Goal: Task Accomplishment & Management: Manage account settings

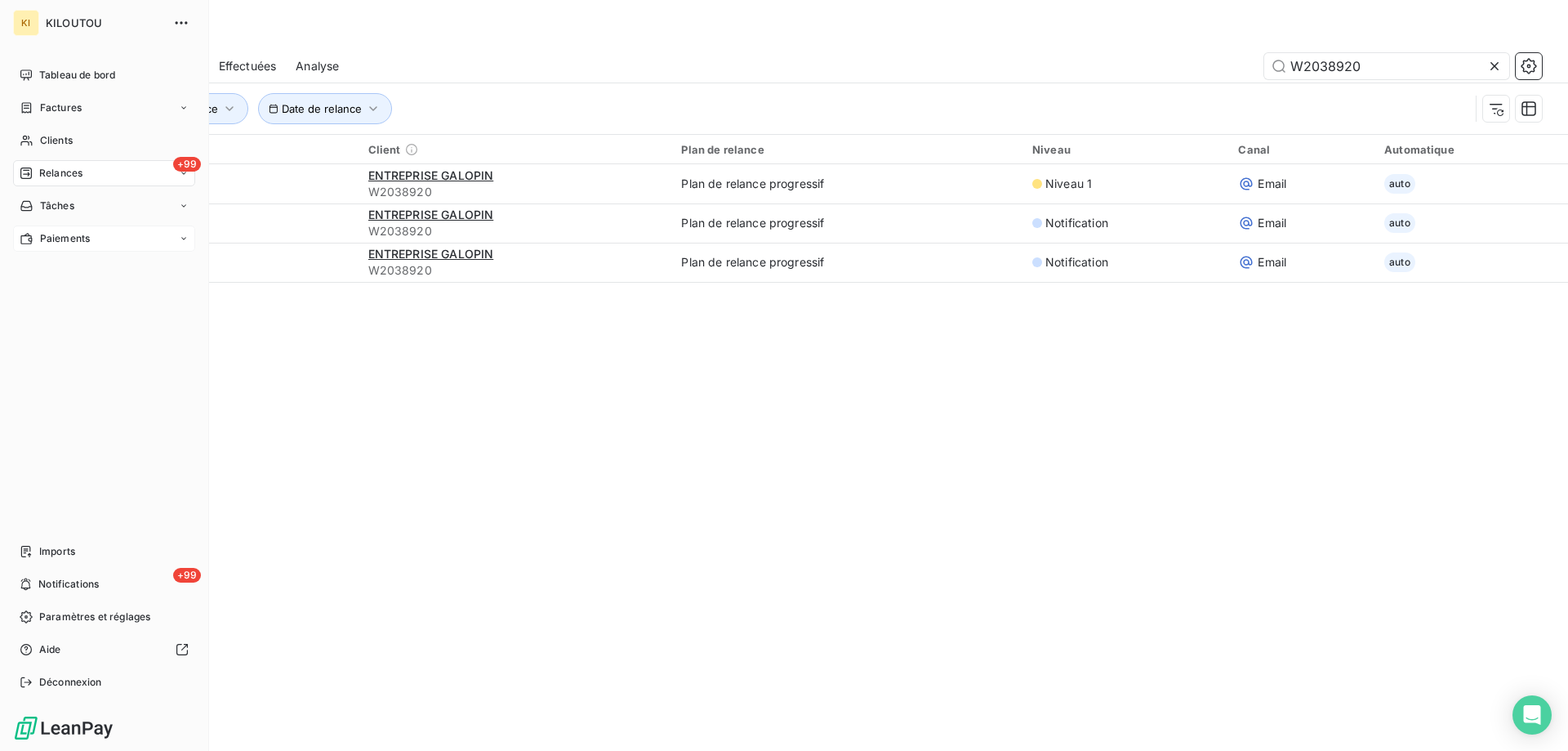
click at [101, 239] on div "Paiements" at bounding box center [104, 238] width 182 height 26
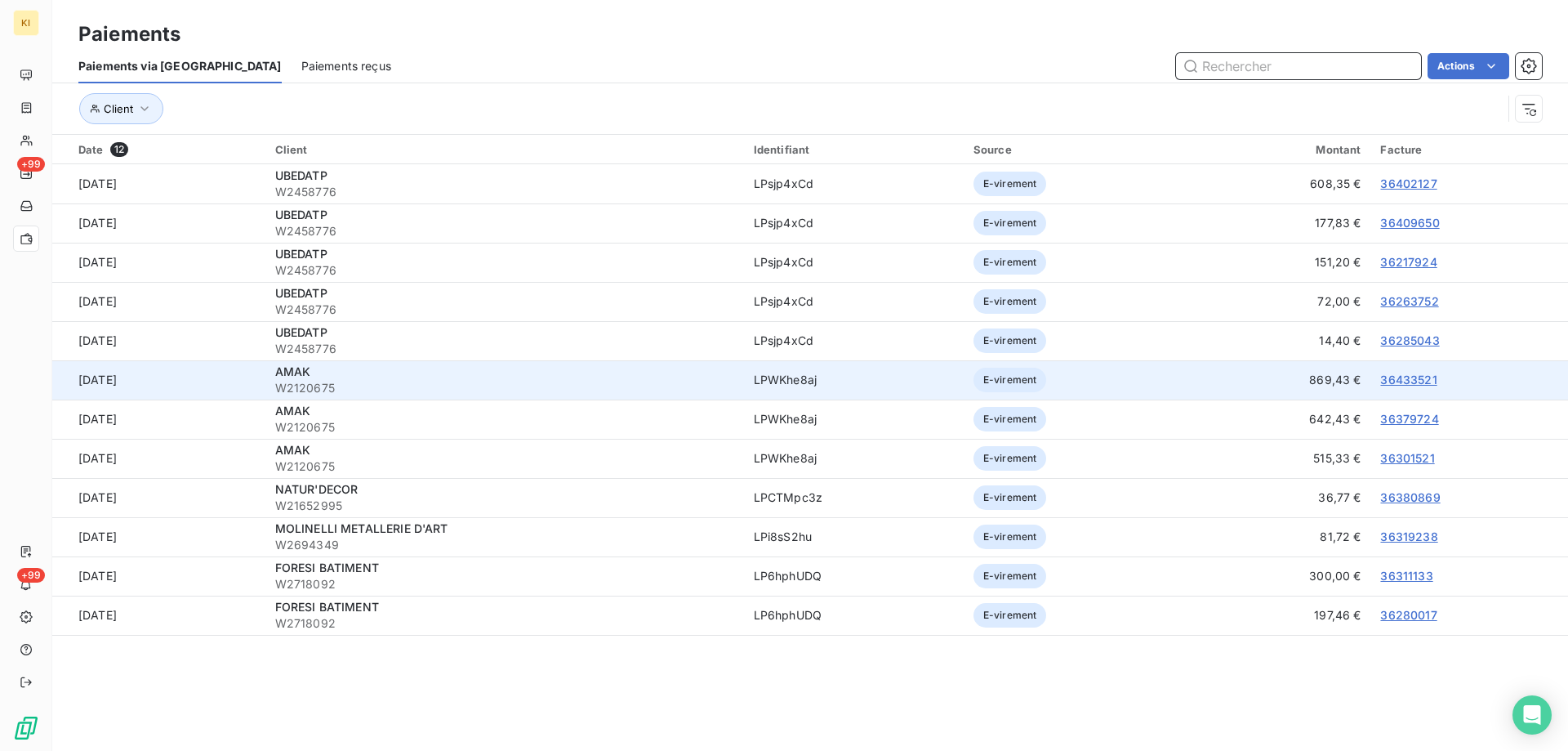
scroll to position [56, 0]
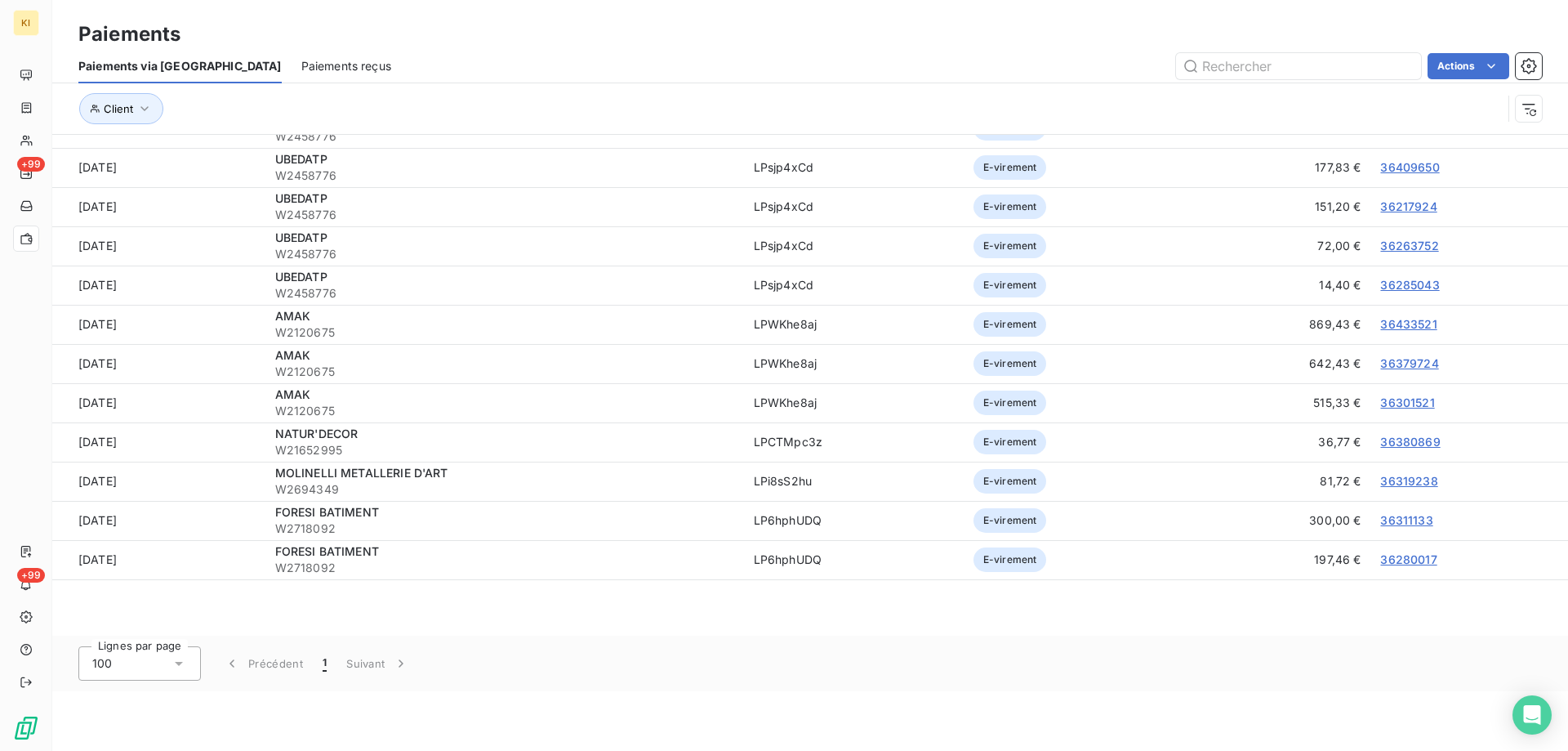
click at [181, 661] on icon at bounding box center [179, 663] width 8 height 4
click at [181, 661] on icon at bounding box center [178, 663] width 16 height 16
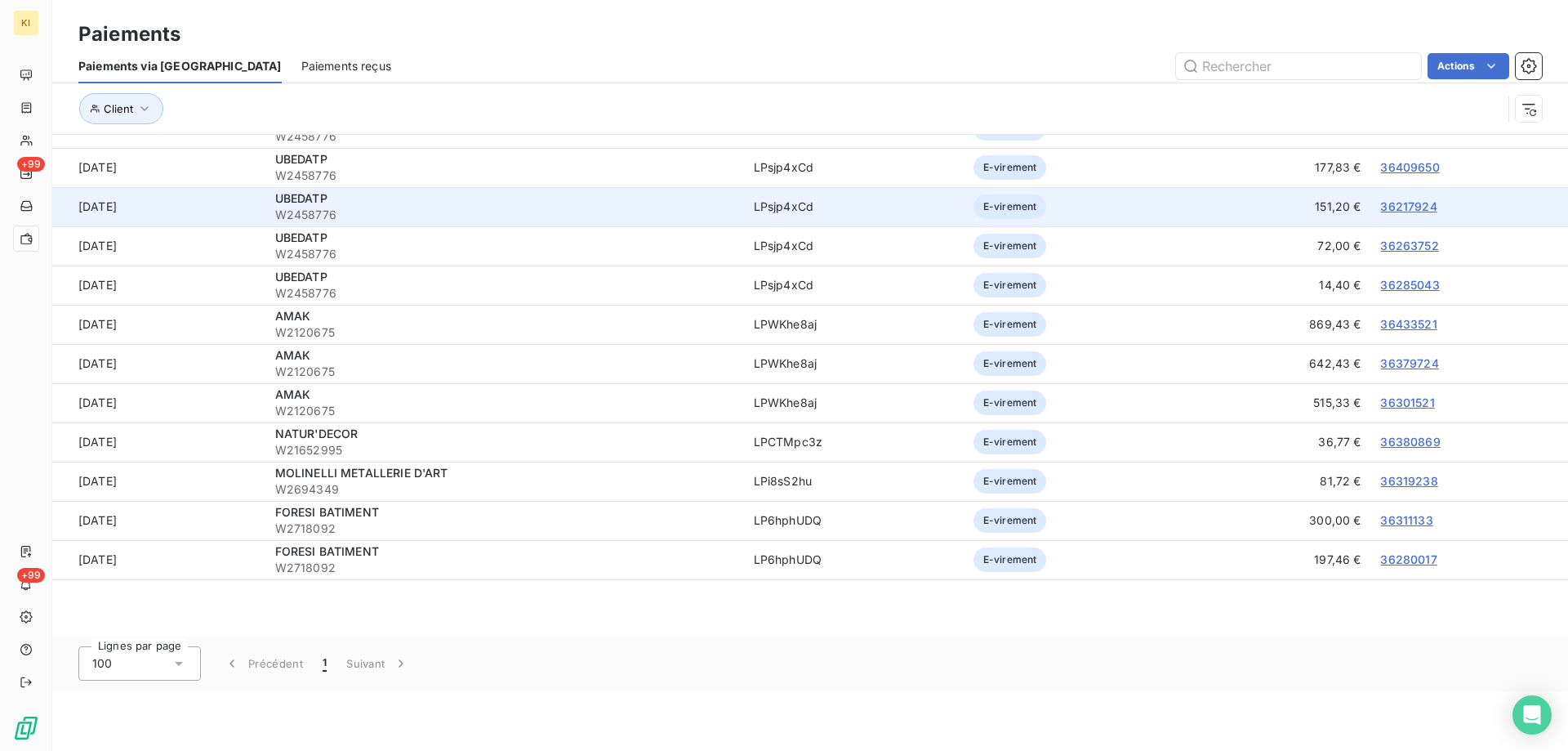
scroll to position [0, 0]
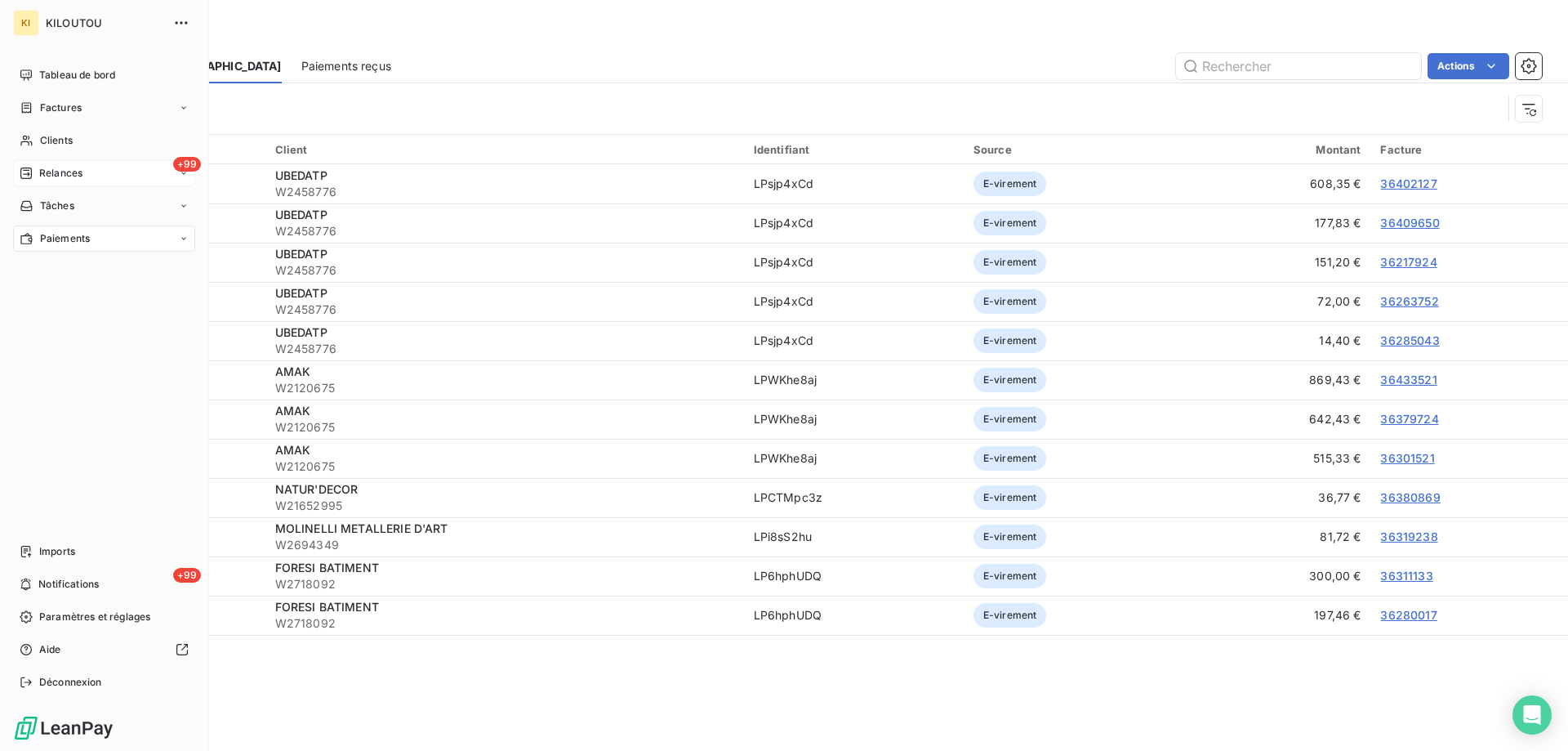
click at [77, 174] on span "Relances" at bounding box center [60, 172] width 43 height 14
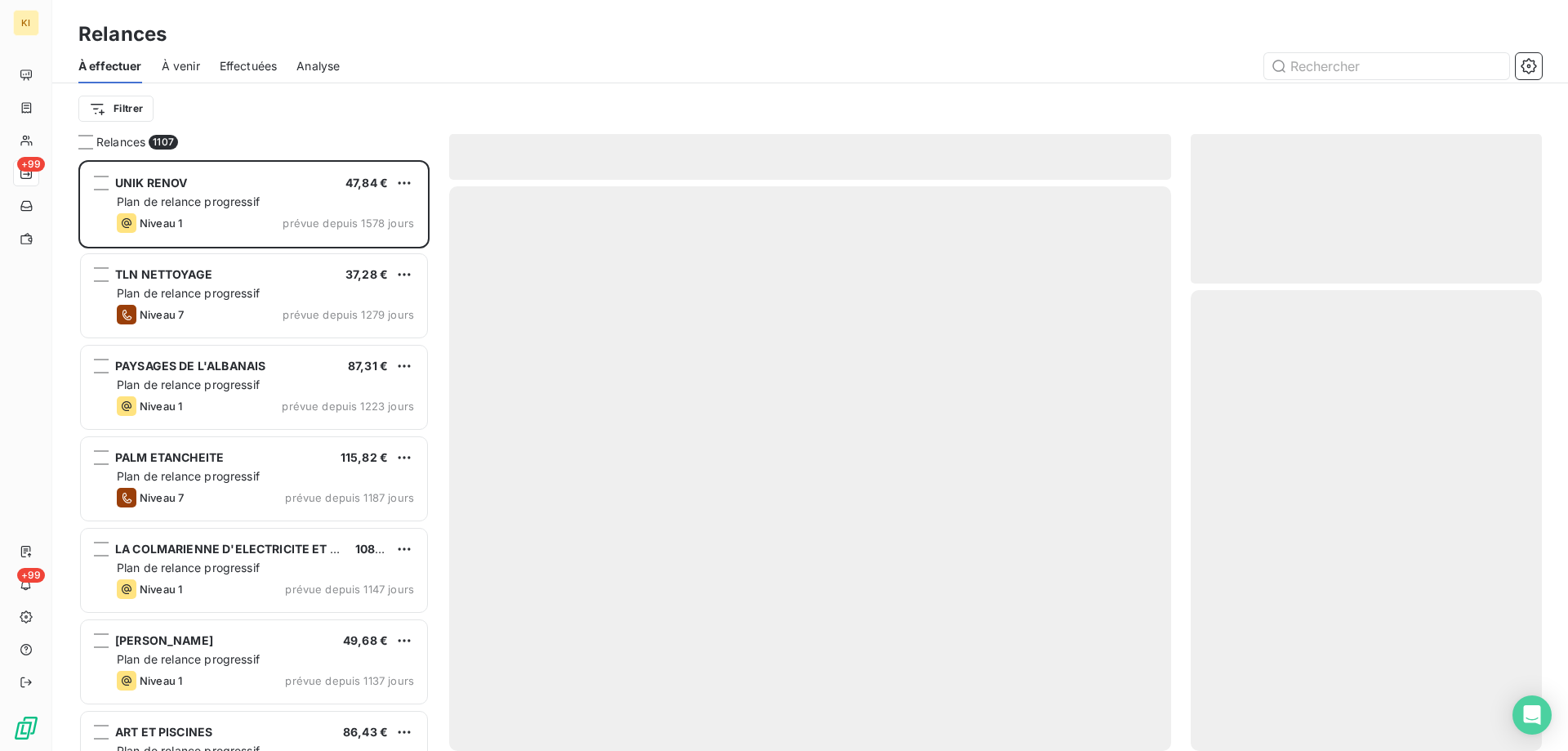
scroll to position [579, 339]
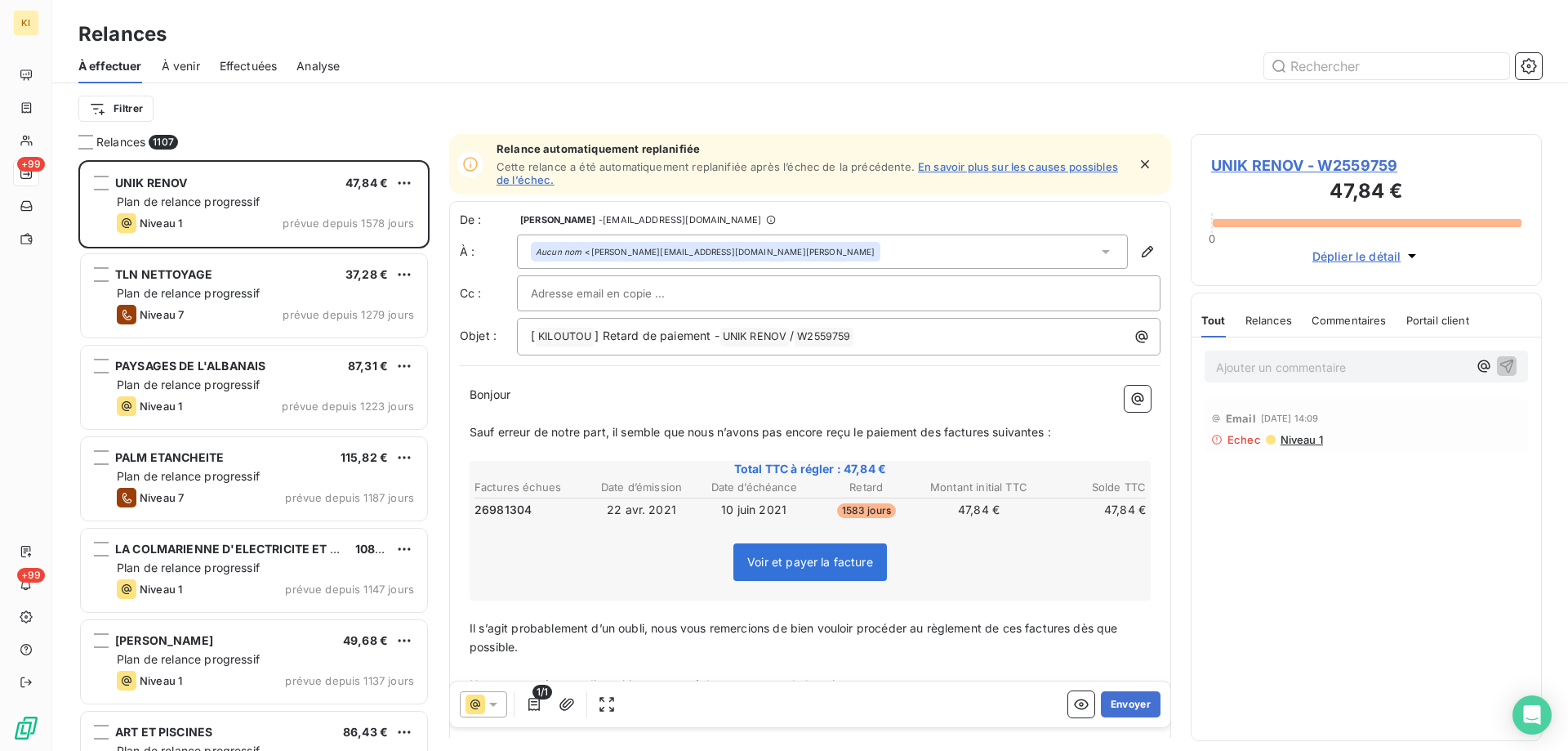
click at [183, 64] on span "À venir" at bounding box center [180, 66] width 38 height 16
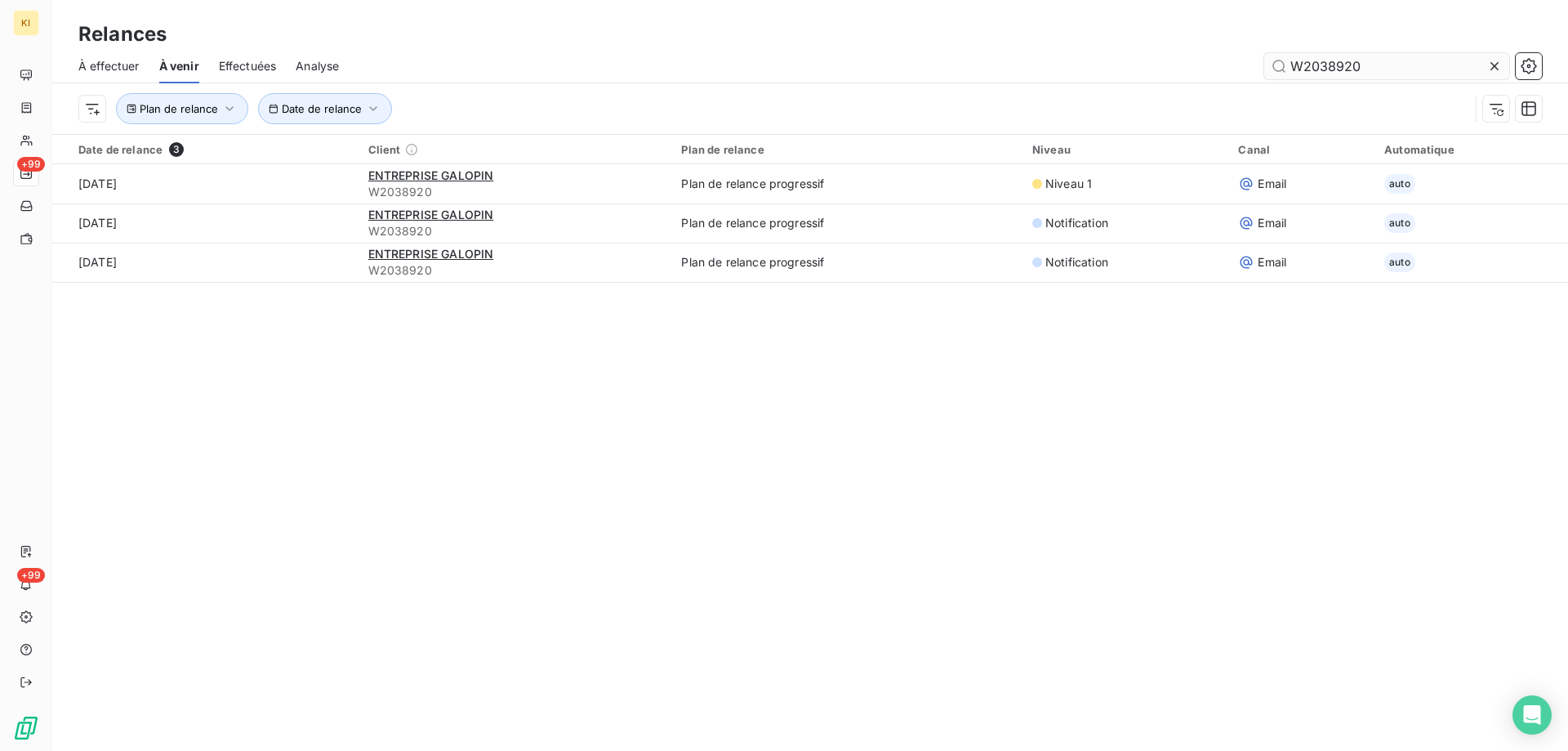
drag, startPoint x: 1473, startPoint y: 71, endPoint x: 1483, endPoint y: 68, distance: 10.4
click at [1481, 68] on input "W2038920" at bounding box center [1386, 66] width 245 height 26
click at [1500, 63] on icon at bounding box center [1494, 66] width 16 height 16
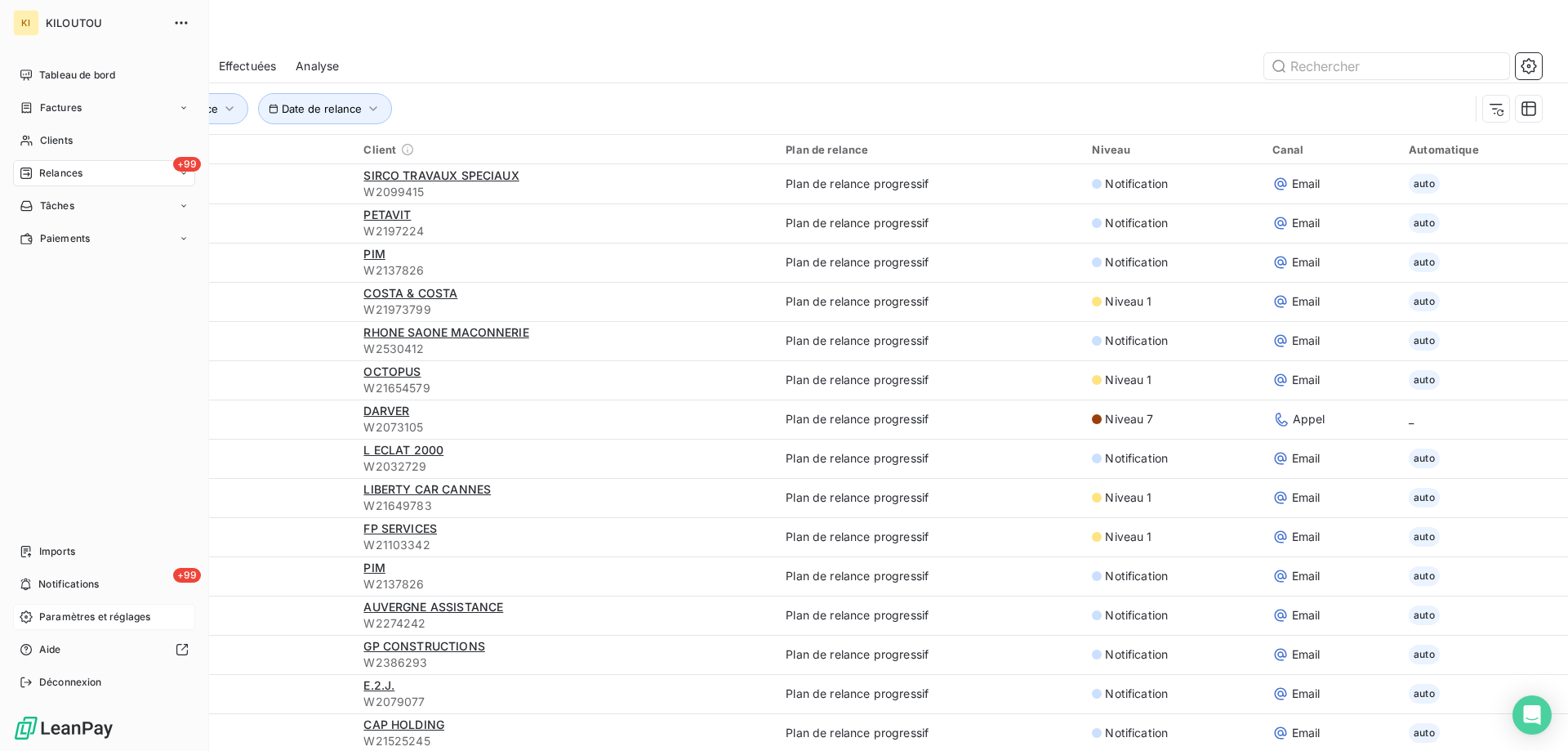
click at [103, 612] on span "Paramètres et réglages" at bounding box center [95, 616] width 111 height 14
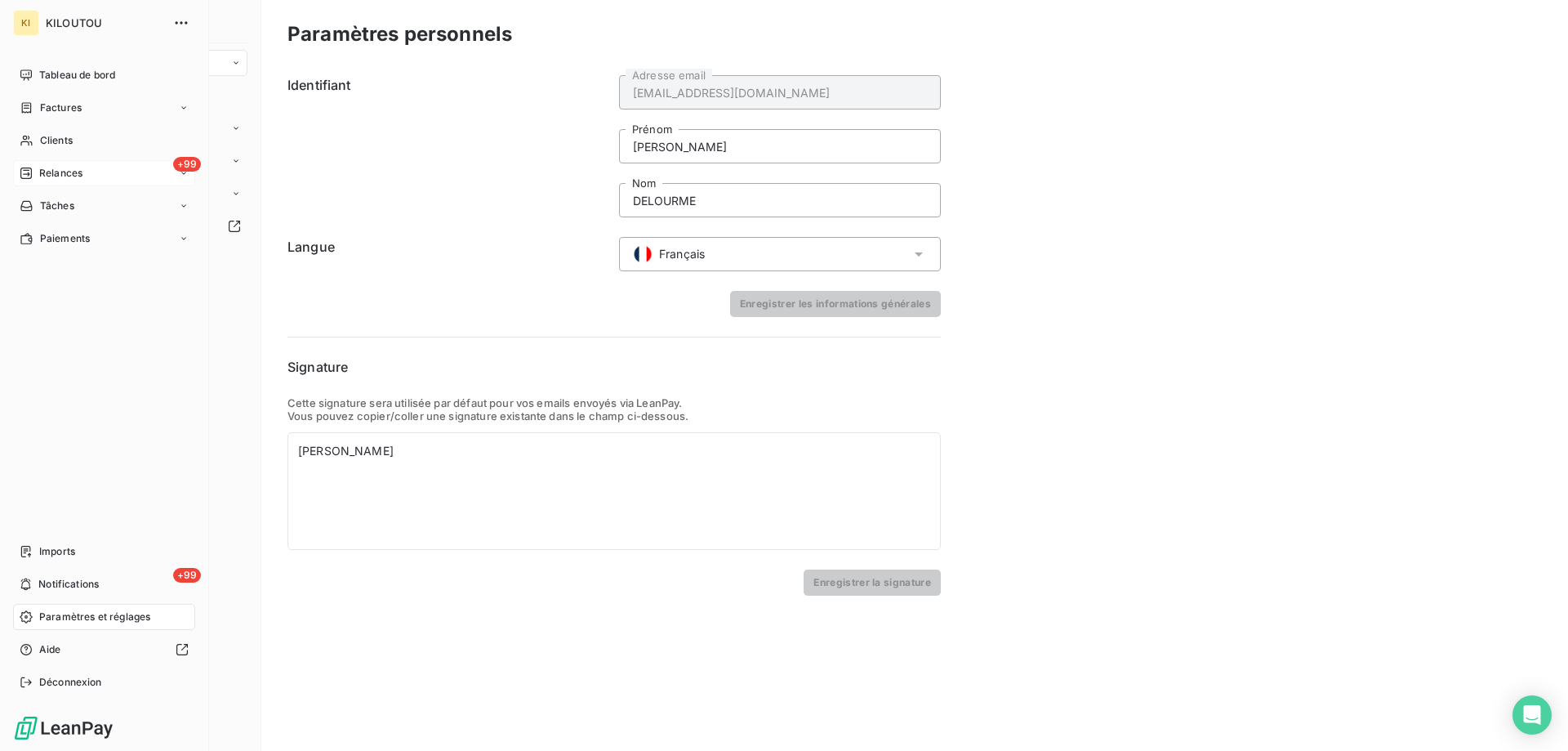
click at [54, 178] on span "Relances" at bounding box center [60, 172] width 43 height 14
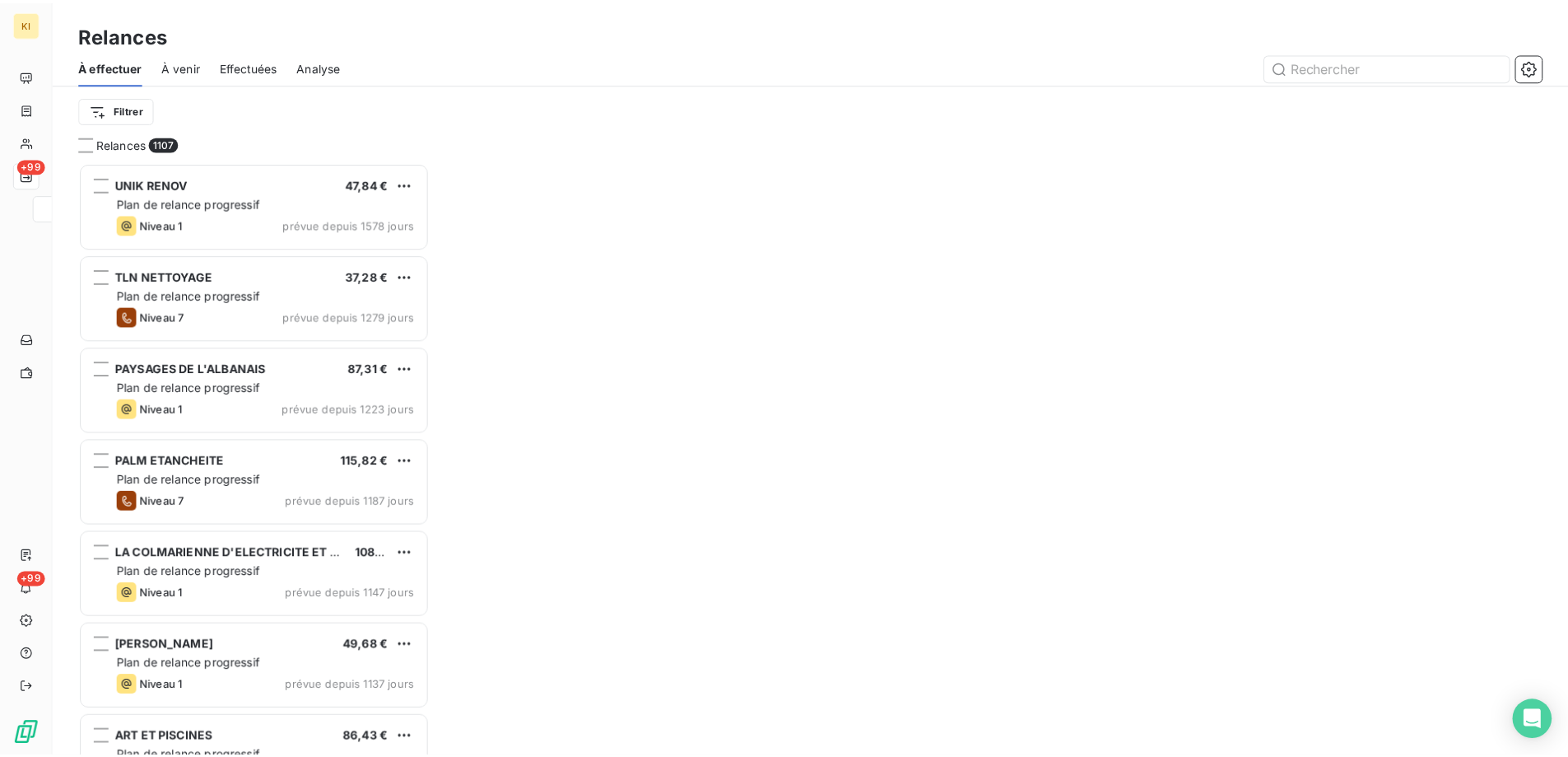
scroll to position [583, 341]
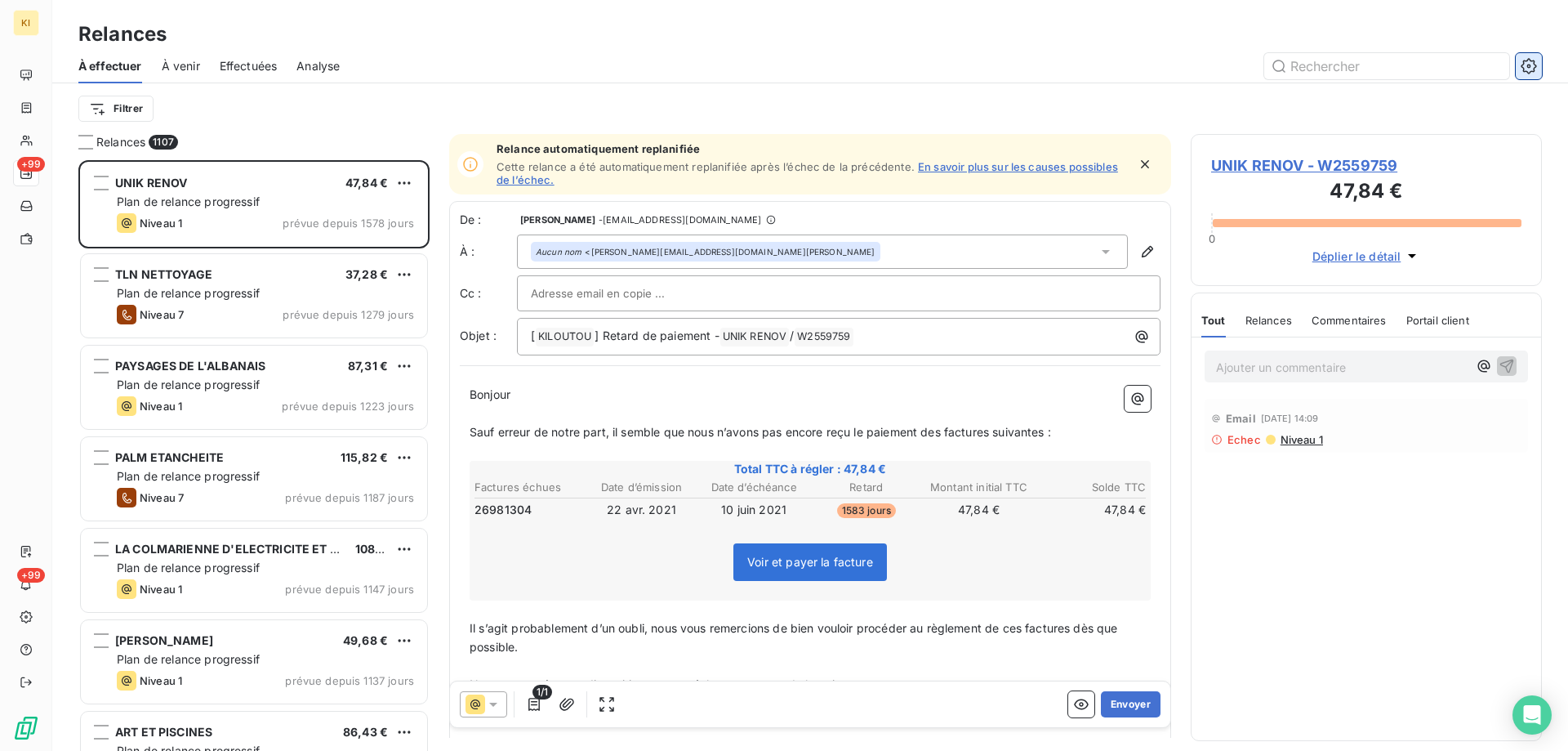
click at [1529, 67] on icon "button" at bounding box center [1529, 65] width 4 height 4
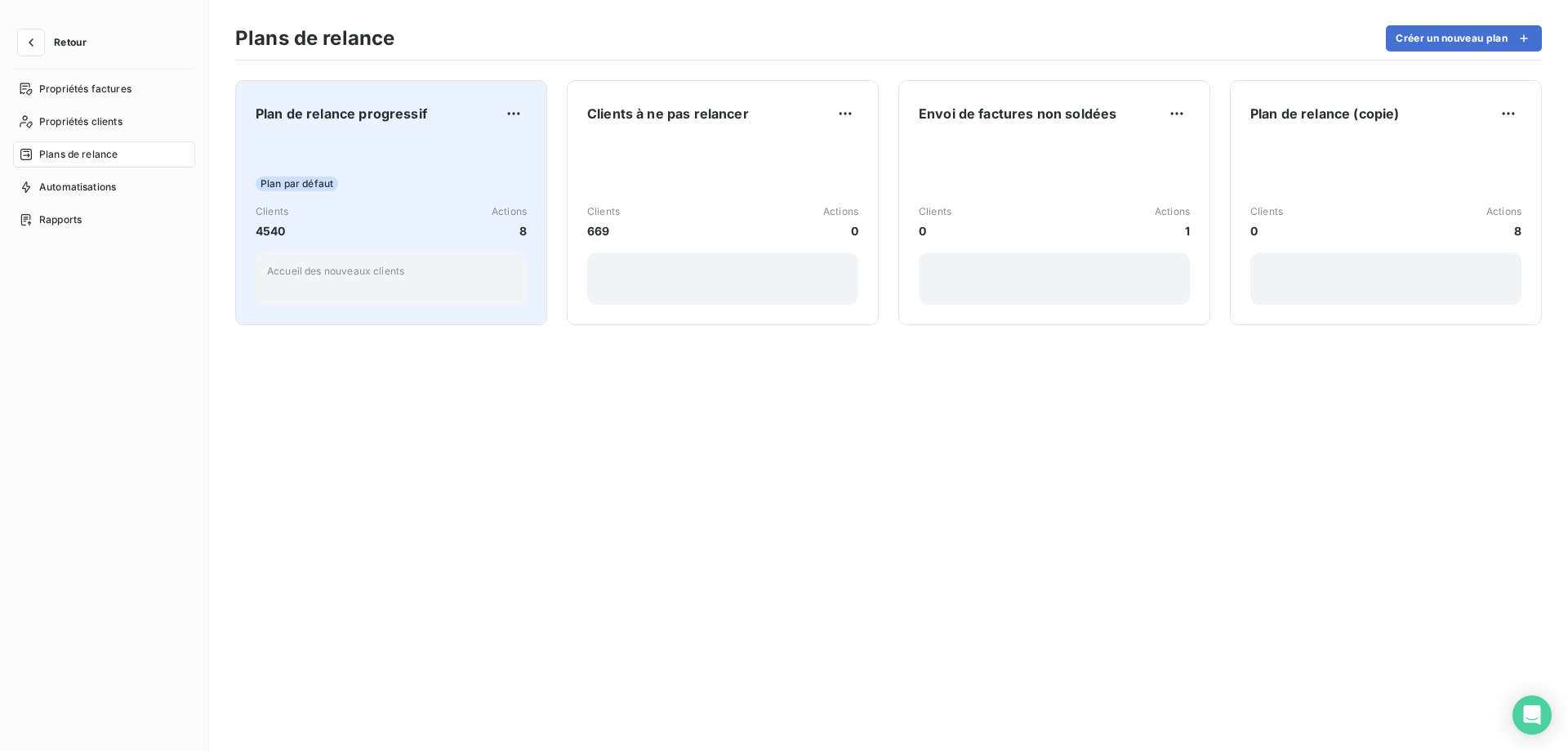
click at [389, 188] on div "Plan par défaut" at bounding box center [391, 183] width 271 height 14
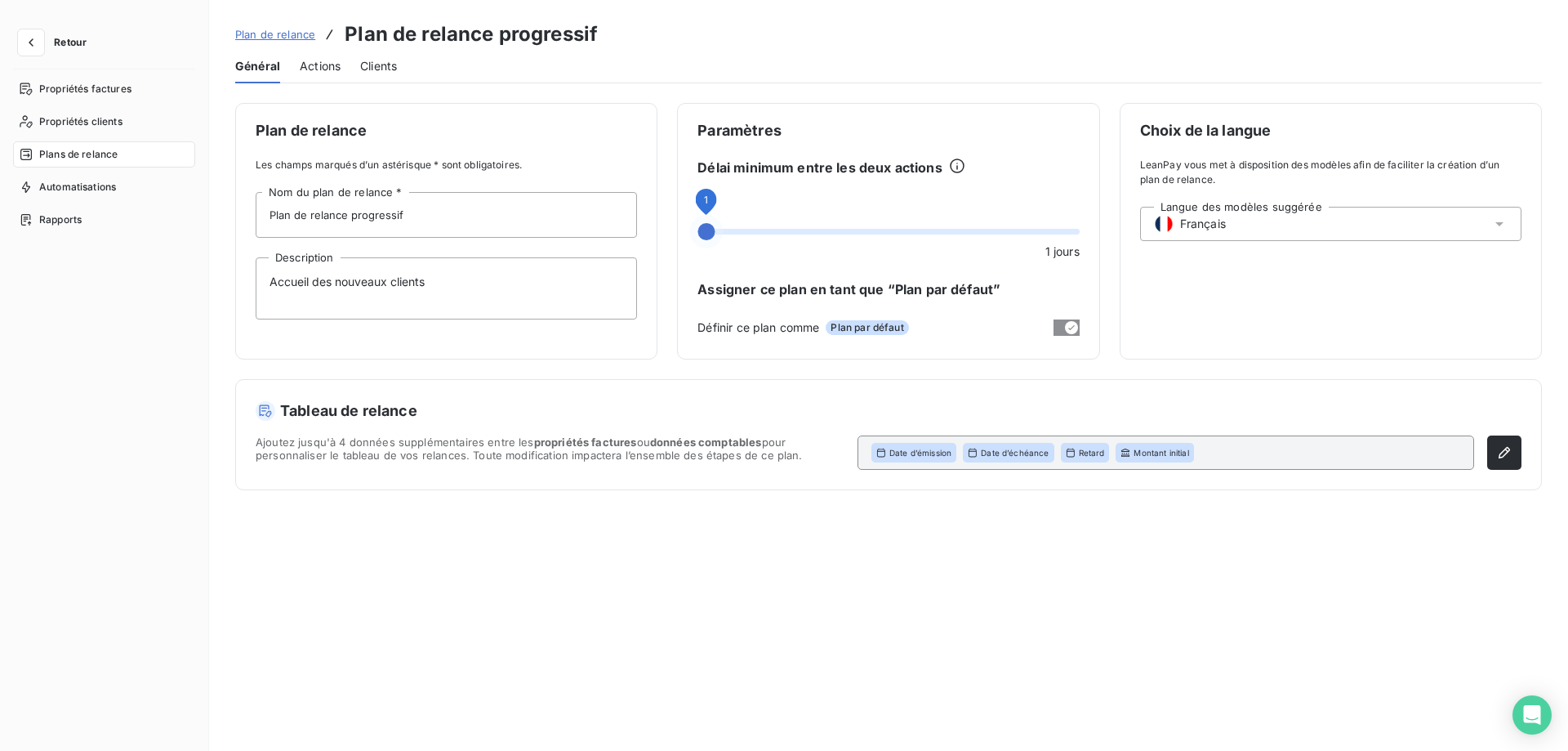
click at [785, 231] on span at bounding box center [888, 231] width 382 height 6
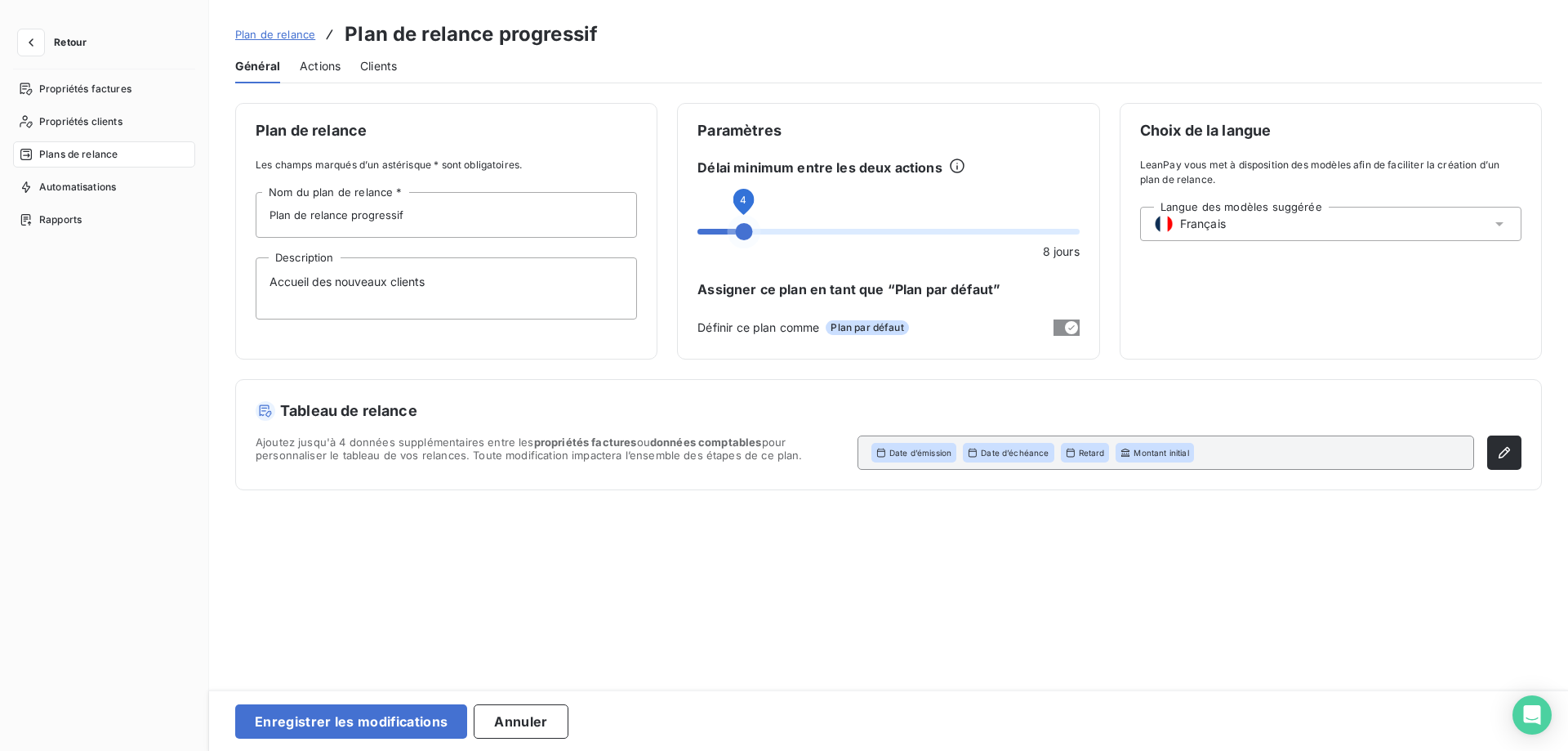
click at [733, 231] on span at bounding box center [717, 231] width 39 height 6
click at [755, 233] on span at bounding box center [888, 231] width 382 height 6
click at [794, 234] on span at bounding box center [888, 231] width 382 height 6
click at [764, 234] on span at bounding box center [768, 231] width 17 height 17
click at [759, 230] on span at bounding box center [730, 231] width 66 height 6
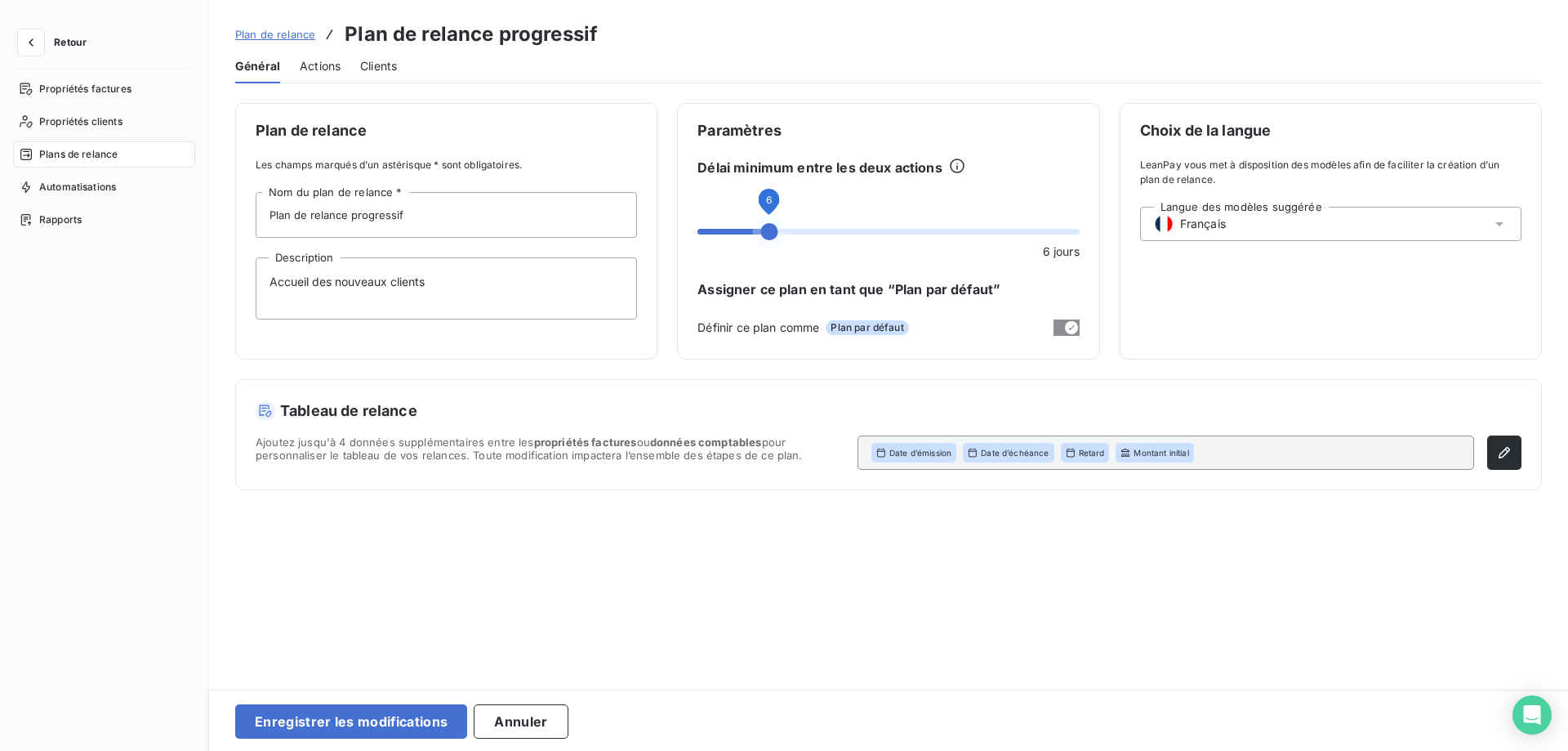
click at [757, 231] on span at bounding box center [730, 231] width 66 height 6
click at [761, 233] on span at bounding box center [768, 231] width 17 height 17
click at [757, 234] on span at bounding box center [730, 231] width 66 height 6
click at [750, 232] on span at bounding box center [724, 231] width 52 height 6
click at [323, 712] on button "Enregistrer les modifications" at bounding box center [351, 721] width 232 height 35
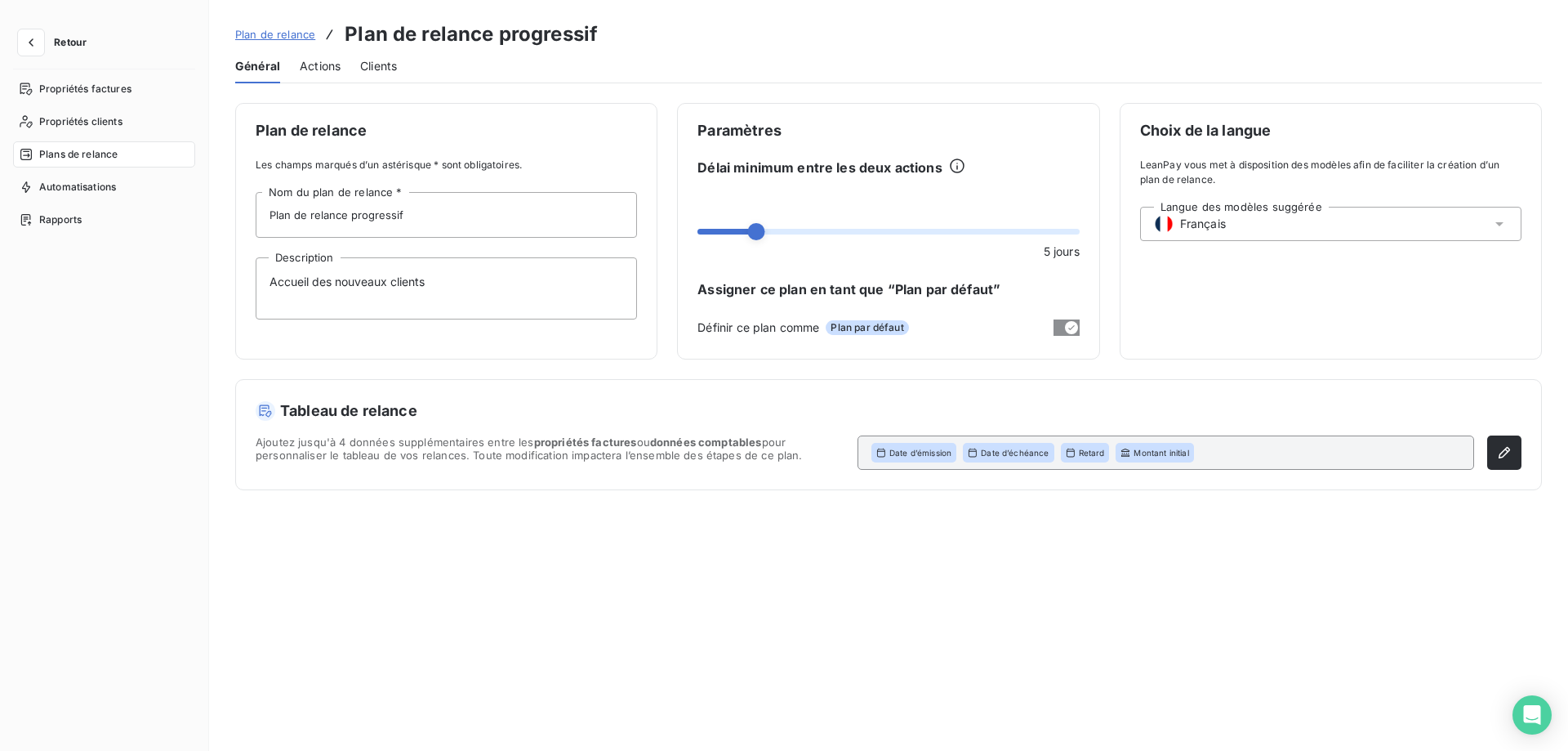
click at [311, 70] on span "Actions" at bounding box center [320, 66] width 41 height 16
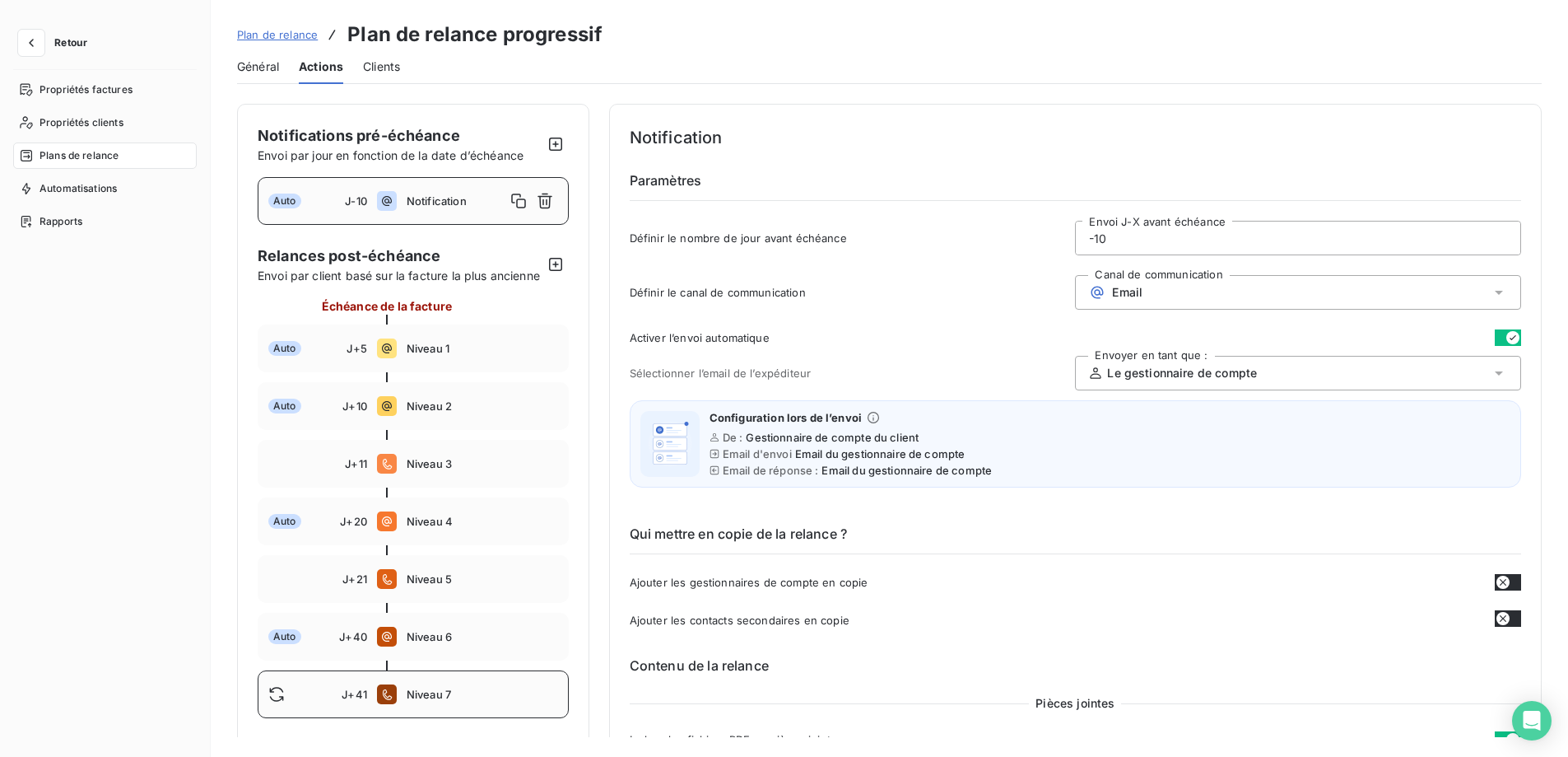
click at [478, 701] on span "Niveau 7" at bounding box center [483, 694] width 152 height 13
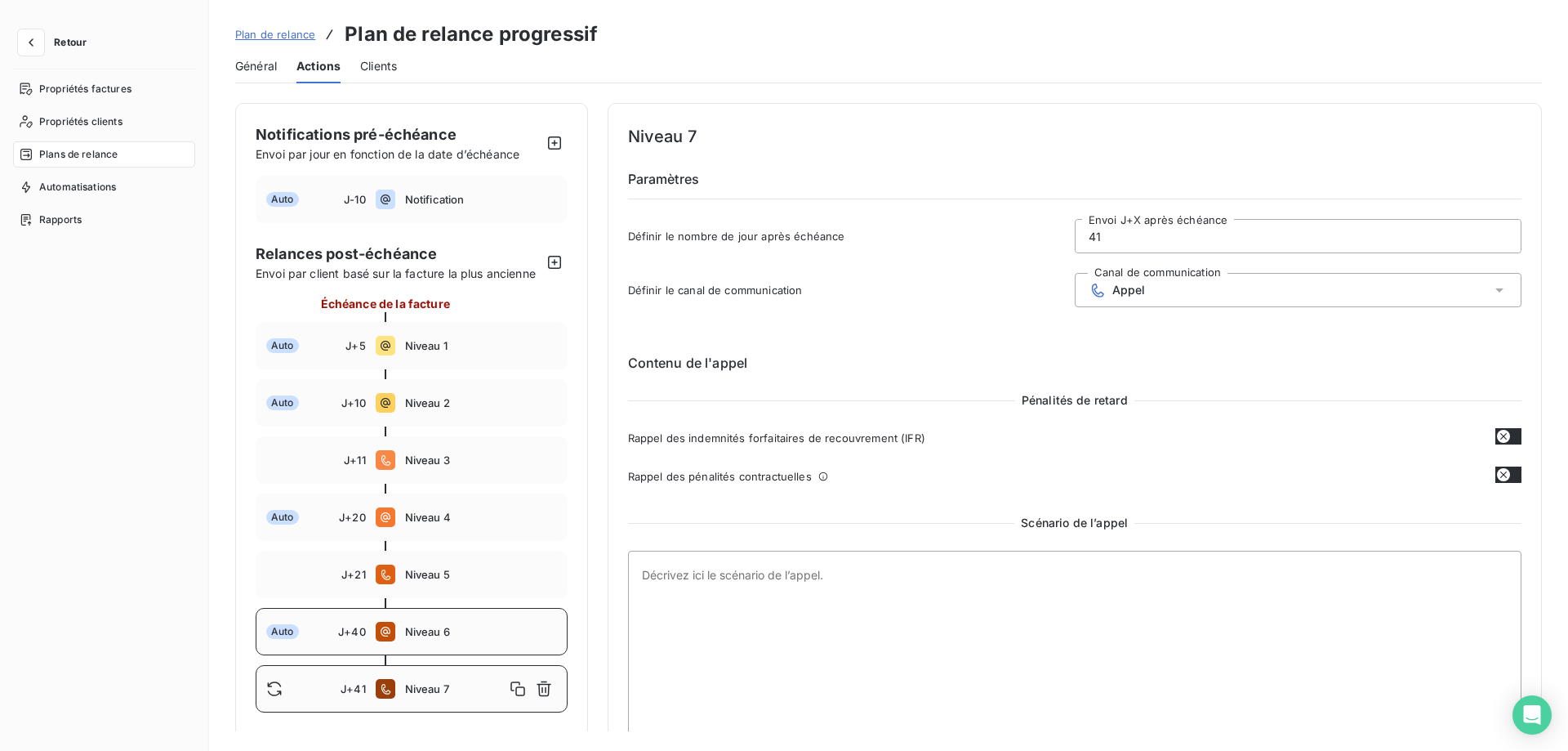
click at [481, 633] on span "Niveau 6" at bounding box center [481, 631] width 152 height 13
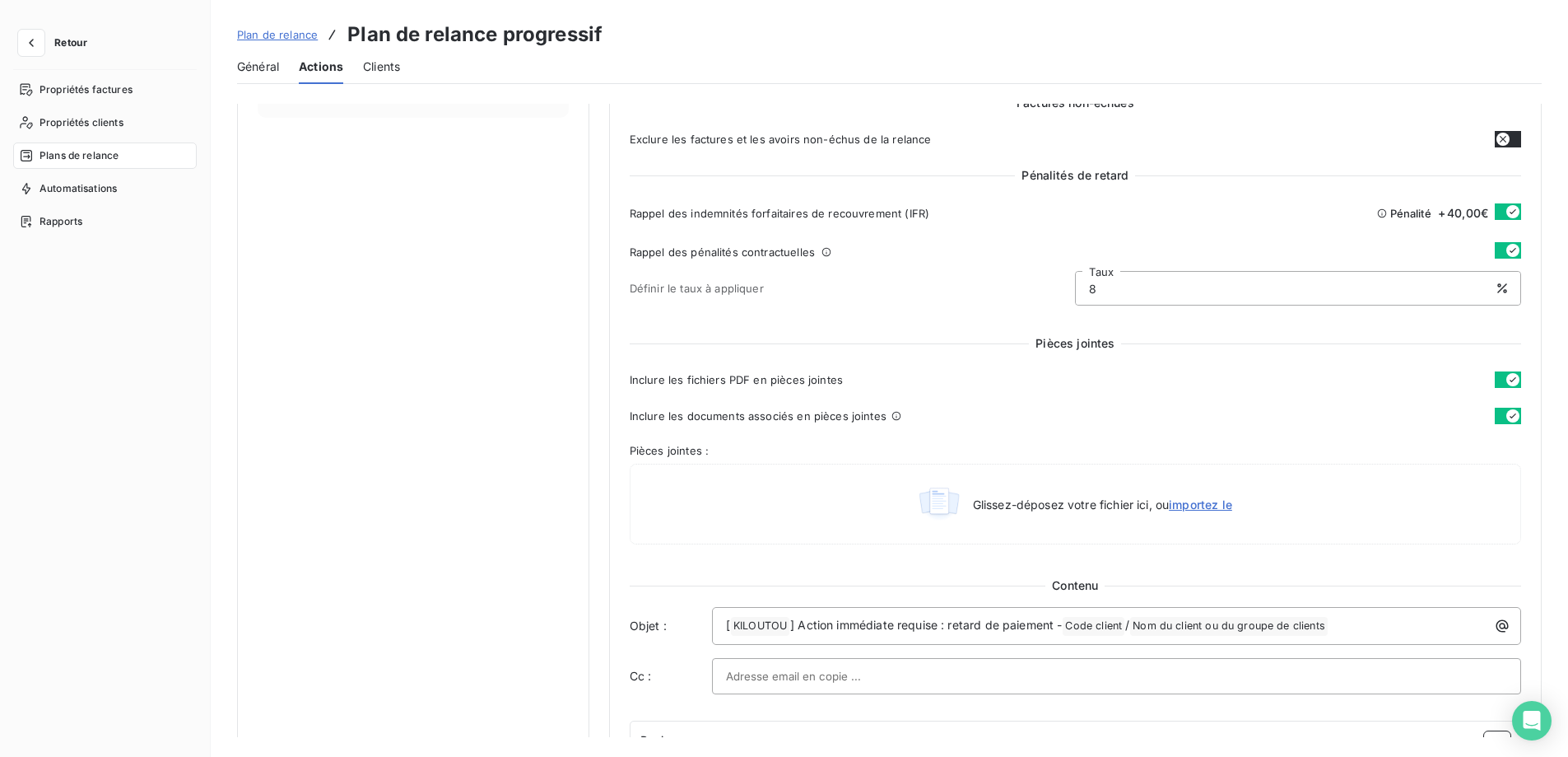
scroll to position [164, 0]
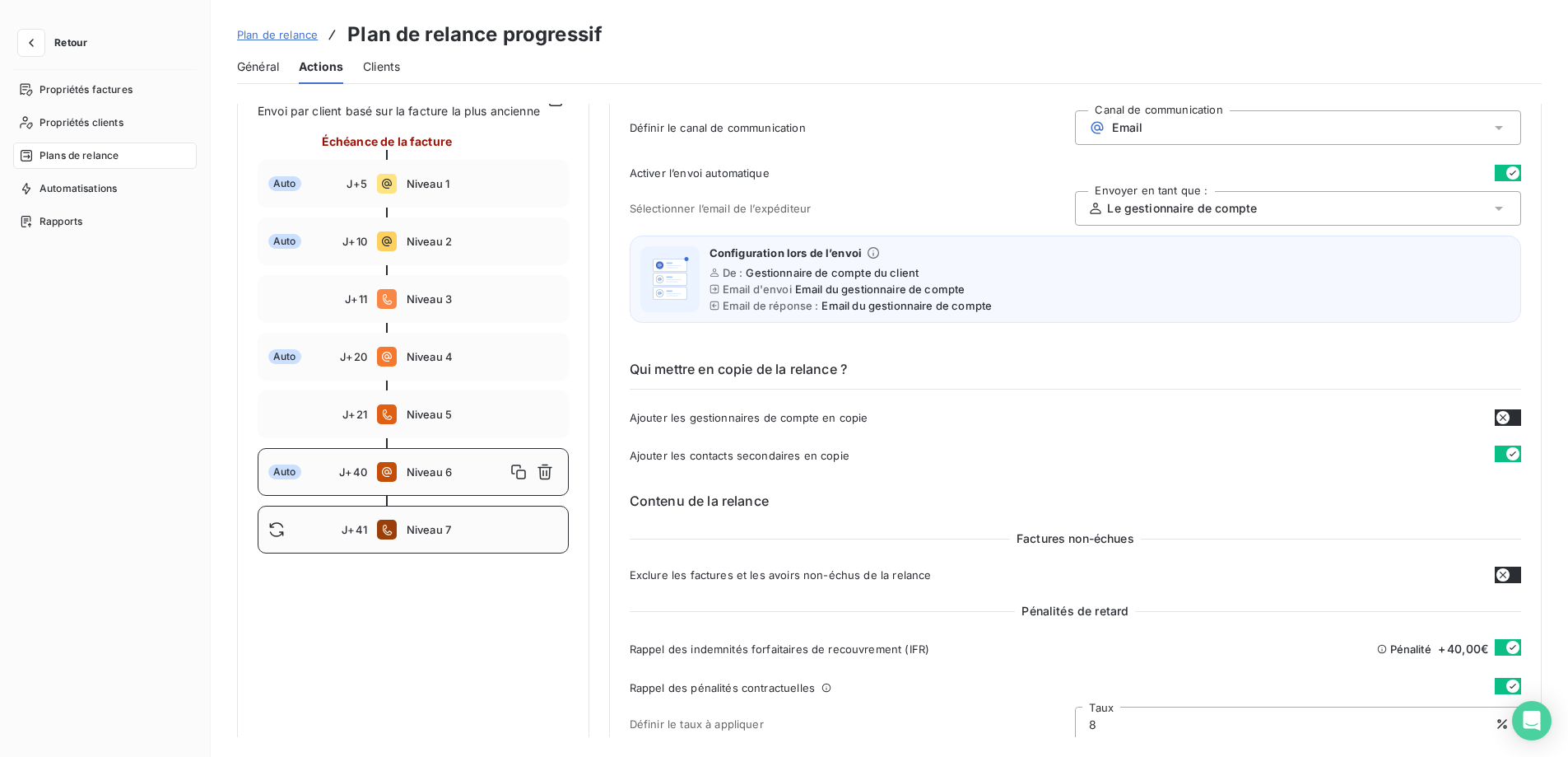
click at [489, 553] on div "J+41 Niveau 7" at bounding box center [414, 530] width 312 height 48
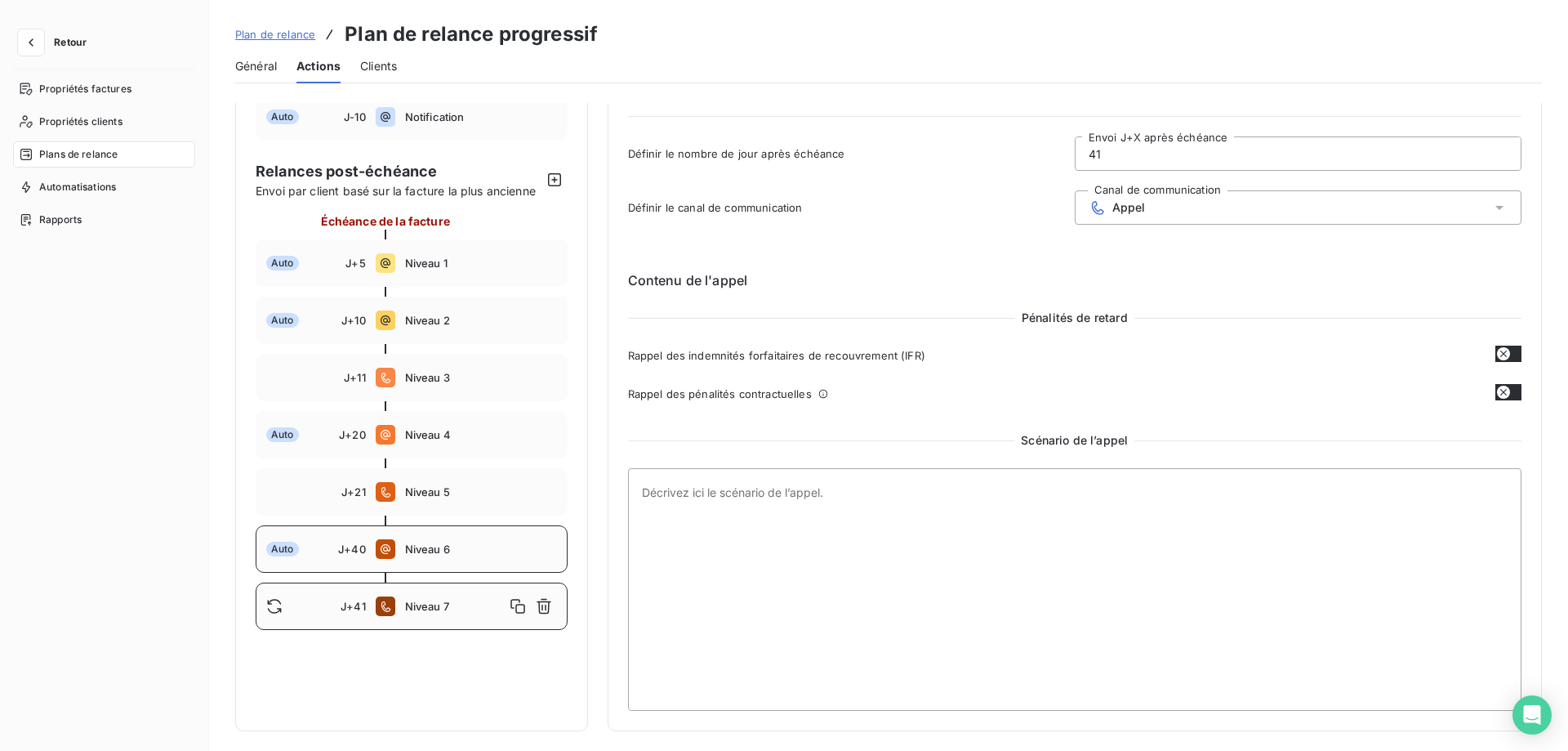
click at [465, 525] on div "Auto J+40 Niveau 6" at bounding box center [411, 549] width 312 height 47
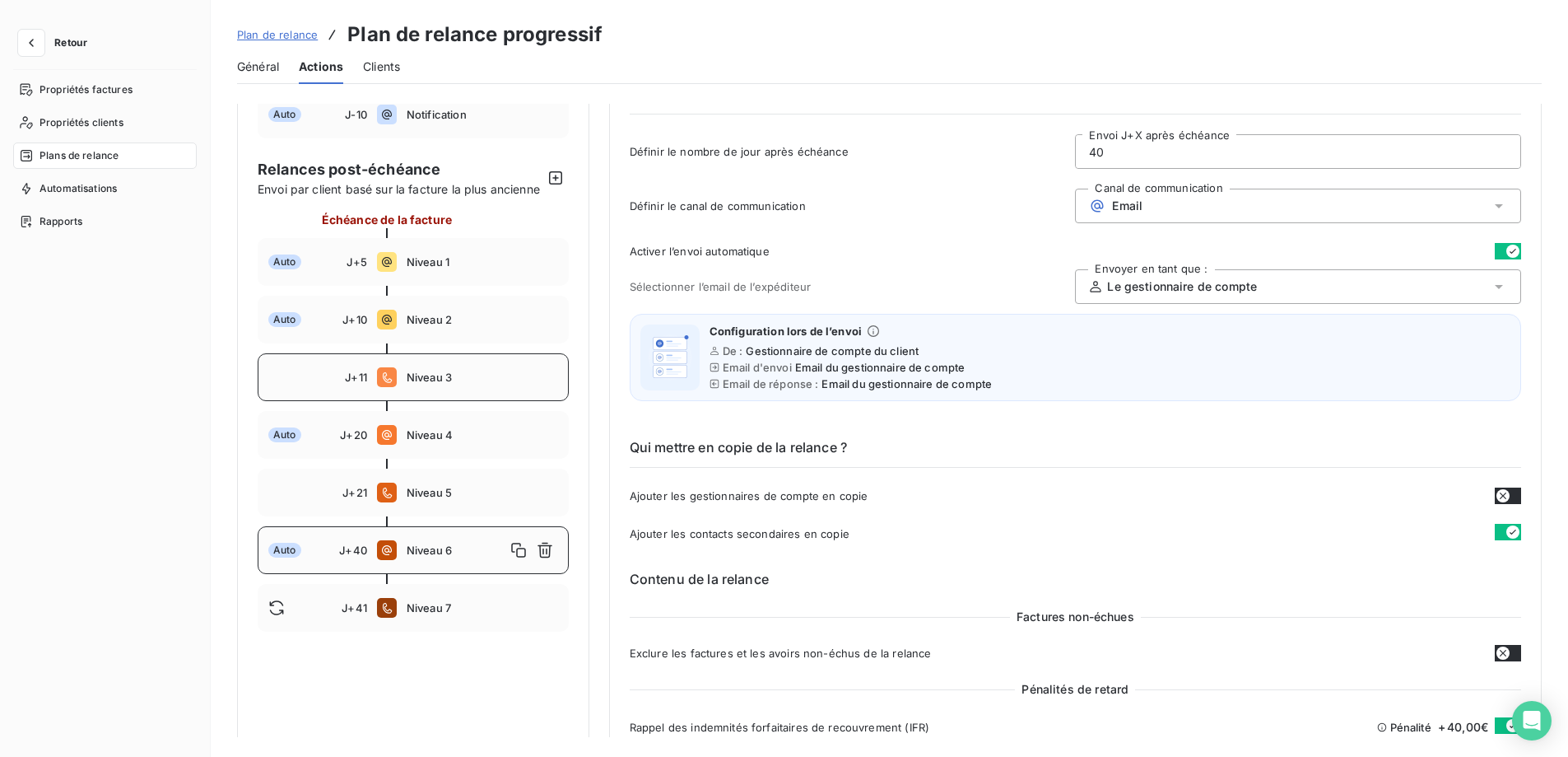
scroll to position [0, 0]
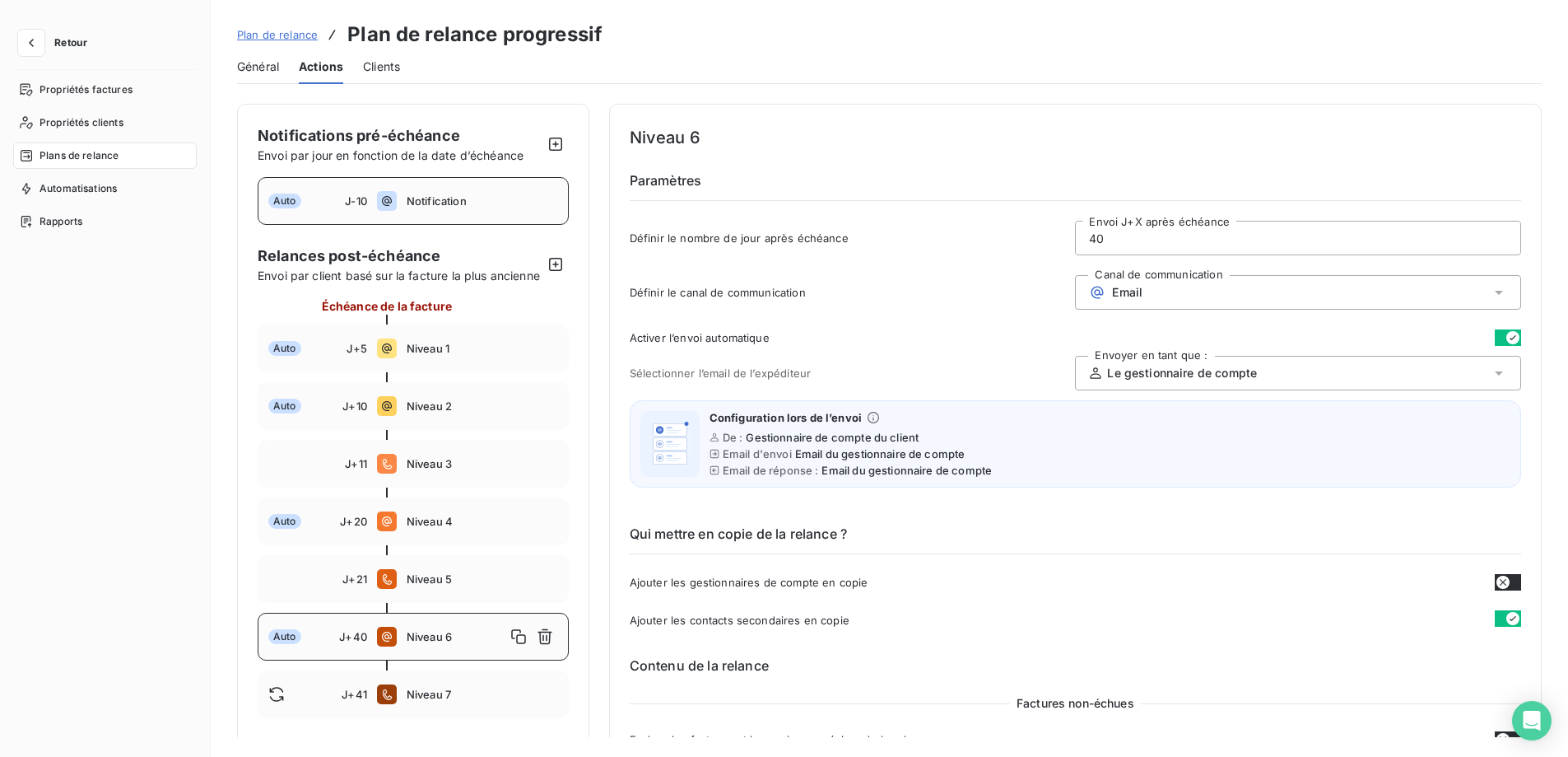
click at [525, 208] on span "Notification" at bounding box center [483, 200] width 152 height 13
click at [511, 196] on icon "button" at bounding box center [518, 200] width 16 height 16
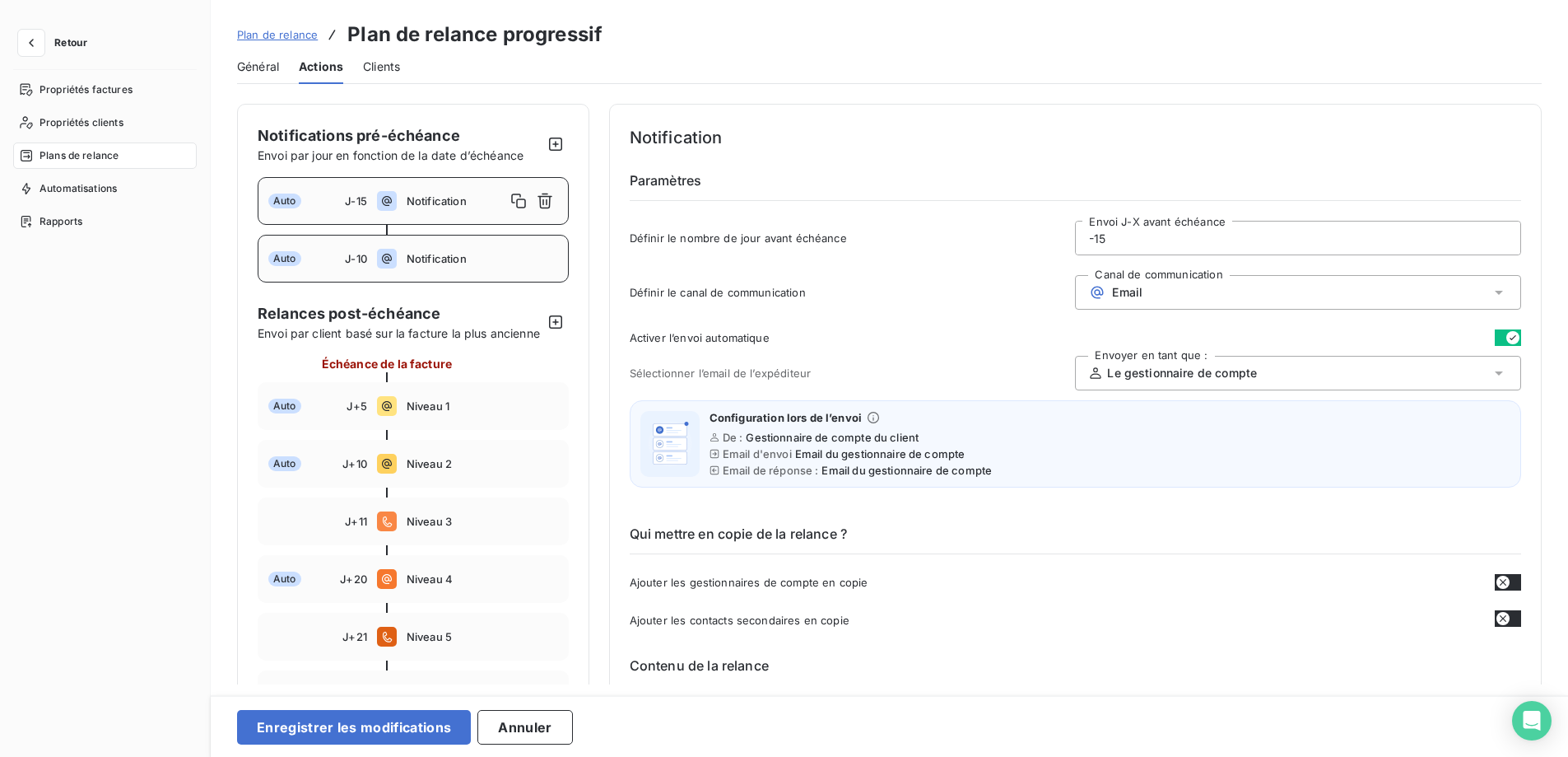
click at [512, 255] on span "Notification" at bounding box center [483, 258] width 152 height 13
type input "-10"
click at [362, 263] on span "J-10" at bounding box center [356, 258] width 22 height 13
drag, startPoint x: 1109, startPoint y: 240, endPoint x: 1068, endPoint y: 238, distance: 41.0
click at [1068, 238] on div "Définir le nombre de jour avant échéance -10 Envoi J-X avant échéance" at bounding box center [1075, 243] width 891 height 44
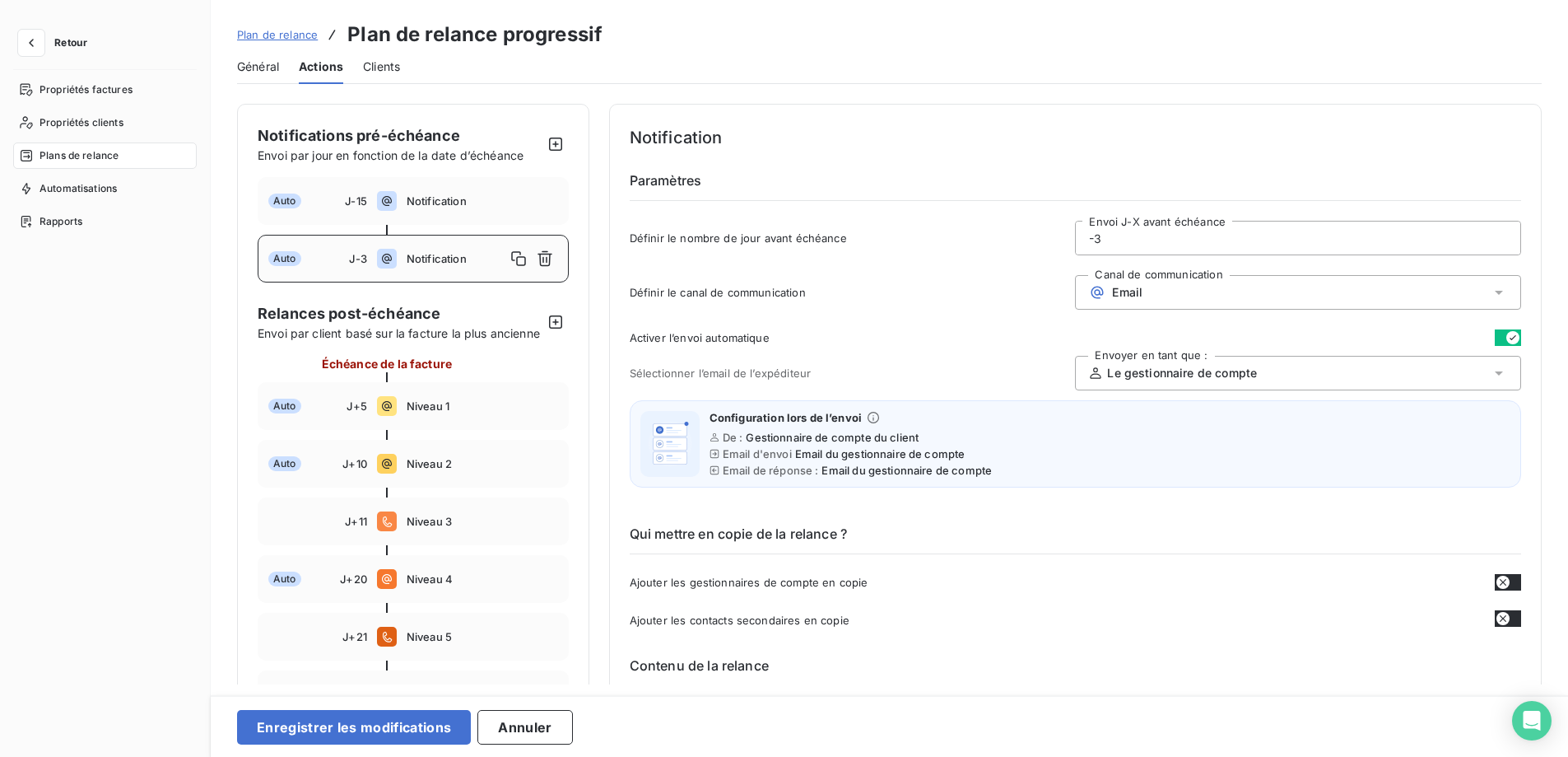
type input "-3"
type button "on"
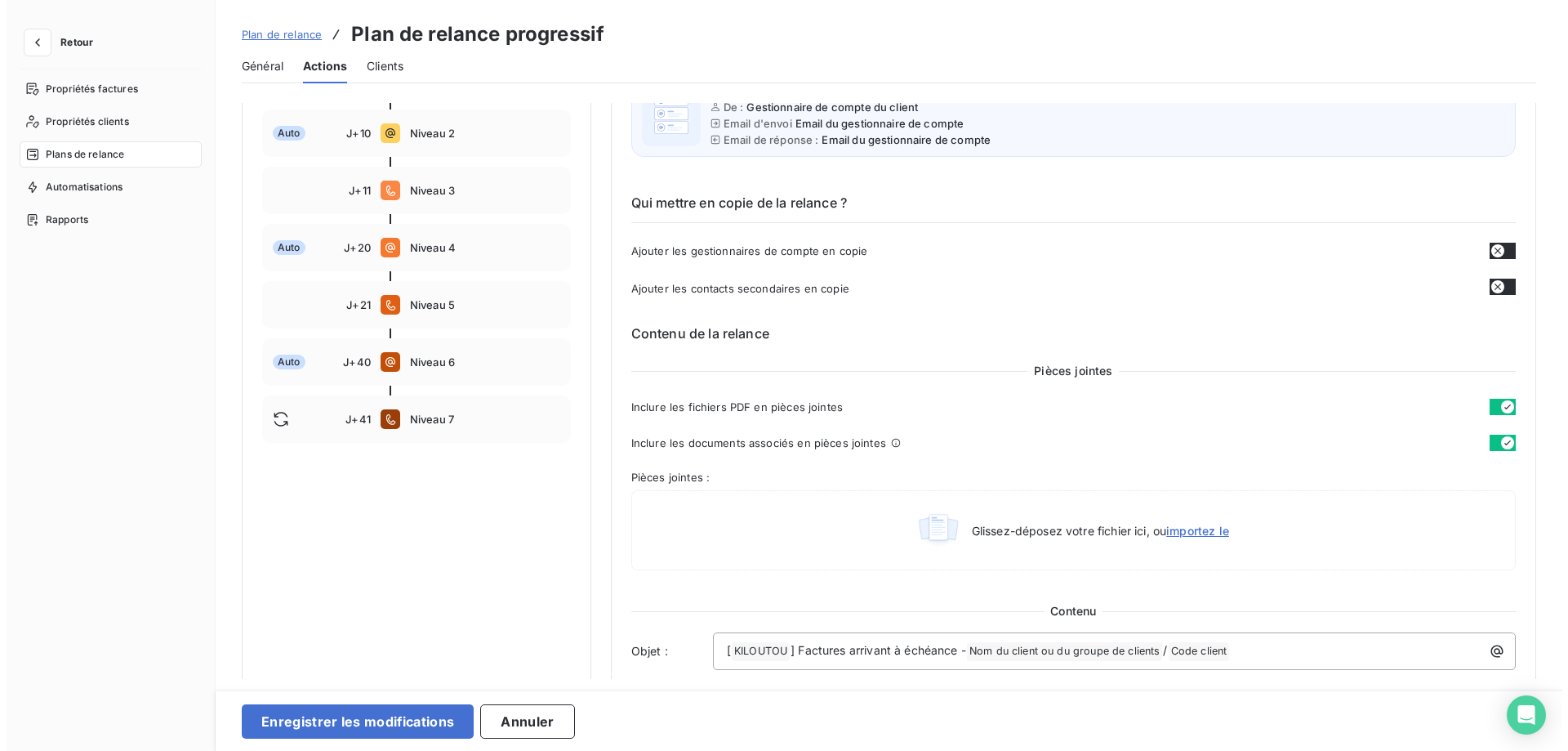
scroll to position [490, 0]
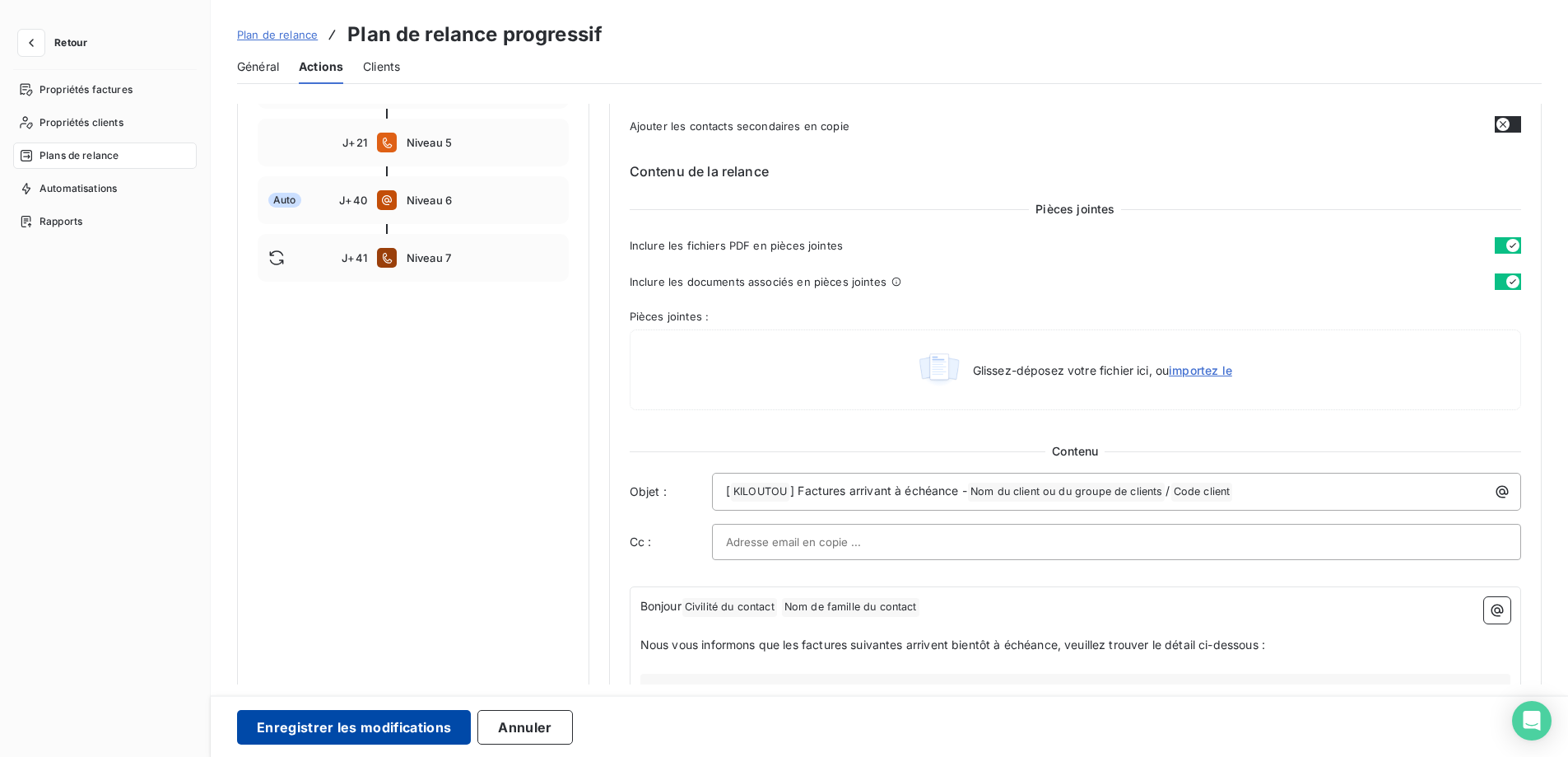
click at [349, 726] on button "Enregistrer les modifications" at bounding box center [354, 727] width 234 height 35
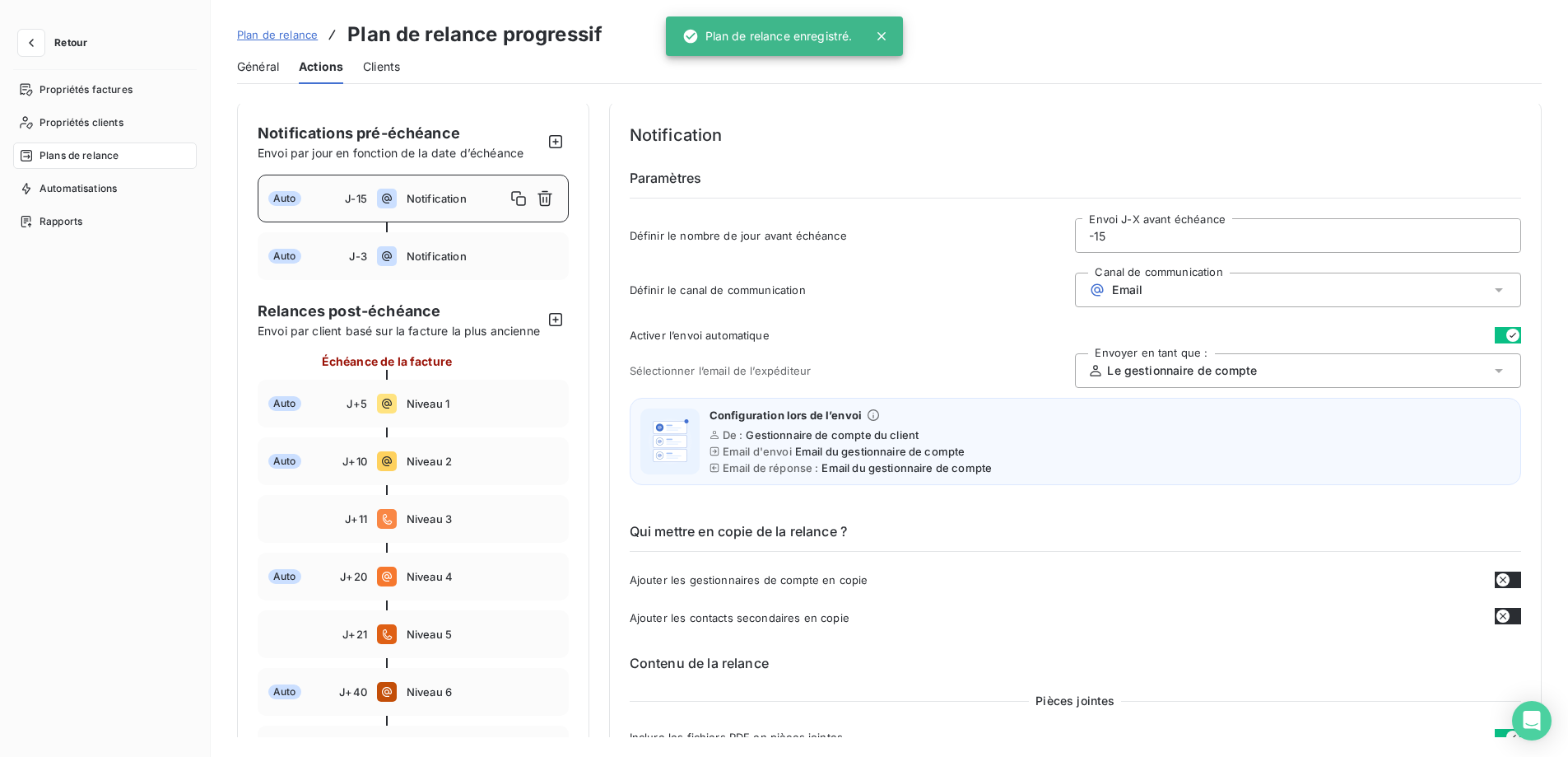
scroll to position [0, 0]
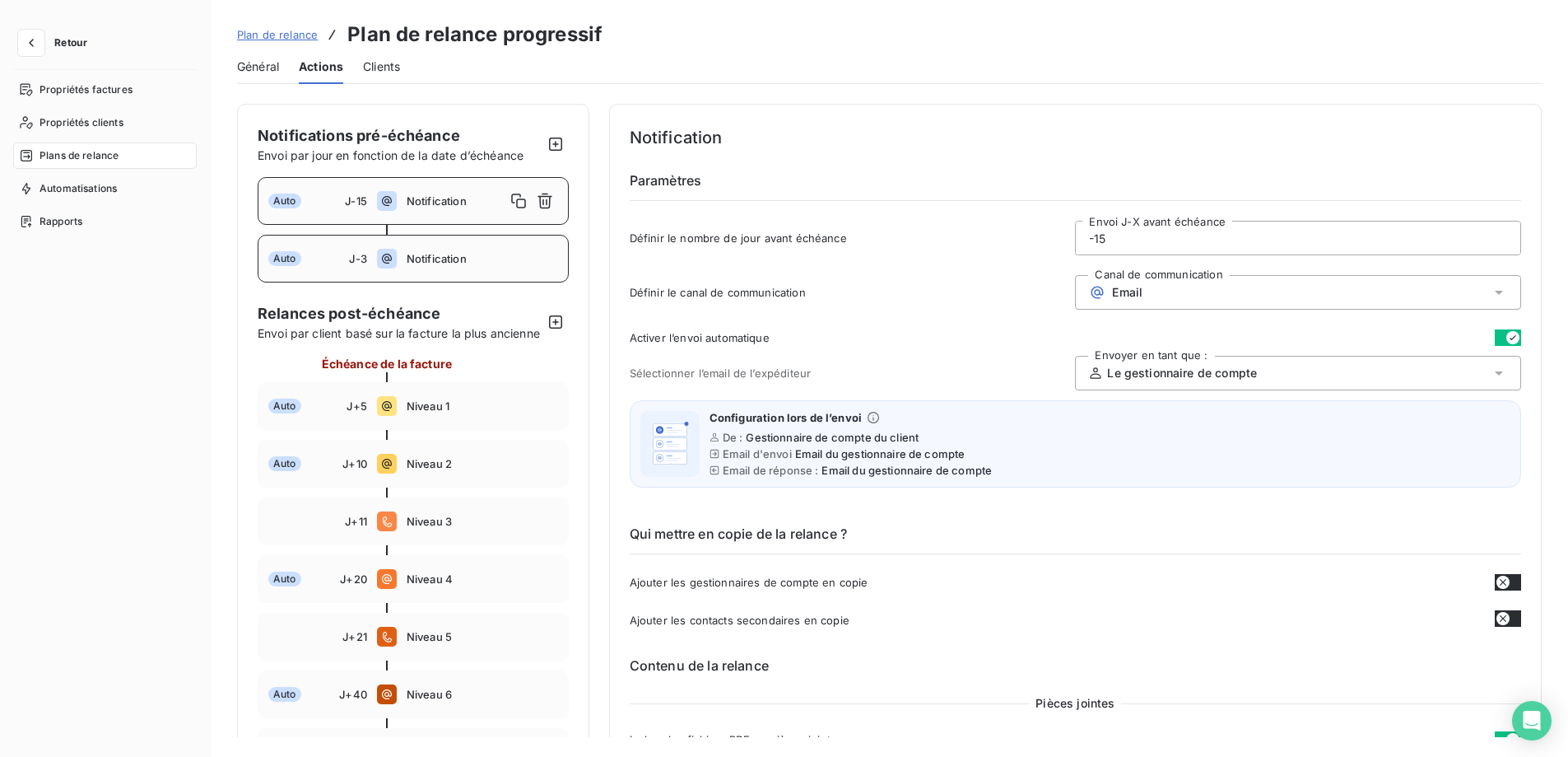
click at [514, 251] on div "Auto J-3 Notification" at bounding box center [414, 259] width 312 height 48
click at [495, 191] on div "Auto J-15 Notification" at bounding box center [414, 201] width 312 height 48
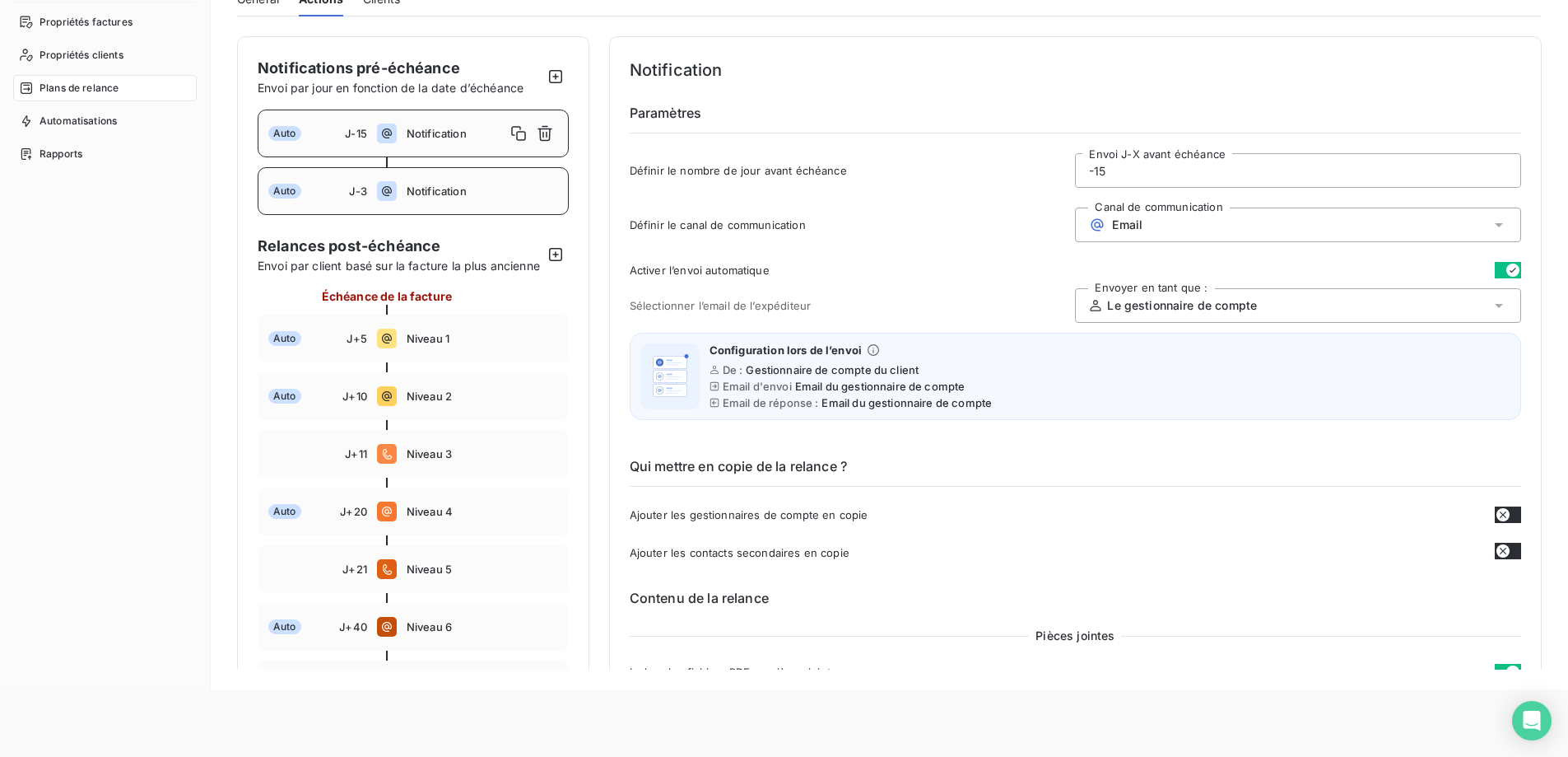
click at [505, 188] on span "Notification" at bounding box center [483, 191] width 152 height 13
click at [476, 141] on div "Auto J-15 Notification" at bounding box center [414, 134] width 312 height 48
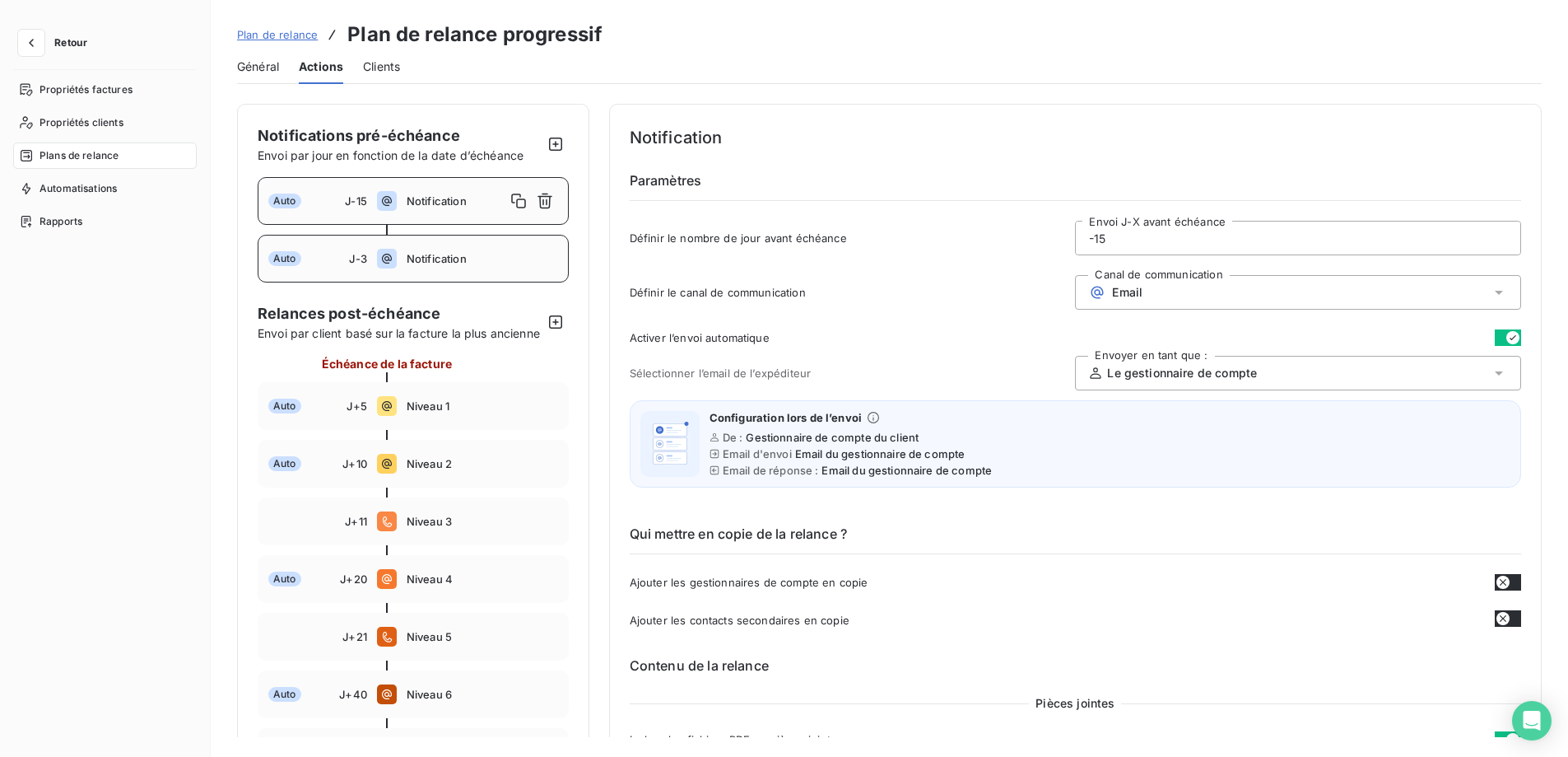
click at [526, 263] on span "Notification" at bounding box center [483, 258] width 152 height 13
click at [508, 202] on span "Notification" at bounding box center [483, 200] width 152 height 13
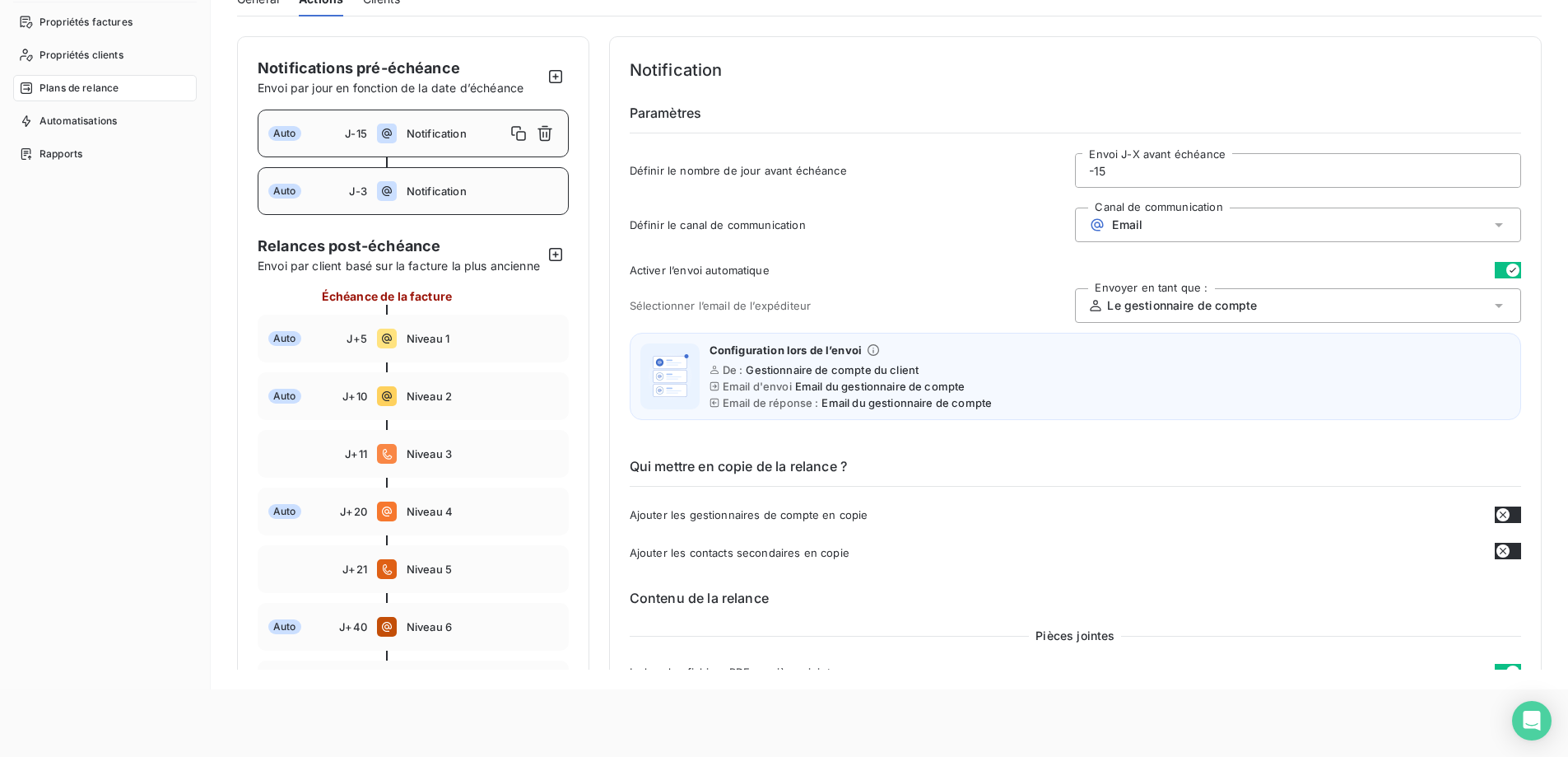
click at [493, 198] on span "Notification" at bounding box center [483, 191] width 152 height 13
type input "-3"
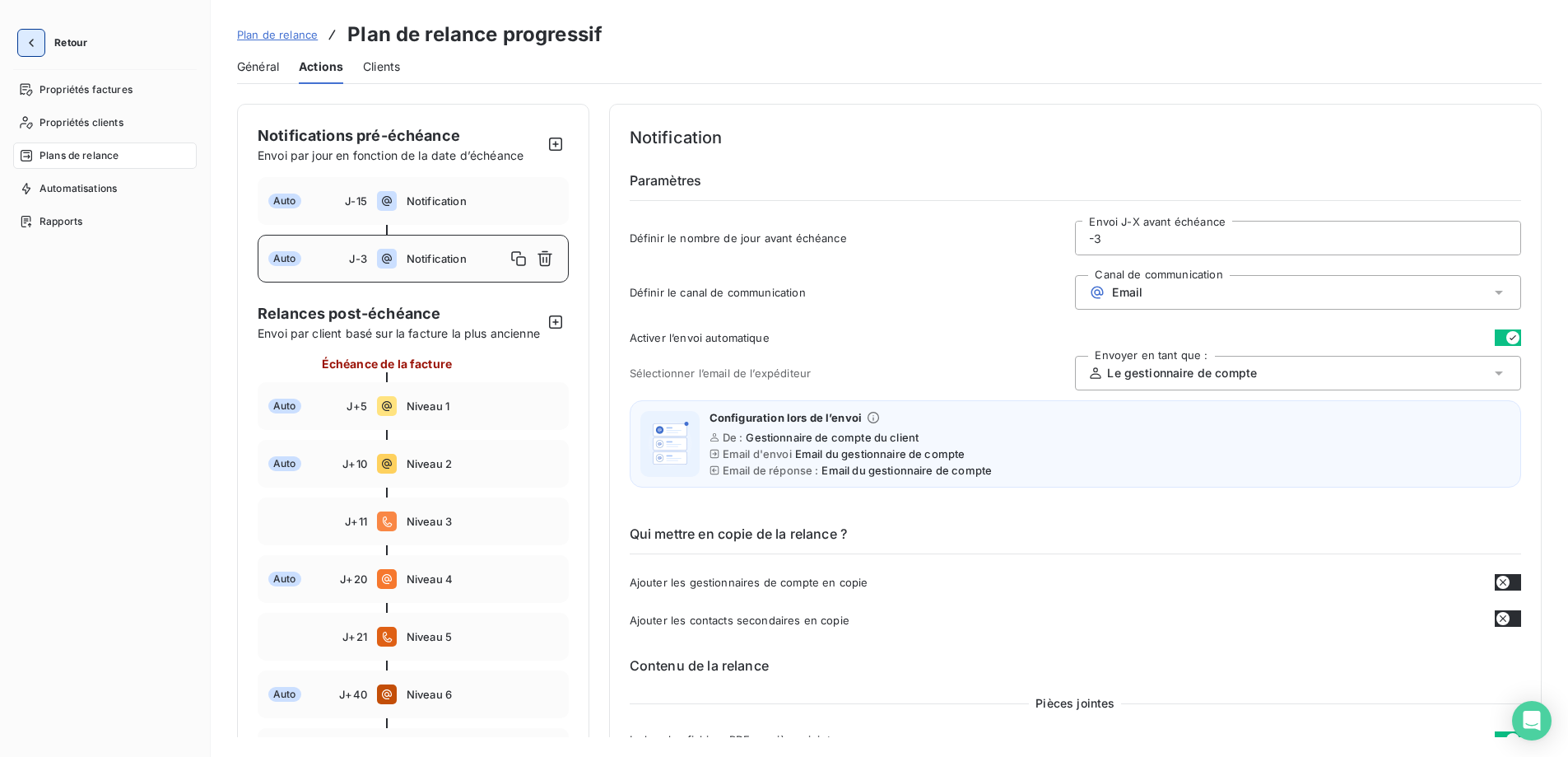
click at [33, 44] on icon "button" at bounding box center [31, 43] width 16 height 16
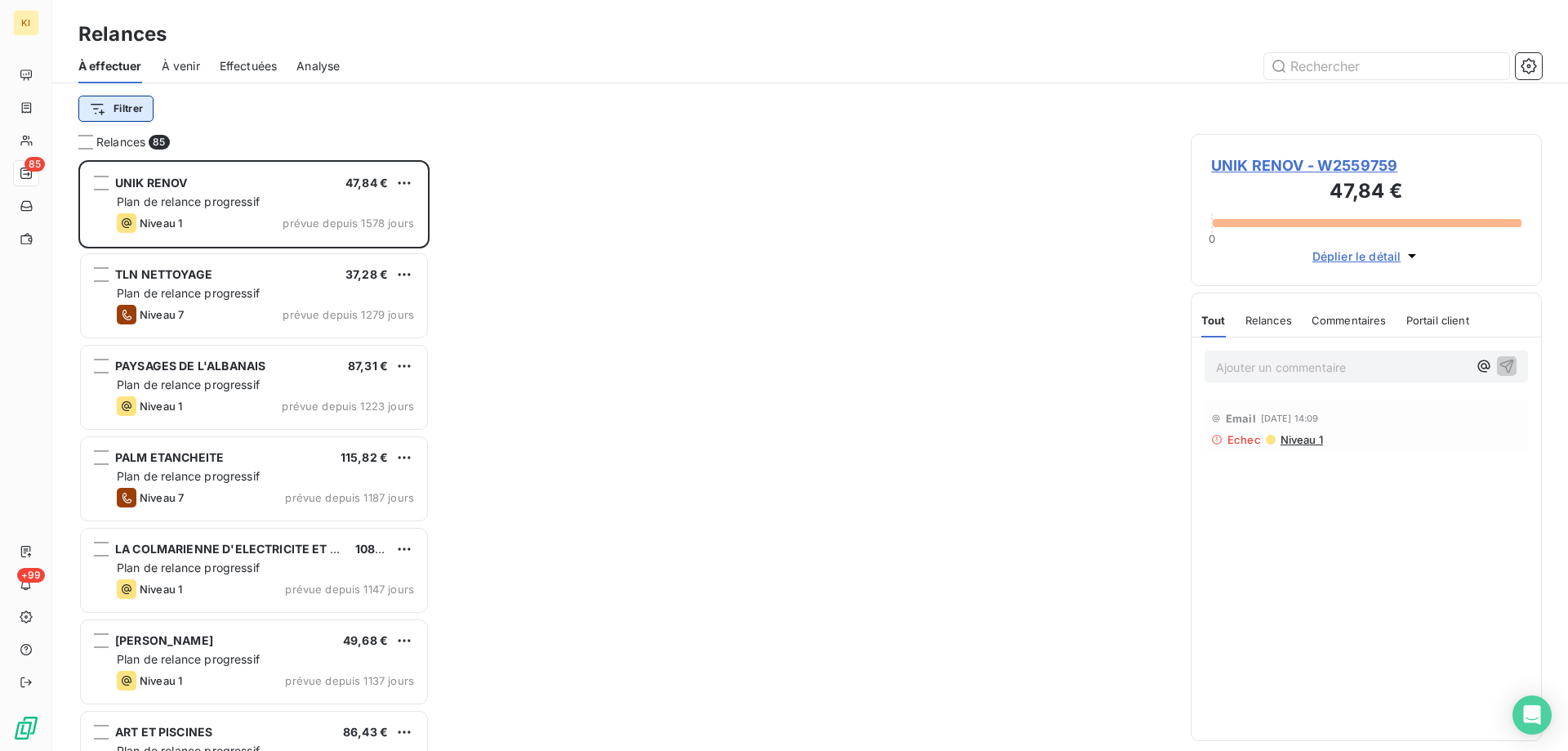
scroll to position [579, 339]
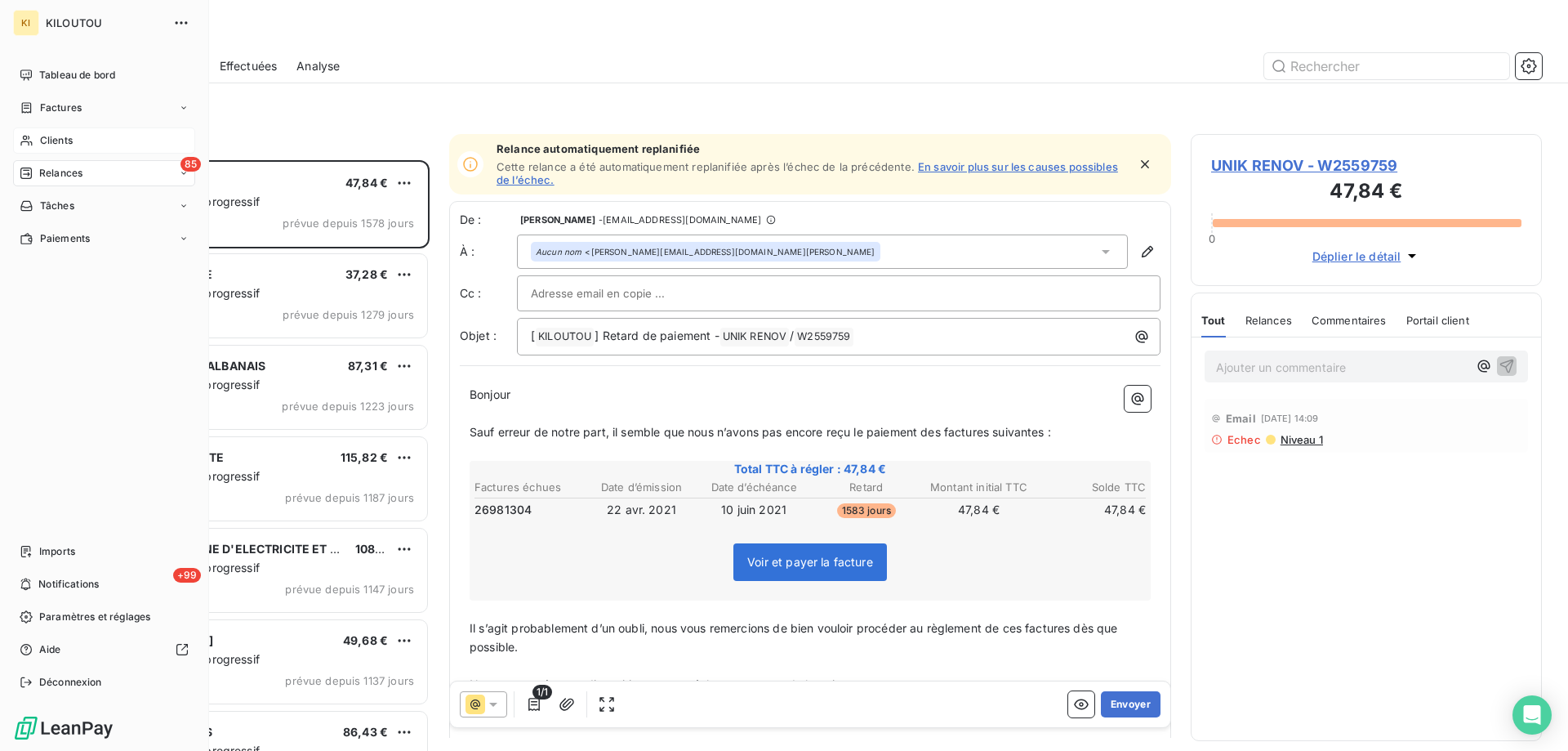
click at [61, 139] on span "Clients" at bounding box center [56, 140] width 33 height 14
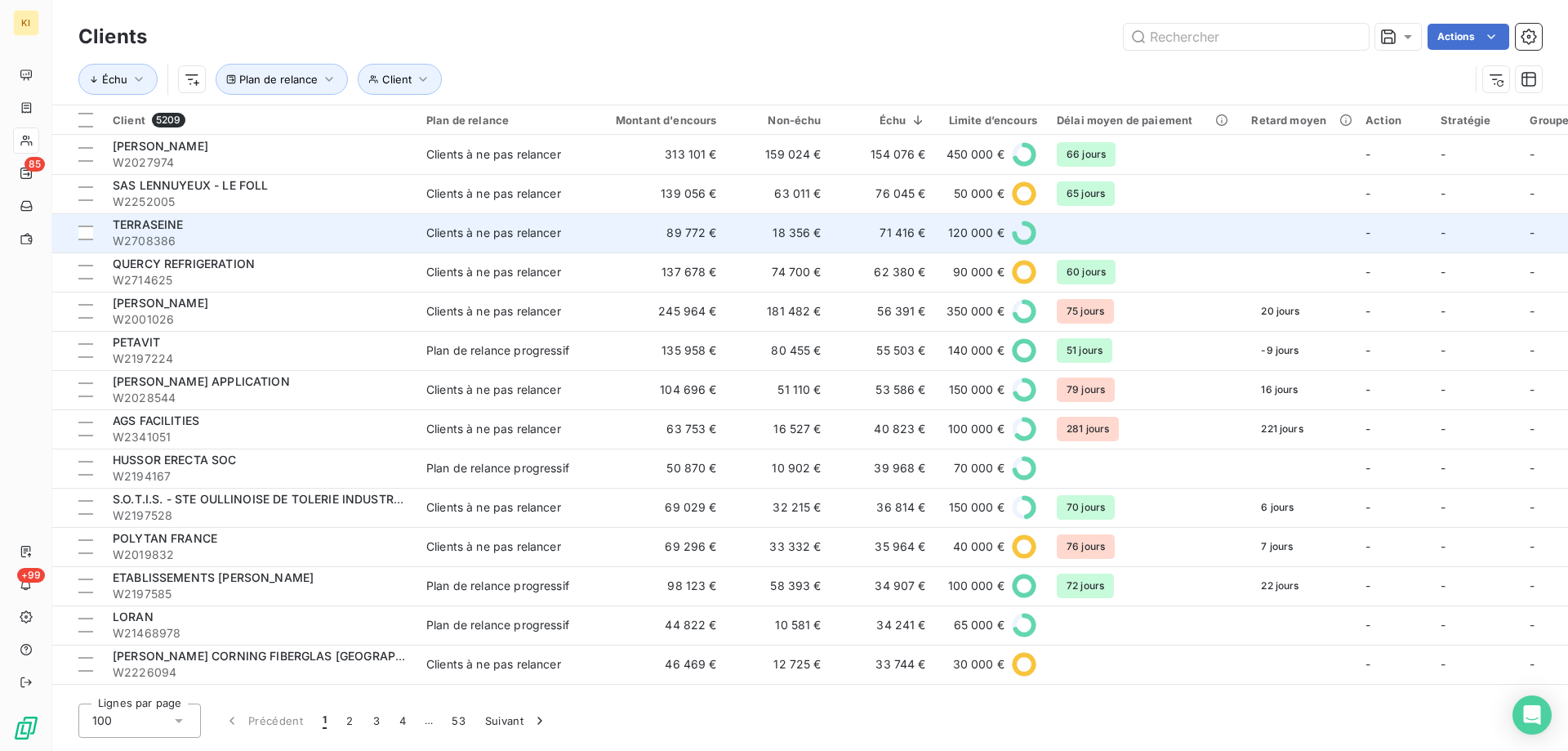
click at [138, 227] on span "TERRASEINE" at bounding box center [148, 224] width 71 height 14
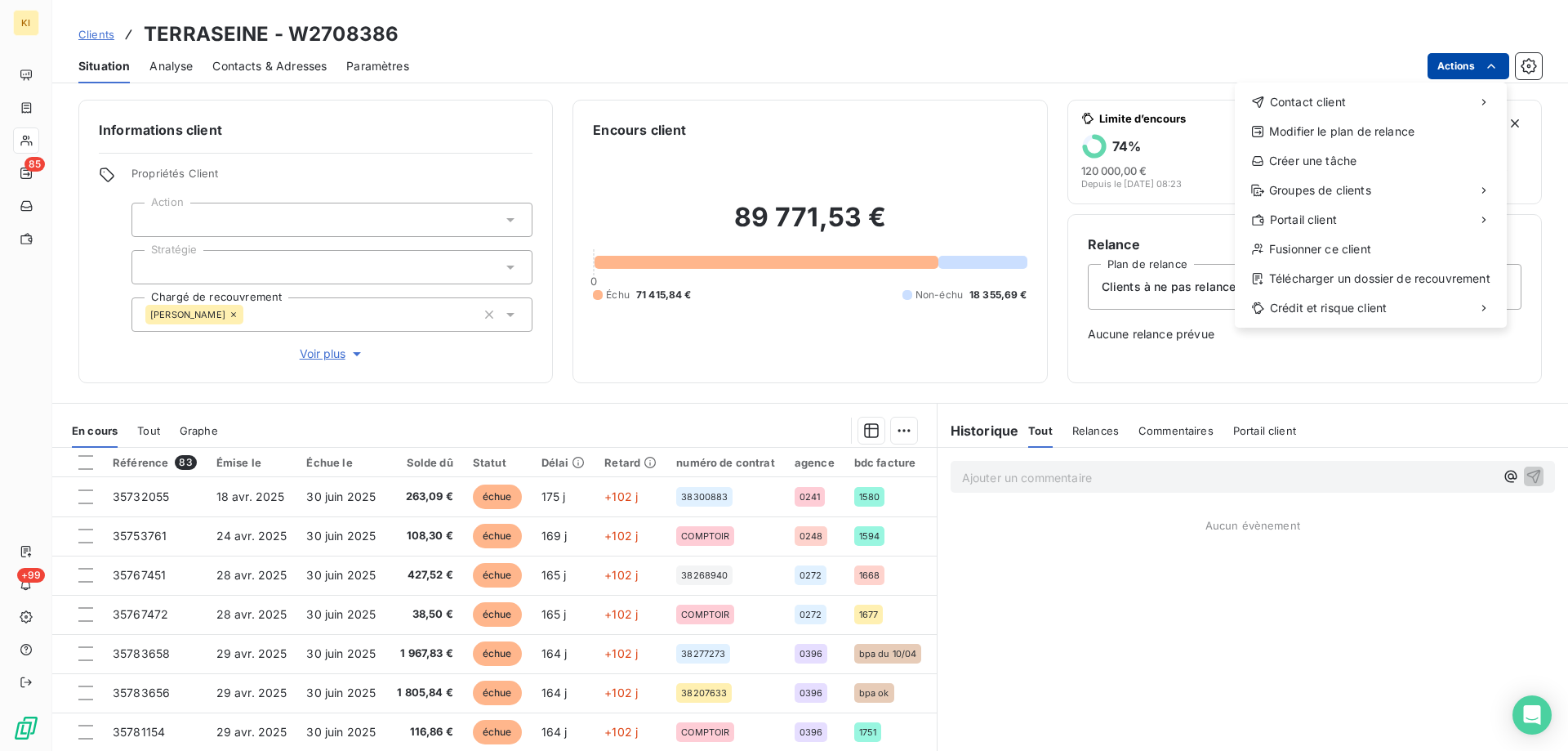
click at [1453, 71] on html "KI 85 +99 Clients TERRASEINE - W2708386 Situation Analyse Contacts & Adresses P…" at bounding box center [784, 375] width 1568 height 751
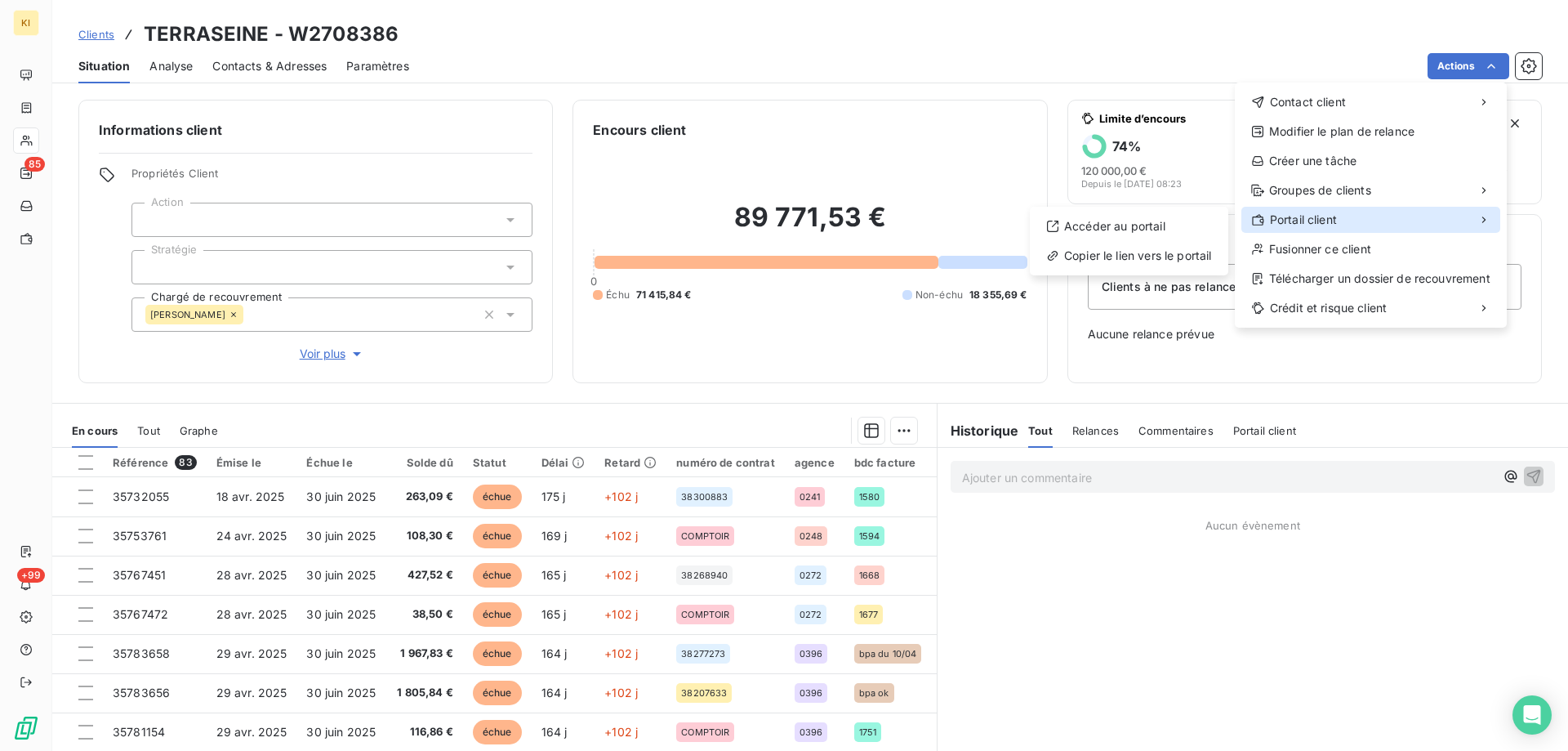
click at [1329, 215] on span "Portail client" at bounding box center [1303, 219] width 67 height 16
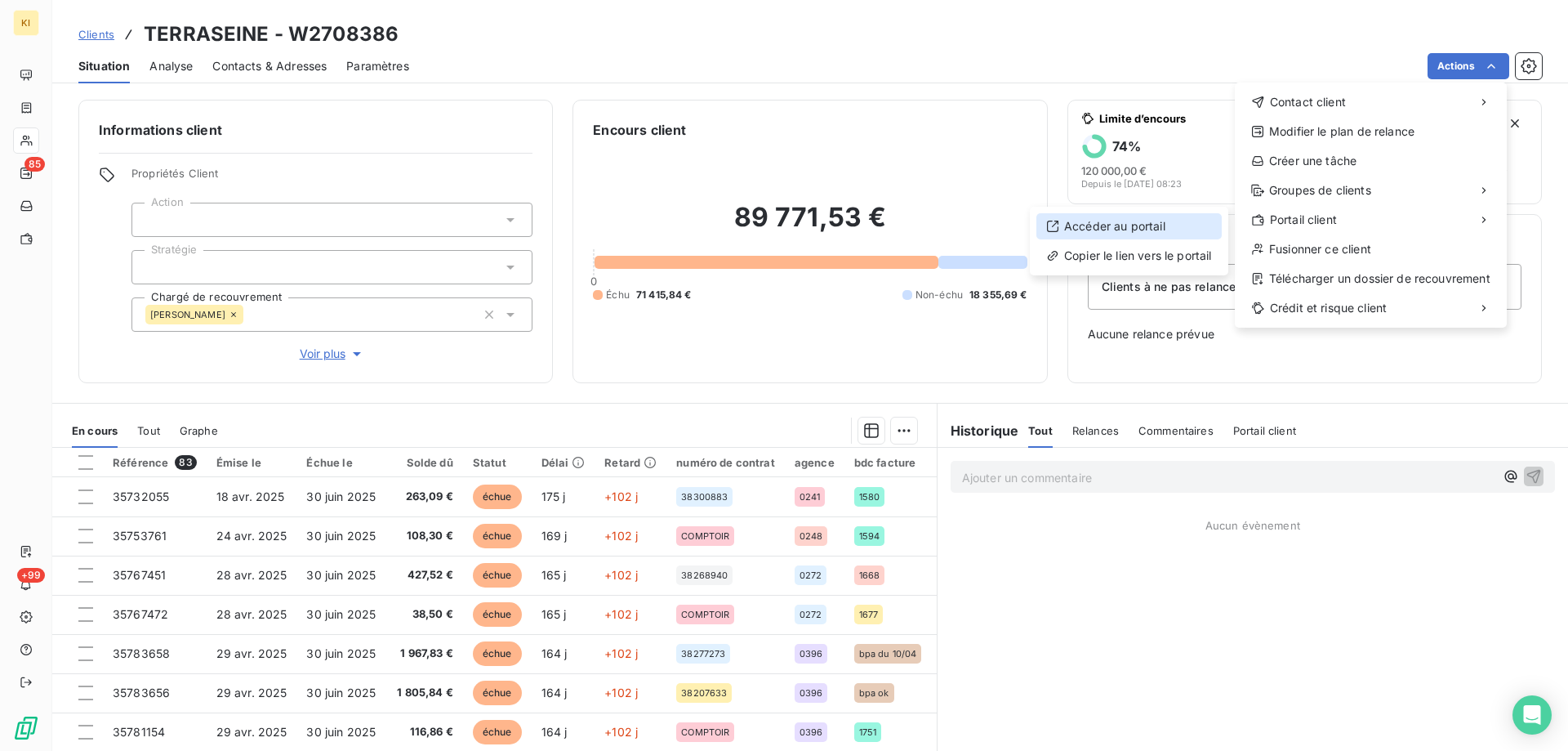
click at [1163, 227] on div "Accéder au portail" at bounding box center [1129, 226] width 186 height 26
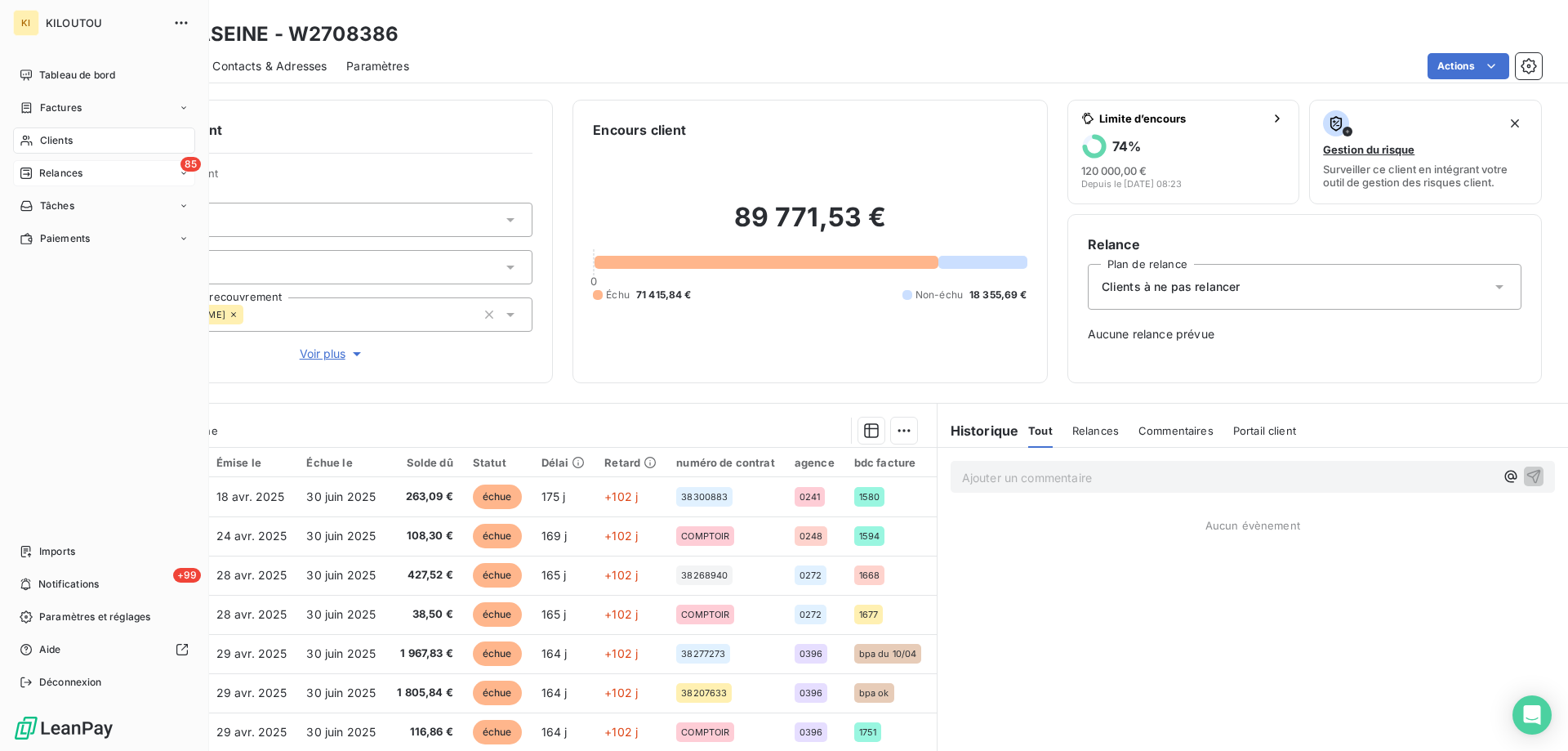
click at [41, 176] on span "Relances" at bounding box center [60, 172] width 43 height 14
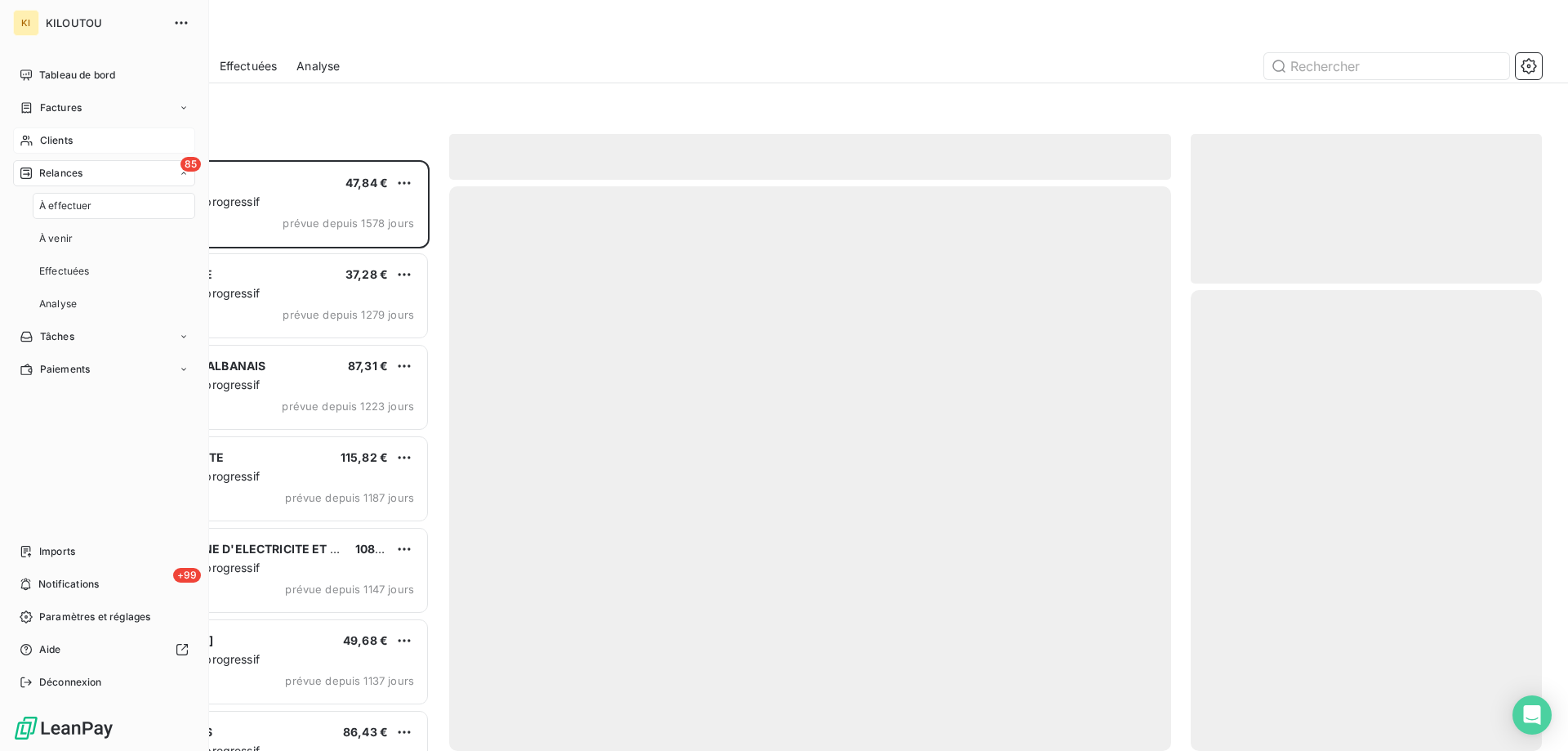
scroll to position [579, 339]
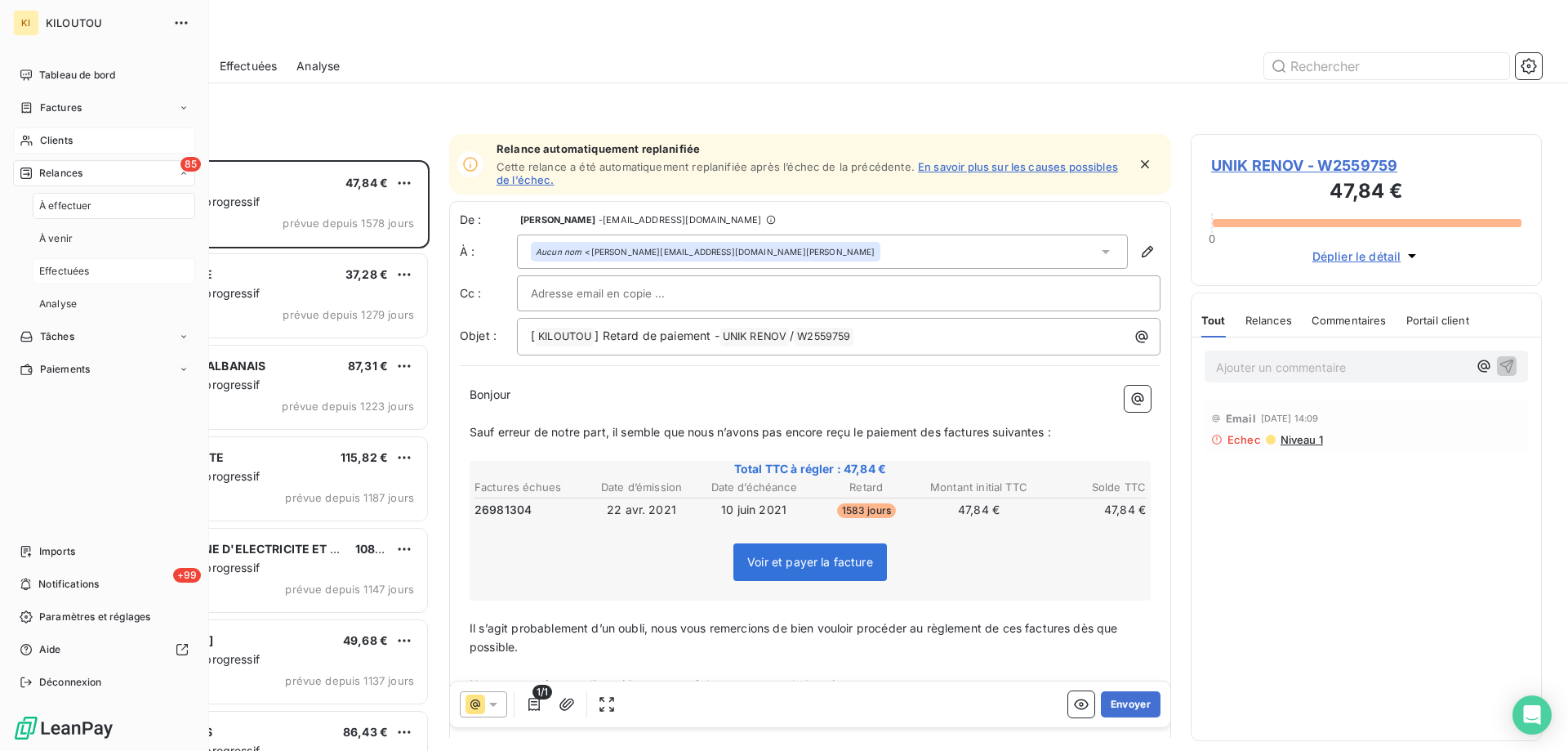
click at [87, 262] on div "Effectuées" at bounding box center [114, 271] width 162 height 26
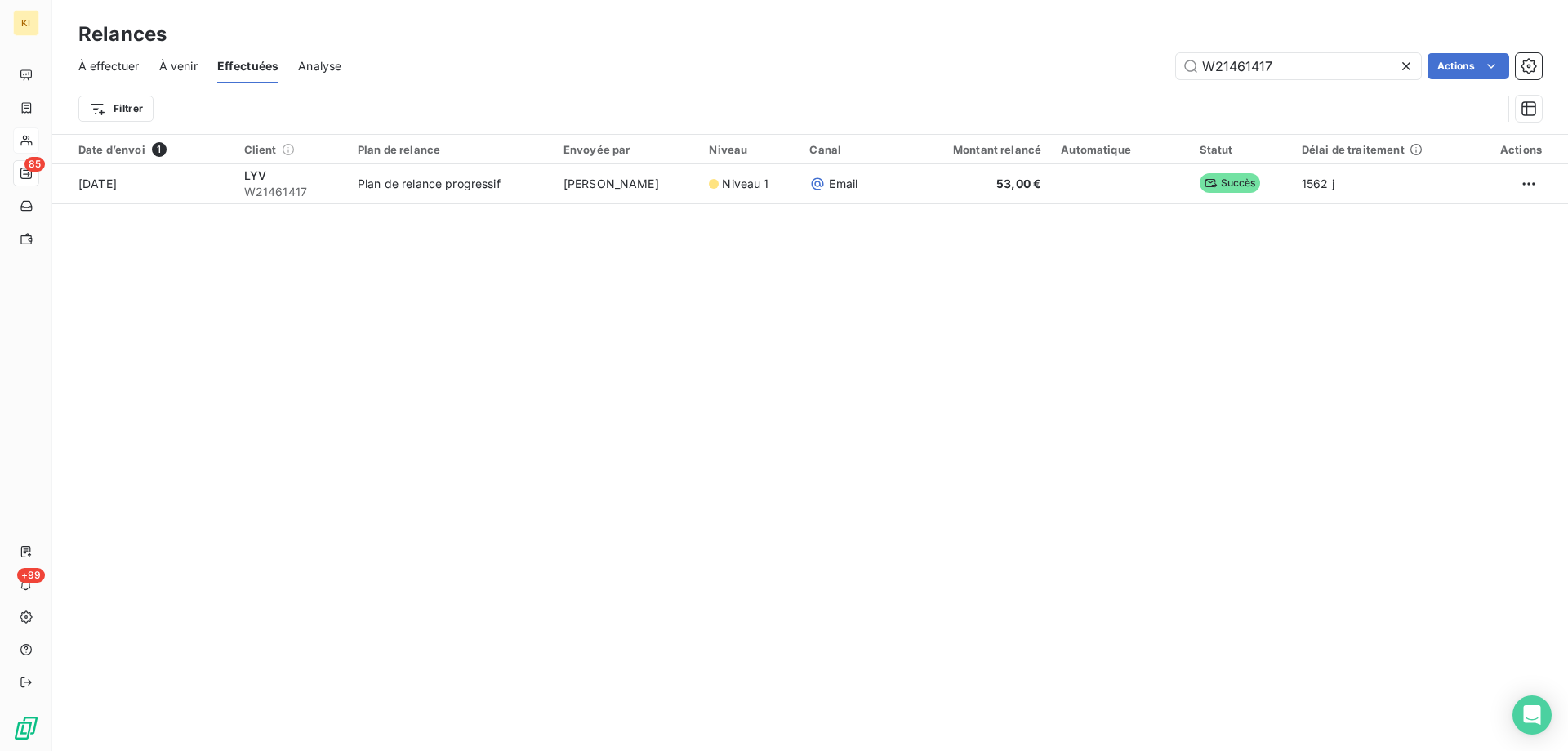
click at [1404, 68] on icon at bounding box center [1406, 66] width 16 height 16
click at [317, 63] on span "Analyse" at bounding box center [319, 66] width 43 height 16
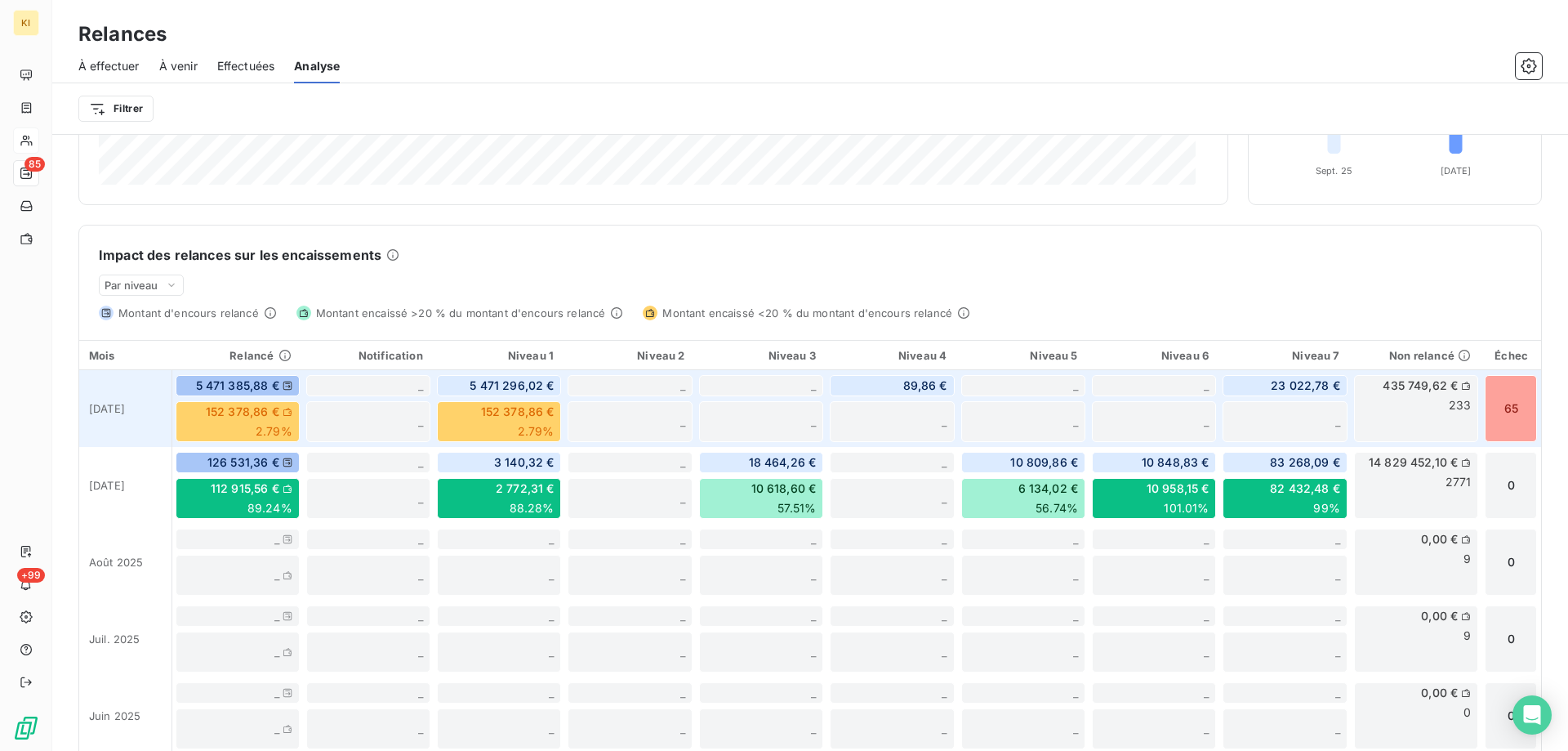
scroll to position [291, 0]
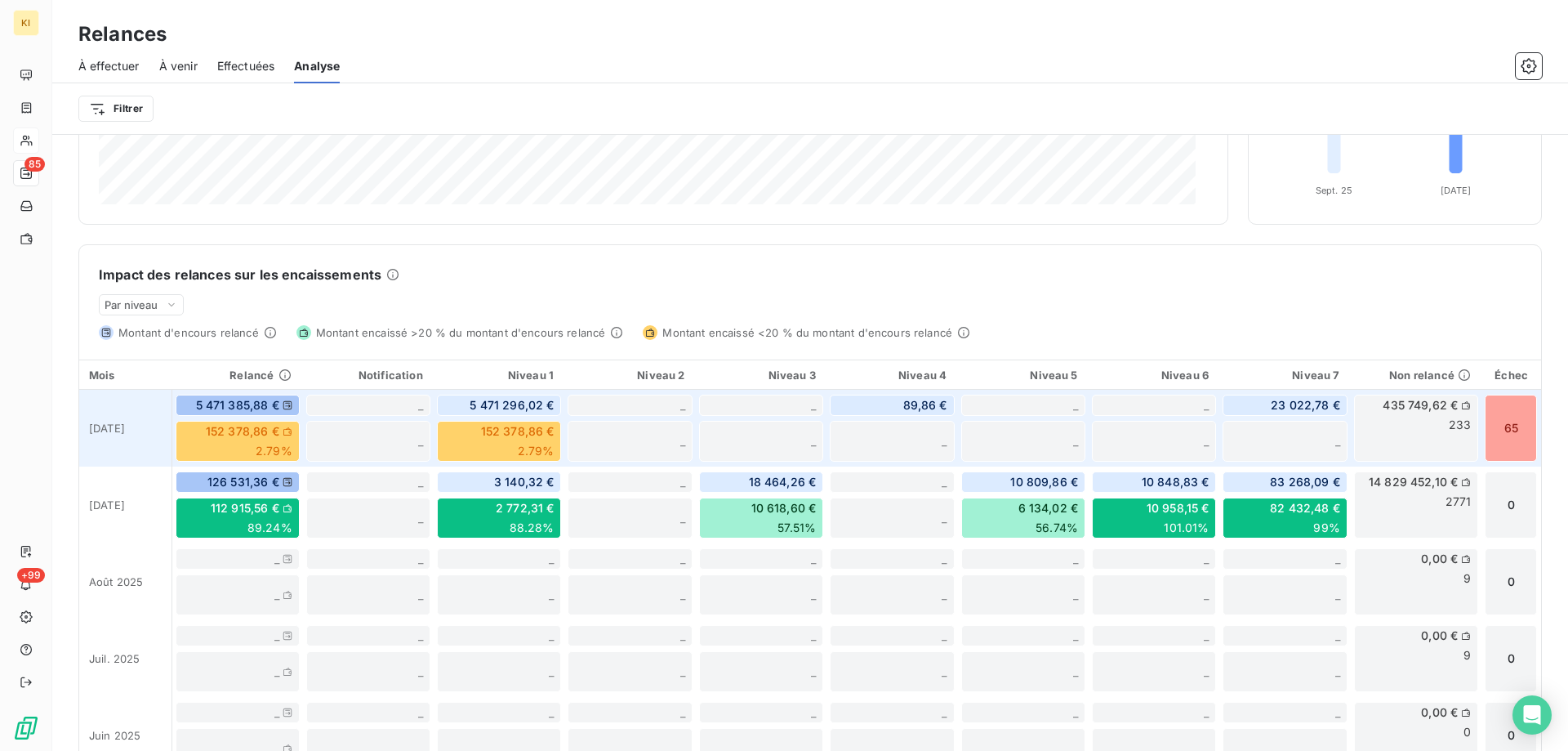
click at [241, 443] on div "152 378,86 € 2.79%" at bounding box center [237, 441] width 124 height 41
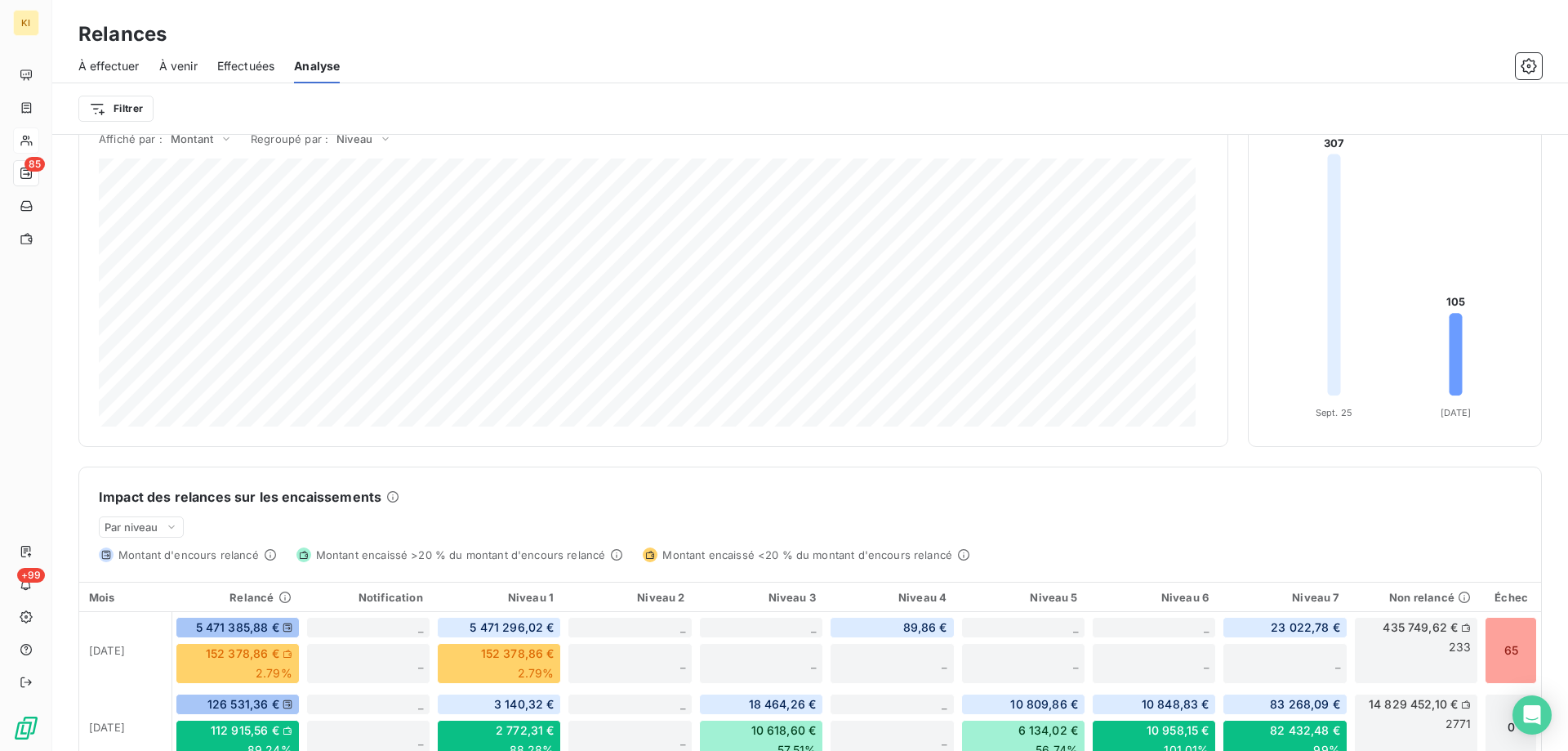
scroll to position [0, 0]
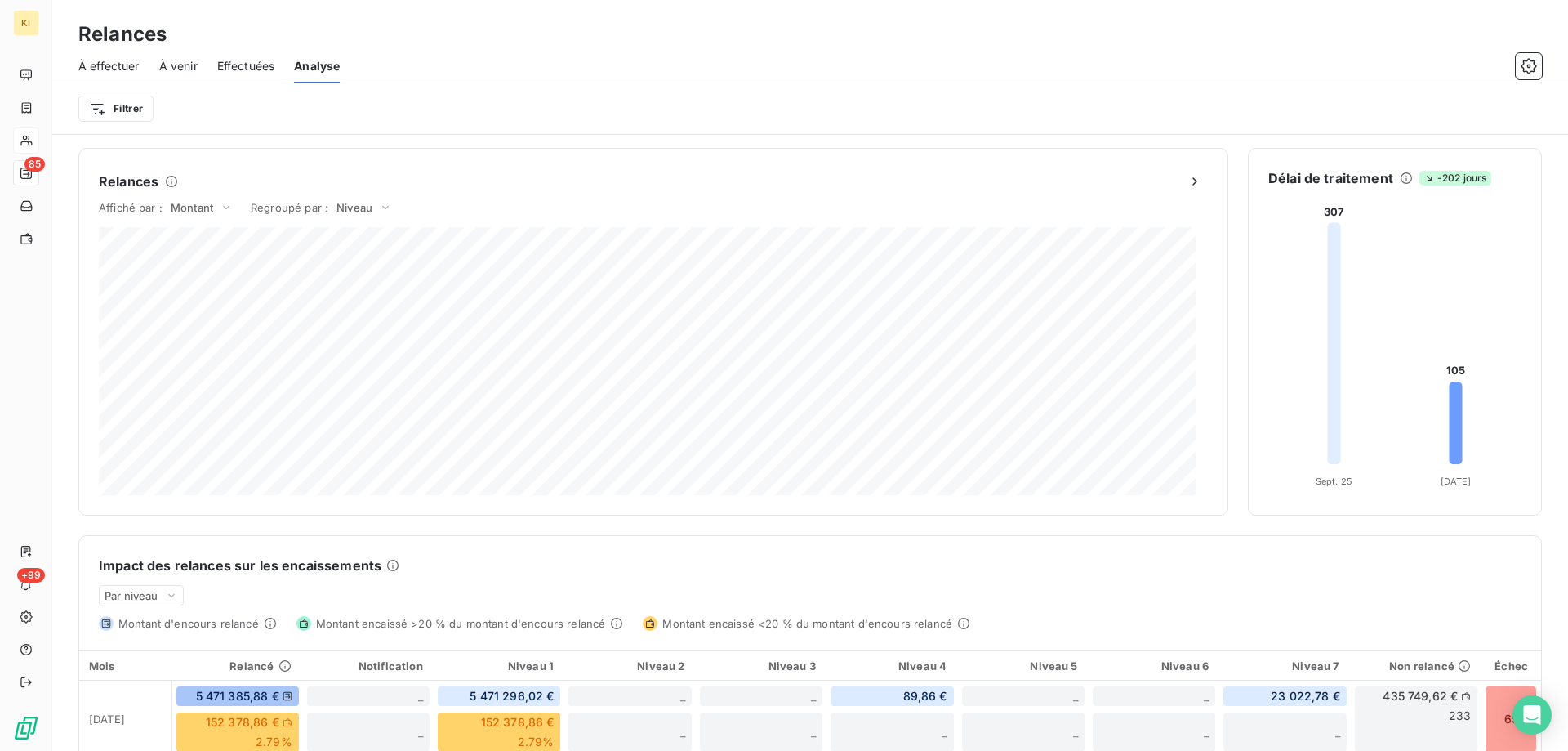
click at [247, 68] on span "Effectuées" at bounding box center [246, 66] width 58 height 16
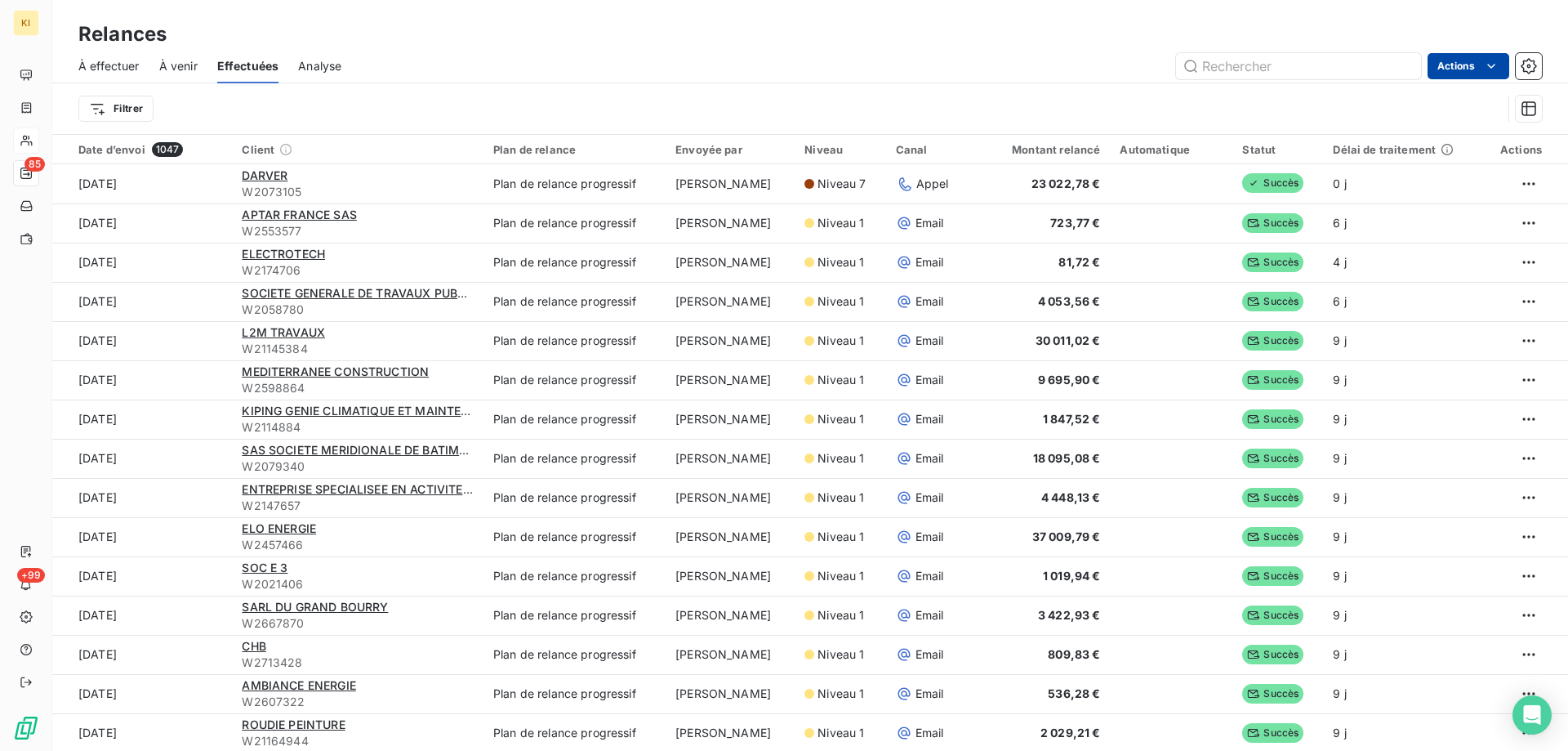
click at [1461, 67] on html "KI 85 +99 Relances À effectuer À venir Effectuées Analyse Actions Filtrer Date …" at bounding box center [784, 375] width 1568 height 751
click at [1348, 105] on div "Exporter les relances (1047 relances)" at bounding box center [1380, 101] width 240 height 26
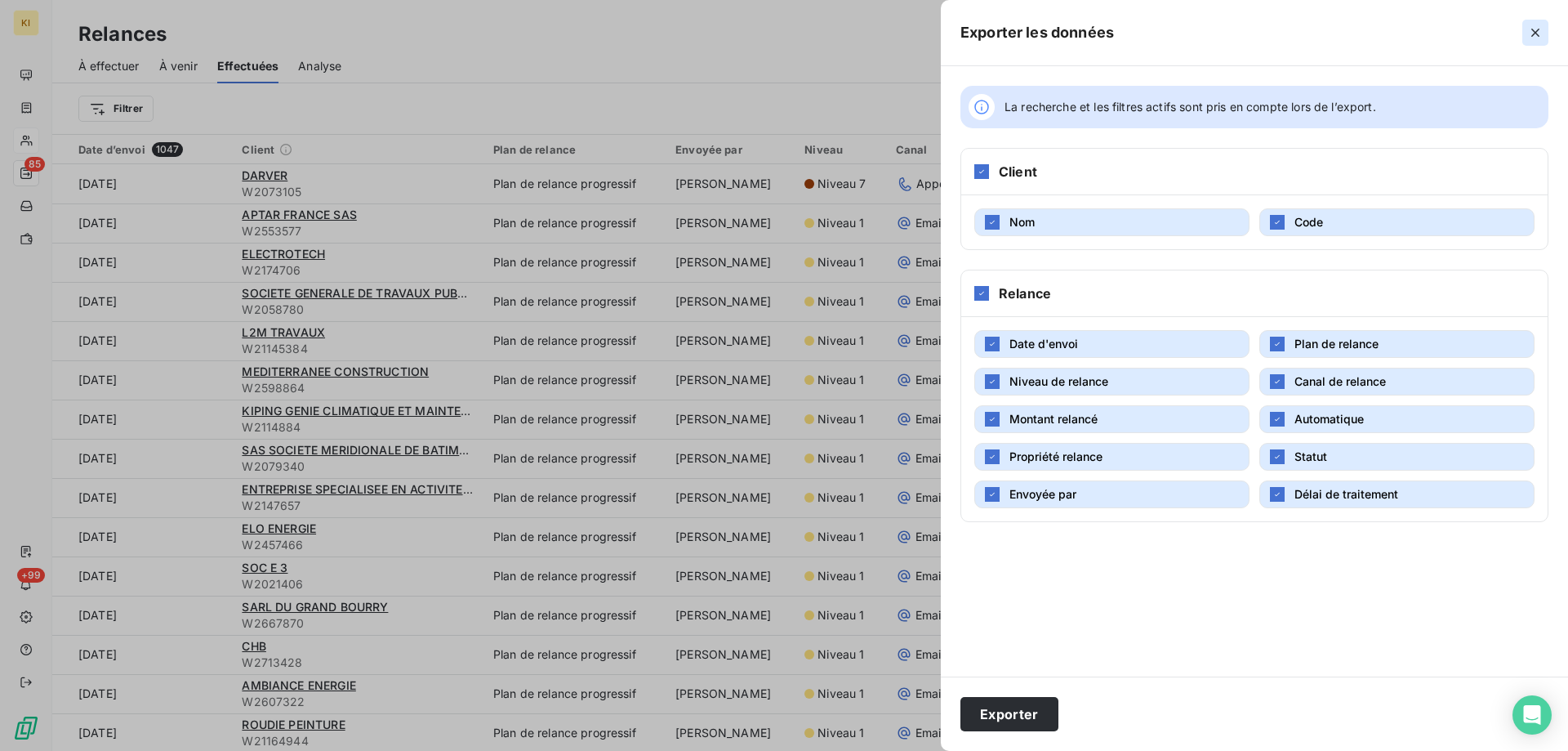
click at [1534, 31] on icon "button" at bounding box center [1535, 33] width 8 height 8
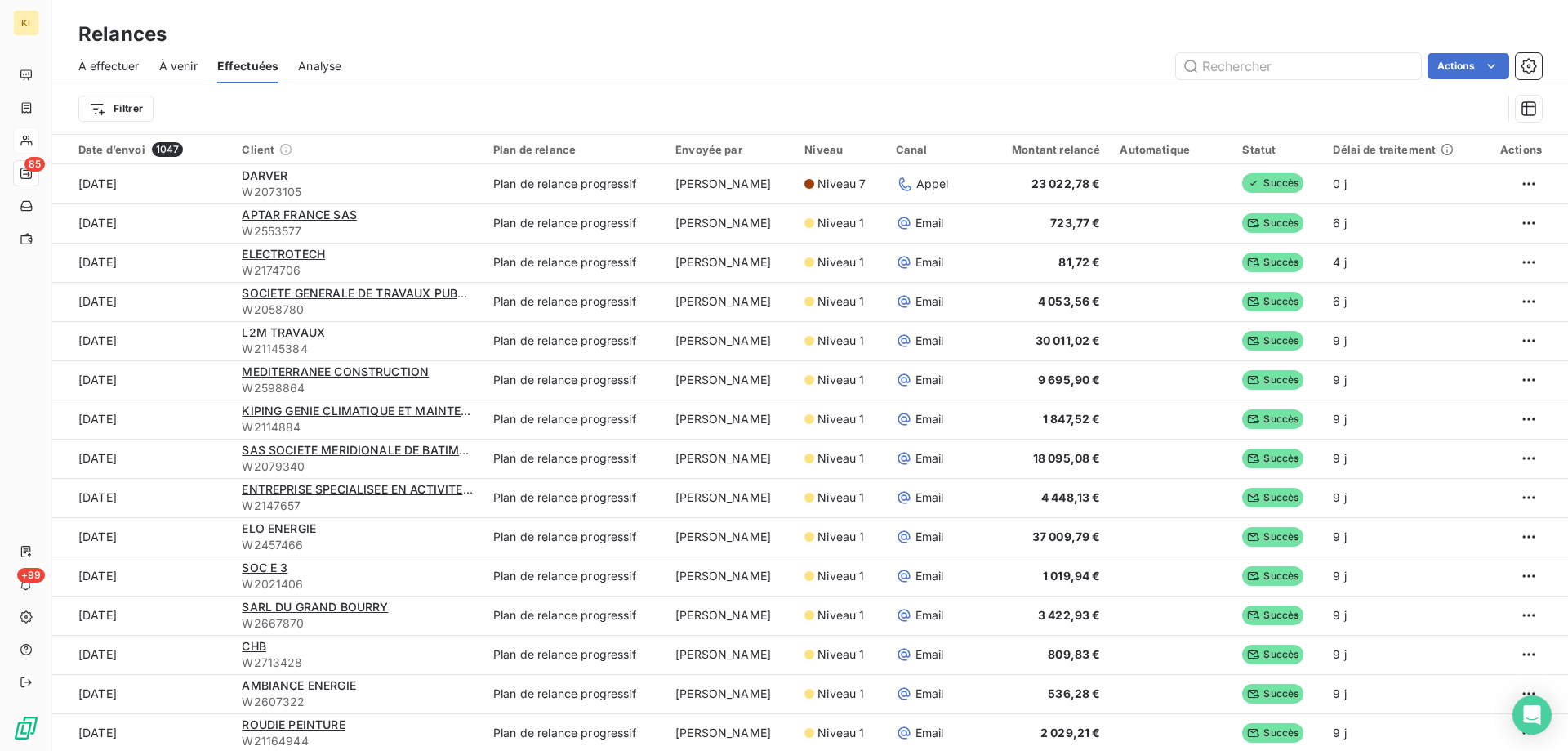
click at [328, 95] on div "Filtrer" at bounding box center [790, 108] width 1424 height 31
click at [307, 70] on span "Analyse" at bounding box center [319, 66] width 43 height 16
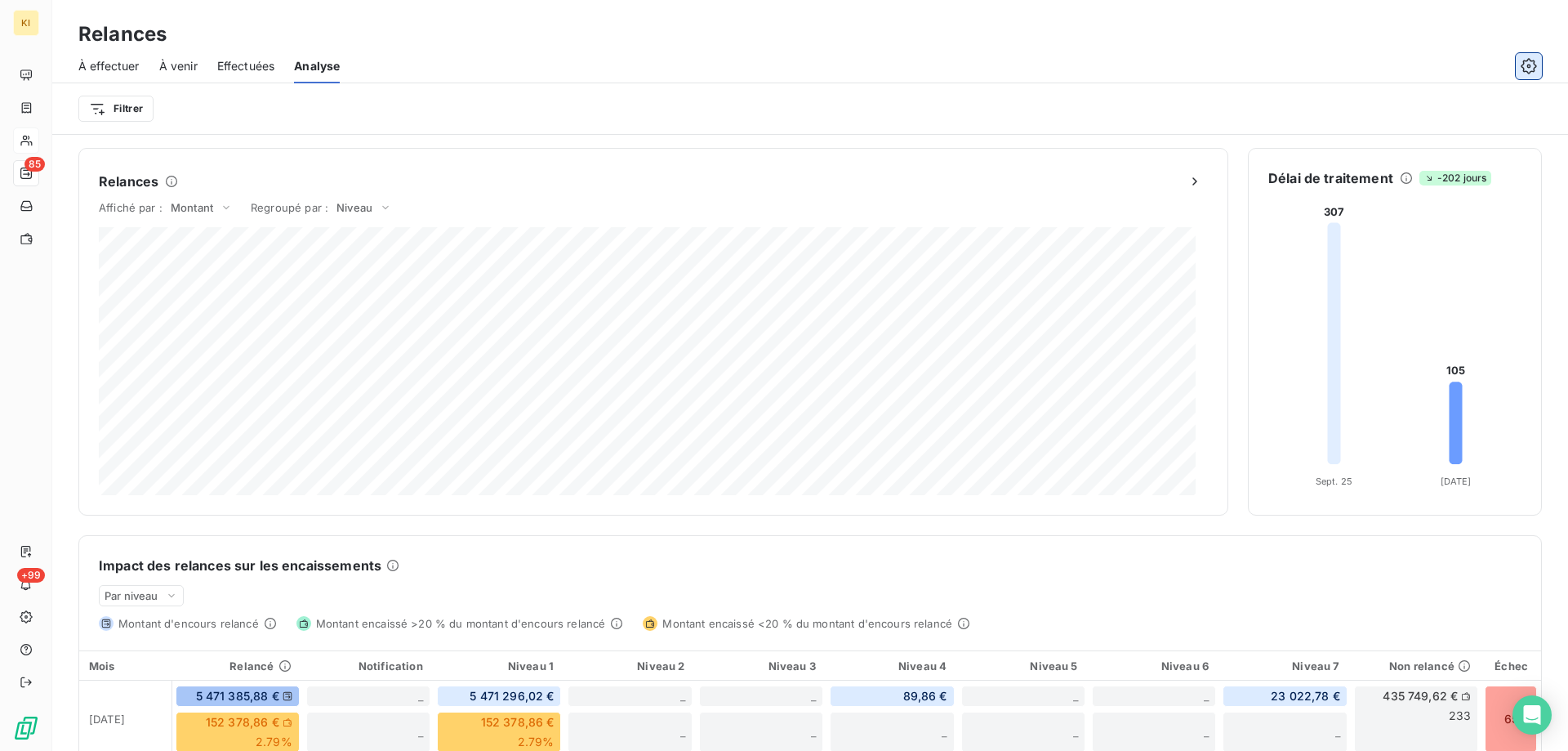
click at [1527, 62] on icon "button" at bounding box center [1528, 66] width 16 height 16
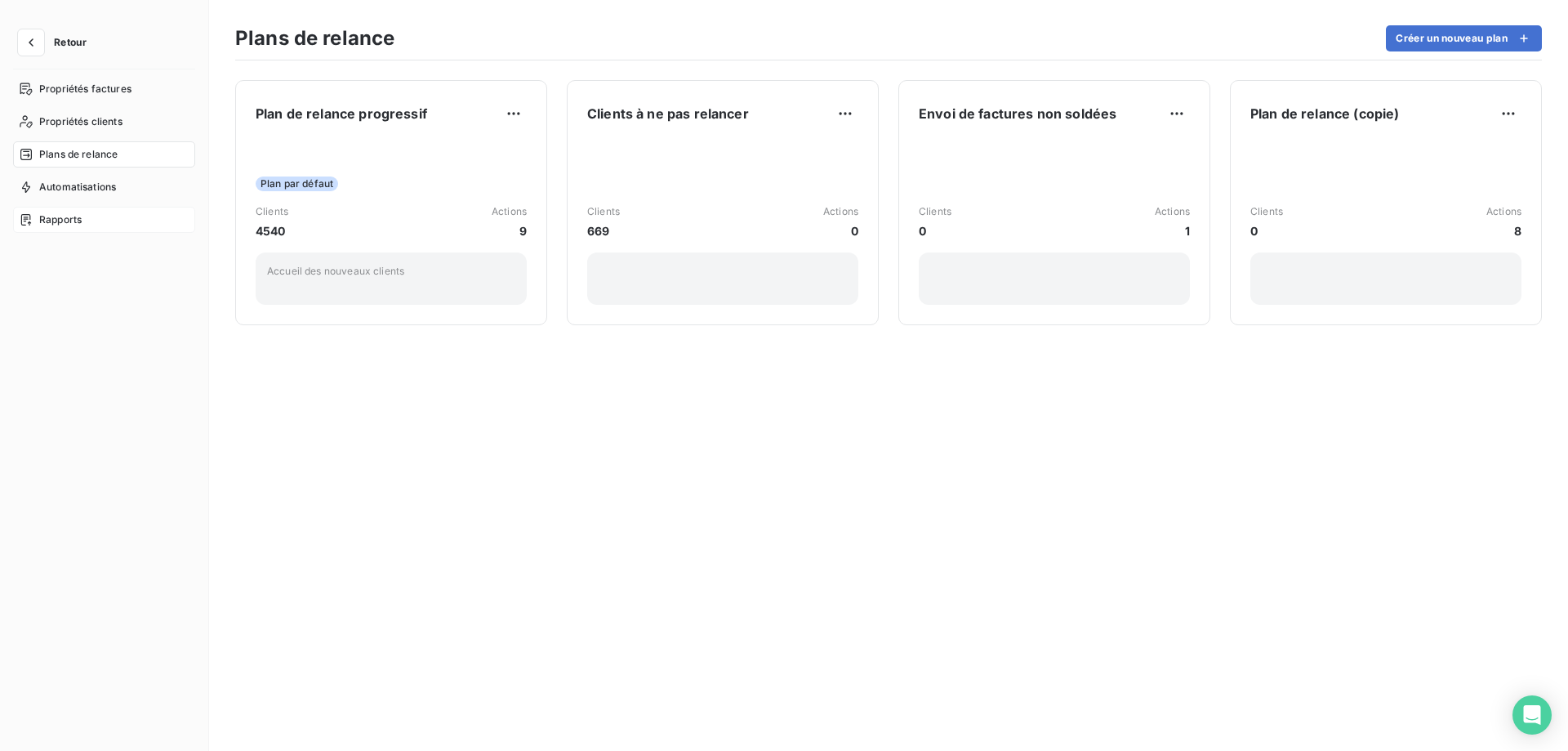
click at [68, 219] on span "Rapports" at bounding box center [60, 219] width 42 height 14
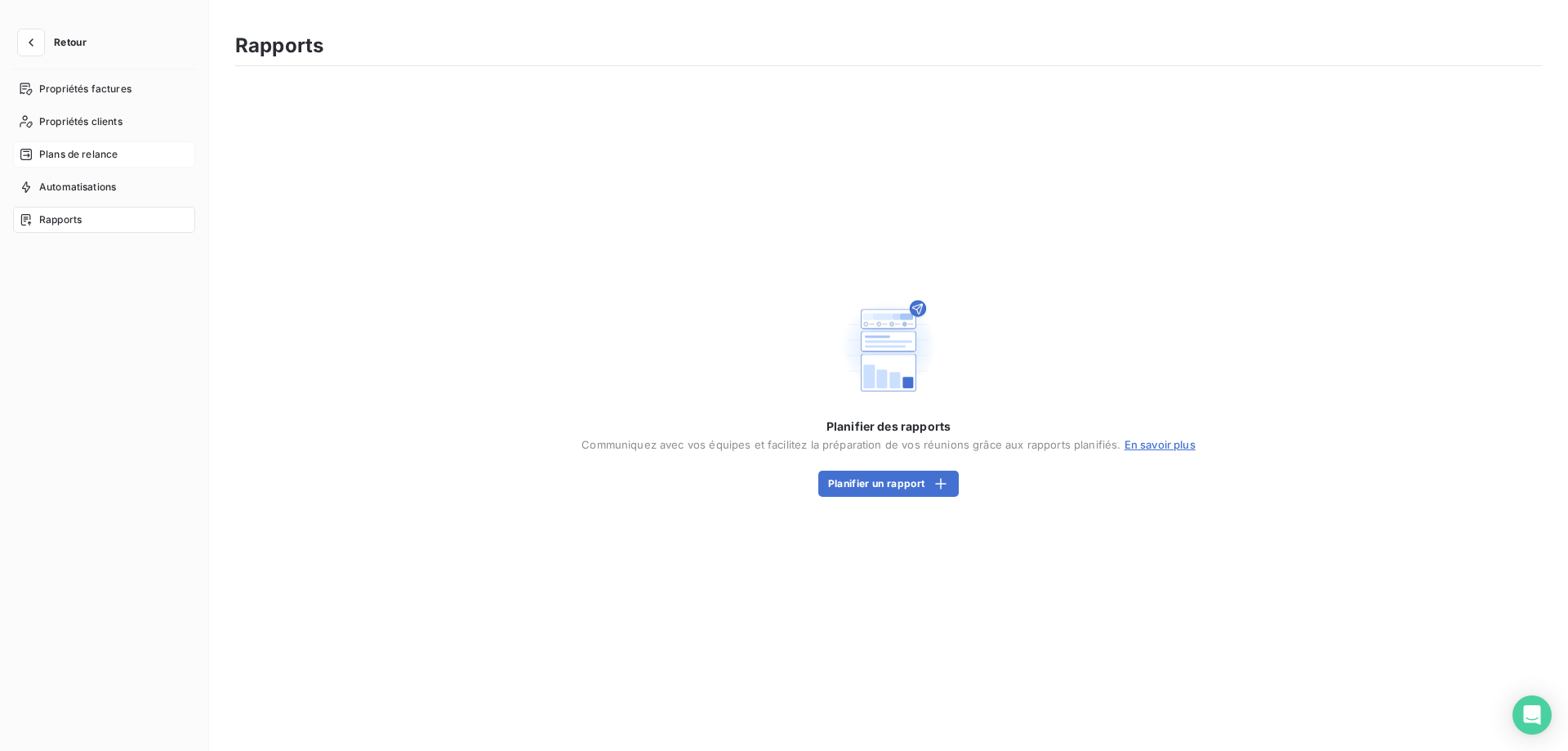
click at [89, 152] on span "Plans de relance" at bounding box center [78, 154] width 79 height 14
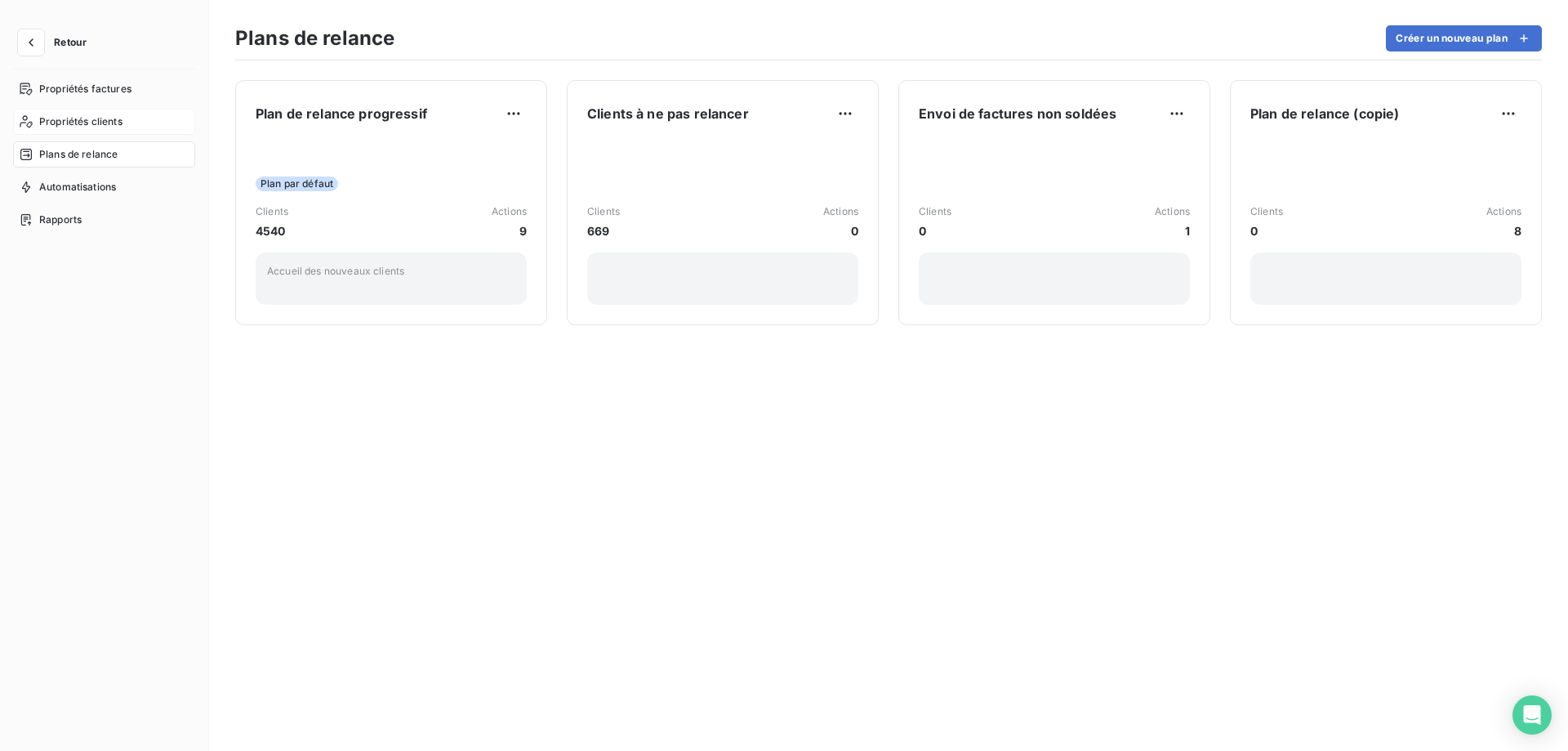
click at [87, 121] on span "Propriétés clients" at bounding box center [80, 121] width 84 height 14
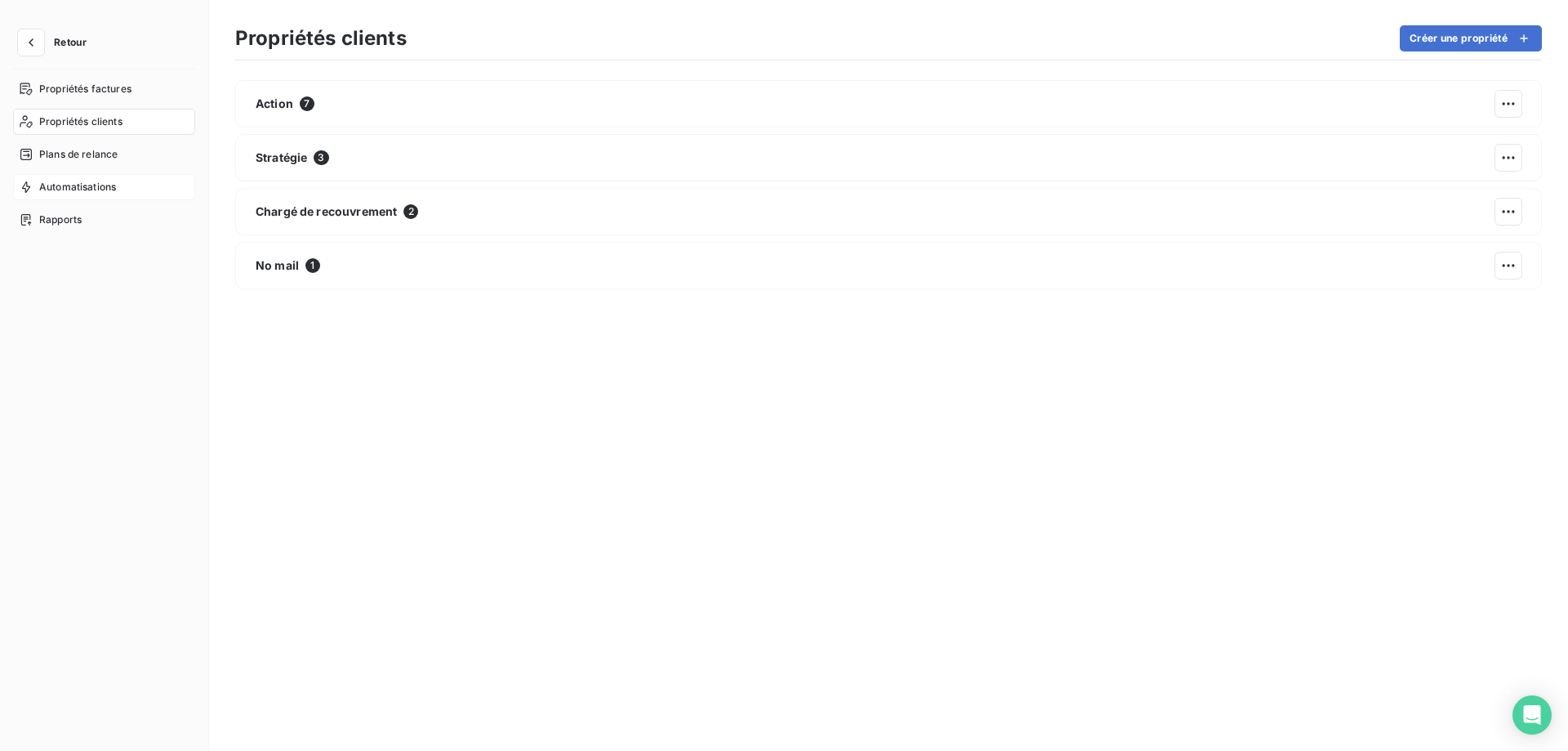
click at [85, 187] on span "Automatisations" at bounding box center [77, 187] width 77 height 14
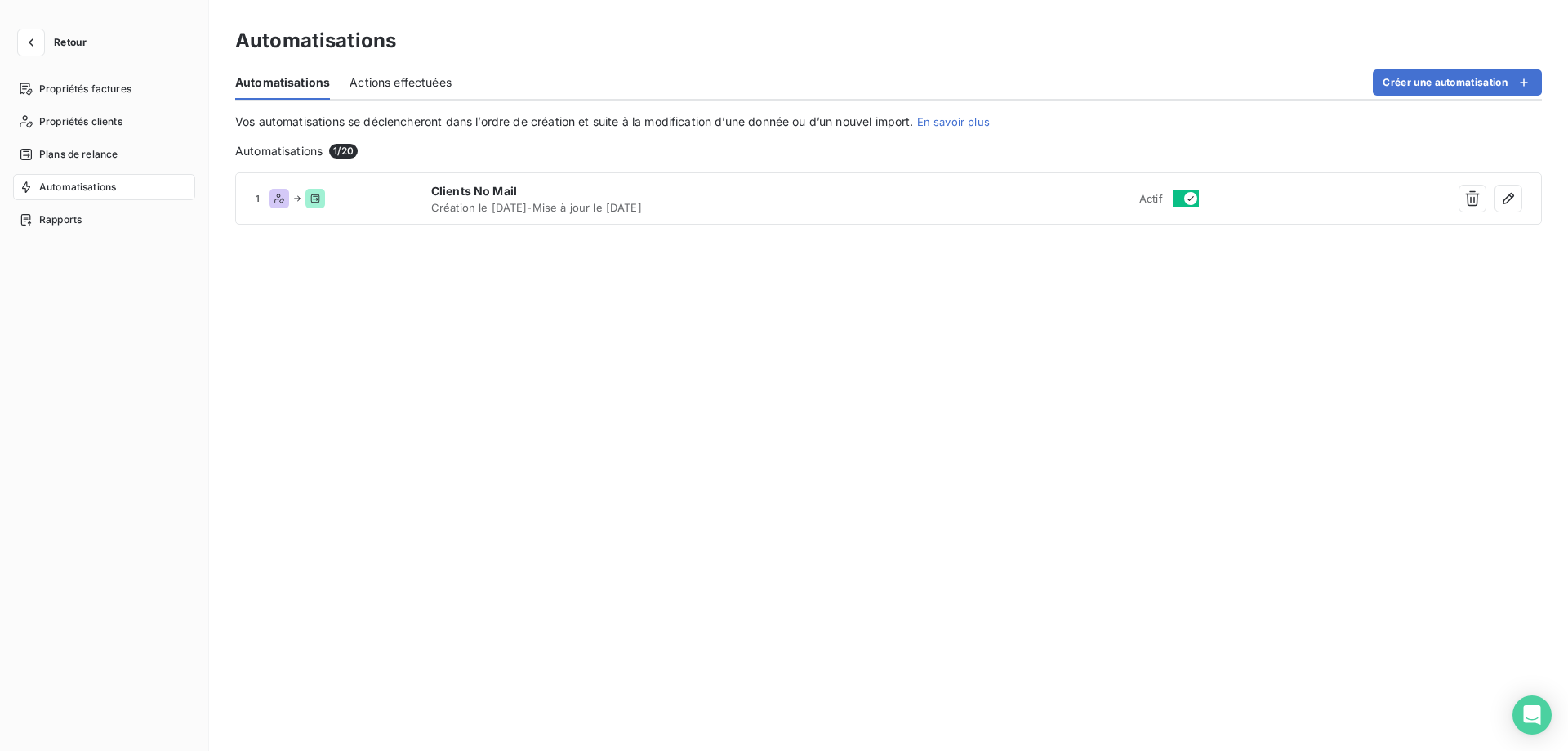
click at [391, 84] on span "Actions effectuées" at bounding box center [400, 82] width 102 height 16
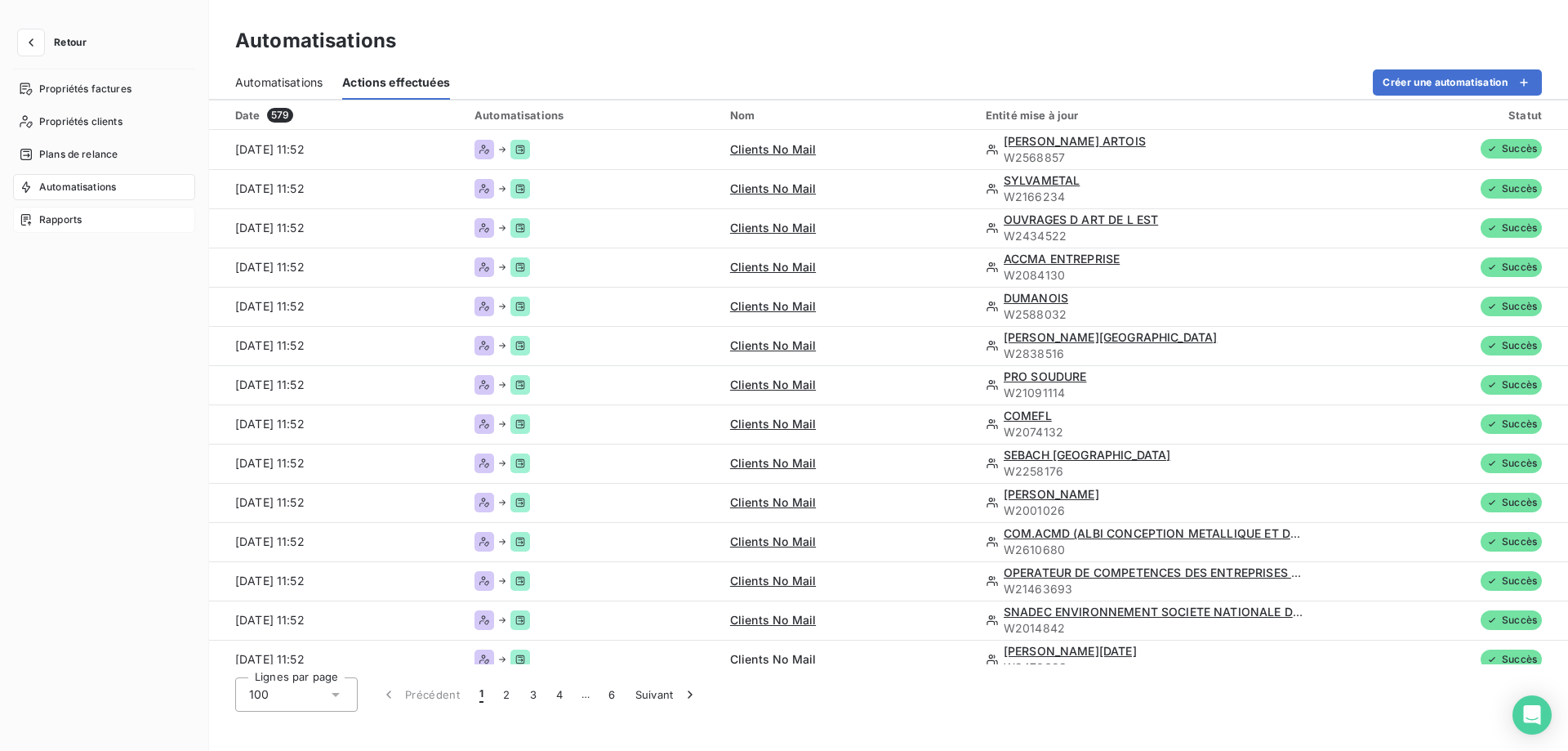
click at [122, 211] on div "Rapports" at bounding box center [104, 220] width 182 height 26
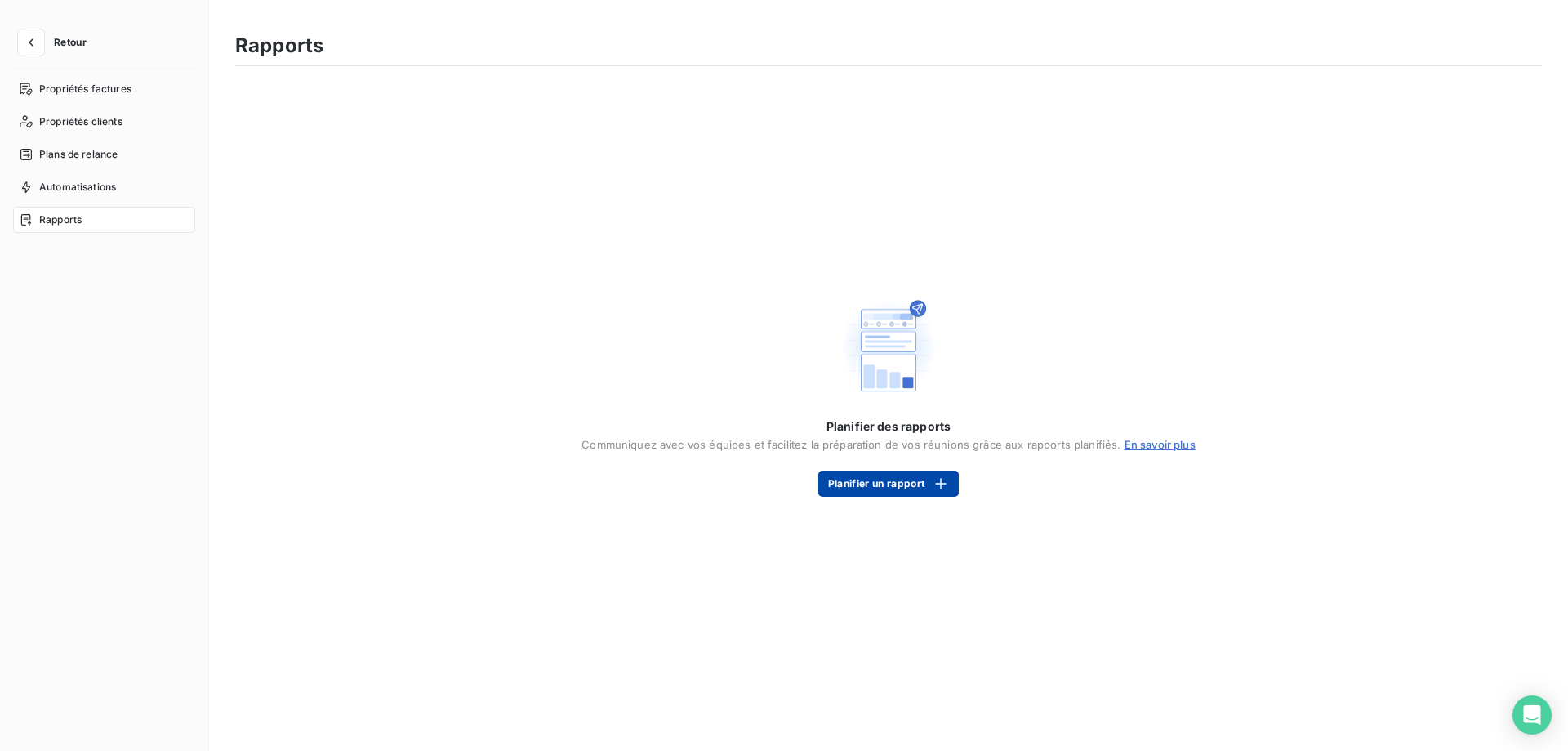
click at [840, 480] on button "Planifier un rapport" at bounding box center [888, 483] width 140 height 26
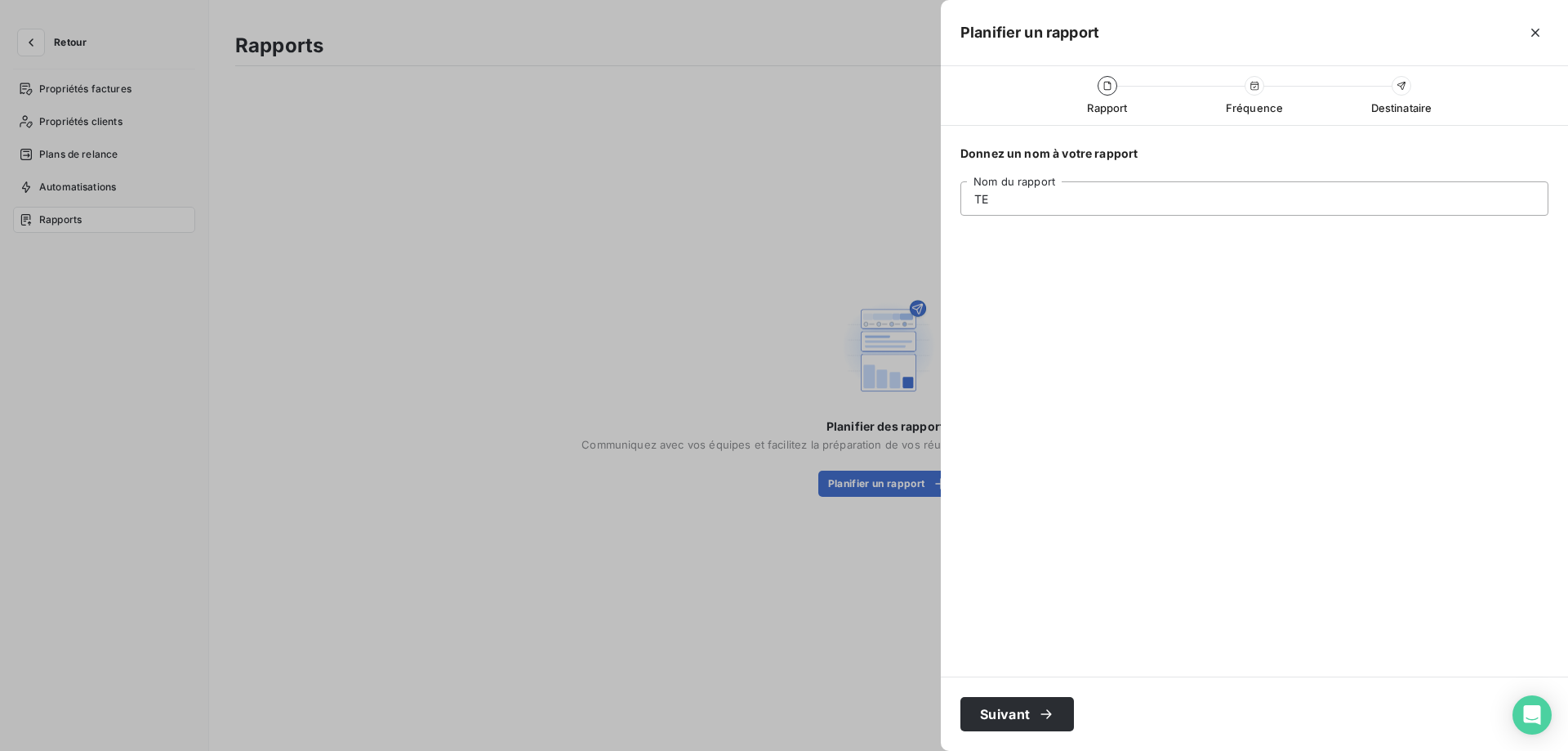
type input "T"
type input "Campagne on-boarding"
click at [1044, 706] on icon "button" at bounding box center [1045, 714] width 16 height 16
click at [1194, 197] on div "semaines" at bounding box center [1180, 198] width 51 height 16
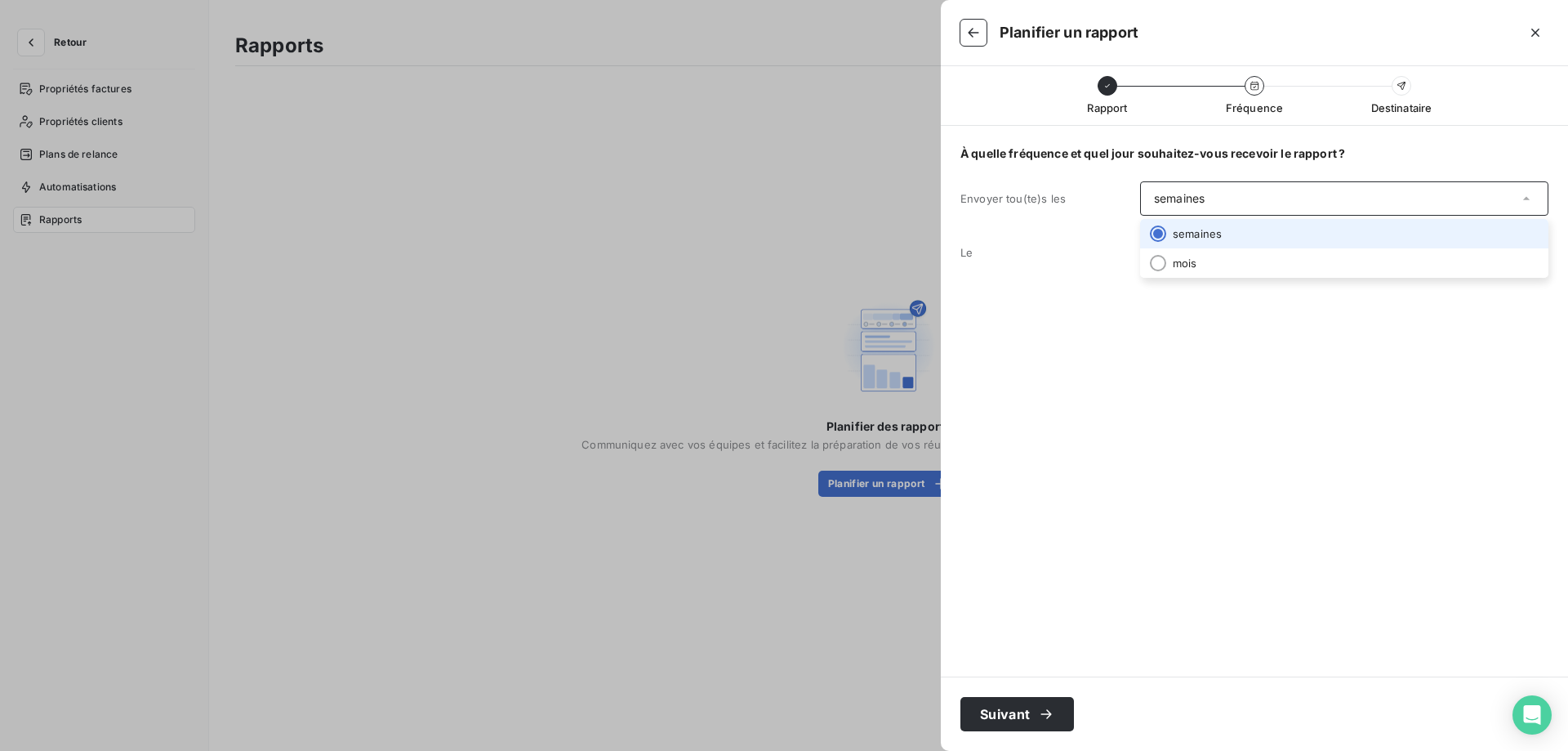
click at [1194, 197] on div "semaines" at bounding box center [1180, 198] width 51 height 16
click at [1188, 254] on div "lundi" at bounding box center [1344, 253] width 409 height 35
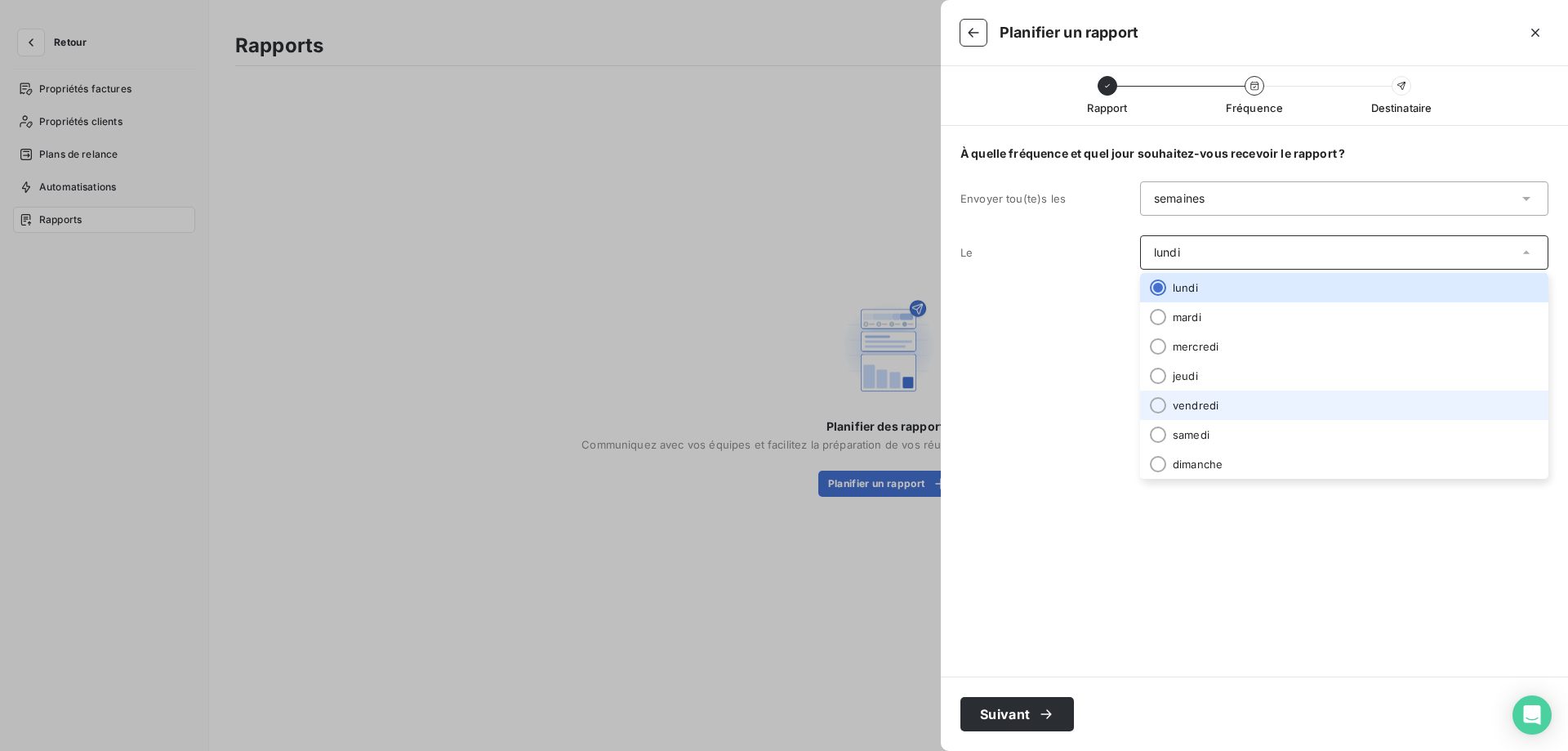
click at [1195, 405] on li "vendredi" at bounding box center [1344, 405] width 409 height 30
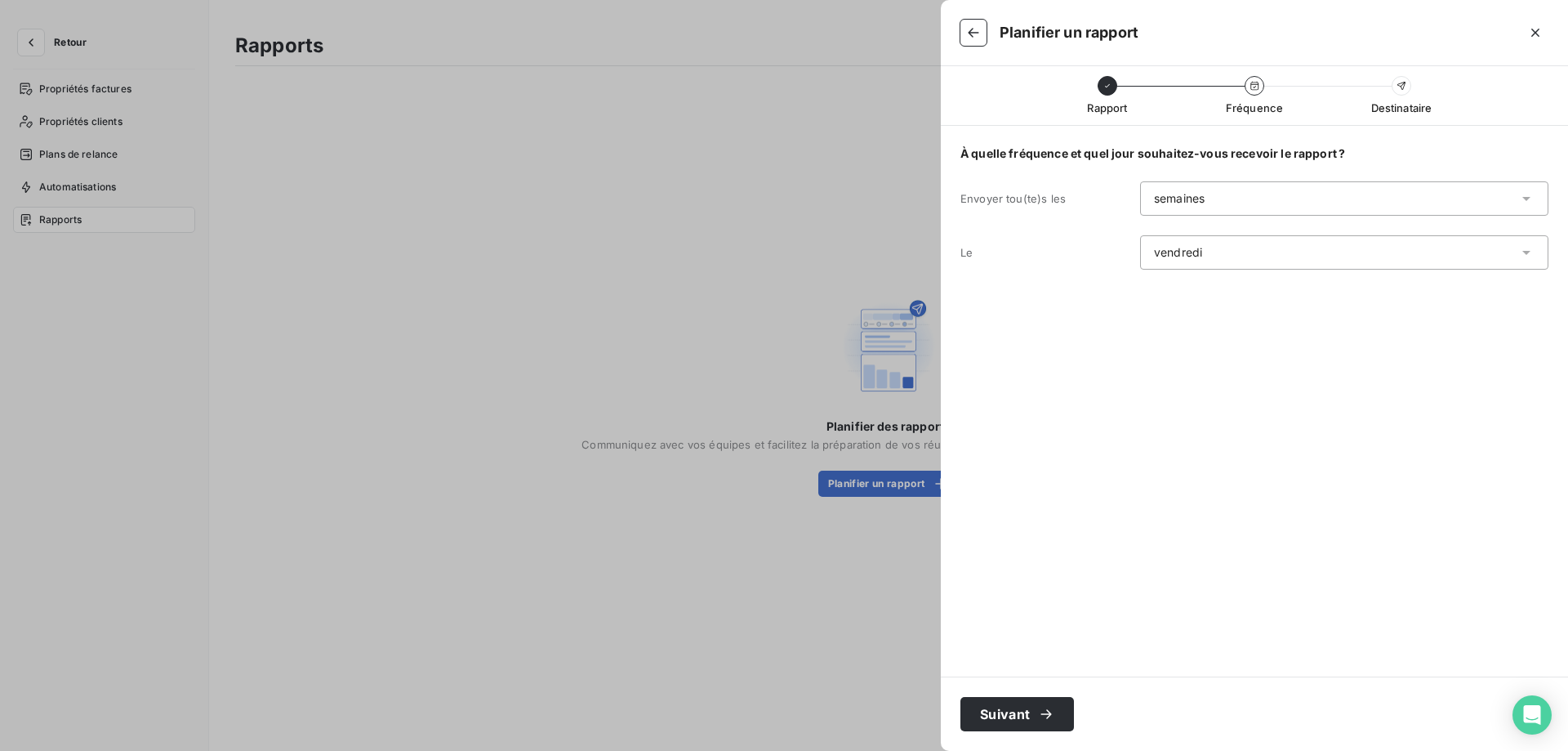
click at [1204, 196] on div "semaines" at bounding box center [1180, 198] width 51 height 16
click at [1256, 84] on icon at bounding box center [1255, 86] width 10 height 10
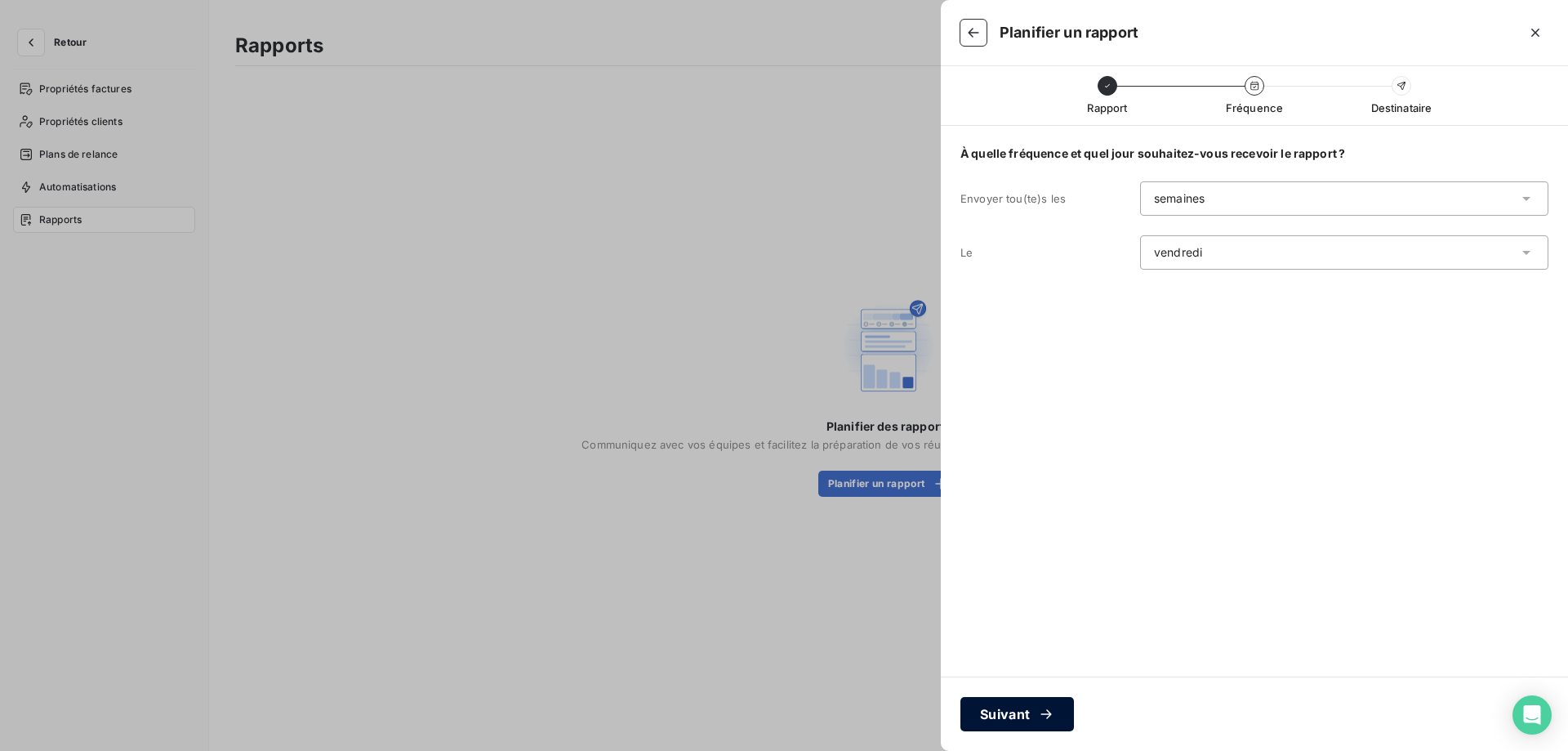
click at [988, 713] on button "Suivant" at bounding box center [1017, 714] width 113 height 35
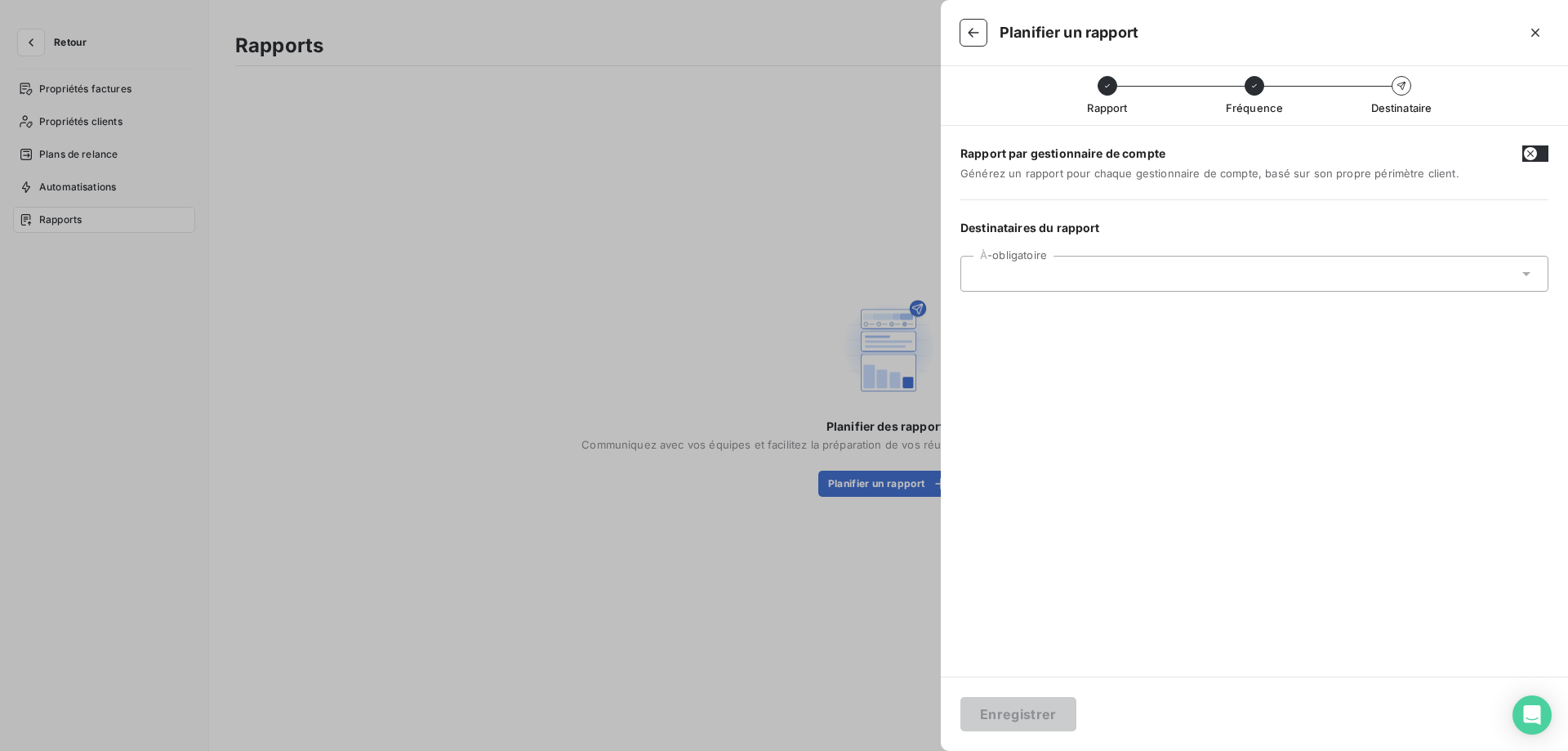
click at [1012, 267] on input "text" at bounding box center [1062, 273] width 176 height 14
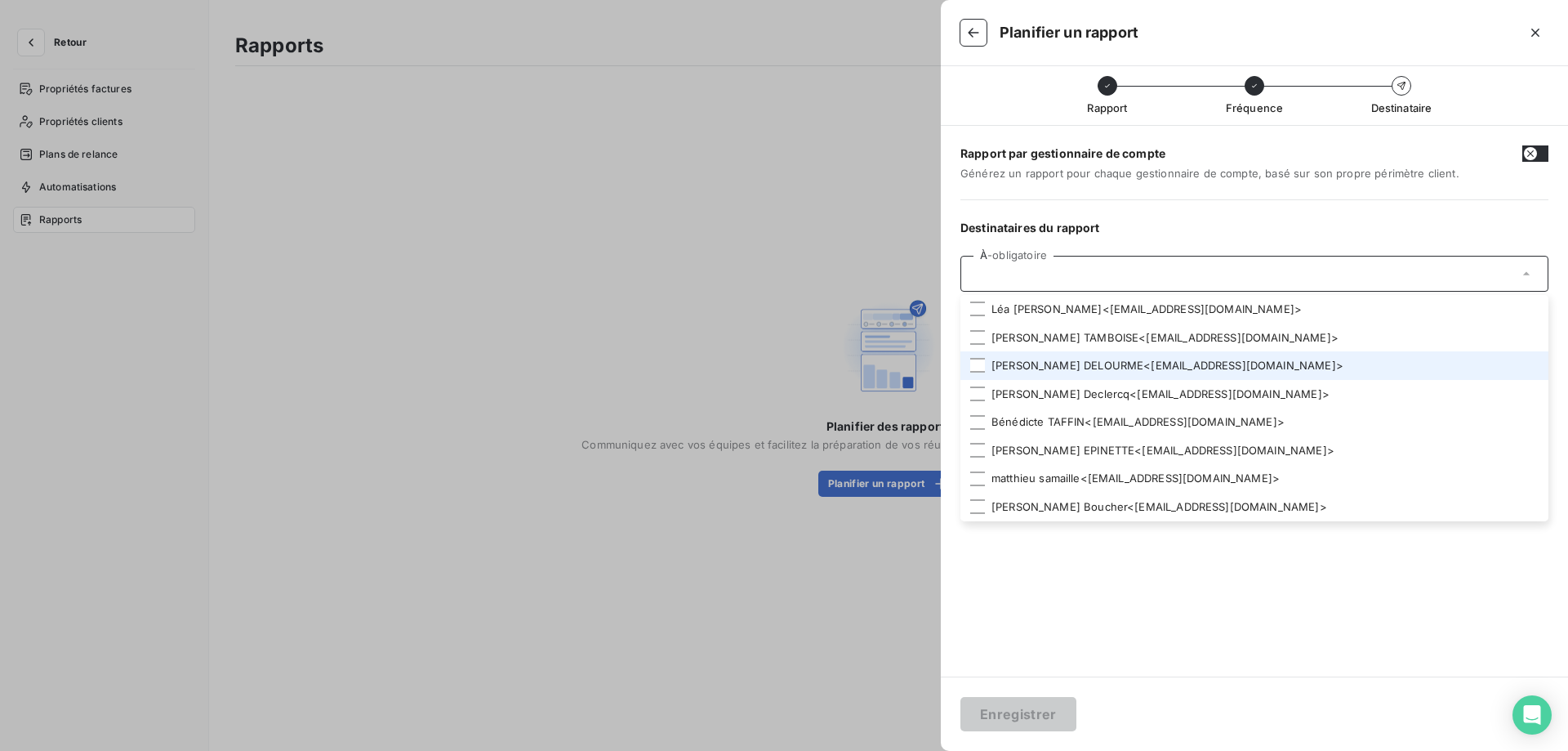
click at [1036, 373] on li "[PERSON_NAME] < [EMAIL_ADDRESS][DOMAIN_NAME] >" at bounding box center [1254, 366] width 588 height 29
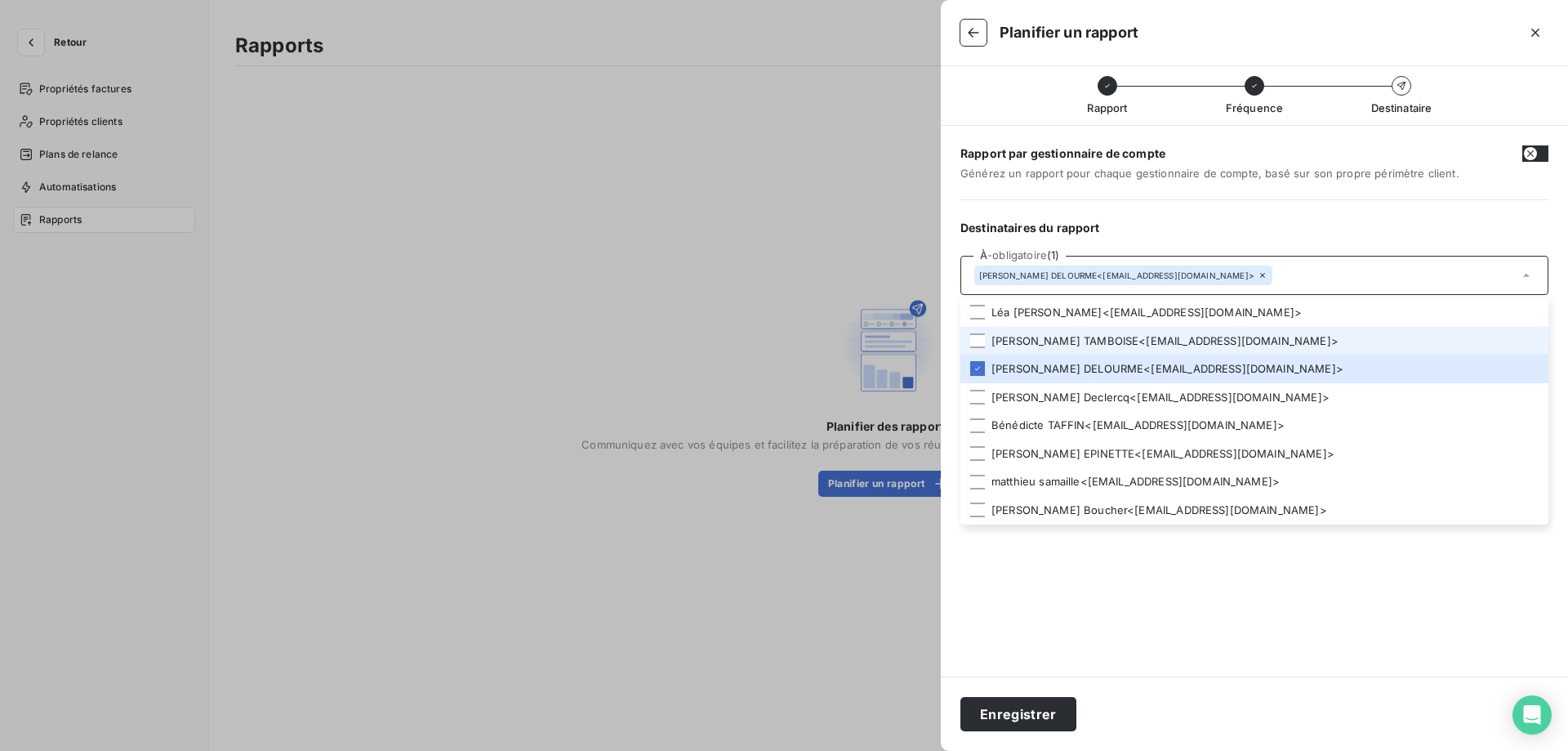
click at [1048, 344] on li "[PERSON_NAME] < [EMAIL_ADDRESS][DOMAIN_NAME] >" at bounding box center [1254, 341] width 588 height 29
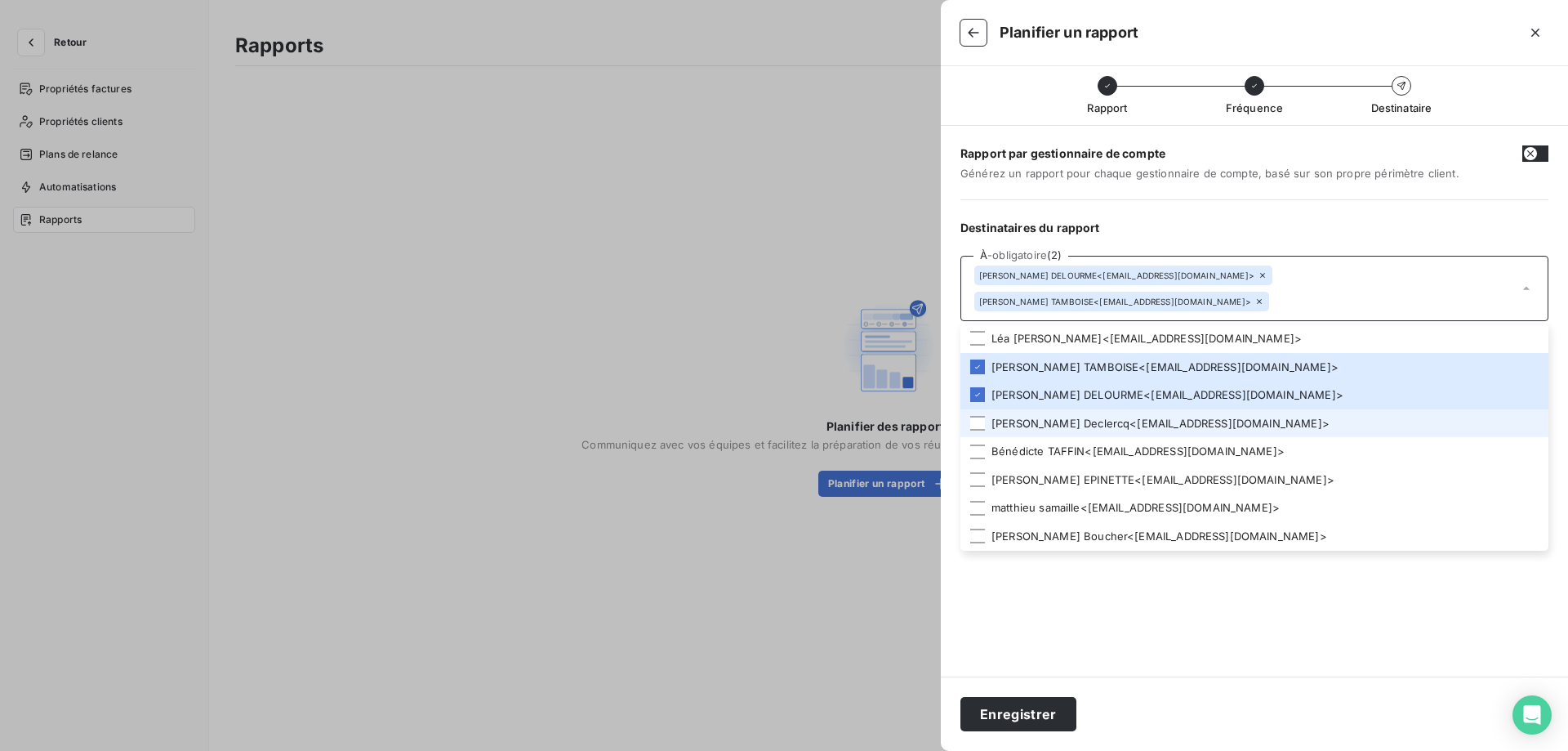
click at [1042, 427] on li "[PERSON_NAME] < [EMAIL_ADDRESS][DOMAIN_NAME] >" at bounding box center [1254, 424] width 588 height 29
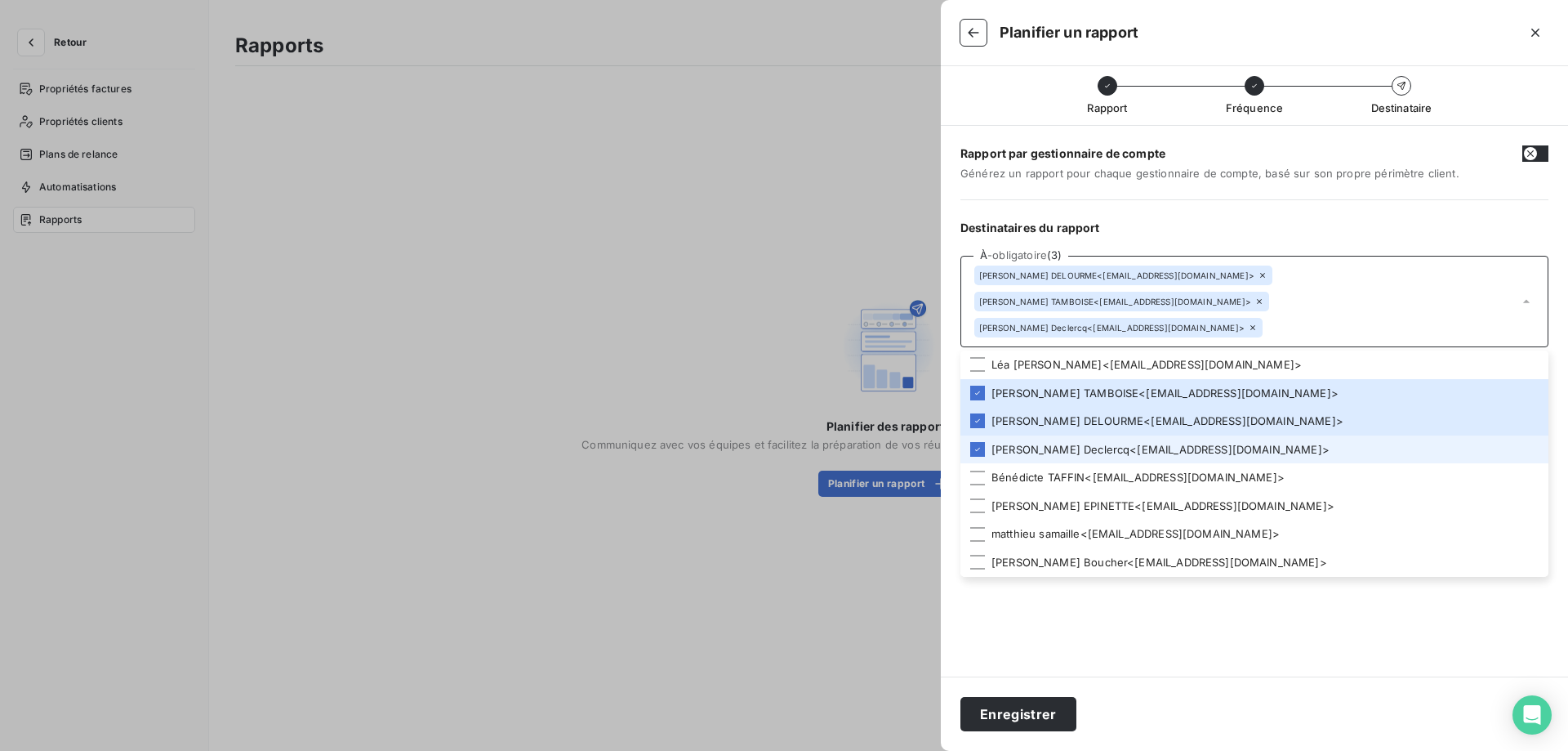
click at [1042, 435] on li "[PERSON_NAME] < [EMAIL_ADDRESS][DOMAIN_NAME] >" at bounding box center [1254, 449] width 588 height 29
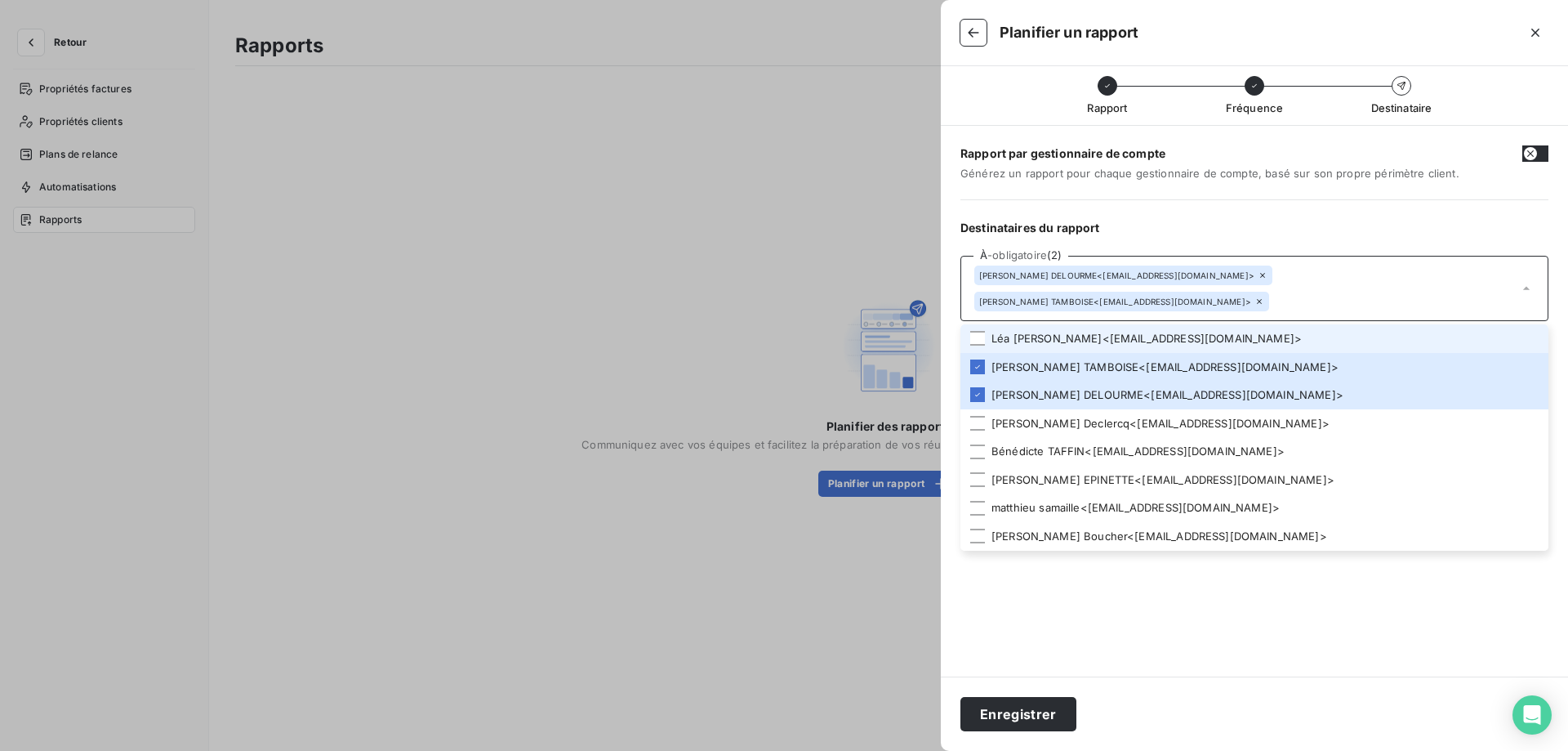
click at [1016, 344] on li "[PERSON_NAME] < [EMAIL_ADDRESS][DOMAIN_NAME] >" at bounding box center [1254, 339] width 588 height 29
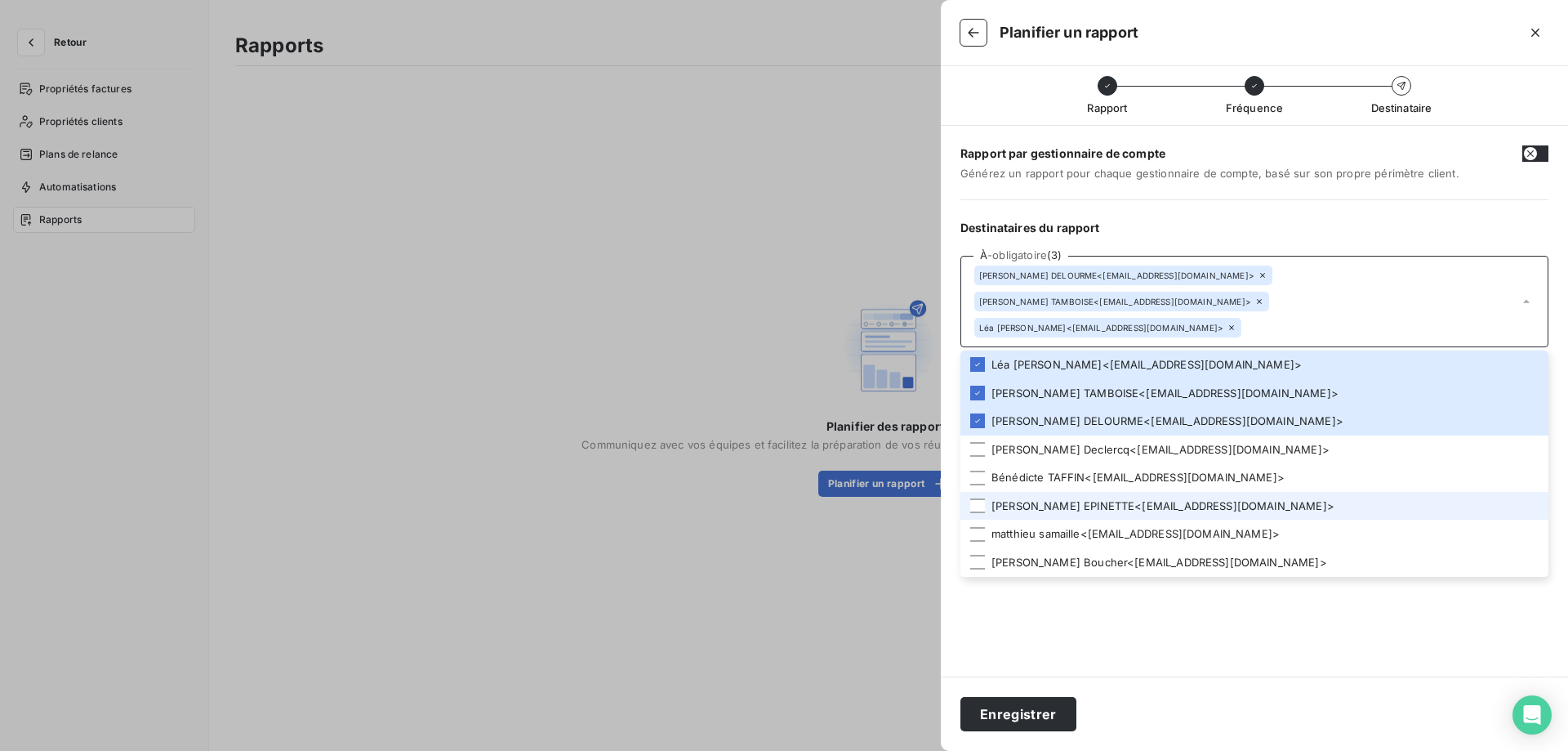
click at [1022, 492] on li "[PERSON_NAME] < [EMAIL_ADDRESS][DOMAIN_NAME] >" at bounding box center [1254, 506] width 588 height 29
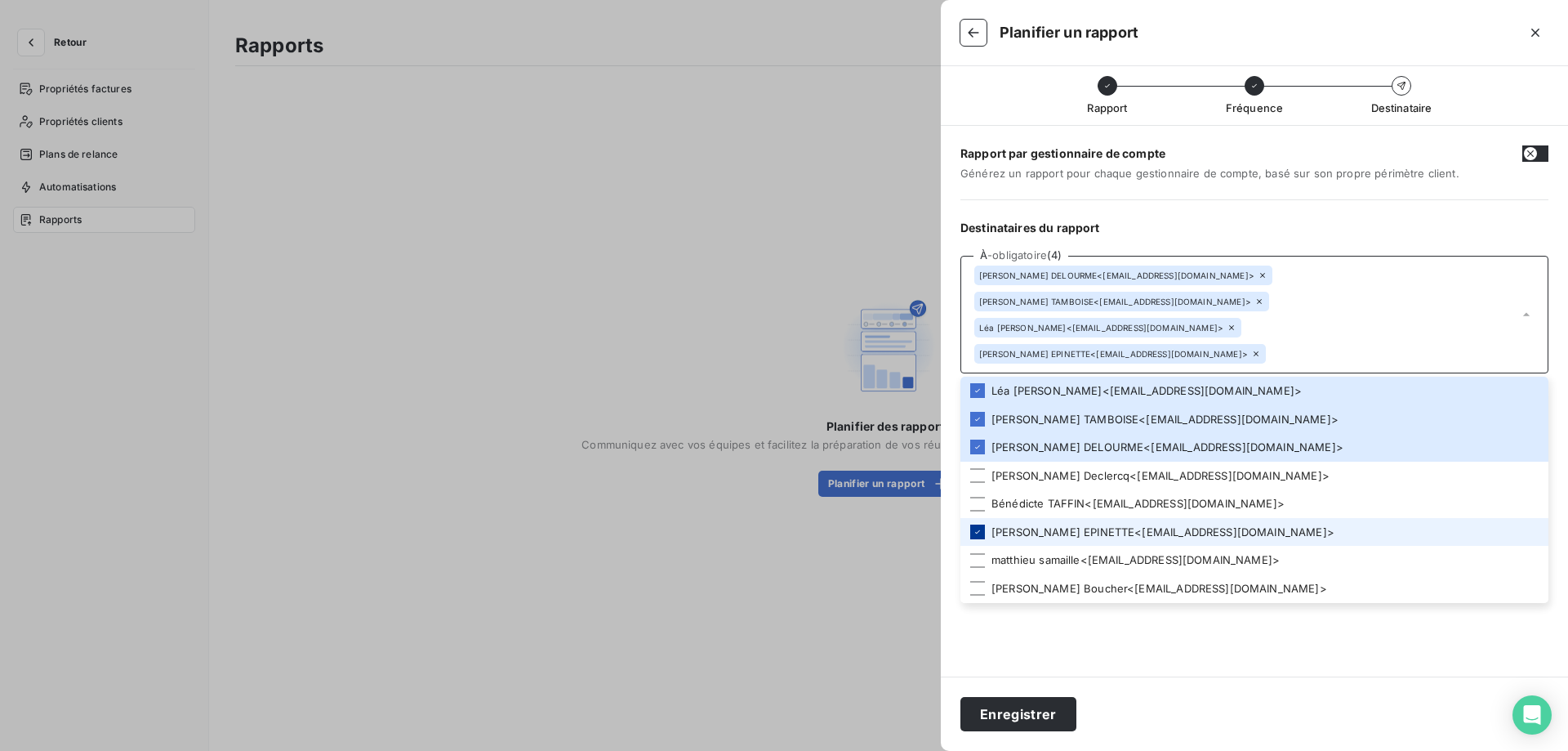
click at [978, 527] on icon at bounding box center [978, 532] width 10 height 10
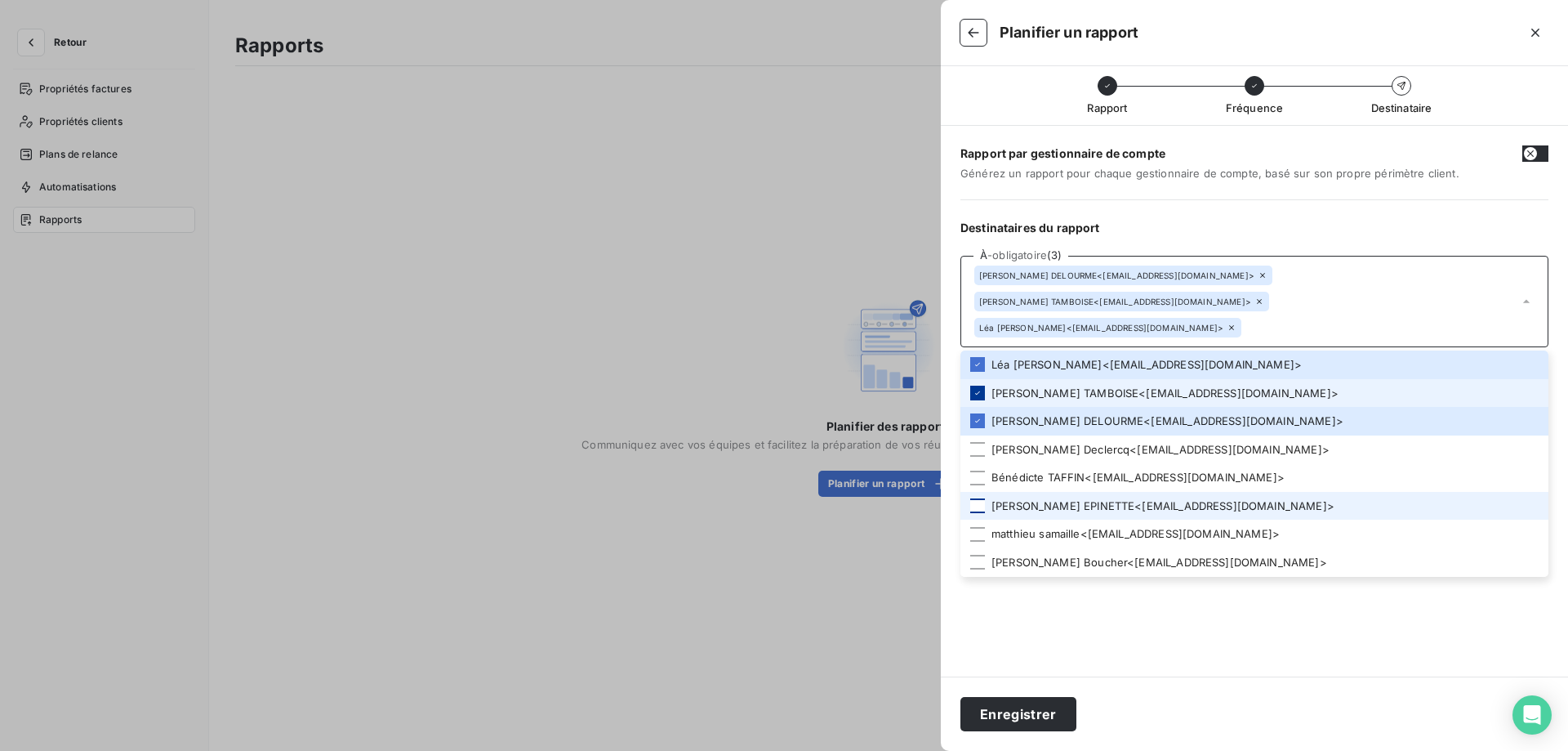
click at [979, 385] on div at bounding box center [977, 392] width 14 height 14
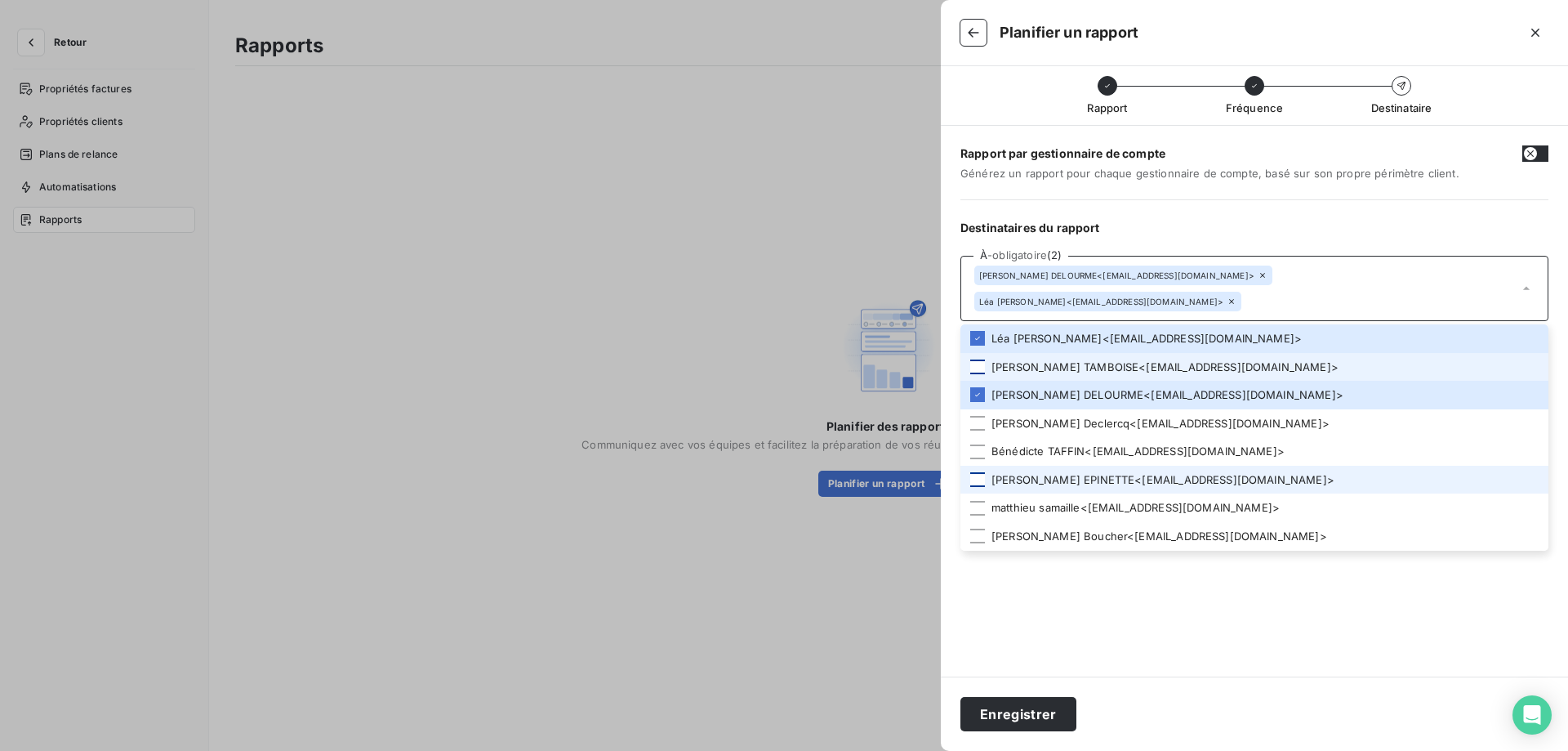
click at [979, 360] on div at bounding box center [977, 367] width 14 height 14
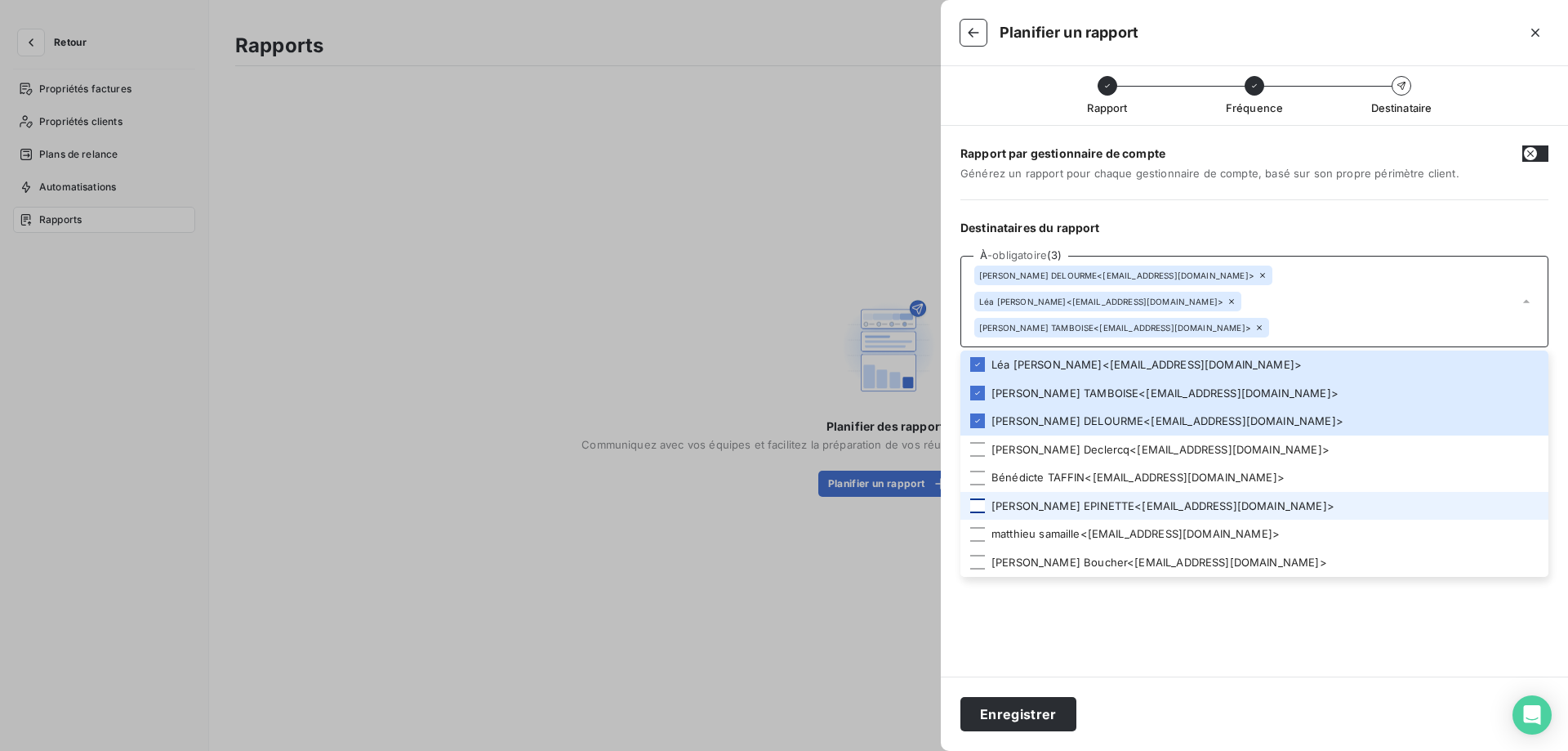
click at [979, 498] on div at bounding box center [977, 505] width 14 height 14
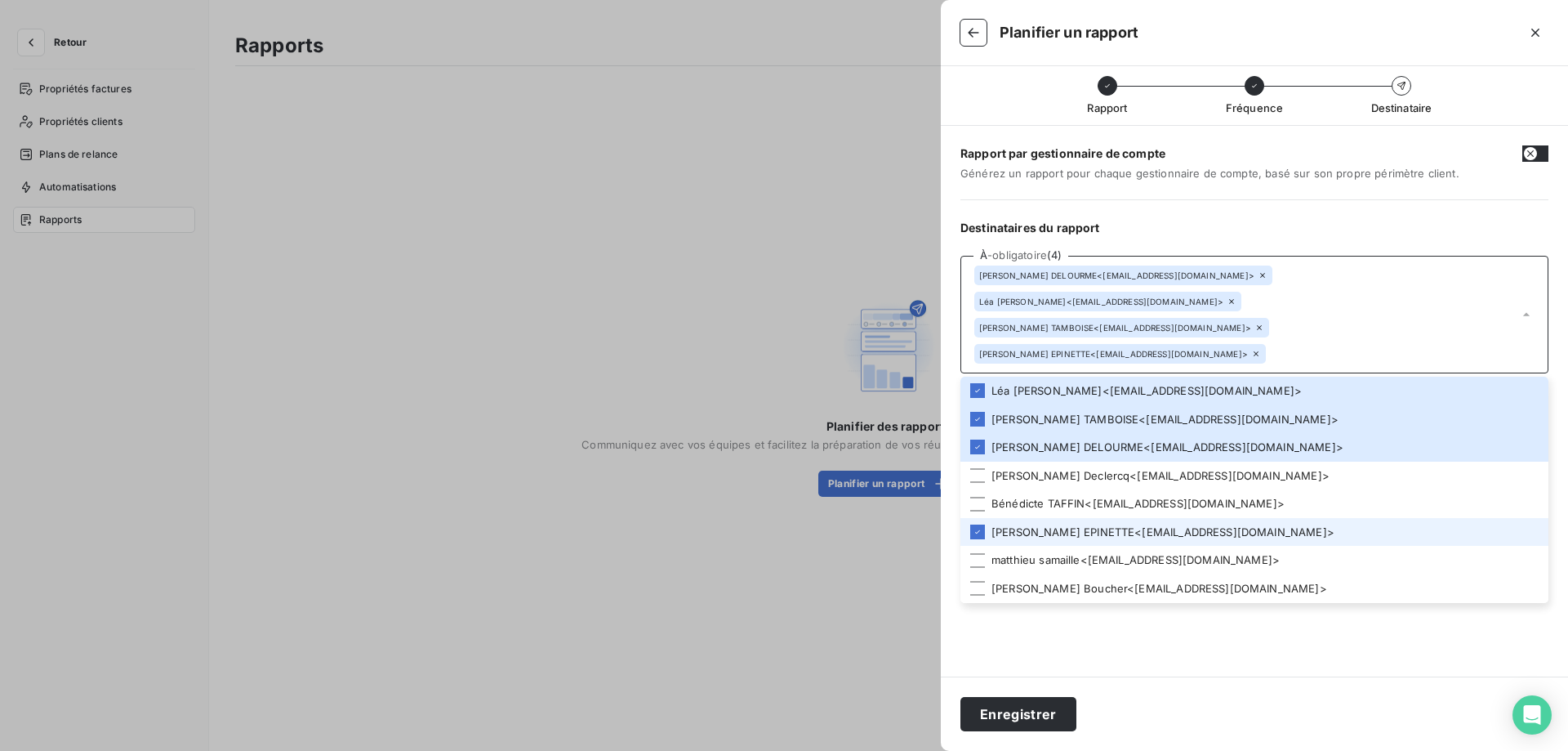
click at [980, 527] on icon at bounding box center [978, 532] width 10 height 10
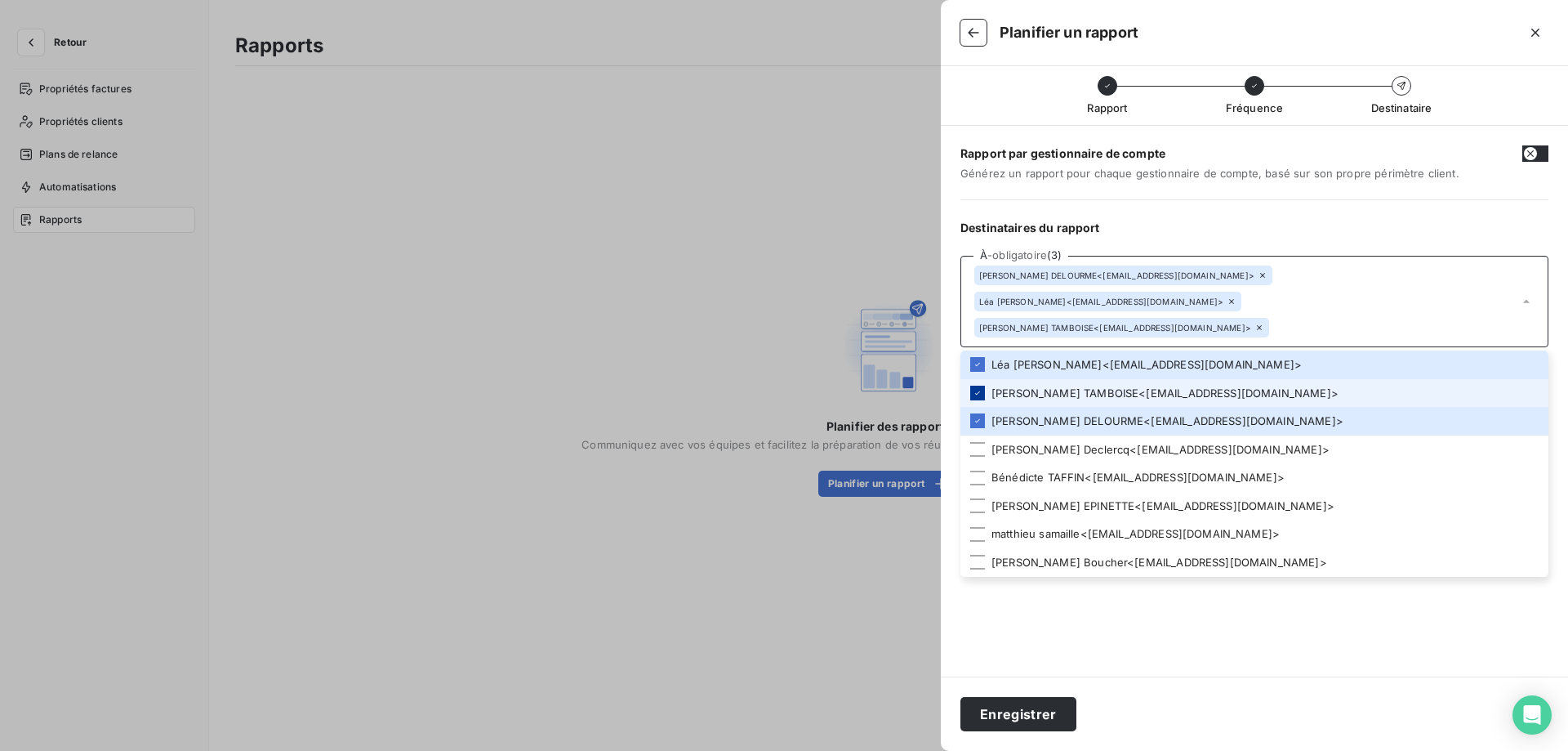
click at [980, 388] on icon at bounding box center [978, 393] width 10 height 10
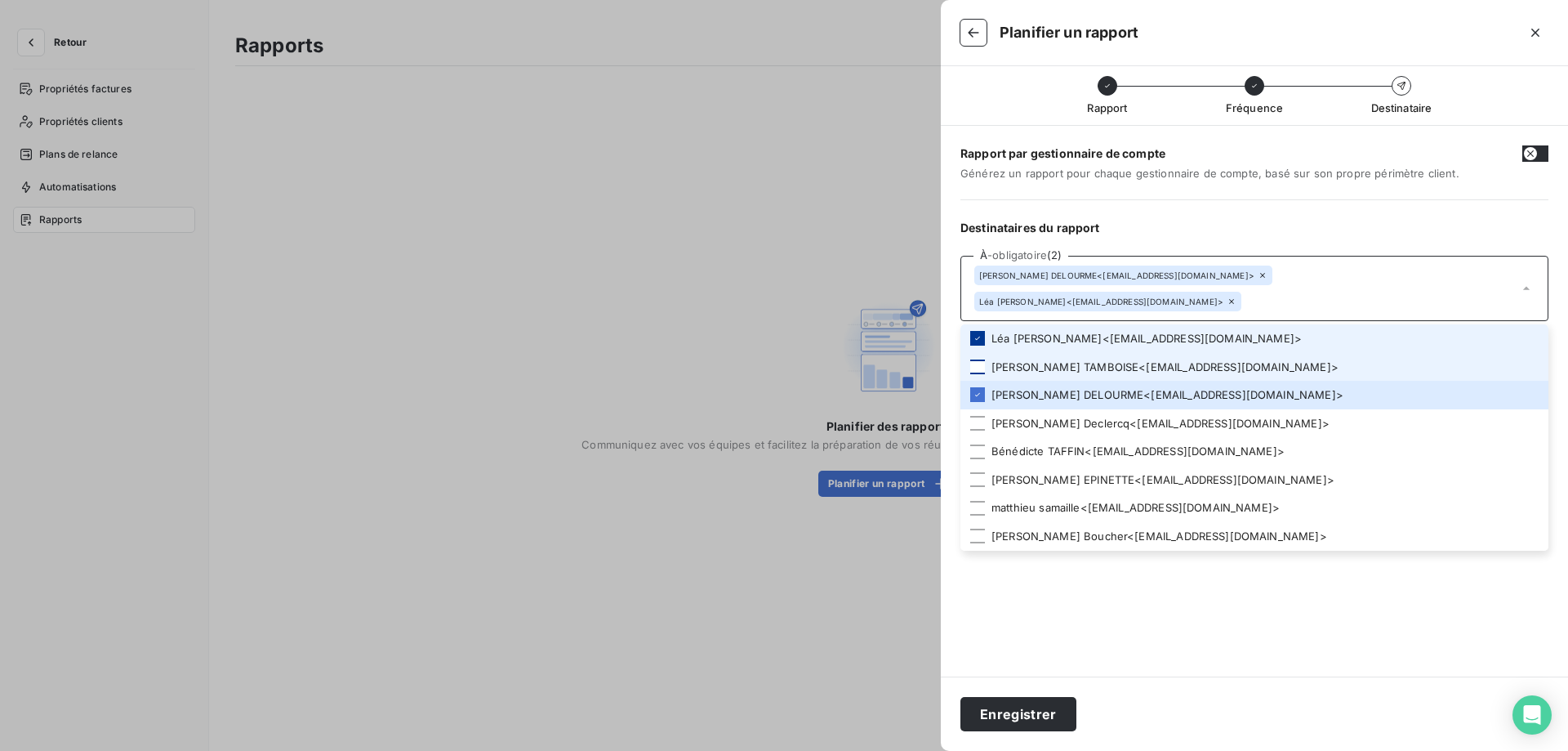
click at [979, 336] on icon at bounding box center [978, 338] width 5 height 3
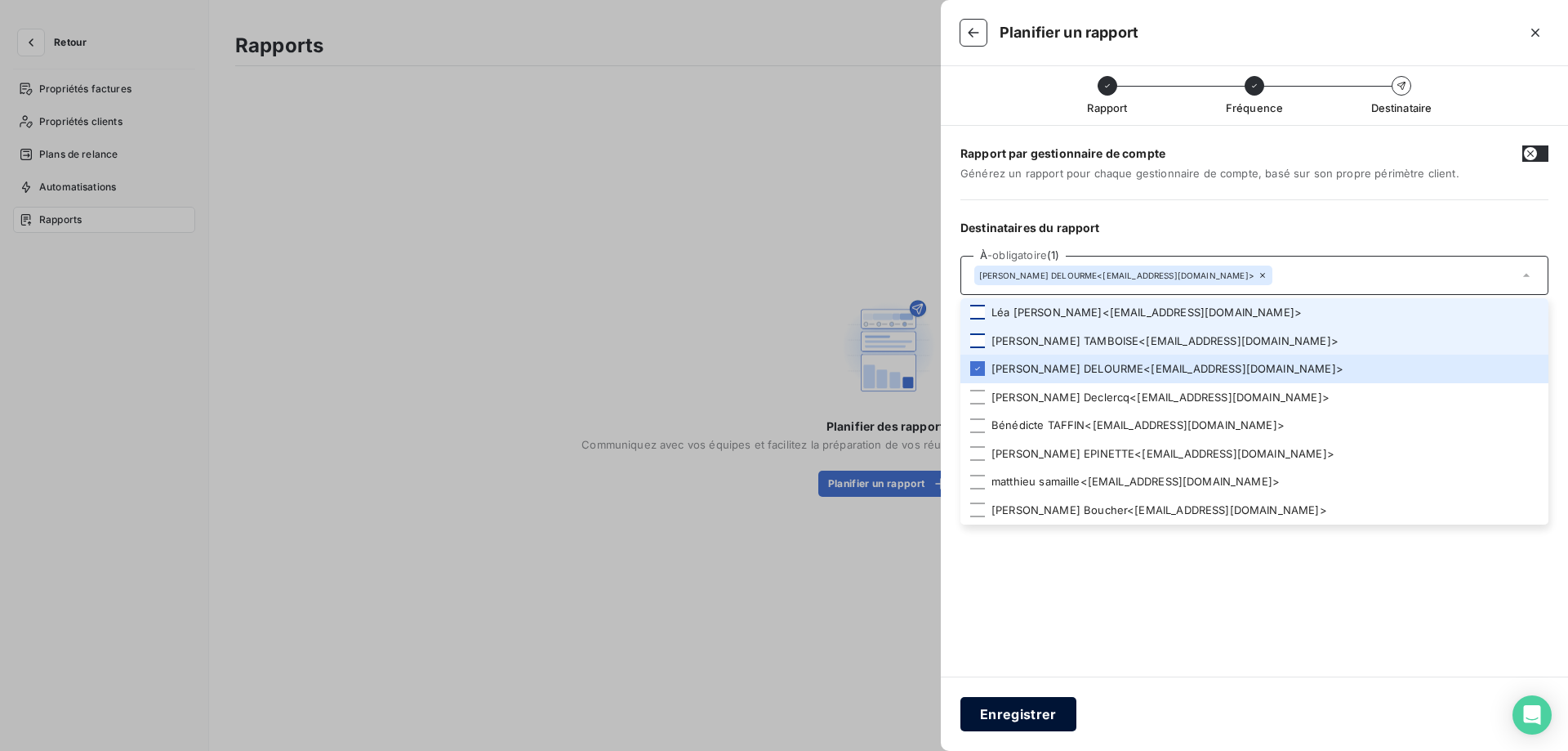
click at [1023, 709] on button "Enregistrer" at bounding box center [1017, 714] width 116 height 35
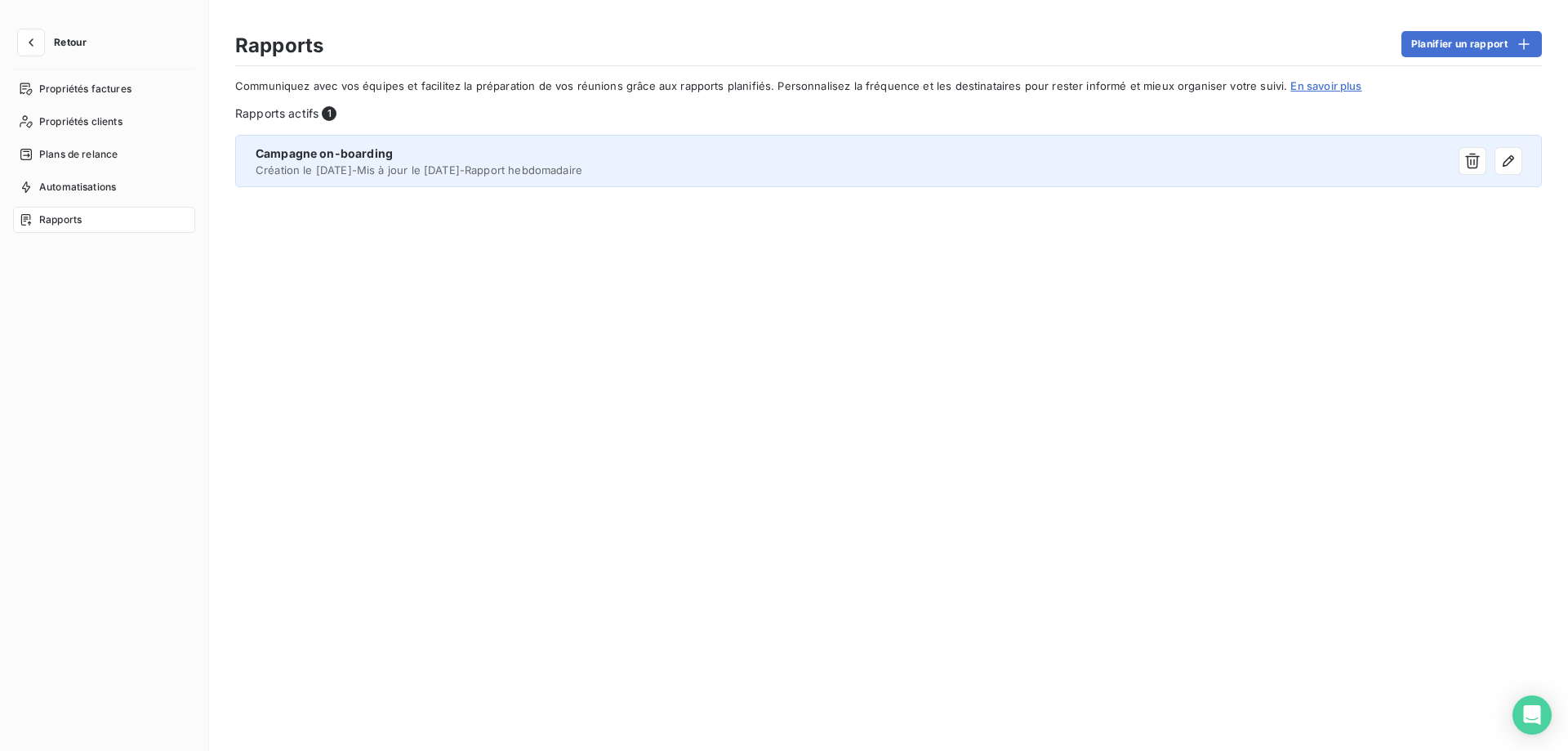
click at [354, 161] on div "Campagne on-boarding" at bounding box center [727, 153] width 942 height 16
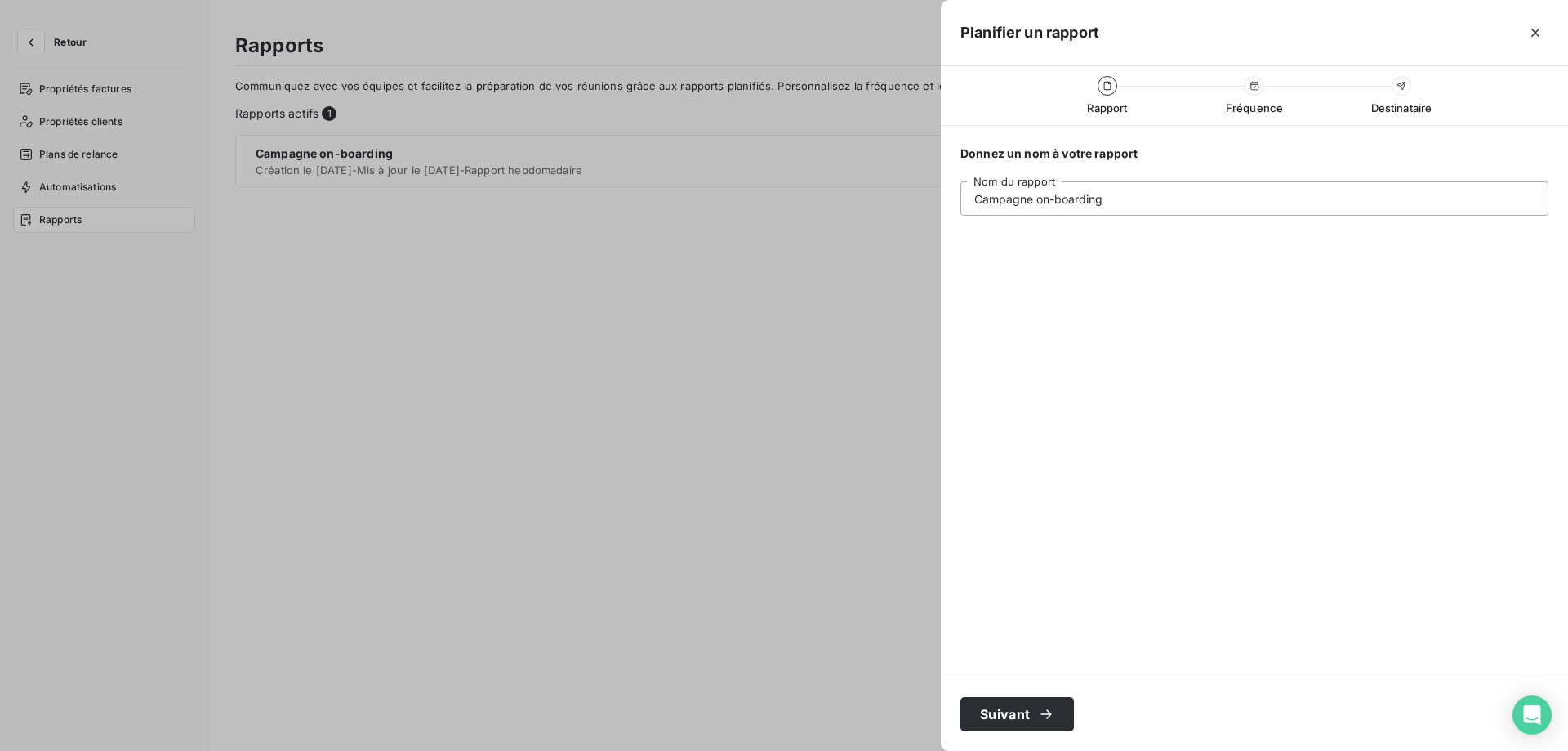
click at [793, 607] on div at bounding box center [784, 375] width 1568 height 751
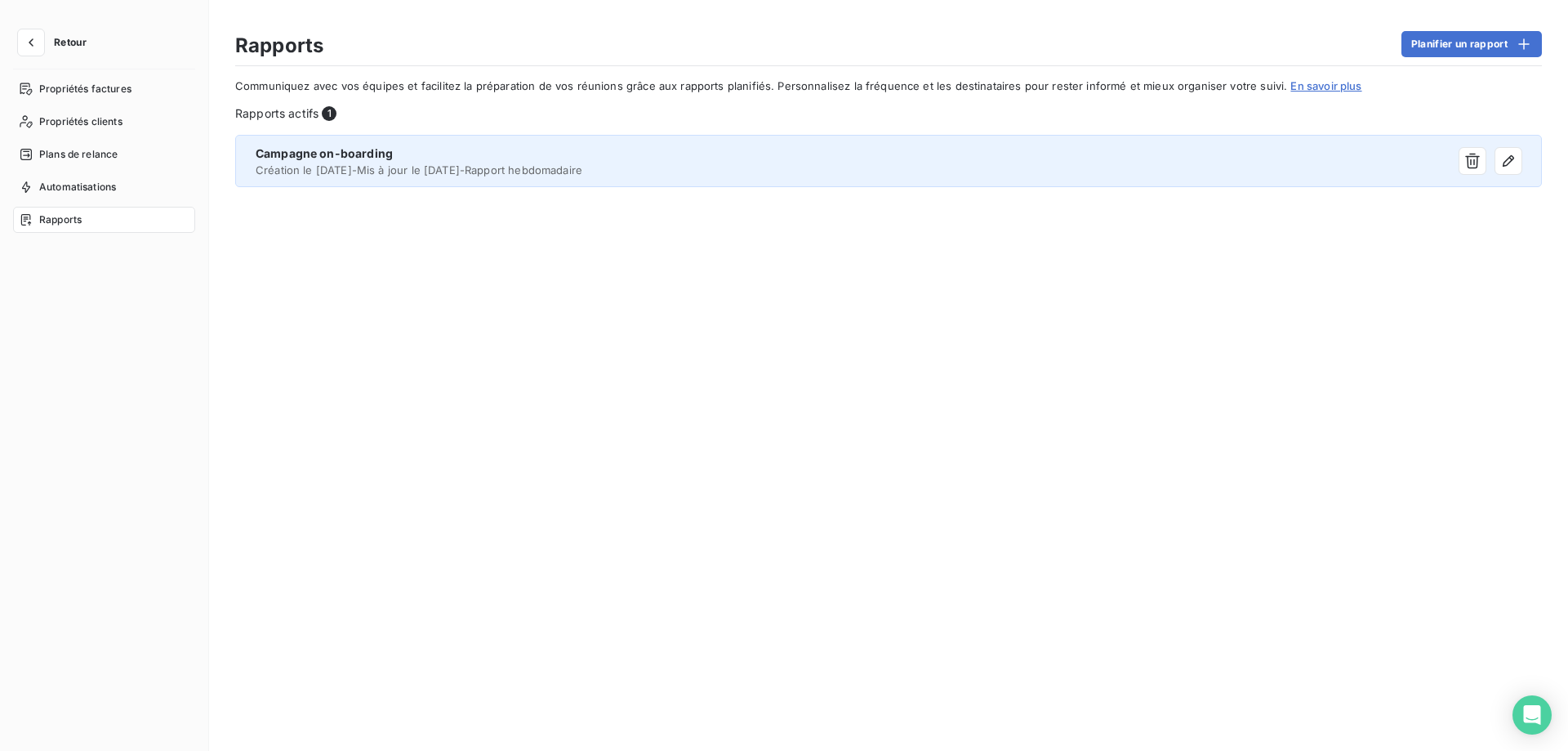
click at [770, 161] on div "Campagne on-boarding" at bounding box center [727, 153] width 942 height 16
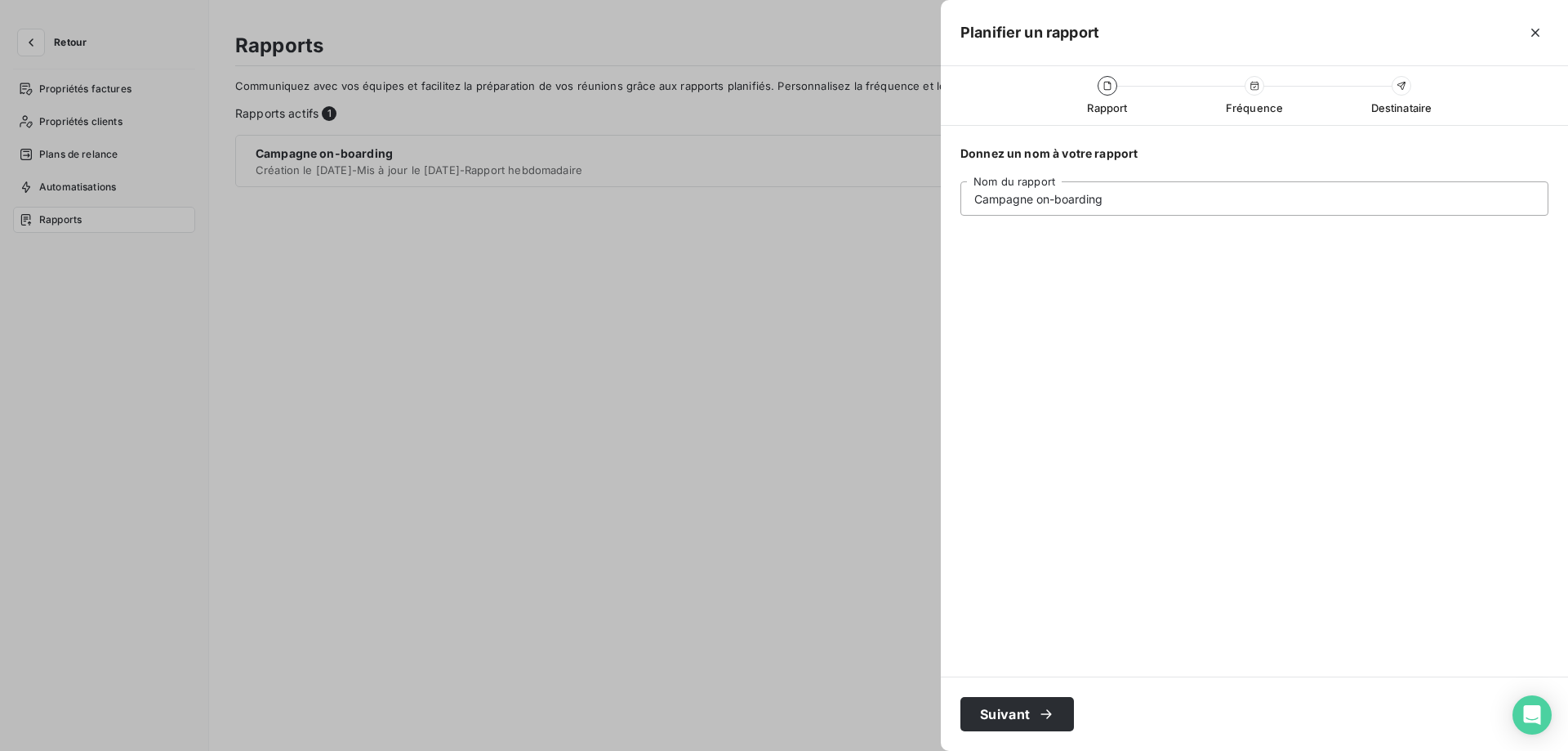
click at [762, 338] on div at bounding box center [784, 375] width 1568 height 751
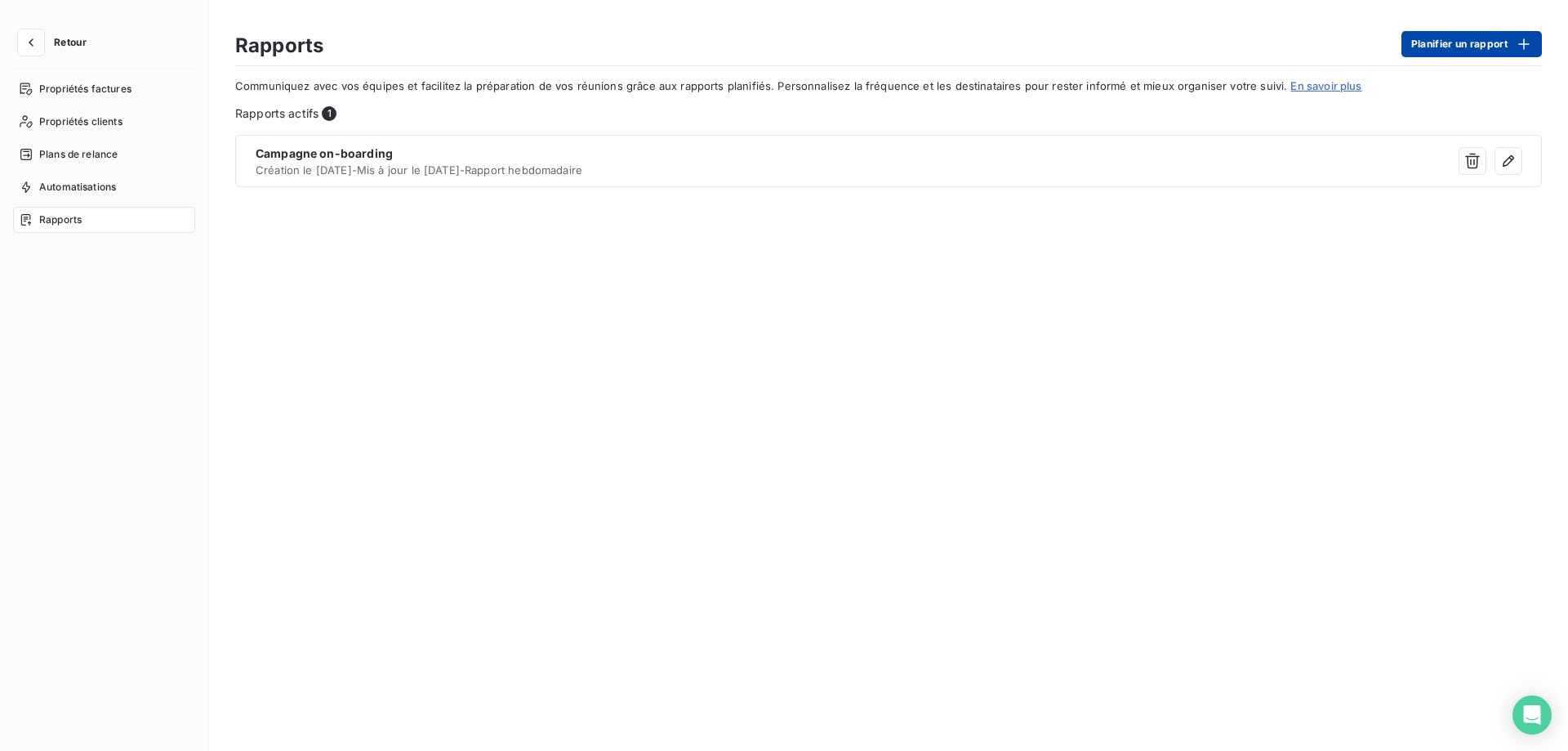
click at [1488, 44] on button "Planifier un rapport" at bounding box center [1472, 44] width 140 height 26
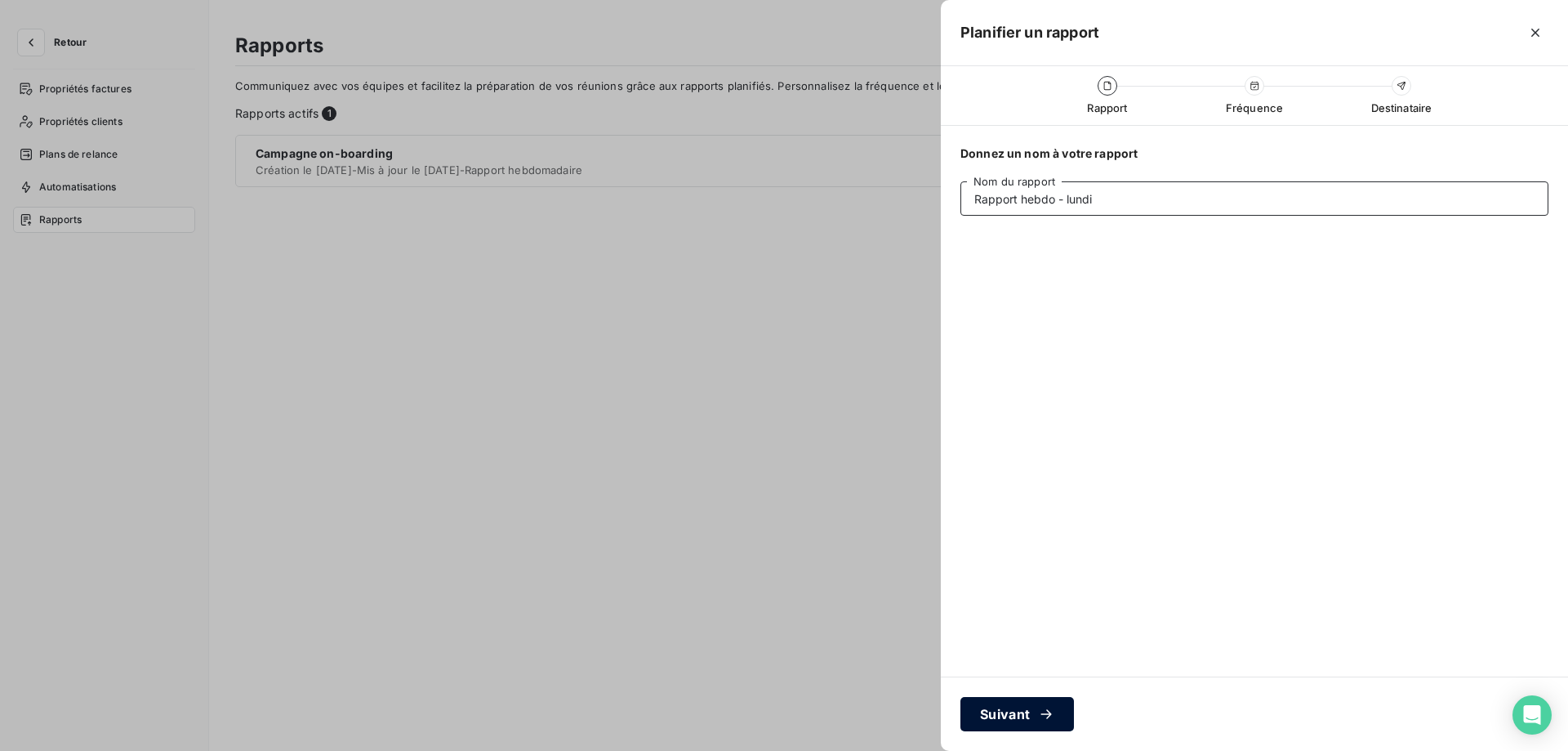
type input "Rapport hebdo - lundi"
click at [1025, 724] on button "Suivant" at bounding box center [1017, 714] width 113 height 35
click at [1035, 710] on div "button" at bounding box center [1042, 714] width 24 height 16
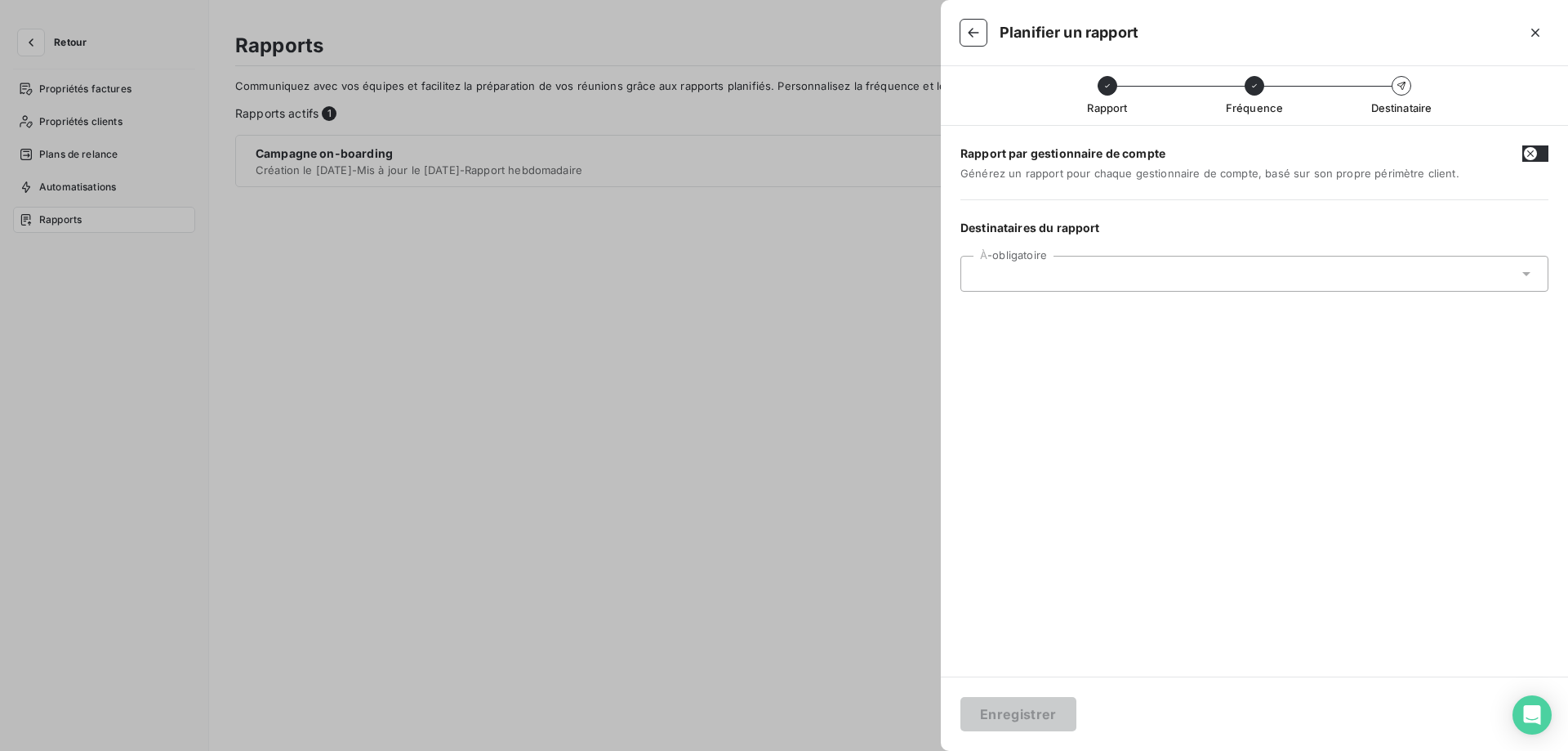
click at [1174, 280] on div at bounding box center [1246, 273] width 544 height 14
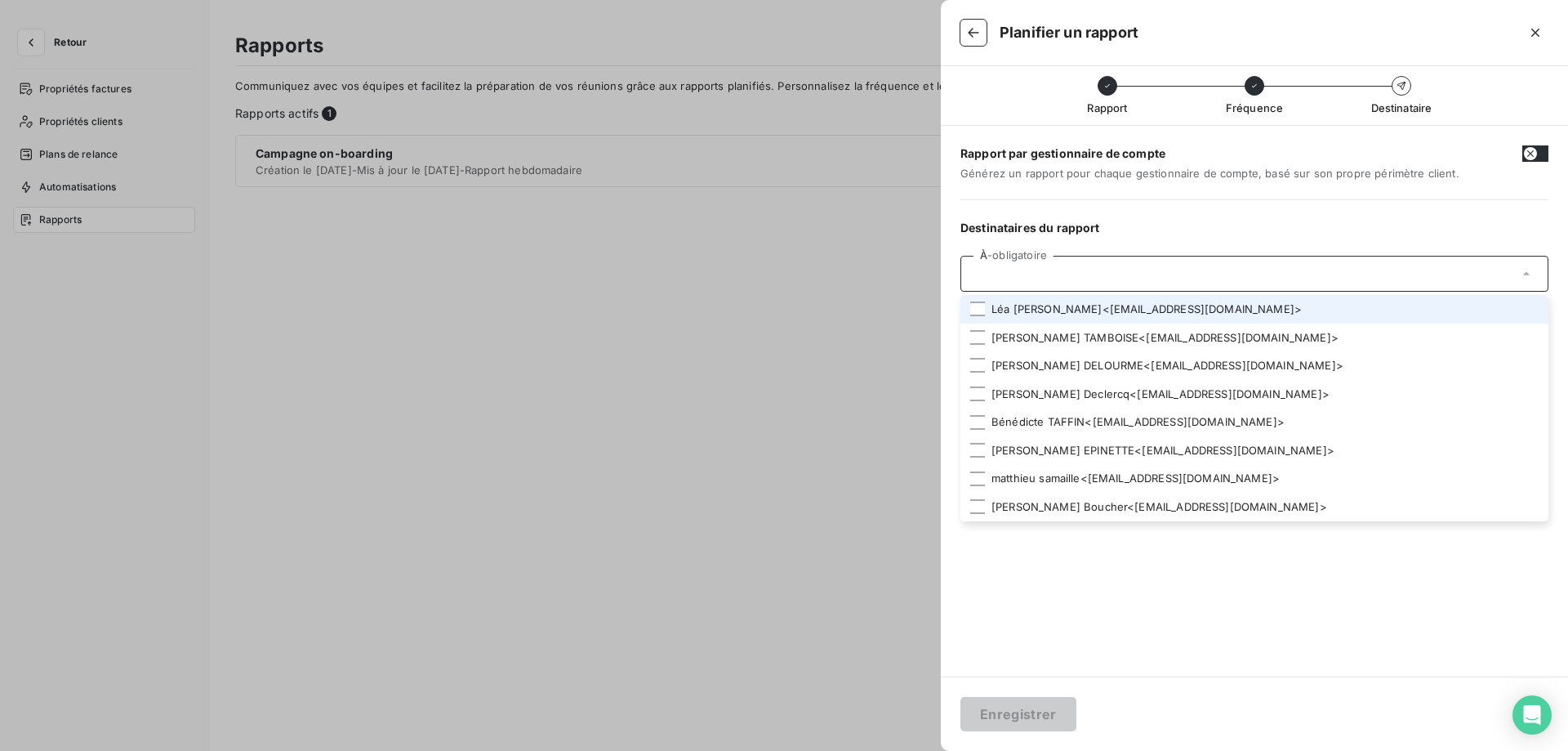
click at [1007, 320] on li "[PERSON_NAME] < [EMAIL_ADDRESS][DOMAIN_NAME] >" at bounding box center [1254, 309] width 588 height 29
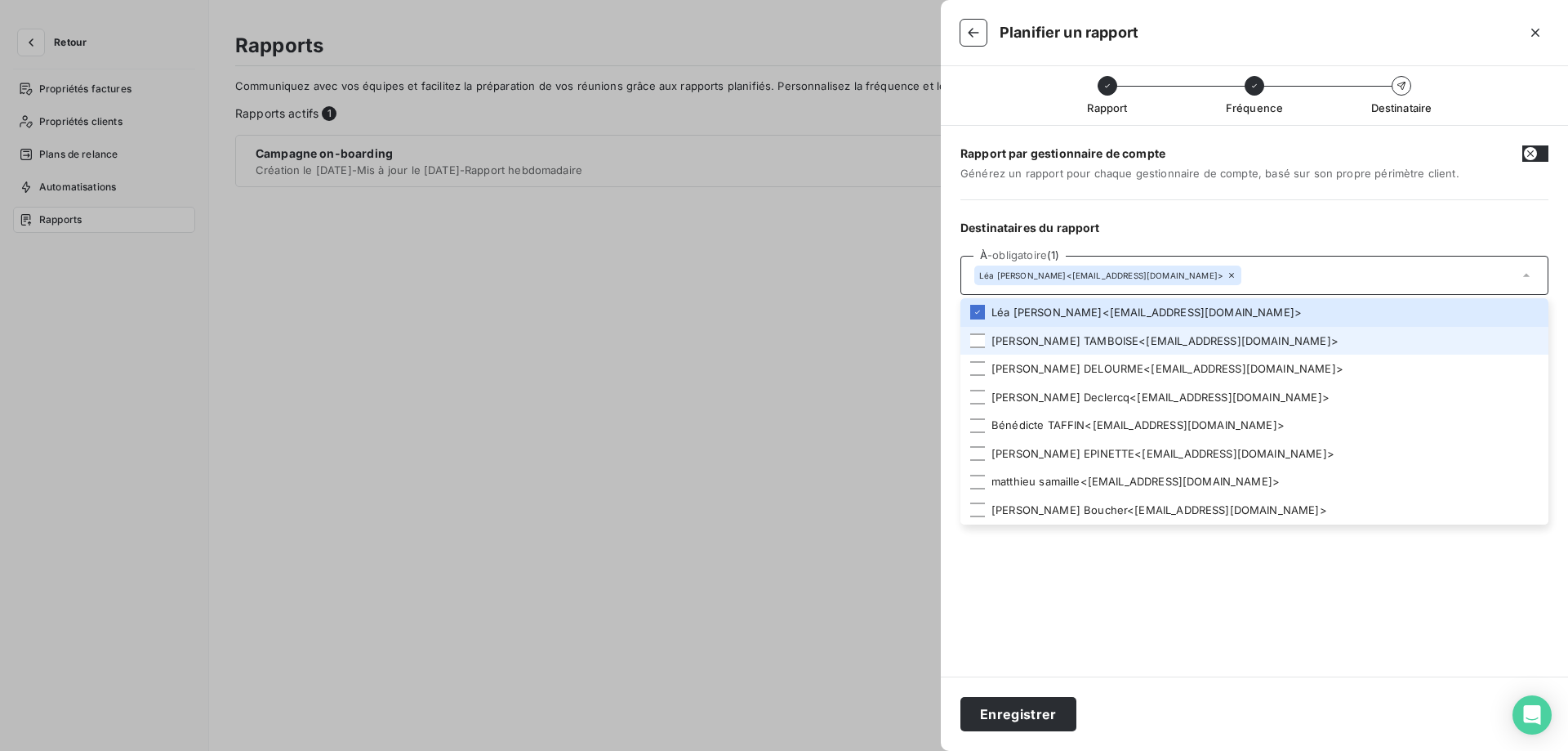
click at [1006, 346] on li "[PERSON_NAME] < [EMAIL_ADDRESS][DOMAIN_NAME] >" at bounding box center [1254, 341] width 588 height 29
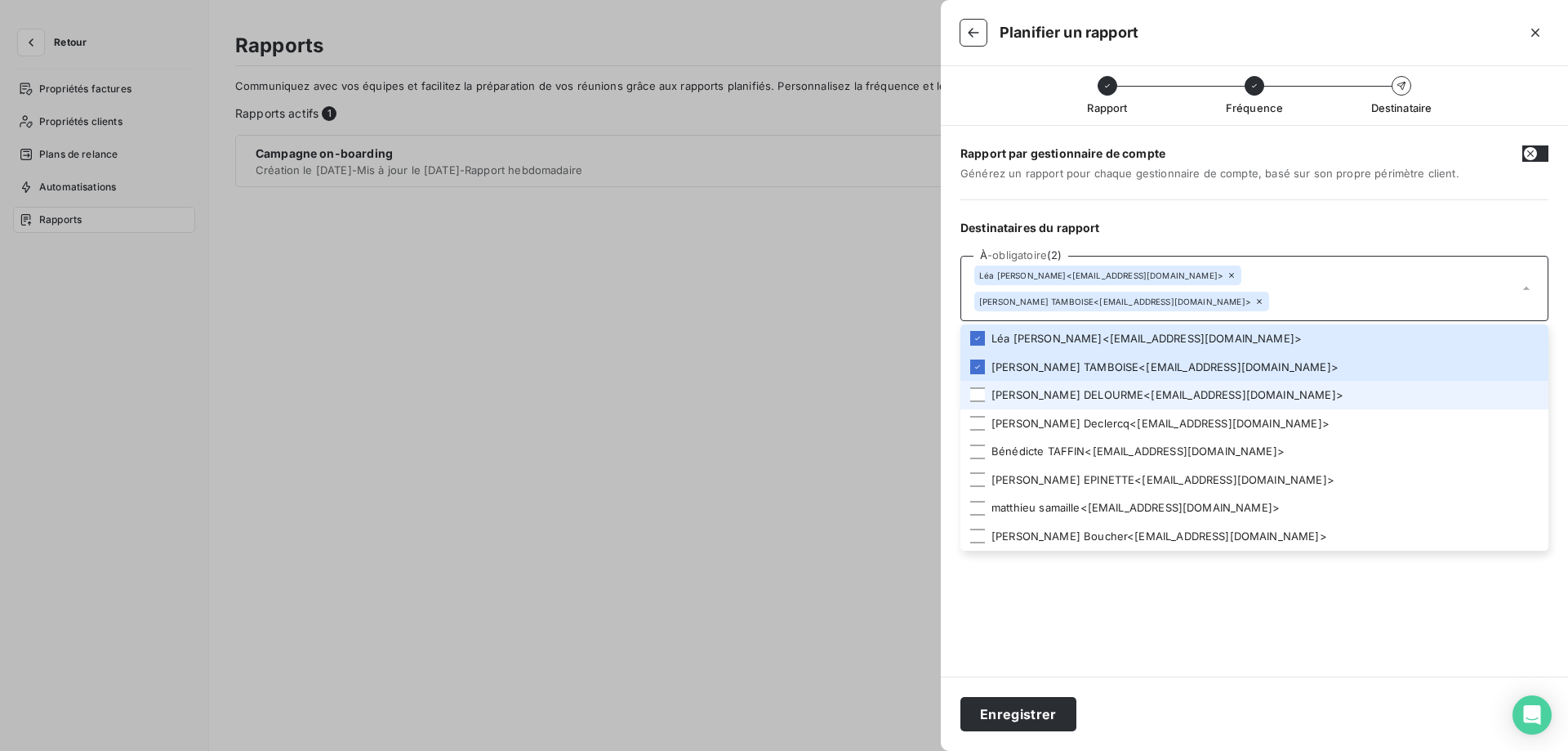
click at [1006, 381] on li "[PERSON_NAME] < [EMAIL_ADDRESS][DOMAIN_NAME] >" at bounding box center [1254, 395] width 588 height 29
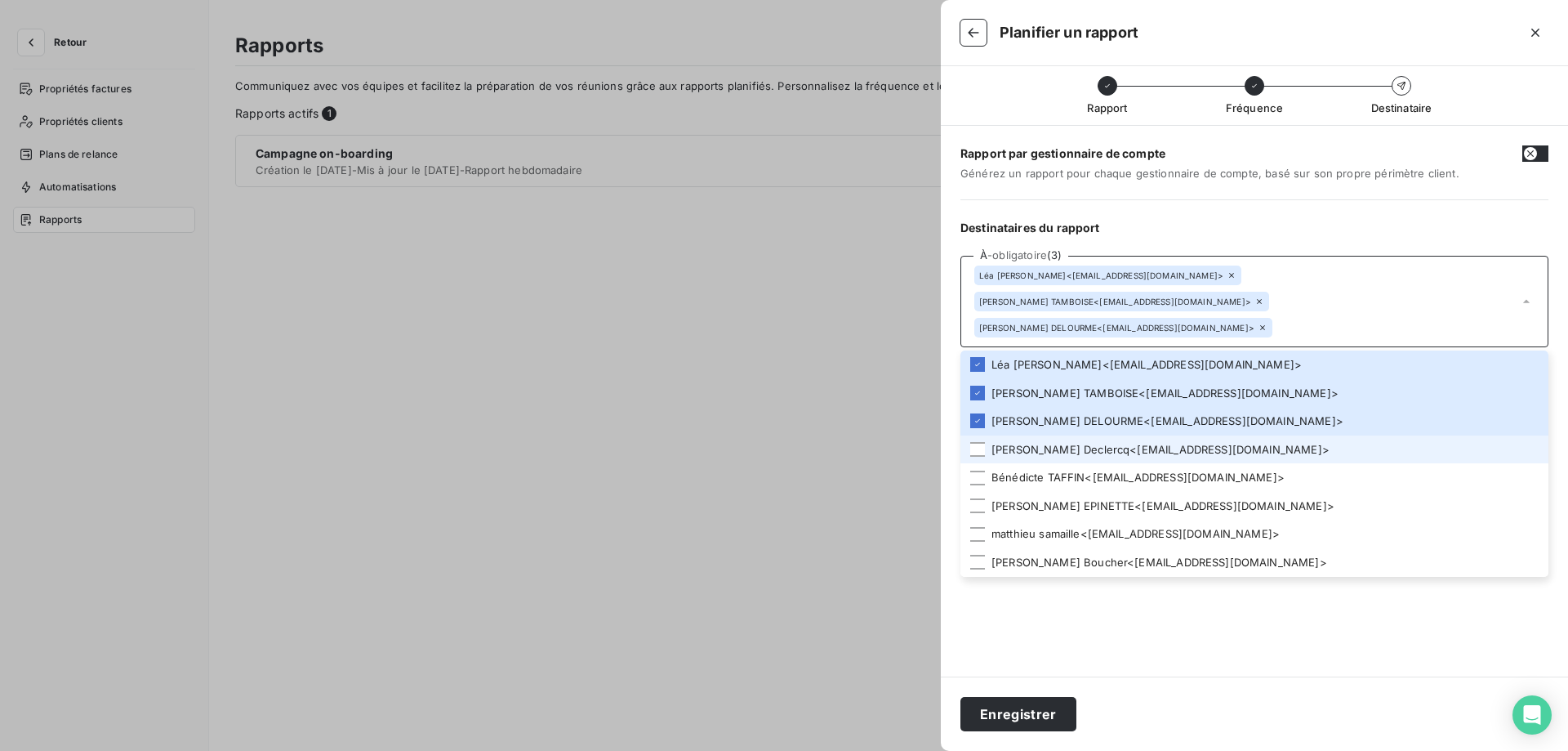
click at [1011, 435] on li "[PERSON_NAME] < [EMAIL_ADDRESS][DOMAIN_NAME] >" at bounding box center [1254, 449] width 588 height 29
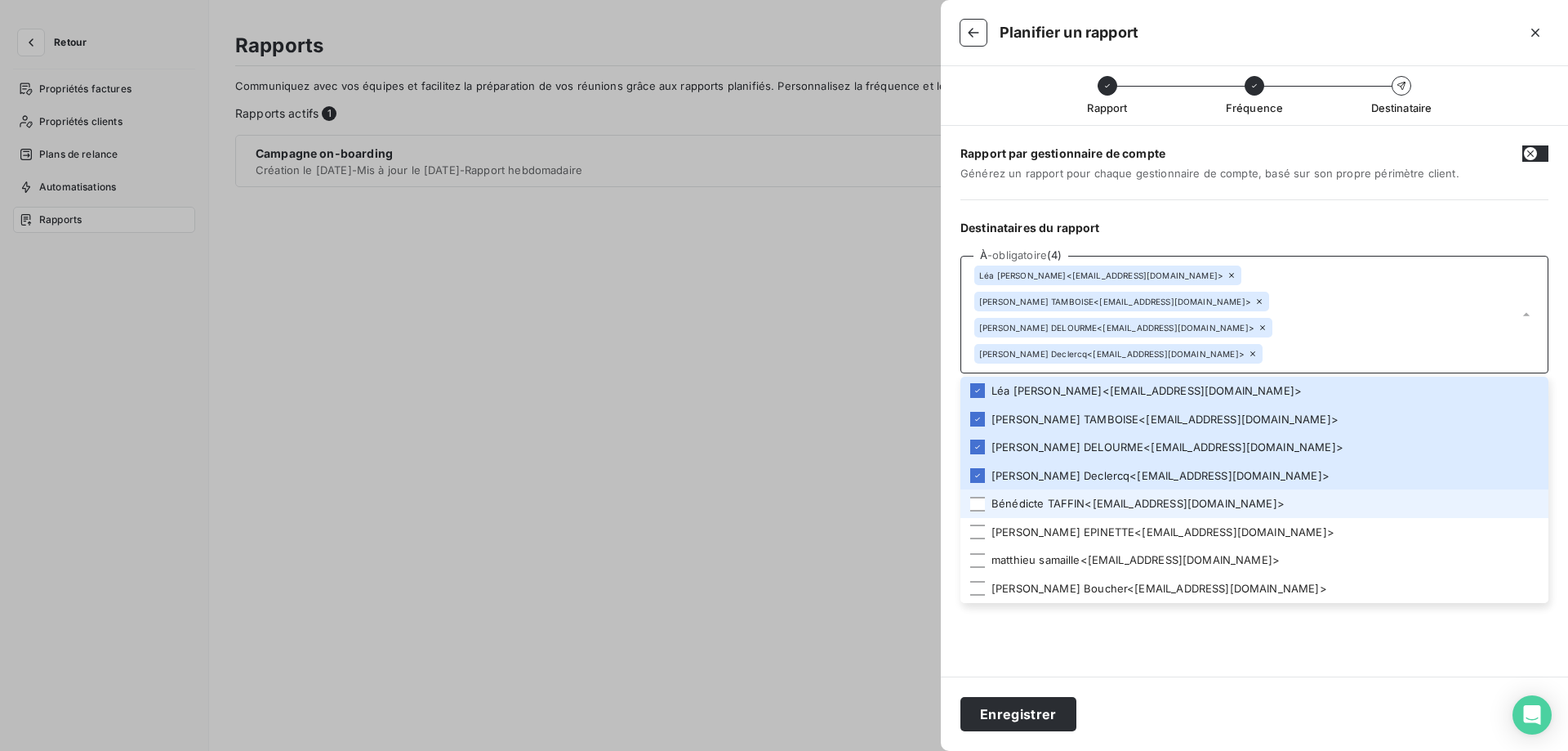
click at [1017, 489] on li "[PERSON_NAME] < [EMAIL_ADDRESS][DOMAIN_NAME] >" at bounding box center [1254, 503] width 588 height 29
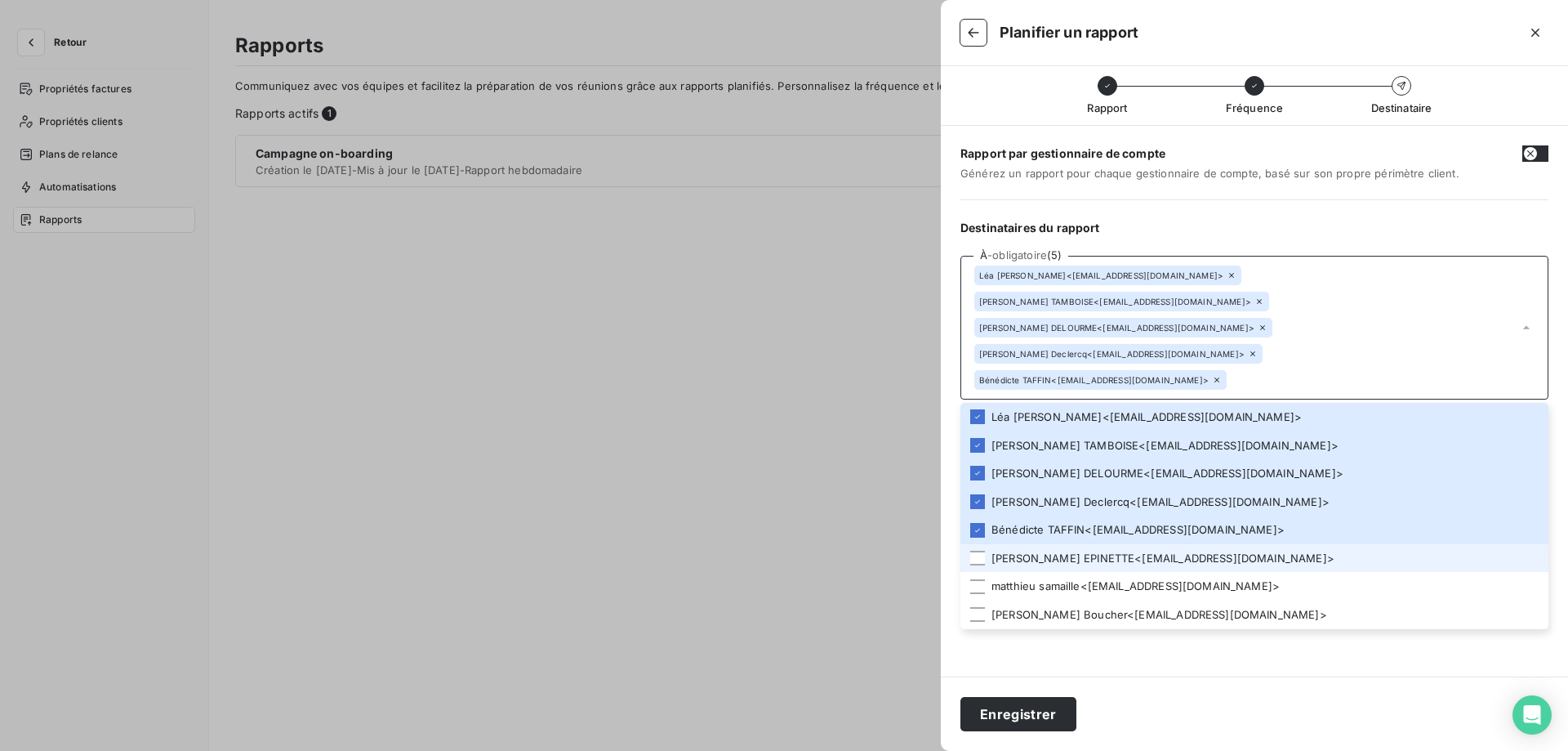
click at [1018, 544] on li "[PERSON_NAME] < [EMAIL_ADDRESS][DOMAIN_NAME] >" at bounding box center [1254, 558] width 588 height 29
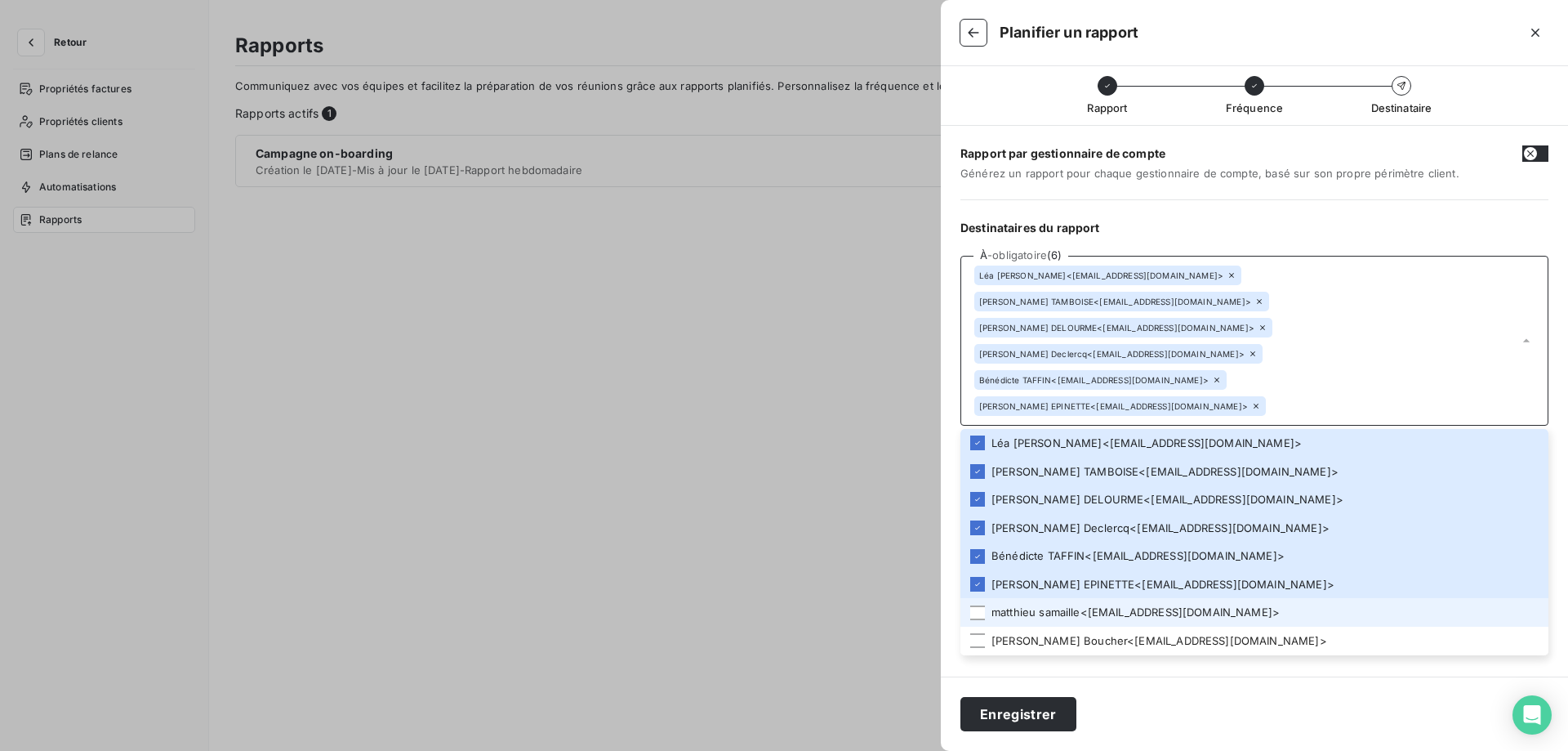
click at [1027, 598] on li "[PERSON_NAME] < [EMAIL_ADDRESS][DOMAIN_NAME] >" at bounding box center [1254, 612] width 588 height 29
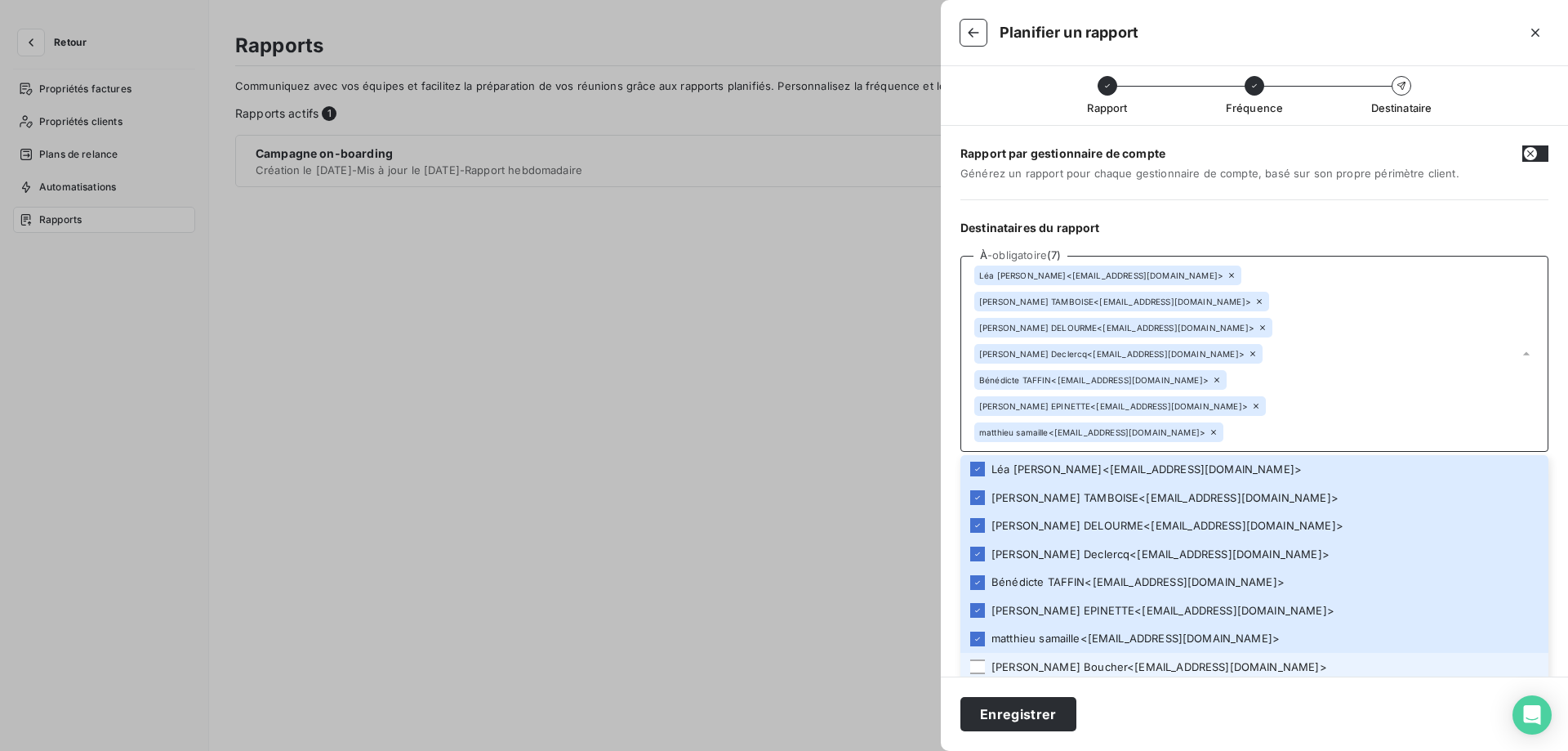
click at [1032, 653] on li "[PERSON_NAME] < [EMAIL_ADDRESS][DOMAIN_NAME] >" at bounding box center [1254, 667] width 588 height 29
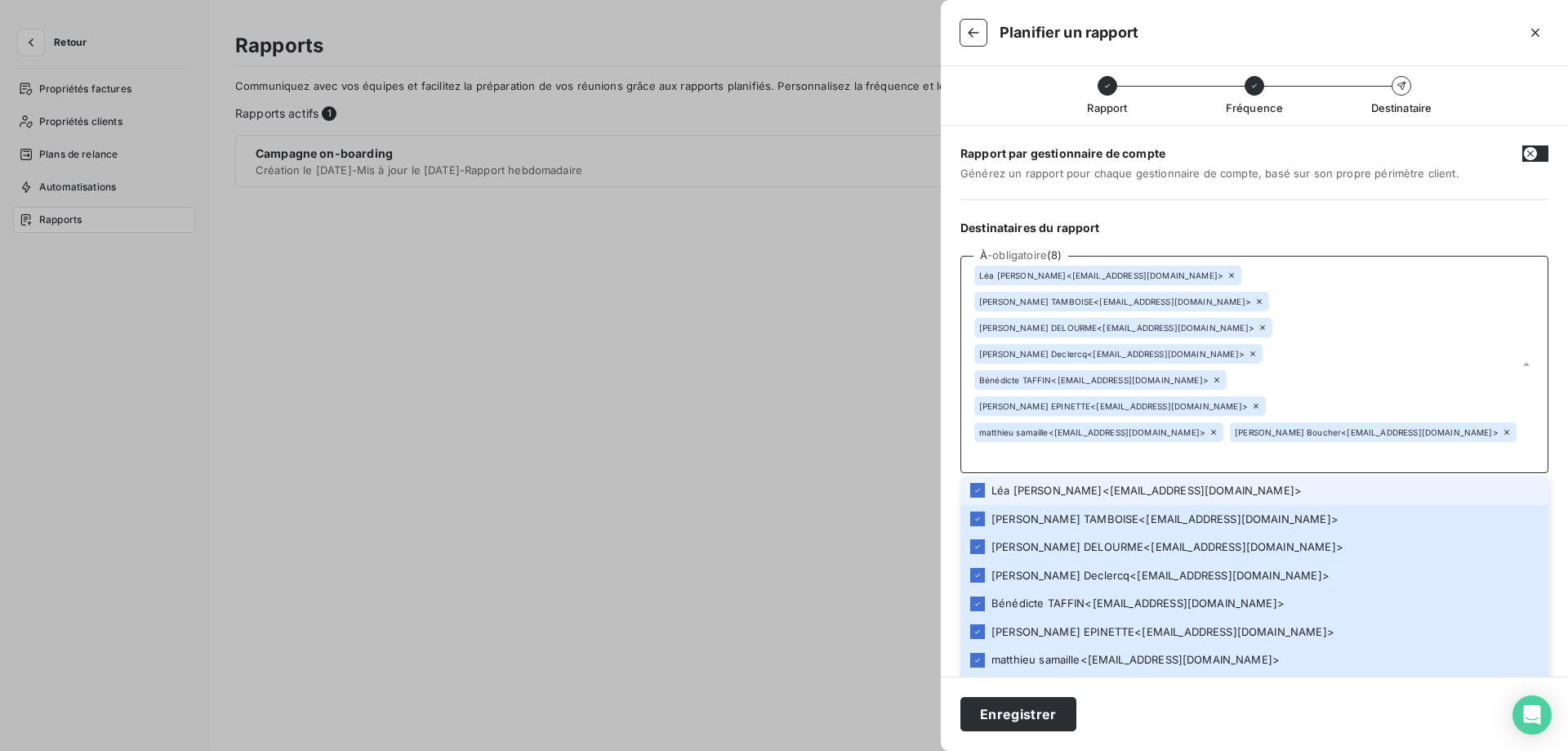
click at [1015, 476] on li "[PERSON_NAME] < [EMAIL_ADDRESS][DOMAIN_NAME] >" at bounding box center [1254, 491] width 588 height 29
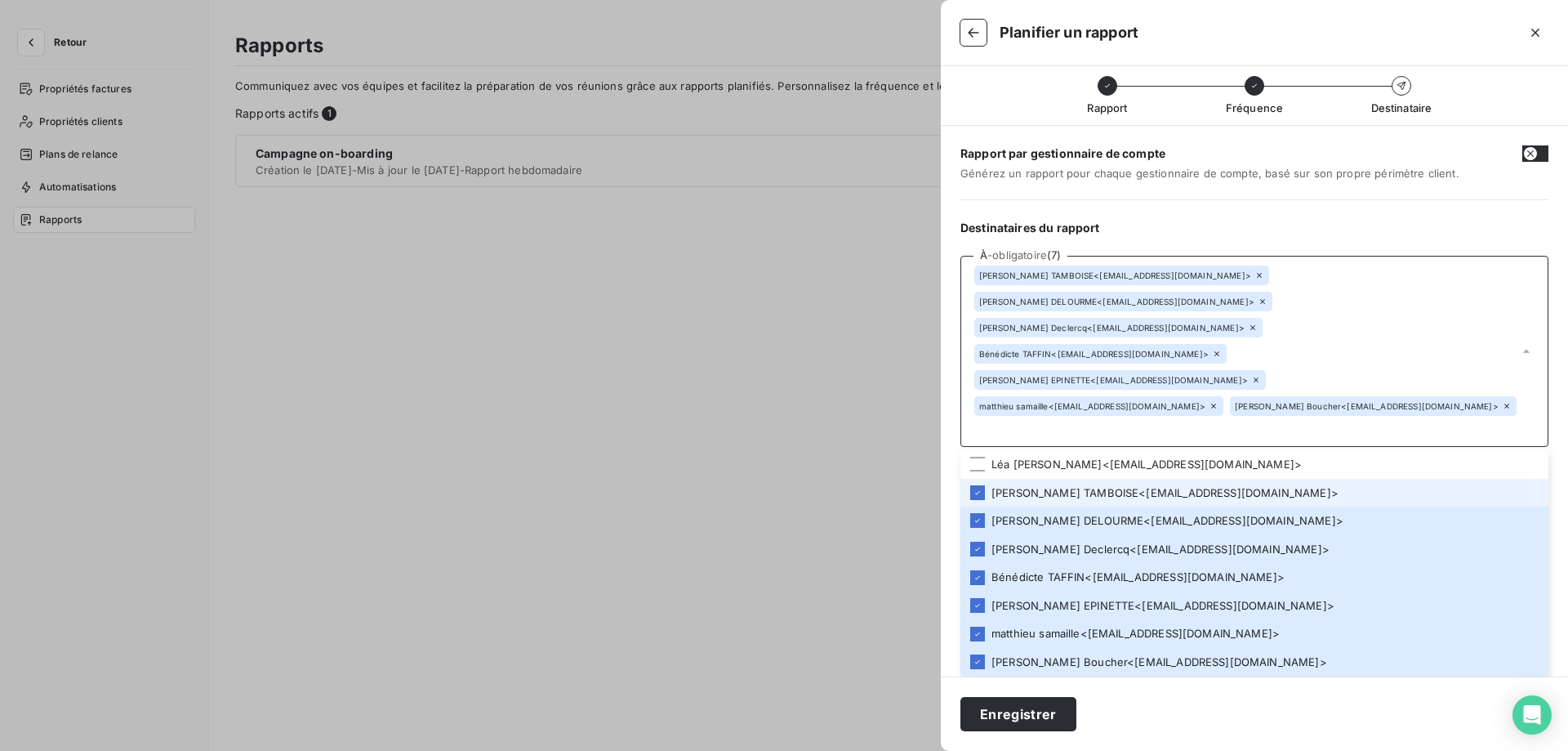
click at [1011, 479] on li "[PERSON_NAME] < [EMAIL_ADDRESS][DOMAIN_NAME] >" at bounding box center [1254, 493] width 588 height 29
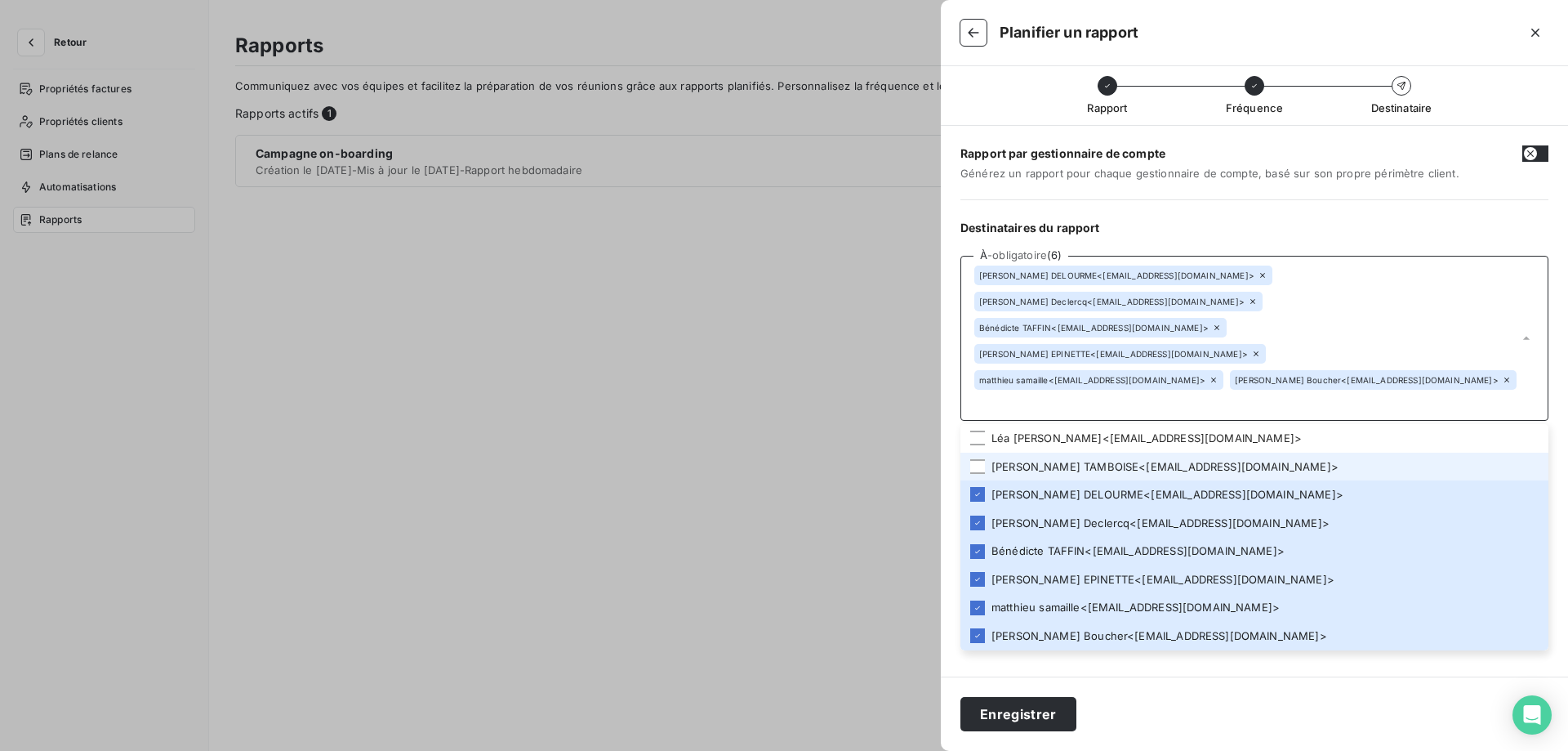
click at [1003, 453] on li "[PERSON_NAME] < [EMAIL_ADDRESS][DOMAIN_NAME] >" at bounding box center [1254, 467] width 588 height 29
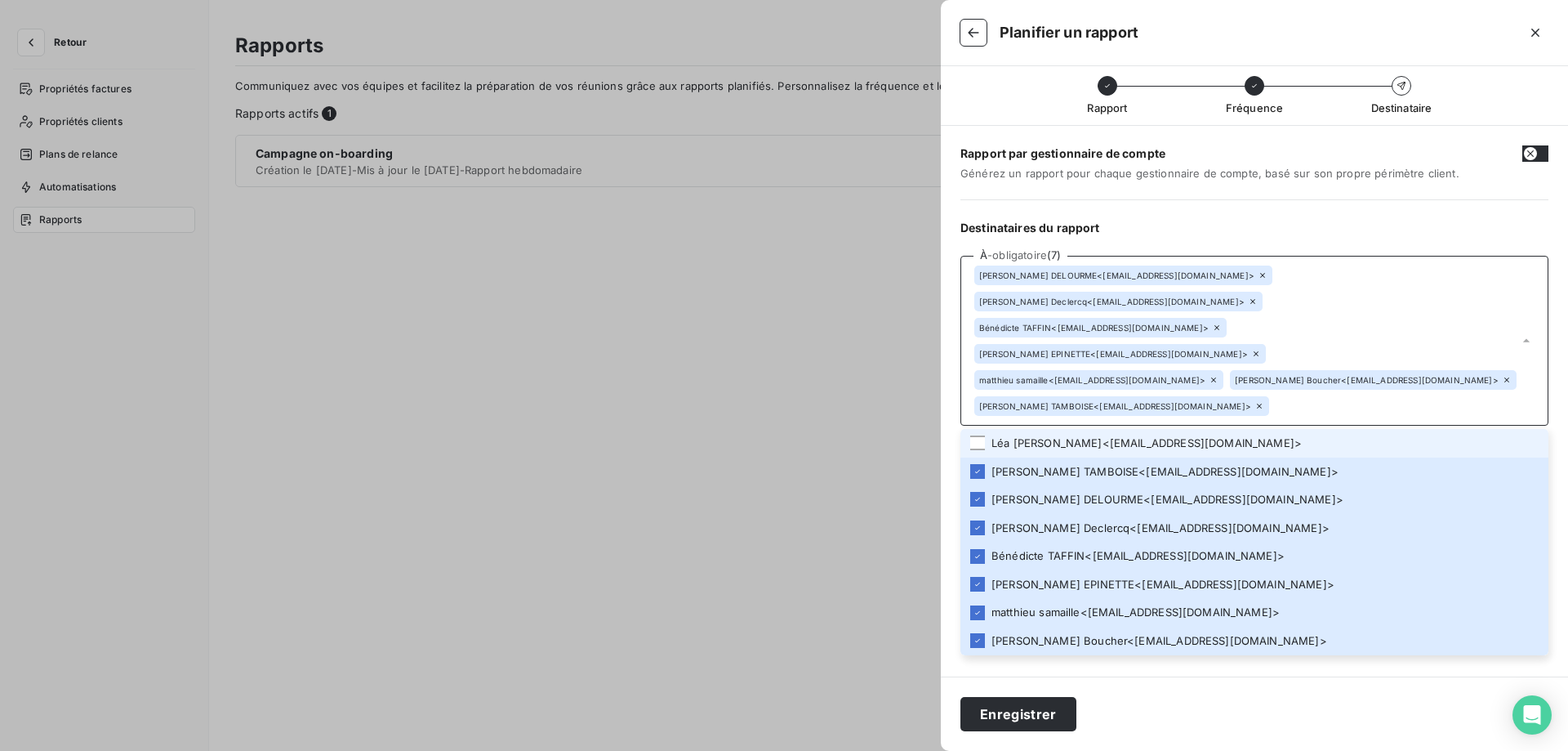
click at [1000, 429] on li "[PERSON_NAME] < [EMAIL_ADDRESS][DOMAIN_NAME] >" at bounding box center [1254, 444] width 588 height 29
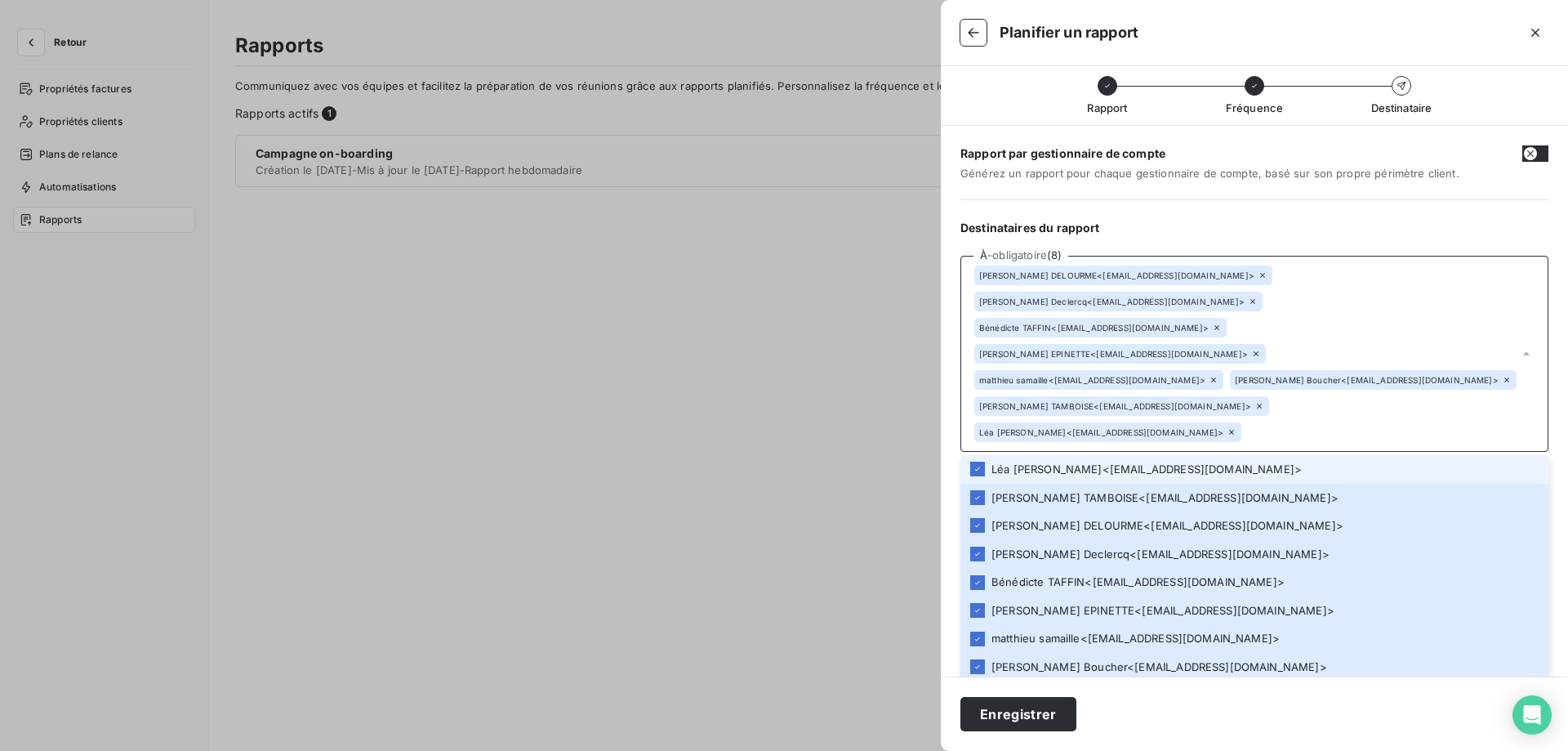
click at [985, 455] on li "[PERSON_NAME] < [EMAIL_ADDRESS][DOMAIN_NAME] >" at bounding box center [1254, 470] width 588 height 29
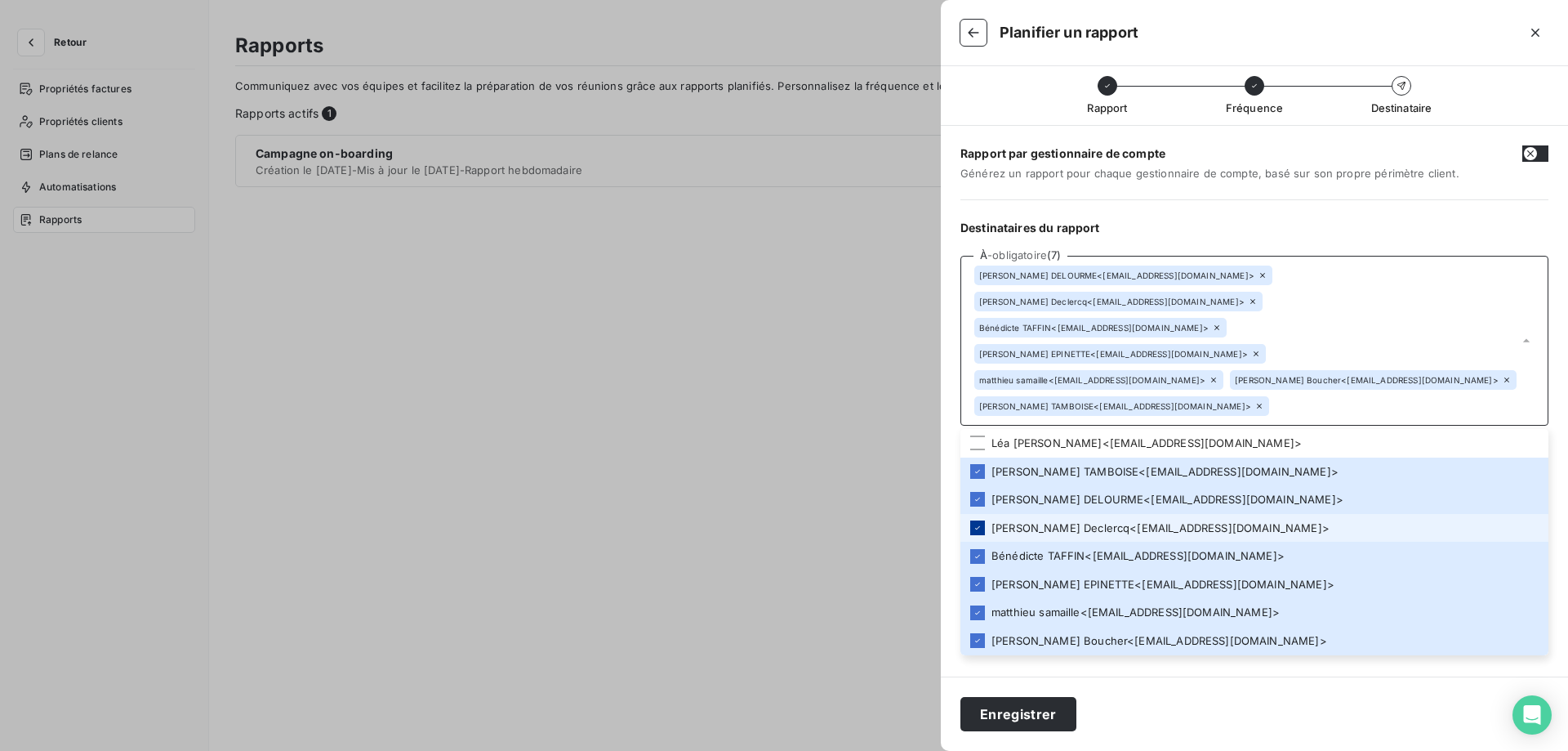
click at [977, 523] on icon at bounding box center [978, 528] width 10 height 10
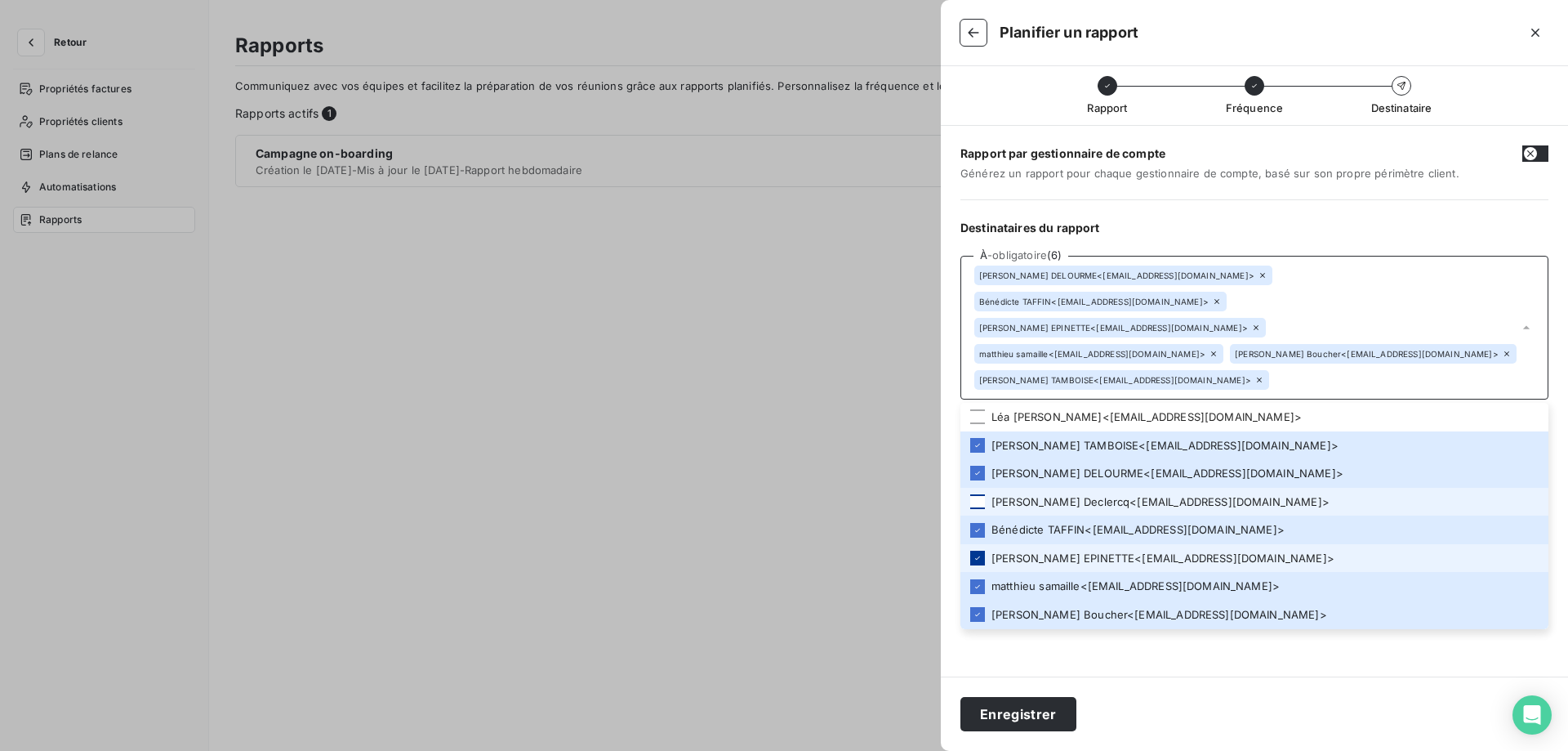
click at [976, 553] on icon at bounding box center [978, 558] width 10 height 10
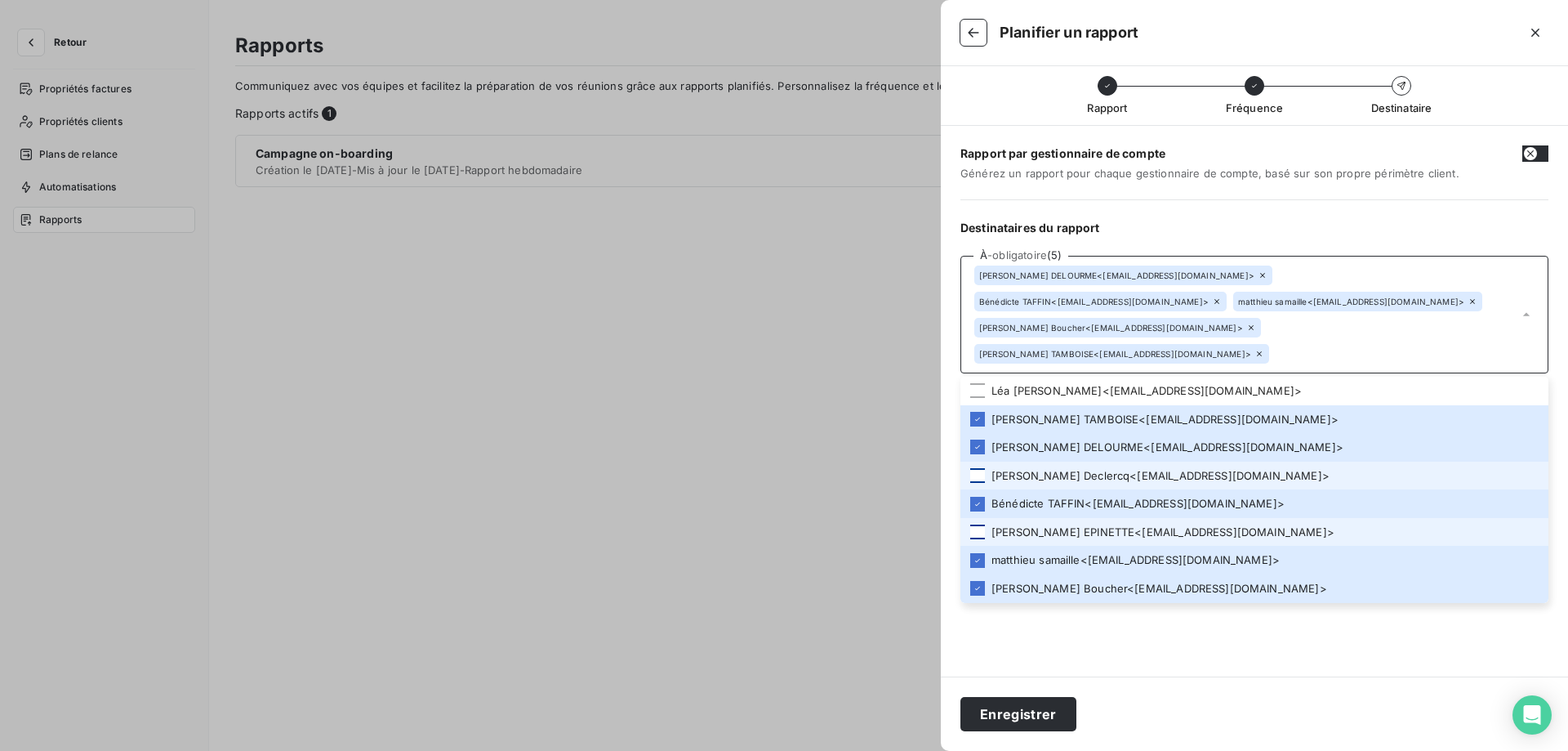
click at [1008, 634] on div "Rapport par gestionnaire de compte Générez un rapport pour chaque gestionnaire …" at bounding box center [1254, 401] width 627 height 551
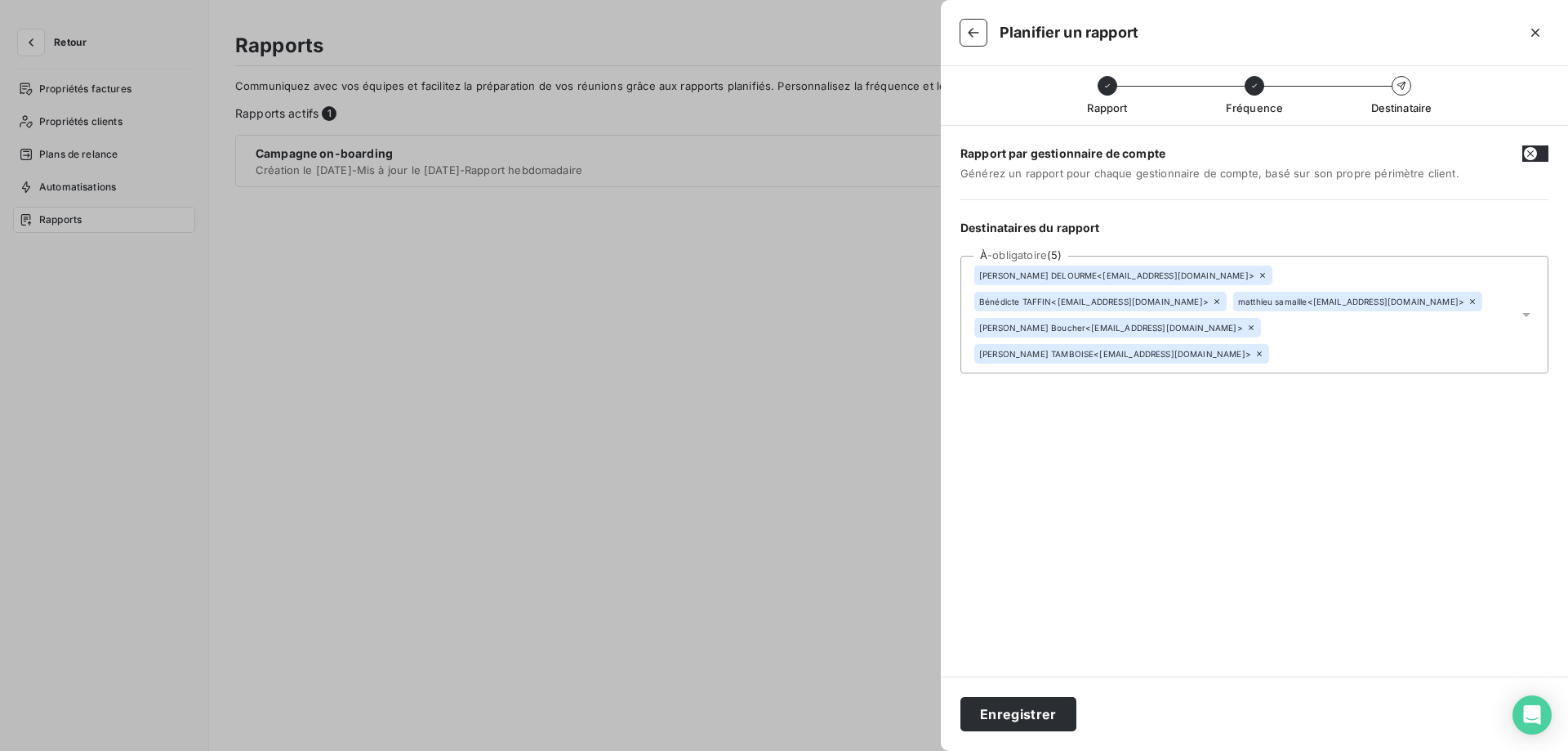
drag, startPoint x: 1012, startPoint y: 714, endPoint x: 1030, endPoint y: 649, distance: 67.4
click at [1030, 649] on div "Planifier un rapport Rapport Fréquence Destinataire Rapport par gestionnaire de…" at bounding box center [1254, 375] width 627 height 751
drag, startPoint x: 1022, startPoint y: 716, endPoint x: 1043, endPoint y: 607, distance: 111.0
click at [1043, 607] on div "Planifier un rapport Rapport Fréquence Destinataire Rapport par gestionnaire de…" at bounding box center [1254, 375] width 627 height 751
click at [992, 703] on button "Enregistrer" at bounding box center [1017, 714] width 116 height 35
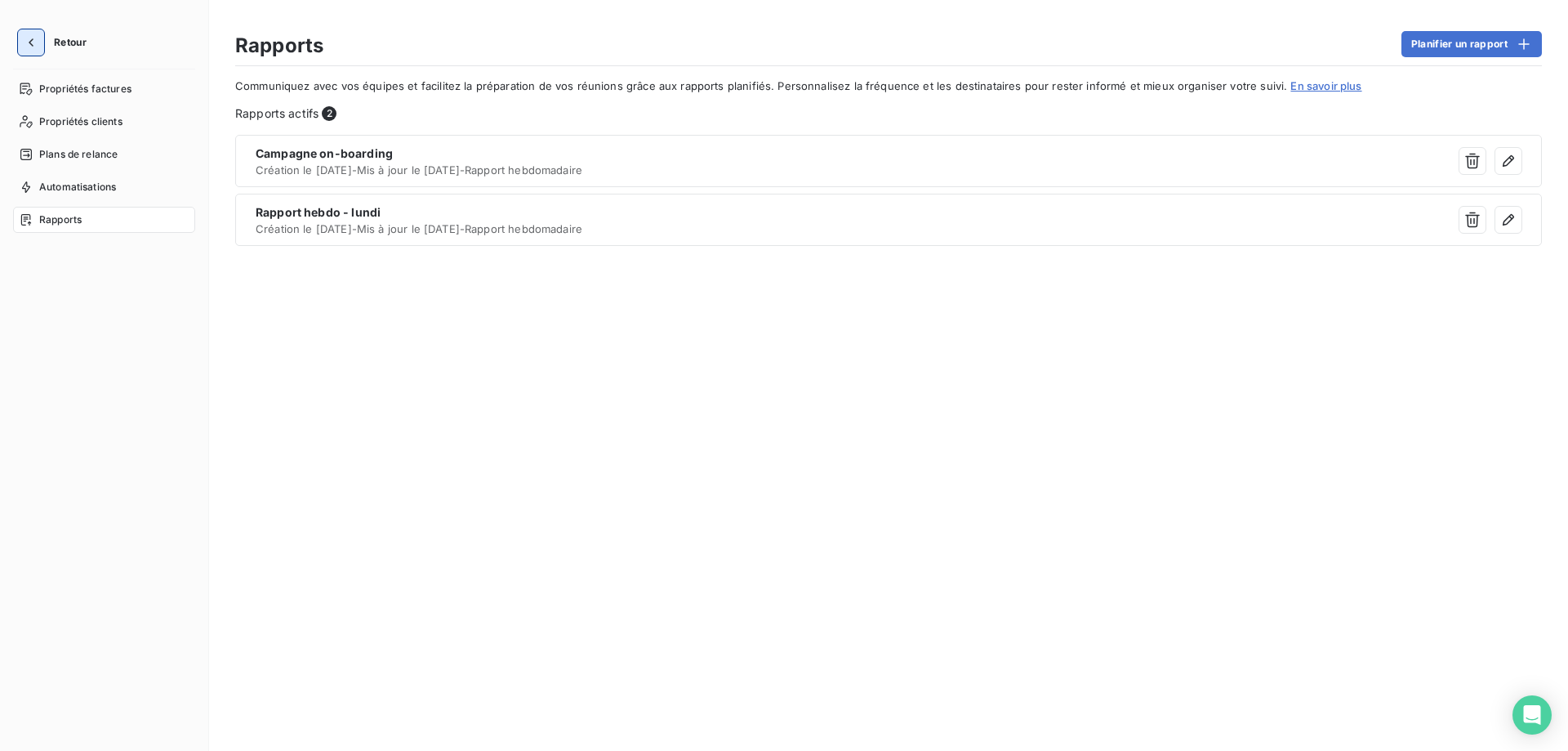
click at [37, 38] on icon "button" at bounding box center [30, 42] width 16 height 16
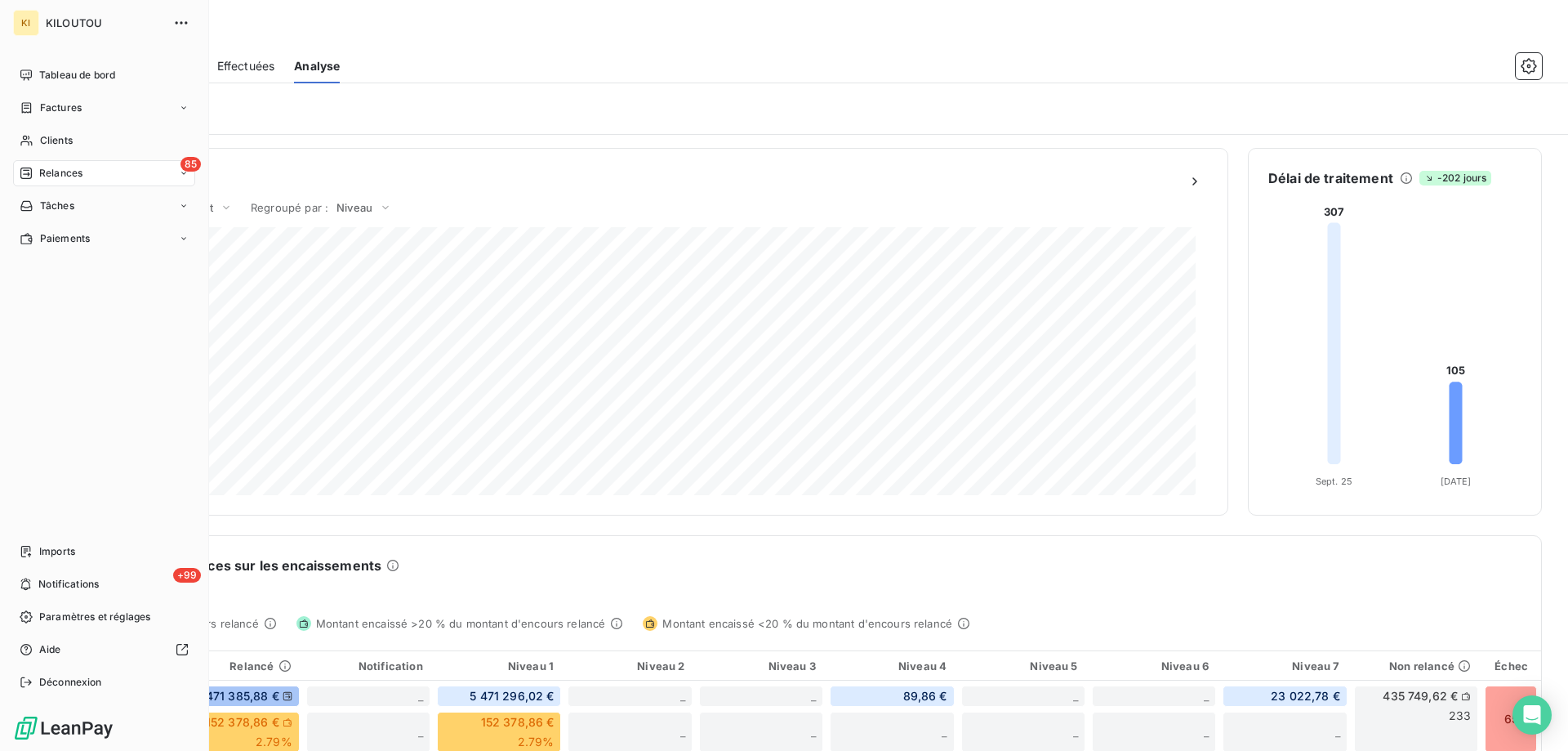
click at [72, 177] on span "Relances" at bounding box center [60, 172] width 43 height 14
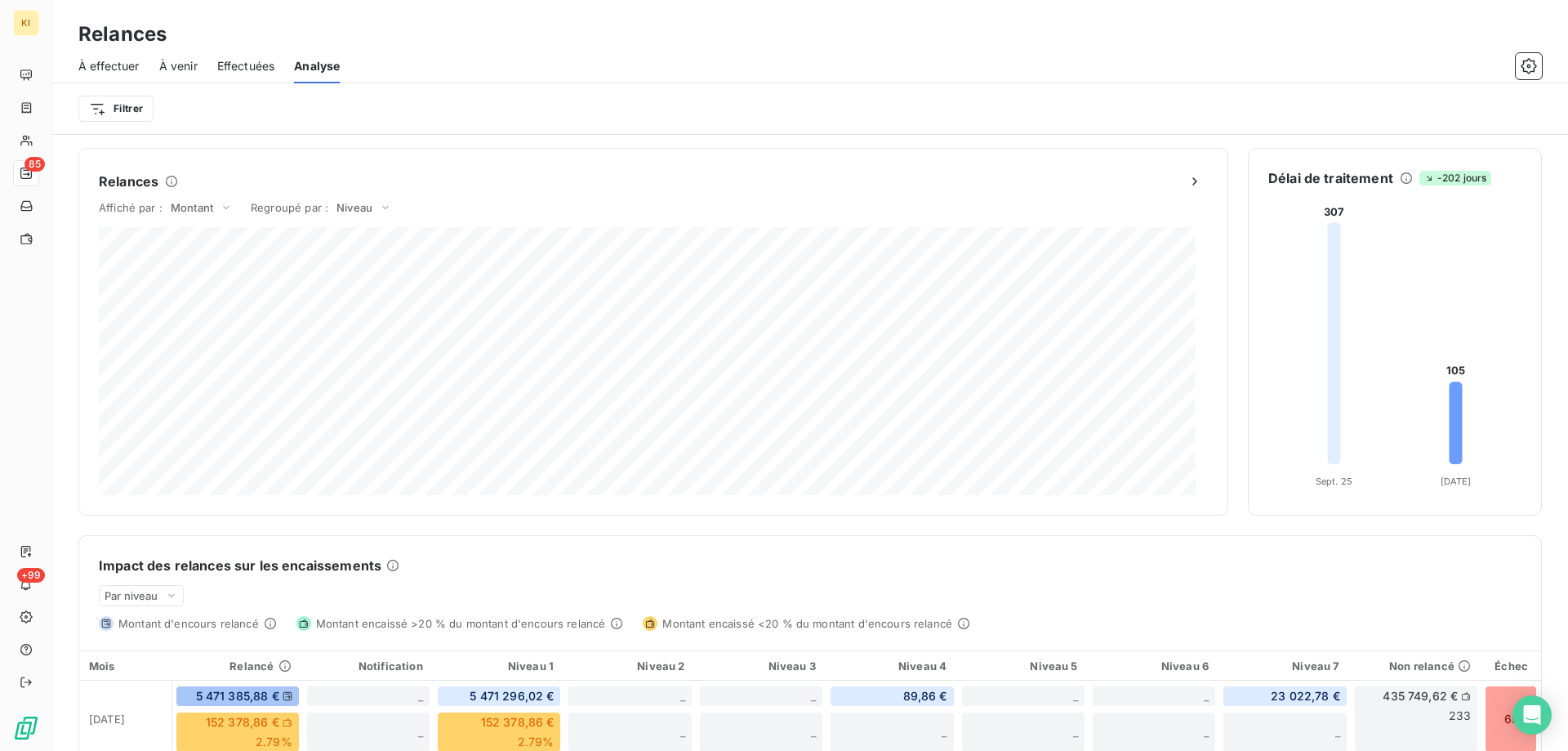
click at [258, 64] on span "Effectuées" at bounding box center [246, 66] width 58 height 16
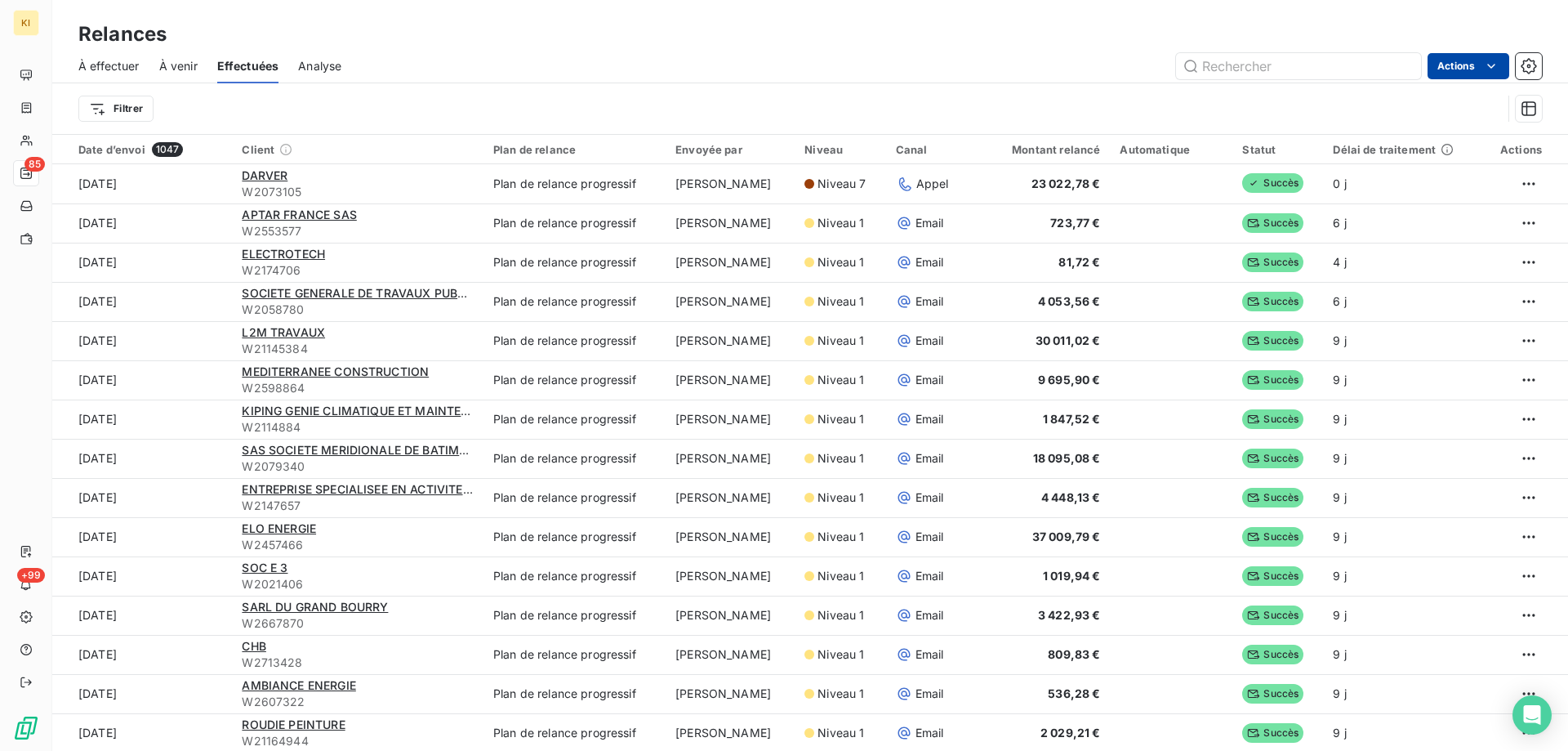
click at [1468, 67] on html "KI 85 +99 Relances À effectuer À venir Effectuées Analyse Actions Filtrer Date …" at bounding box center [784, 375] width 1568 height 751
click at [1375, 95] on div "Exporter les relances (1047 relances)" at bounding box center [1380, 101] width 240 height 26
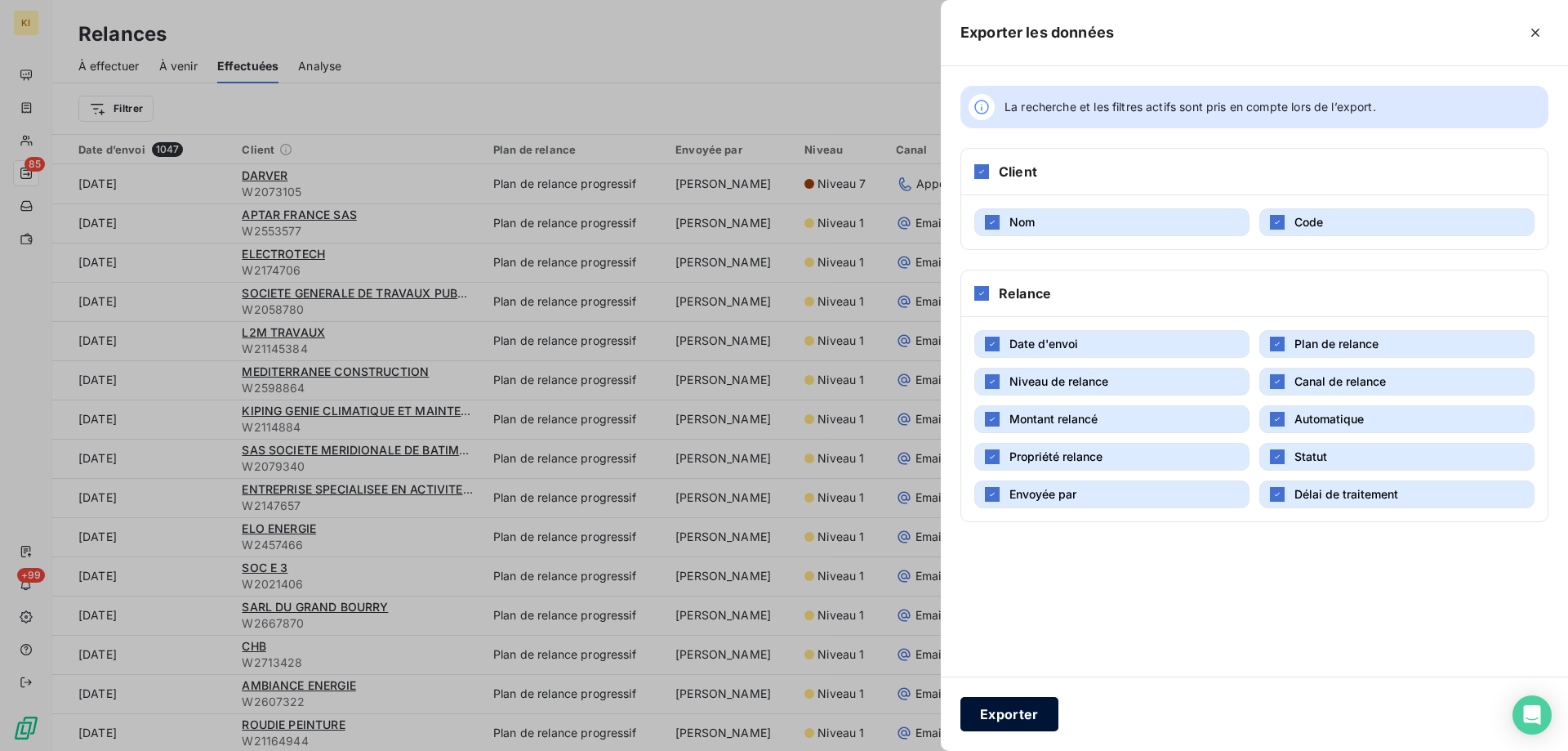
click at [1001, 710] on button "Exporter" at bounding box center [1009, 714] width 98 height 35
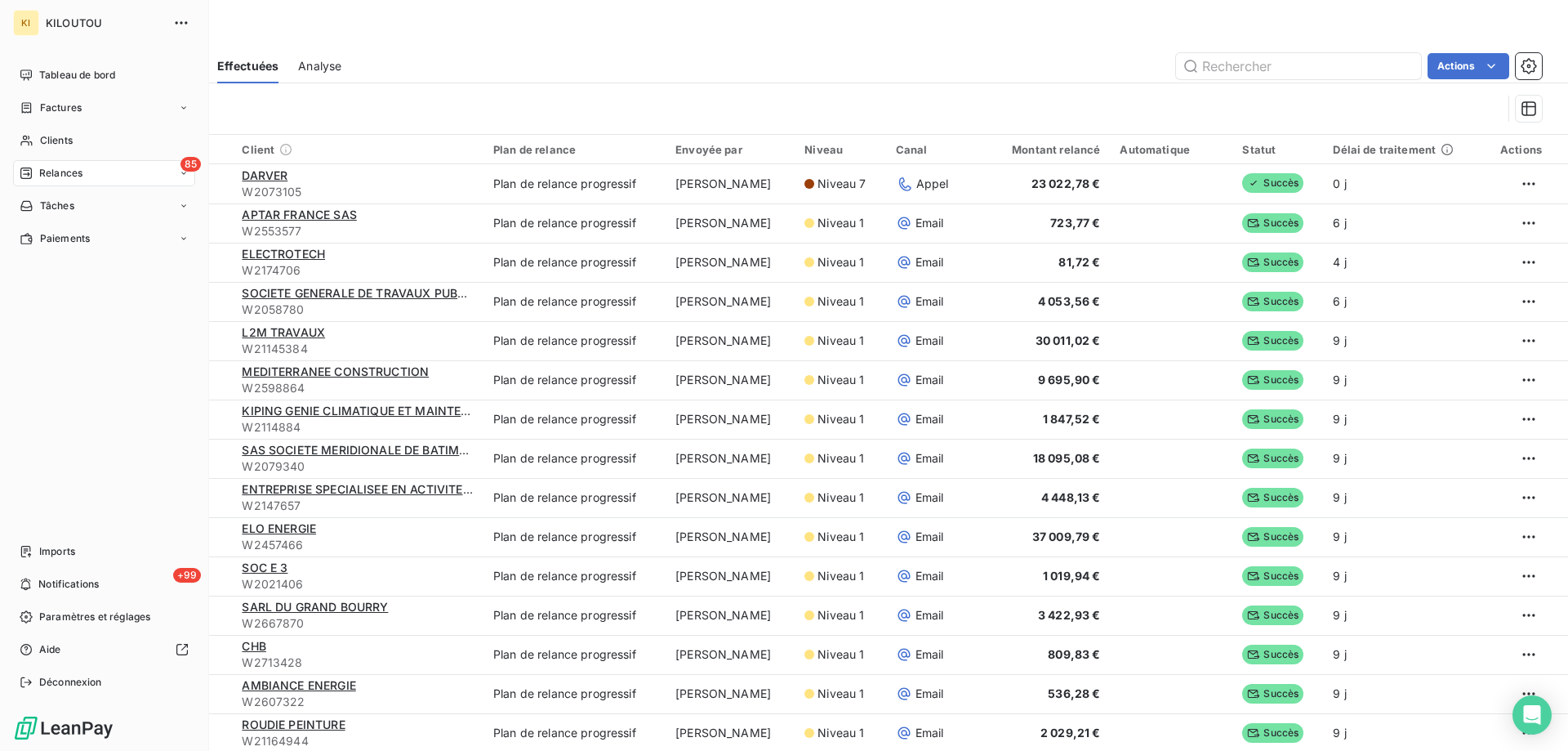
click at [62, 172] on span "Relances" at bounding box center [60, 172] width 43 height 14
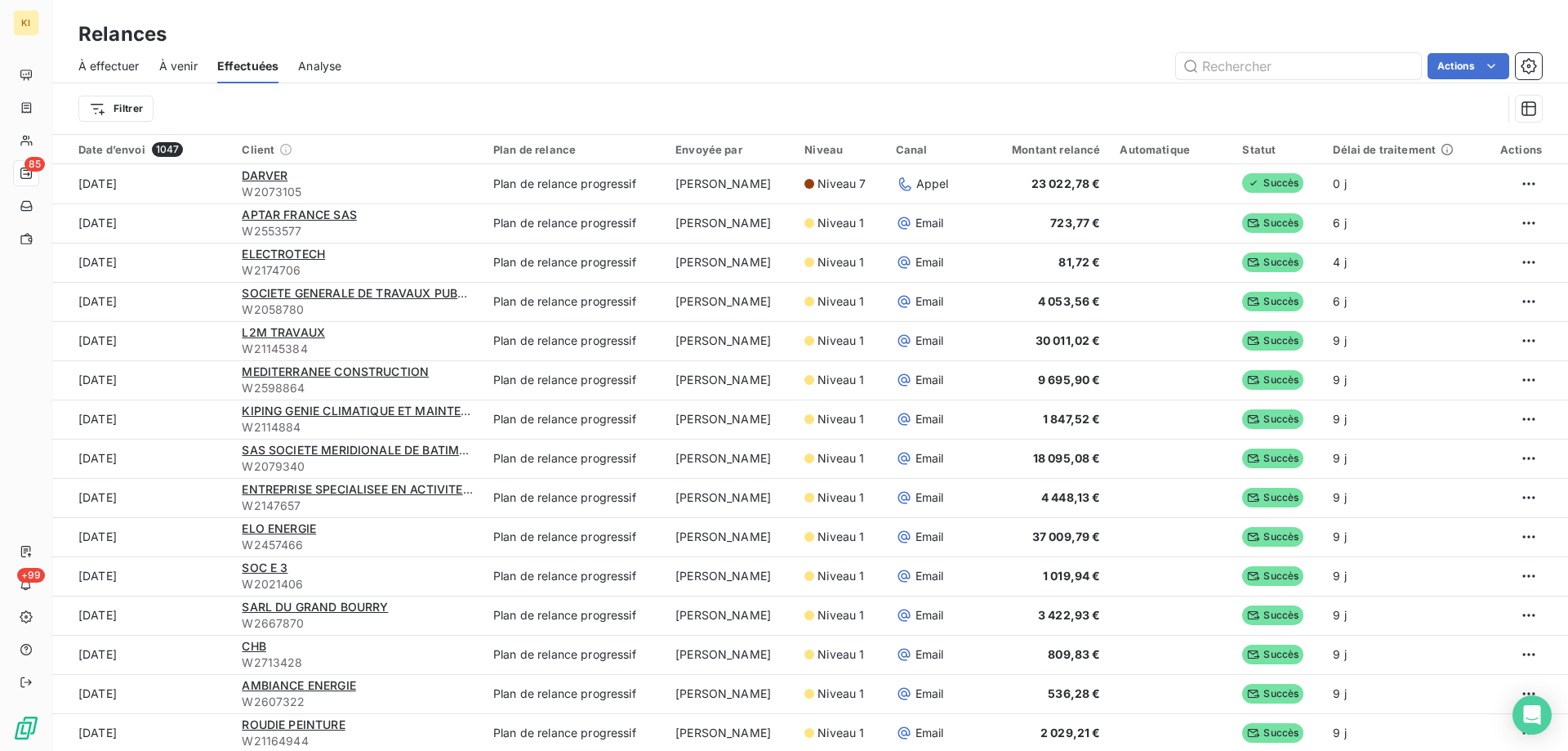
click at [175, 67] on span "À venir" at bounding box center [178, 66] width 38 height 16
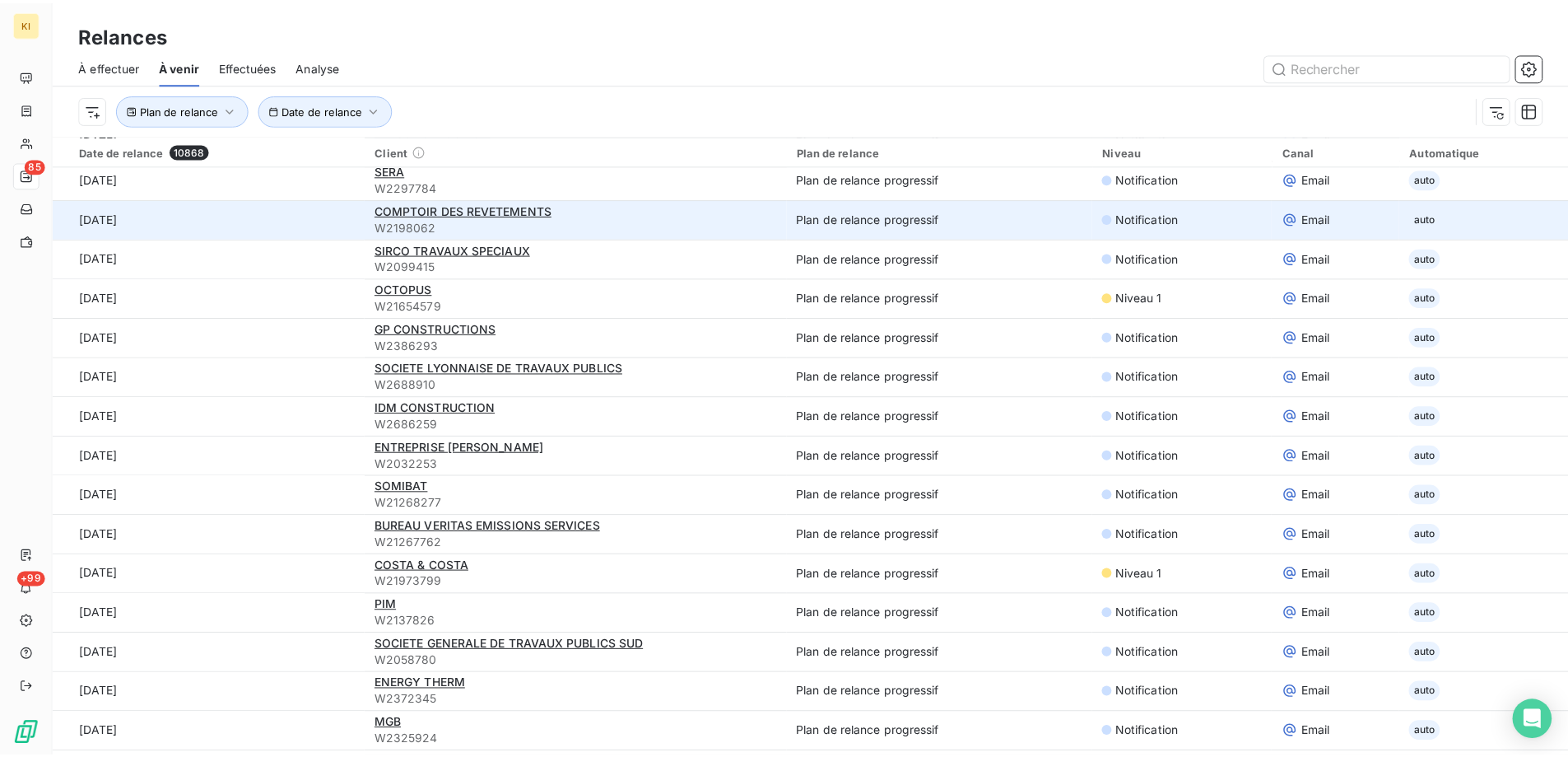
scroll to position [247, 0]
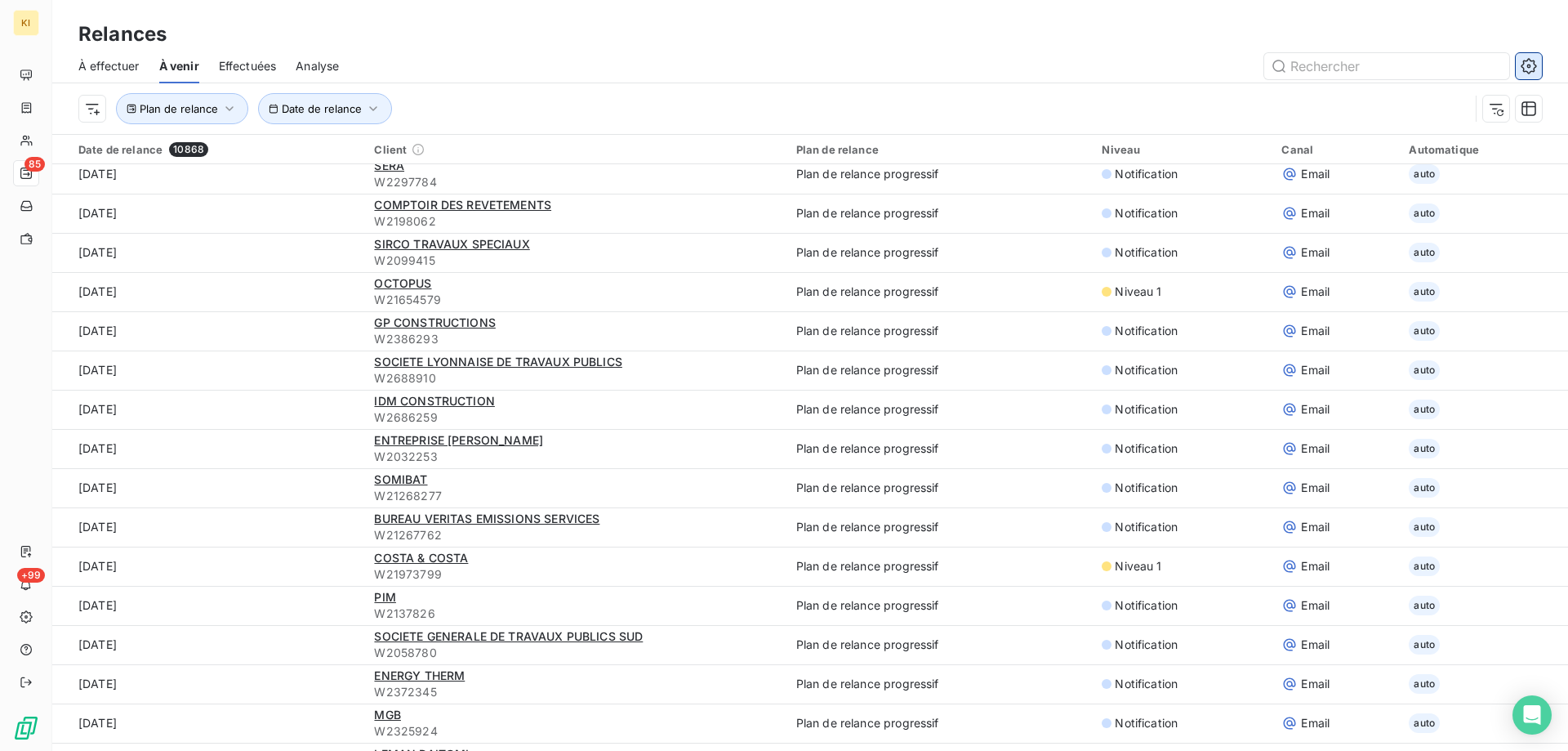
click at [1528, 60] on icon "button" at bounding box center [1528, 66] width 16 height 16
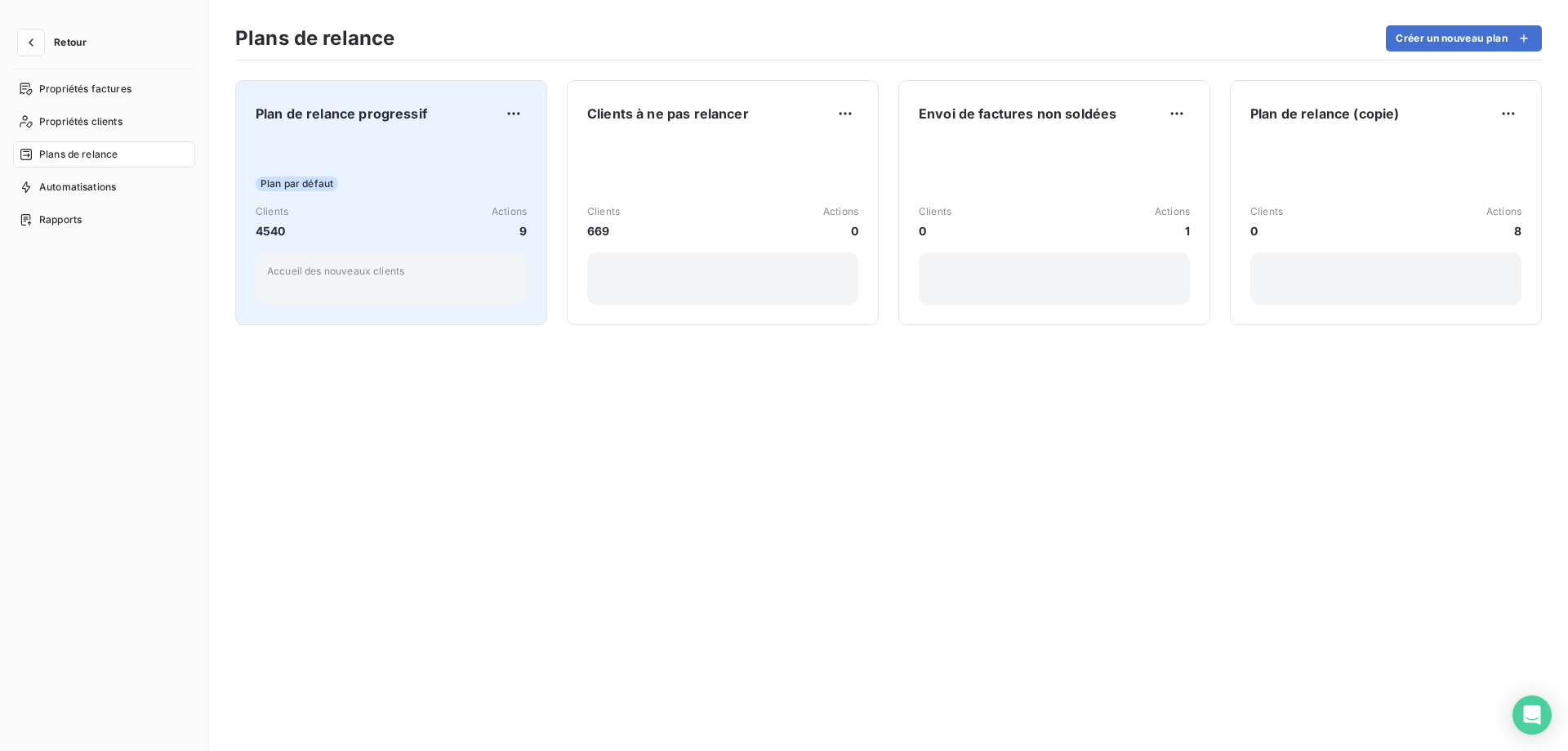
click at [436, 193] on div "Plan par défaut Clients 4540 Actions 9 Accueil des nouveaux clients" at bounding box center [391, 221] width 271 height 165
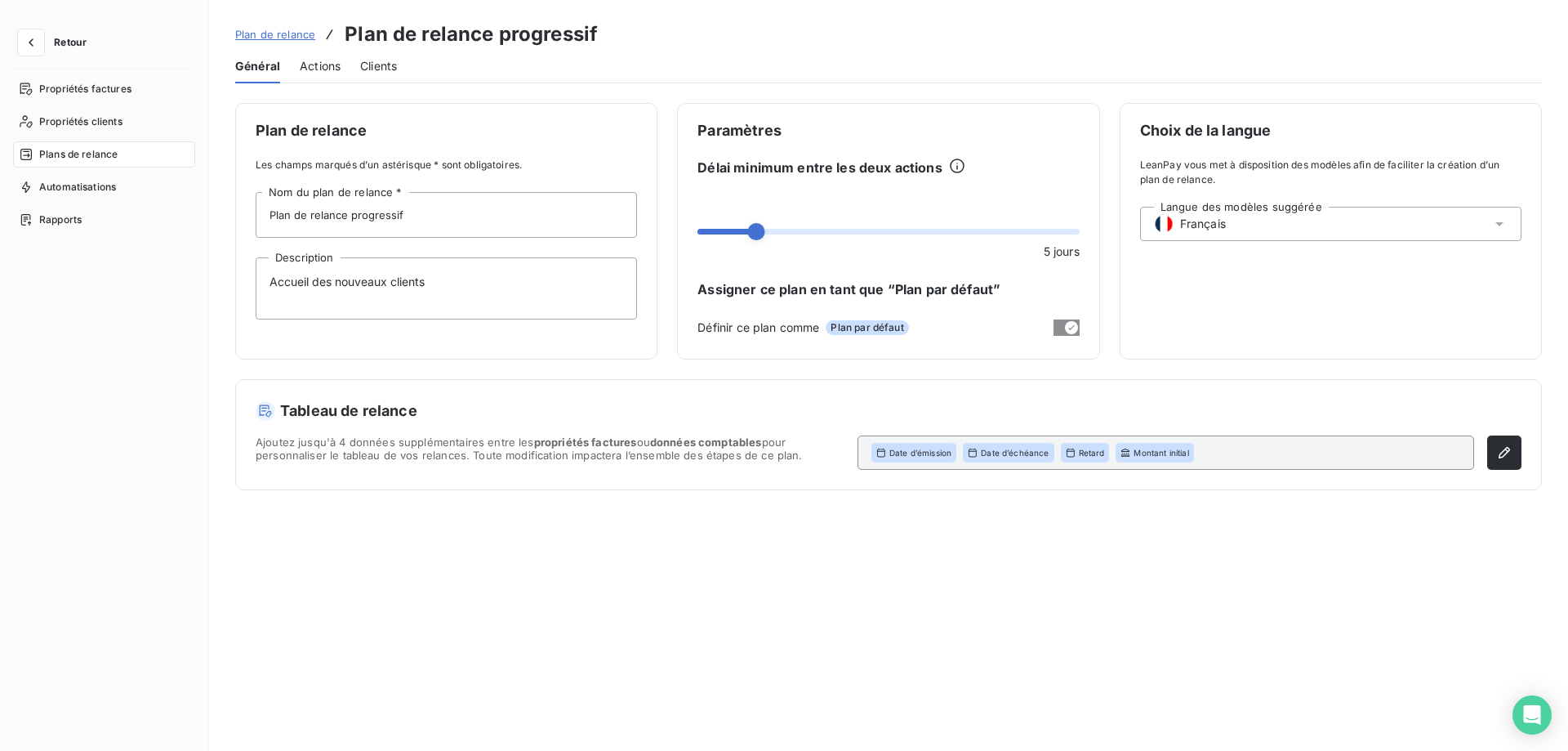
click at [320, 69] on span "Actions" at bounding box center [320, 66] width 41 height 16
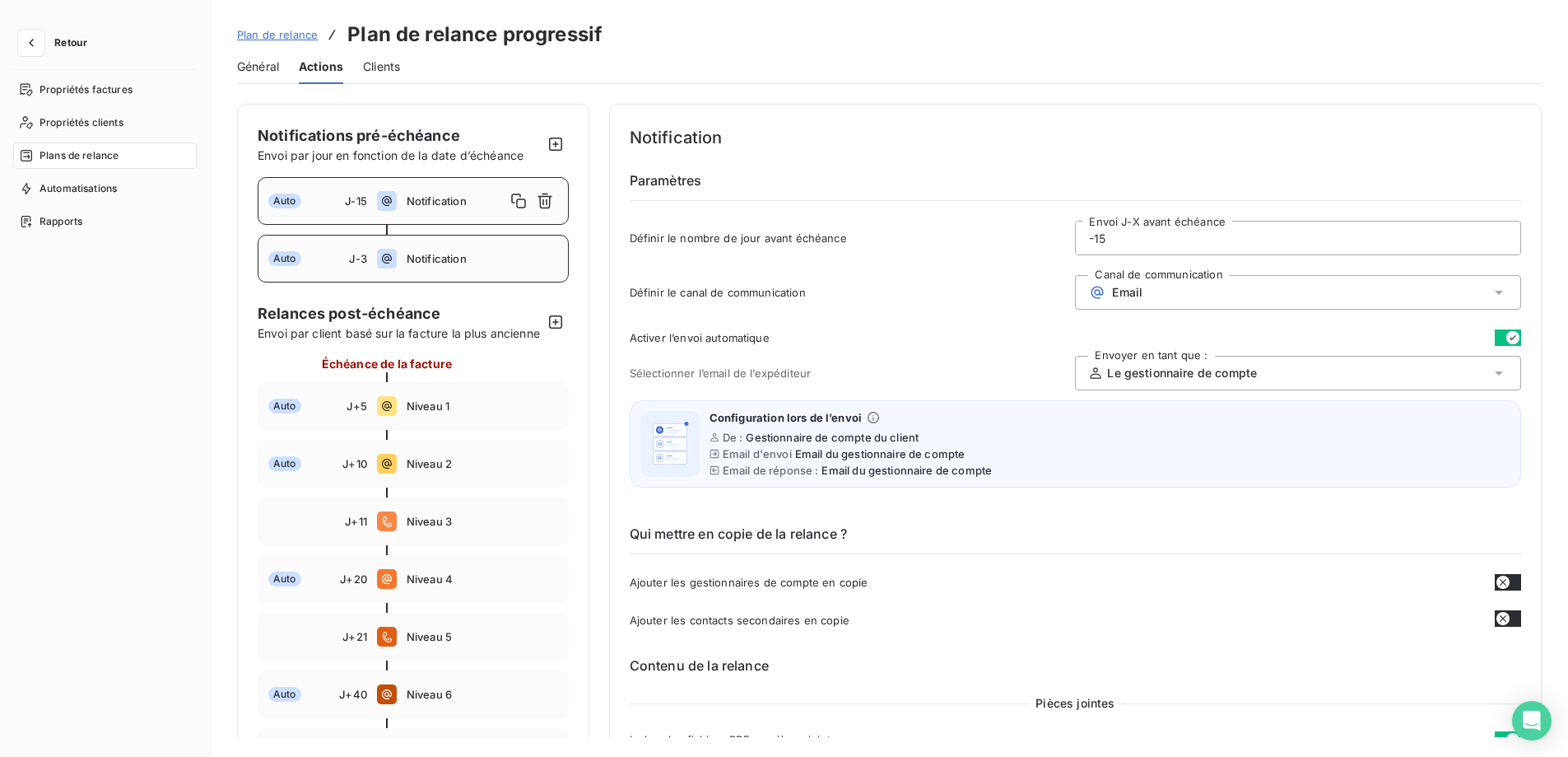
click at [448, 255] on span "Notification" at bounding box center [483, 258] width 152 height 13
type input "-3"
click at [92, 187] on span "Automatisations" at bounding box center [77, 188] width 77 height 14
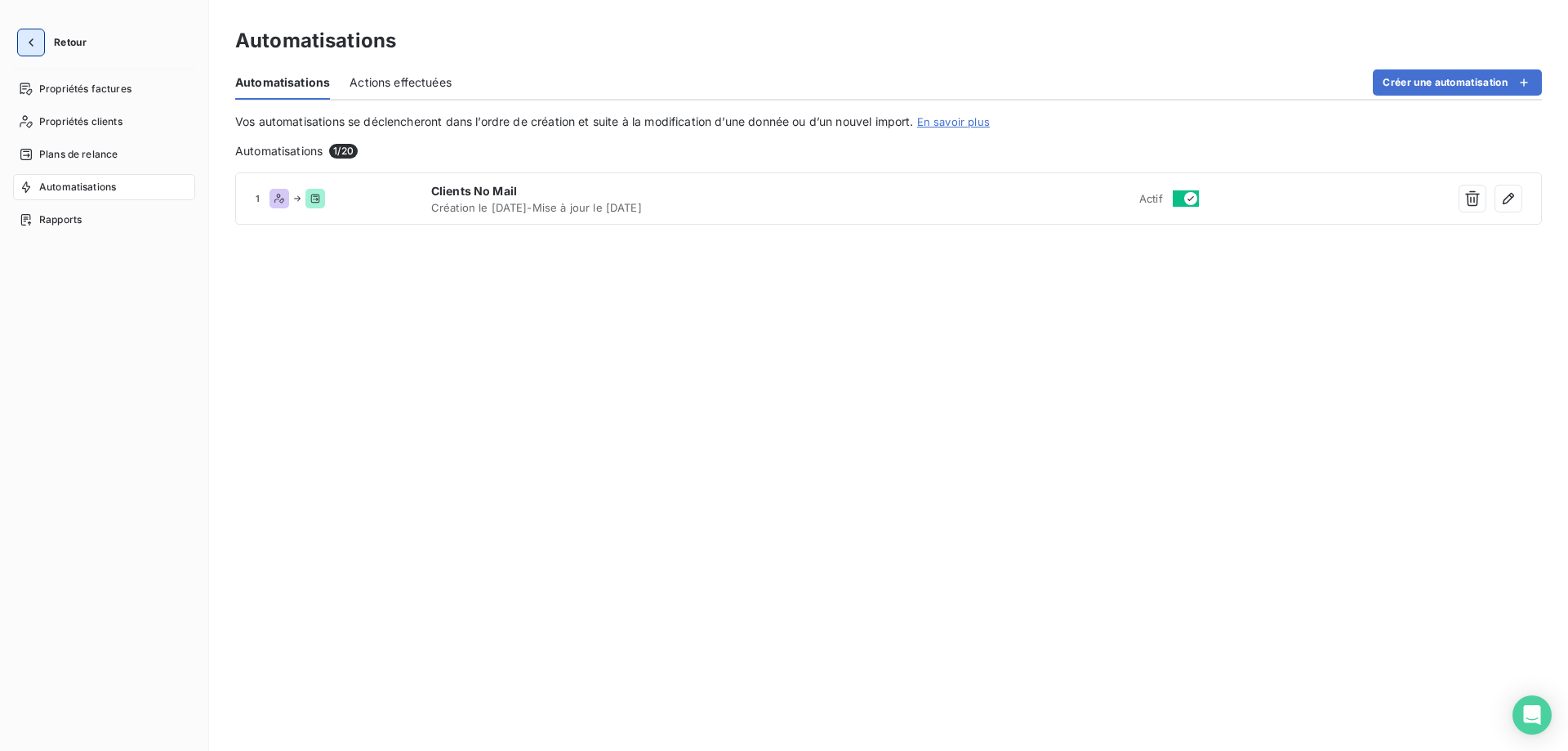
click at [32, 40] on icon "button" at bounding box center [31, 42] width 5 height 8
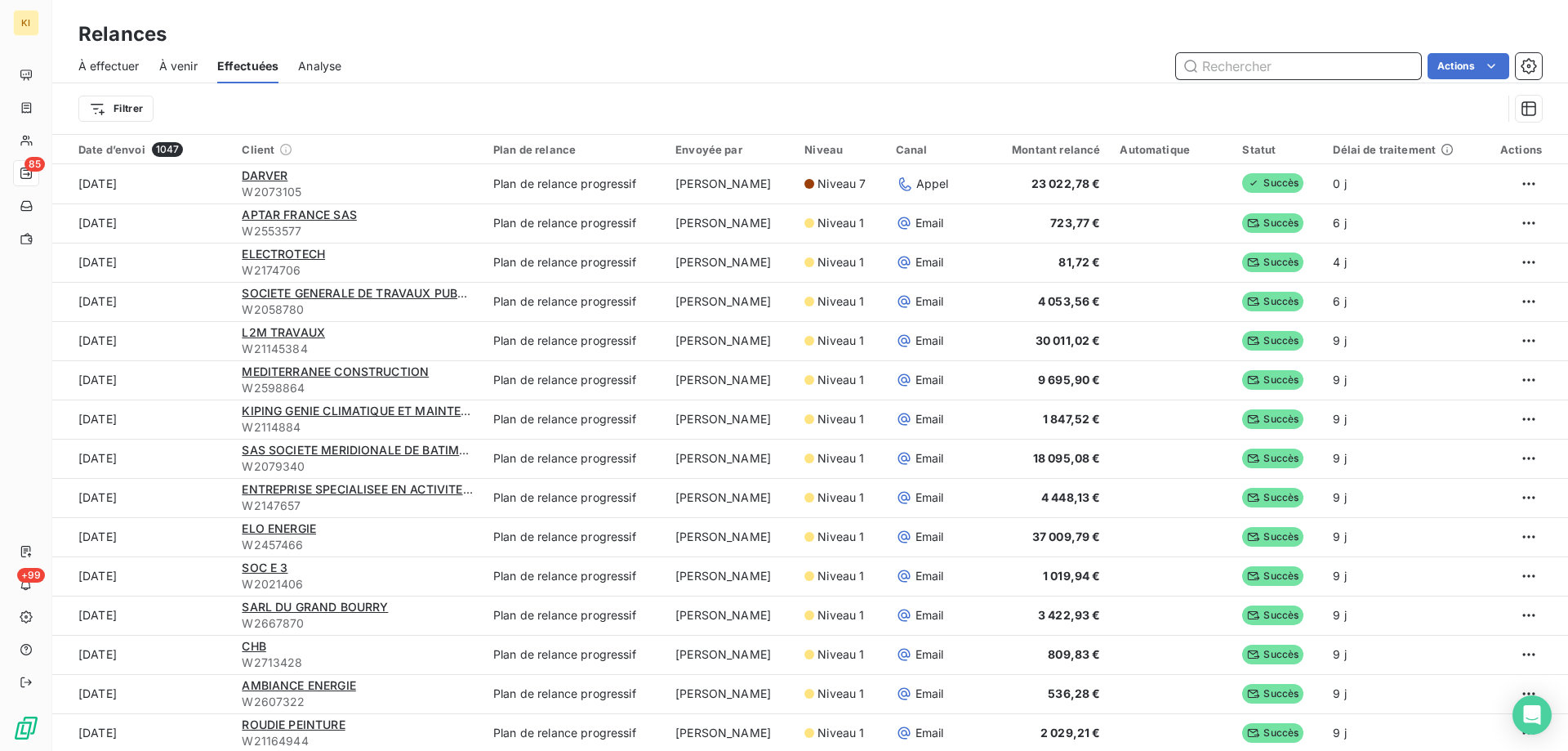
click at [182, 62] on span "À venir" at bounding box center [178, 66] width 38 height 16
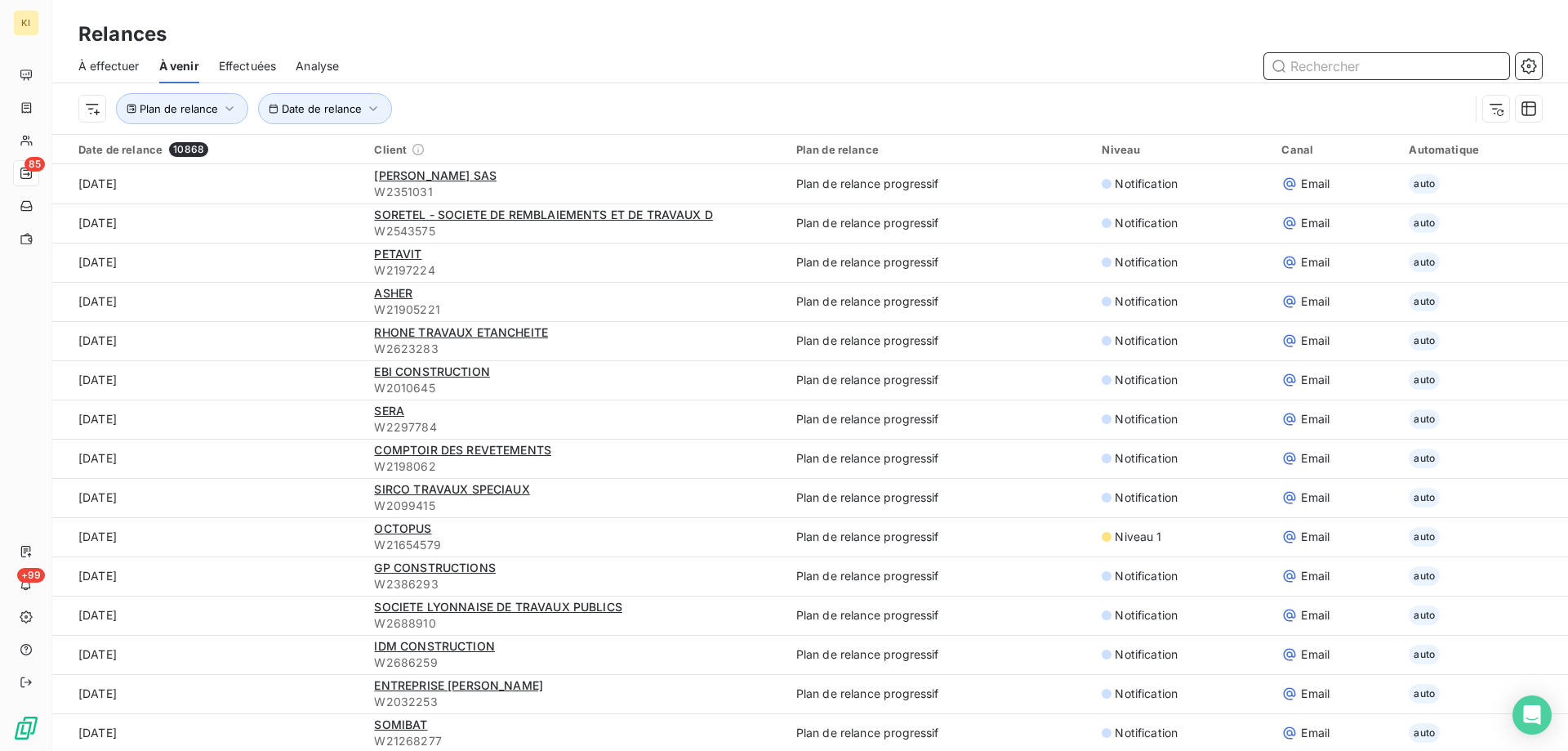
click at [1310, 63] on input "text" at bounding box center [1386, 66] width 245 height 26
type input "GALOPIN"
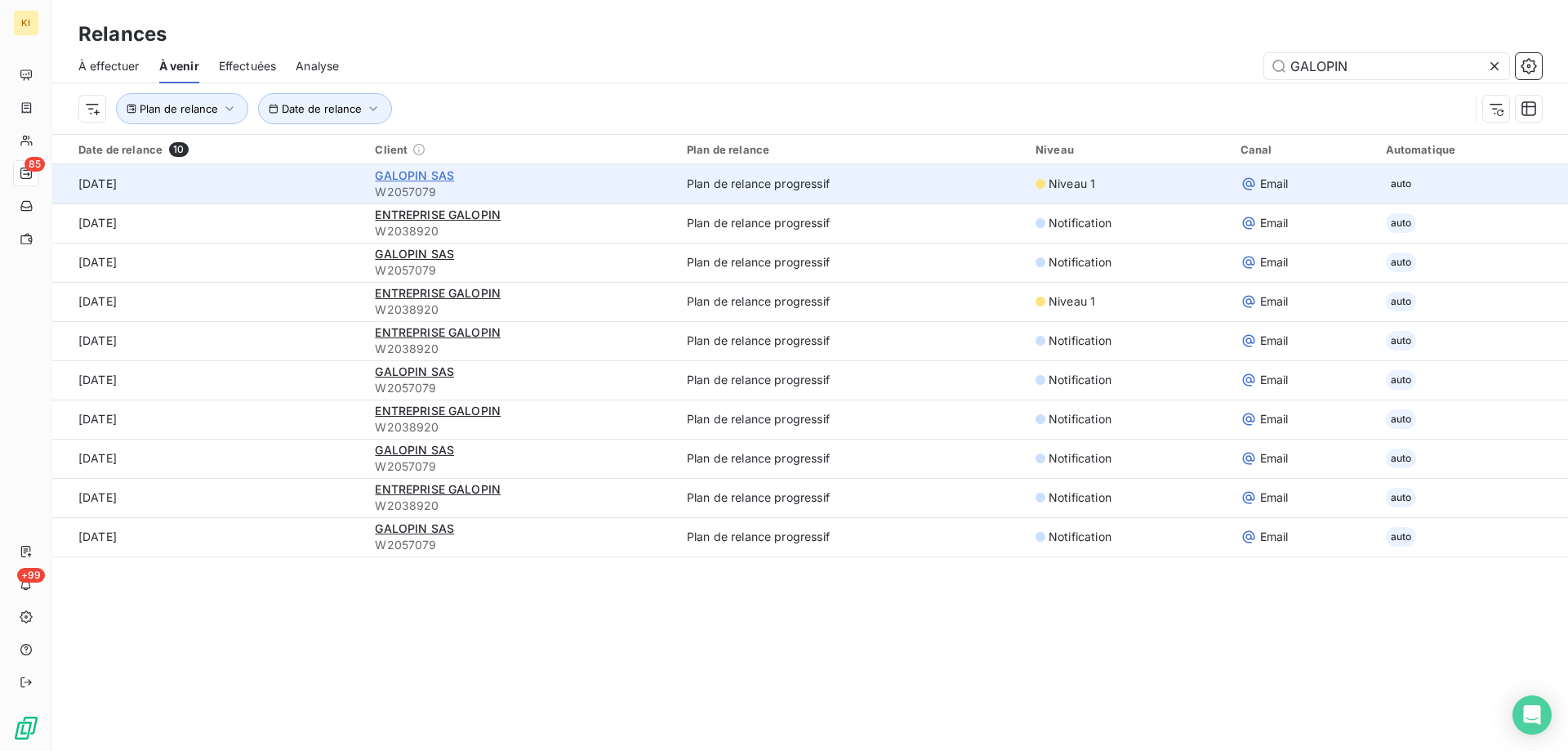
click at [405, 182] on span "GALOPIN SAS" at bounding box center [415, 175] width 79 height 14
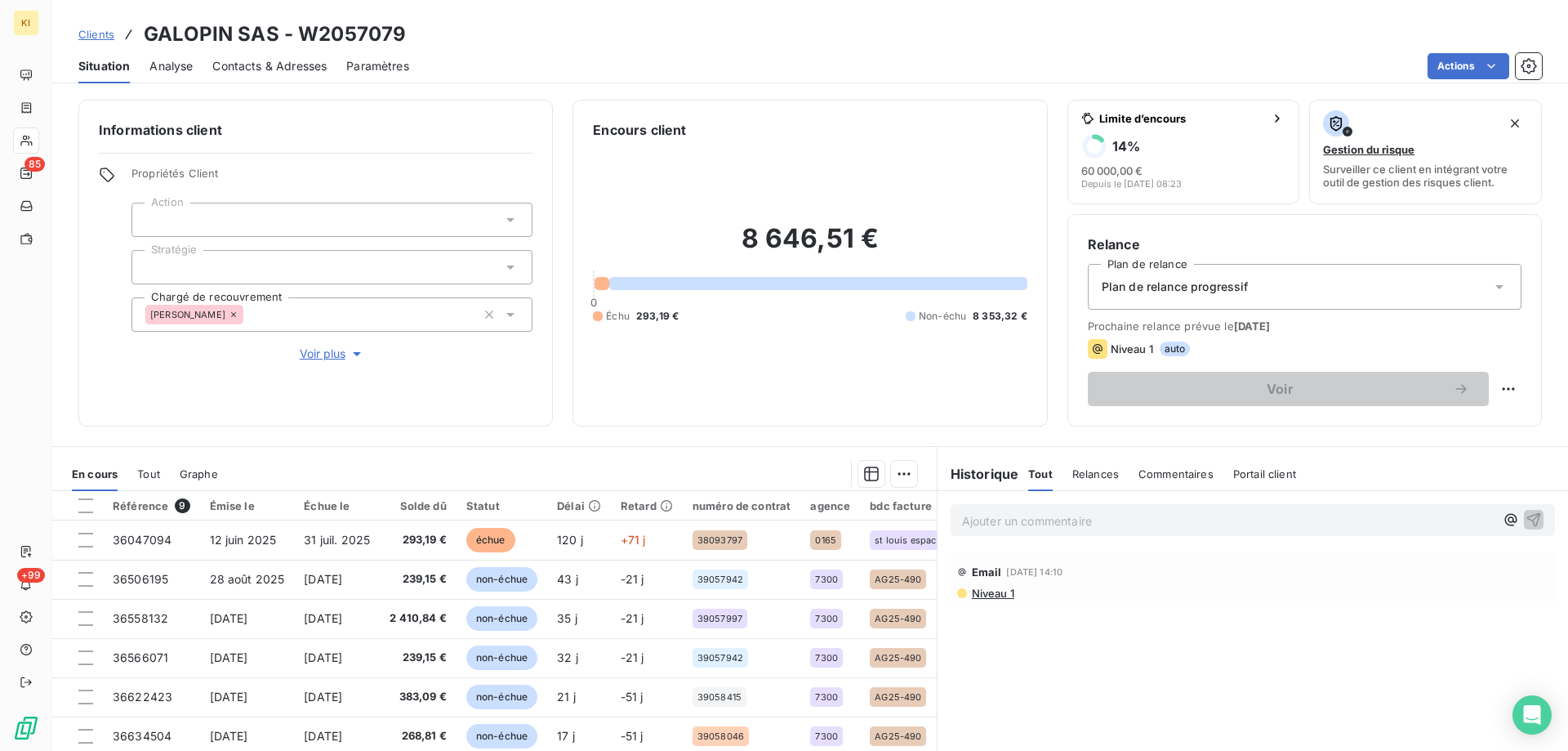
click at [316, 355] on span "Voir plus" at bounding box center [332, 353] width 65 height 16
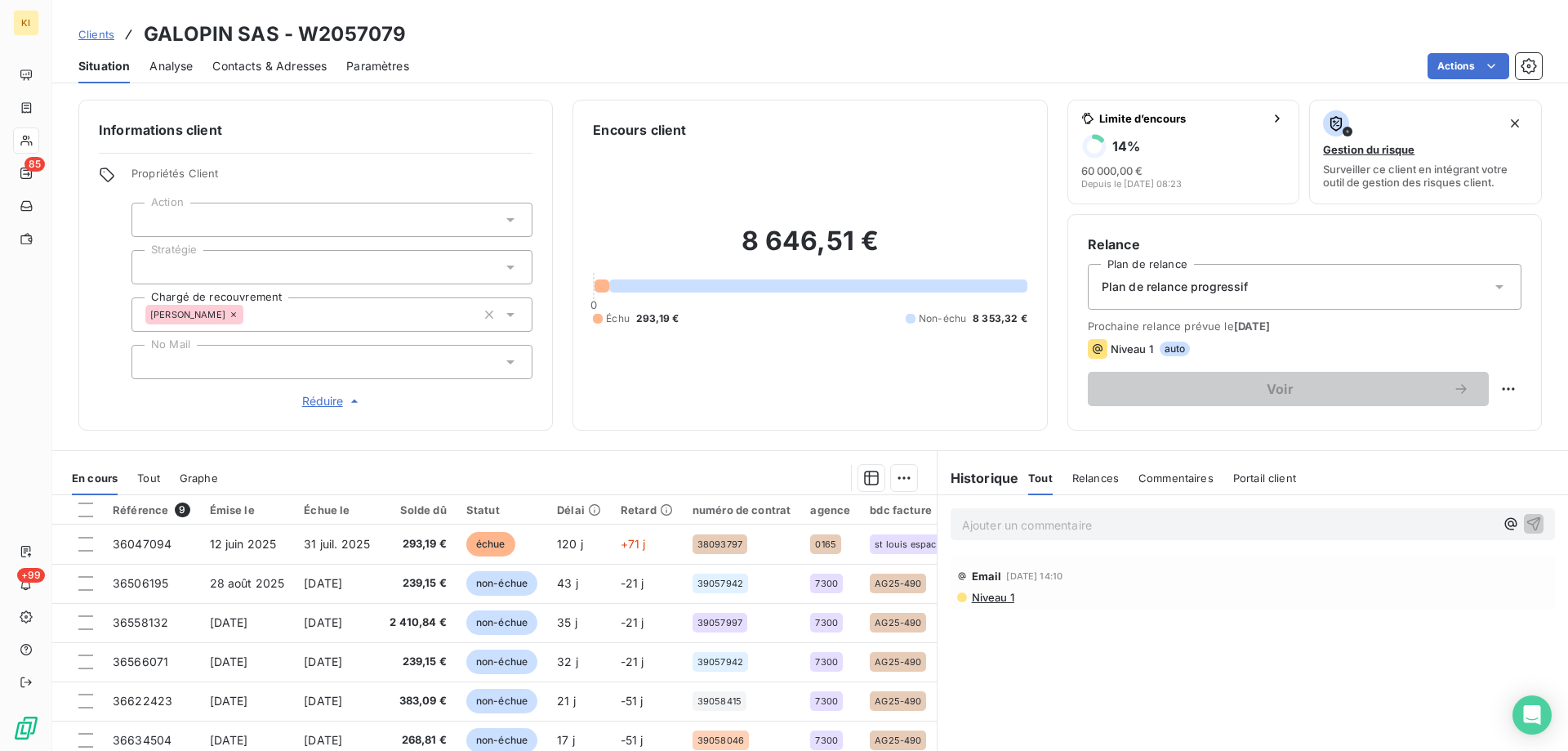
click at [323, 402] on span "Réduire" at bounding box center [333, 400] width 61 height 16
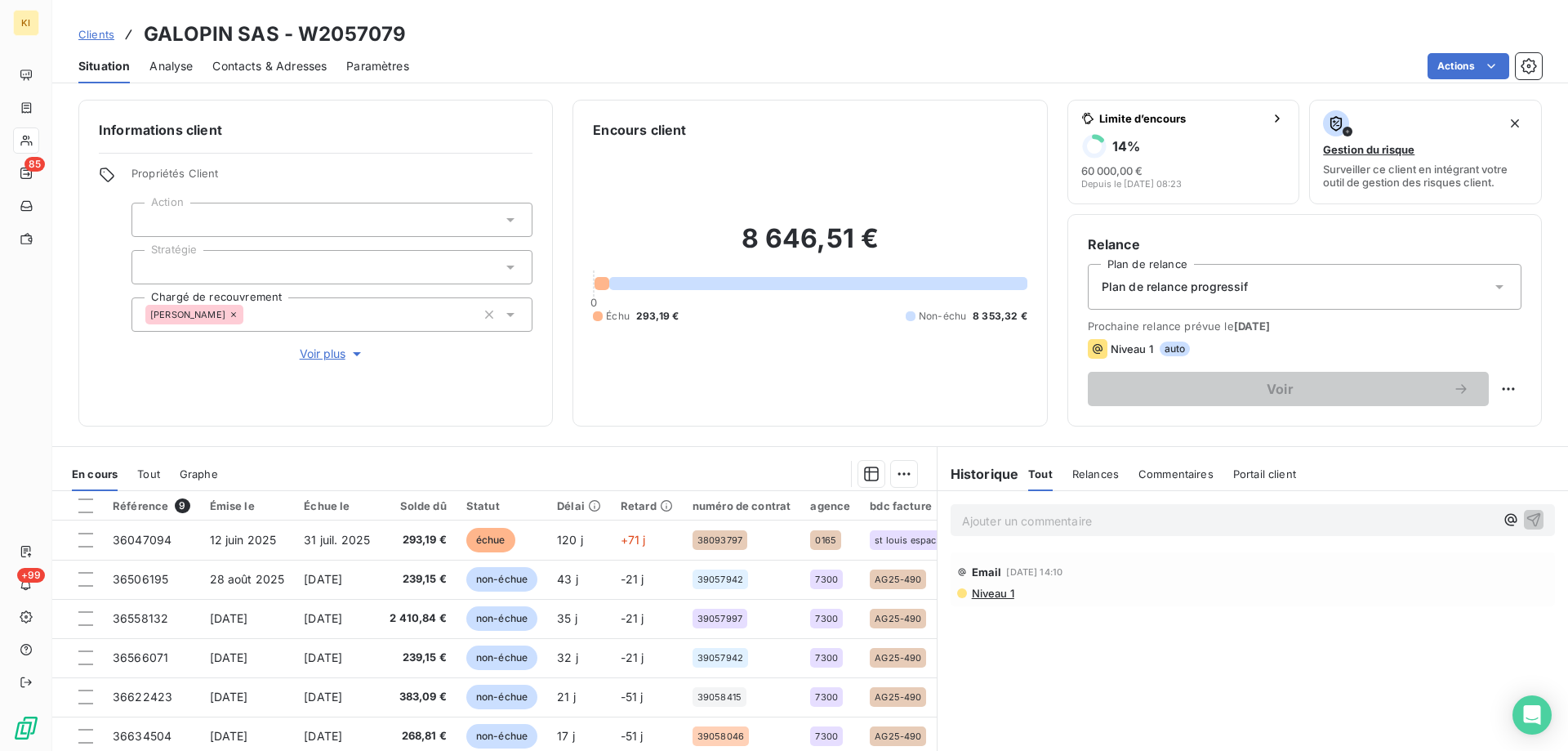
click at [241, 62] on span "Contacts & Adresses" at bounding box center [269, 66] width 114 height 16
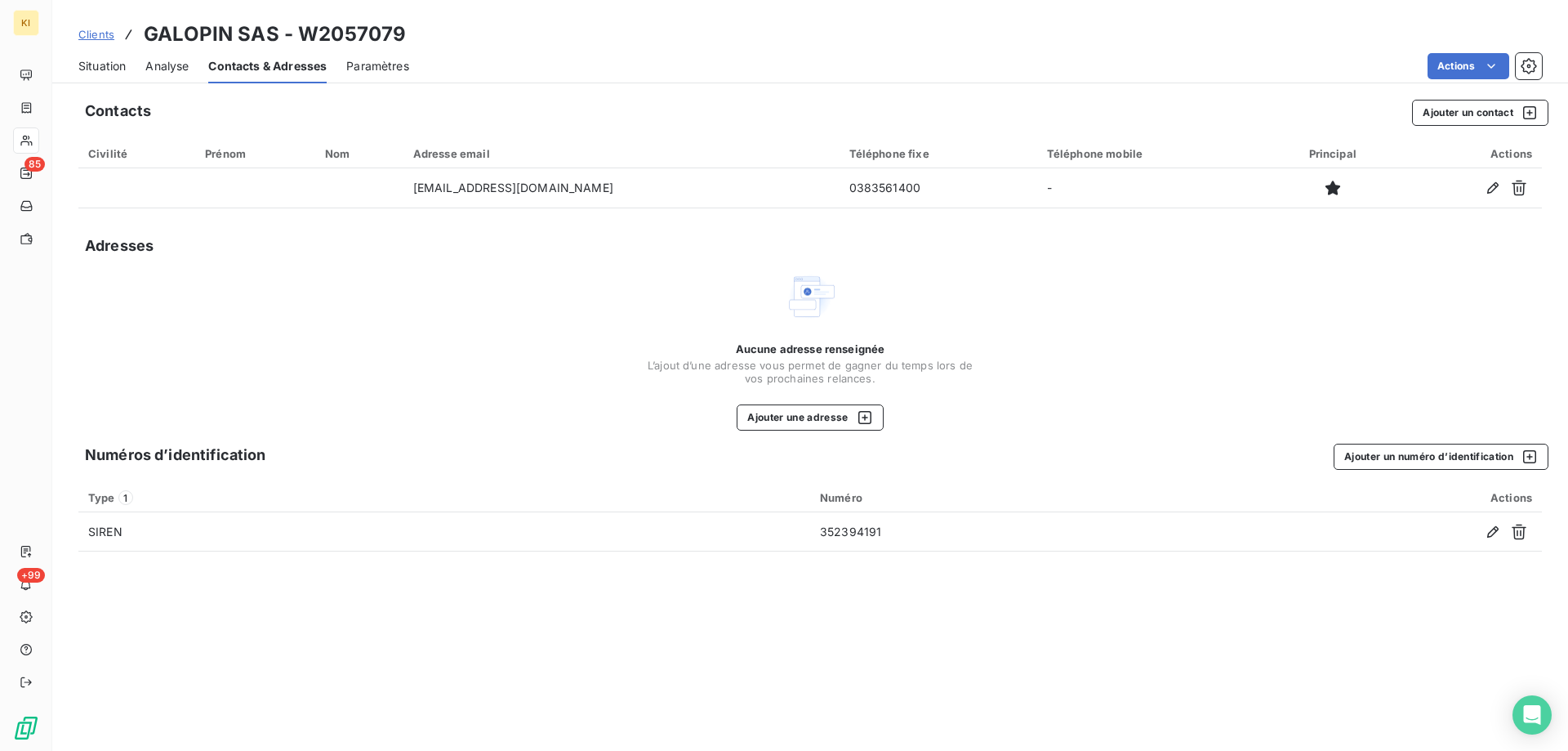
click at [99, 68] on span "Situation" at bounding box center [102, 66] width 47 height 16
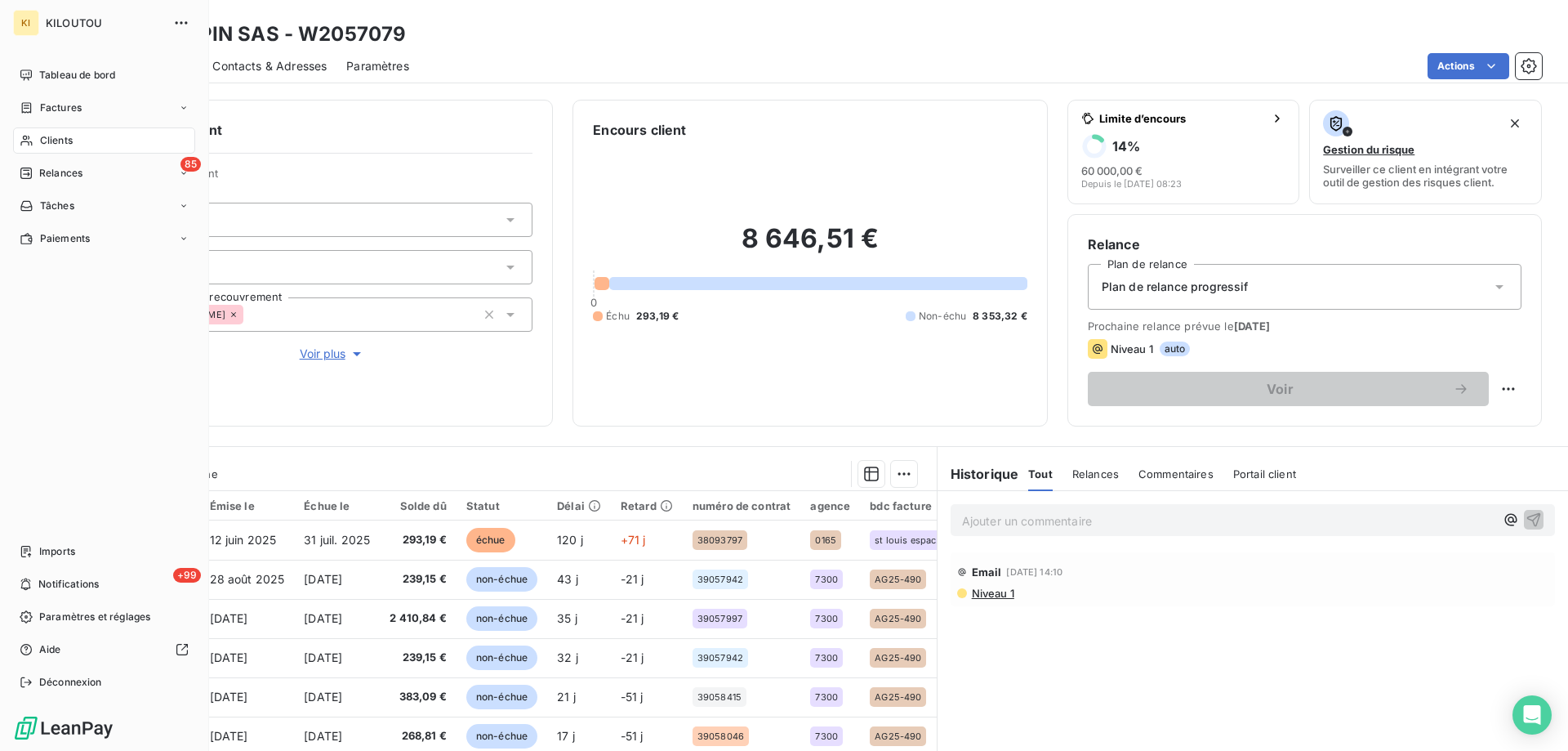
click at [52, 143] on span "Clients" at bounding box center [56, 140] width 33 height 14
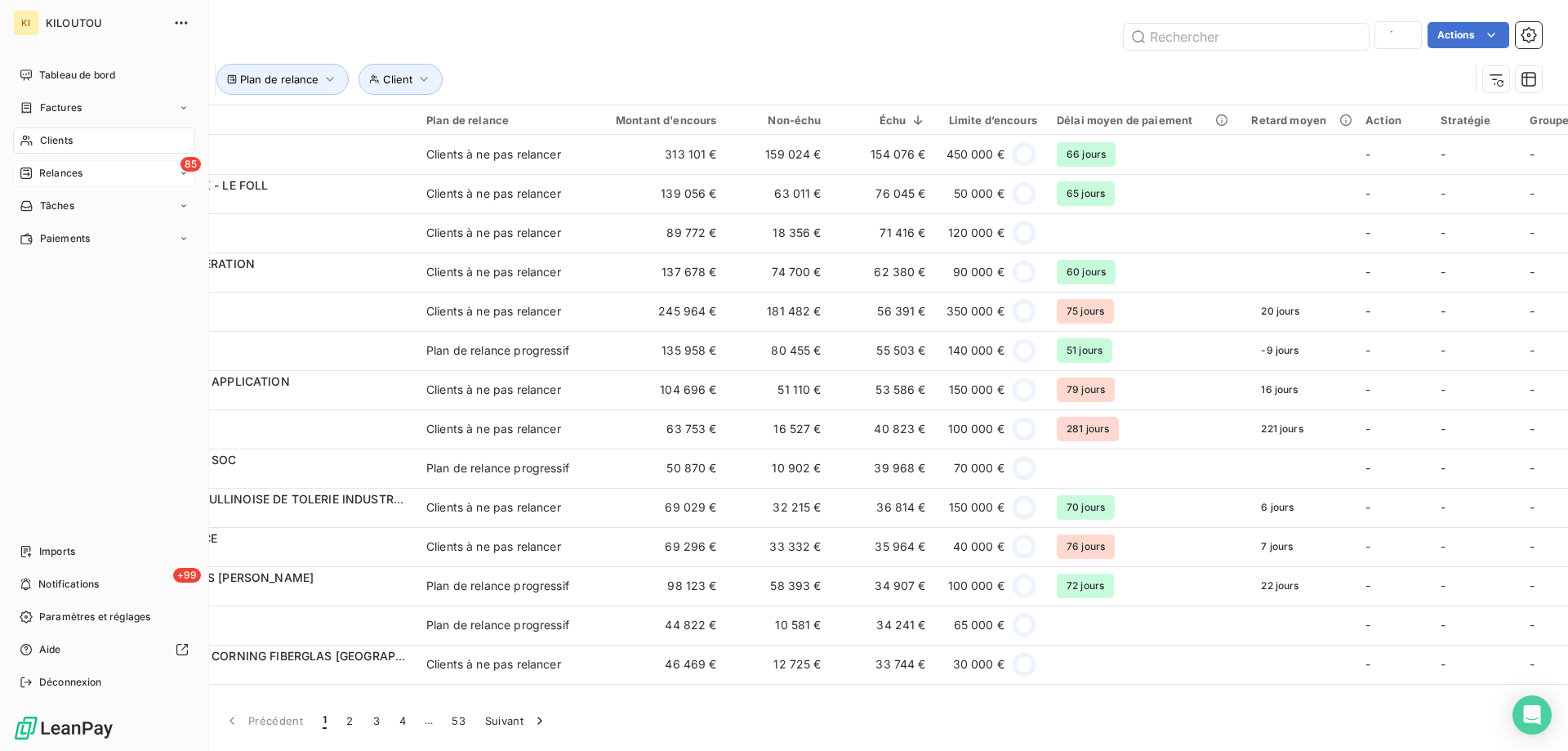
click at [70, 178] on span "Relances" at bounding box center [60, 172] width 43 height 14
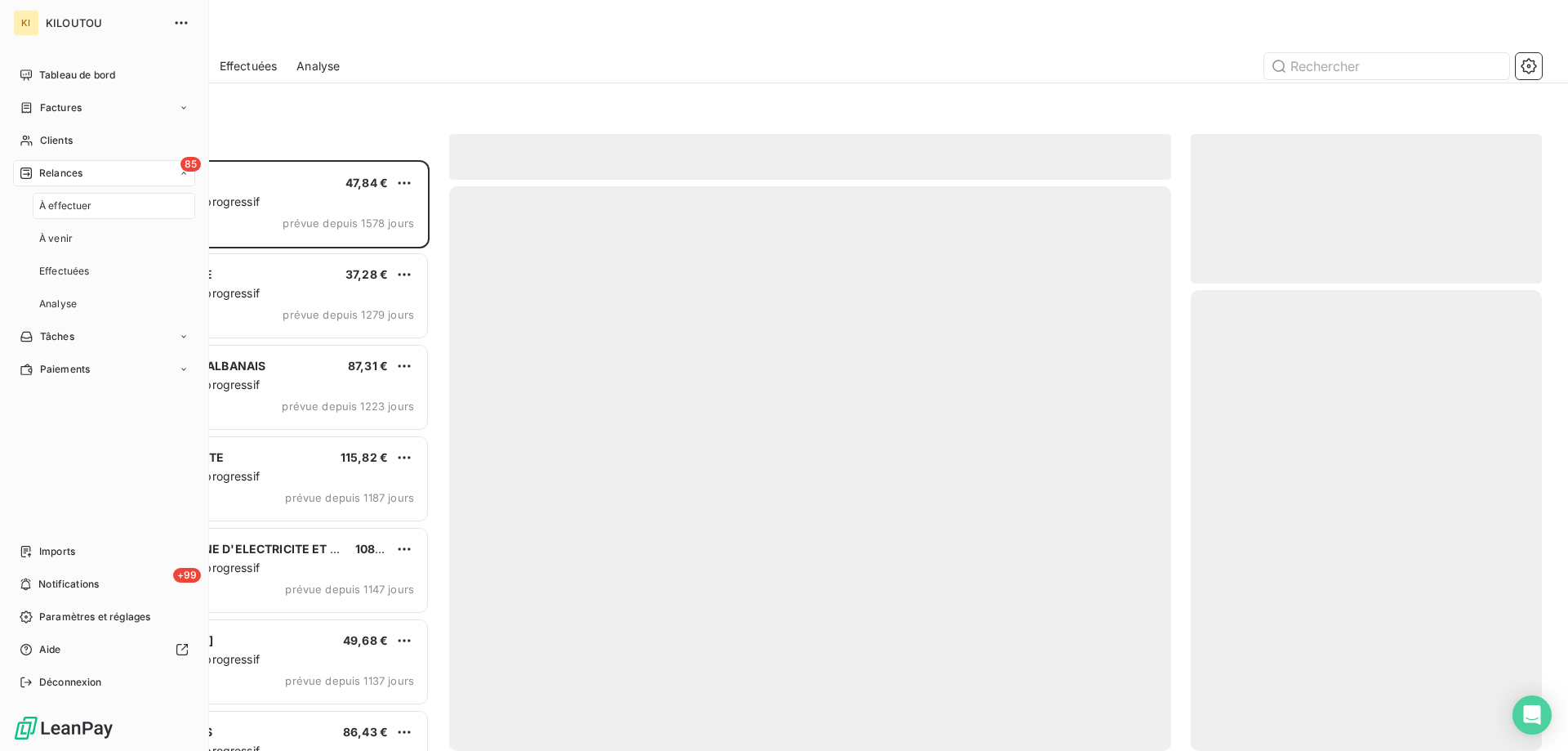
scroll to position [579, 339]
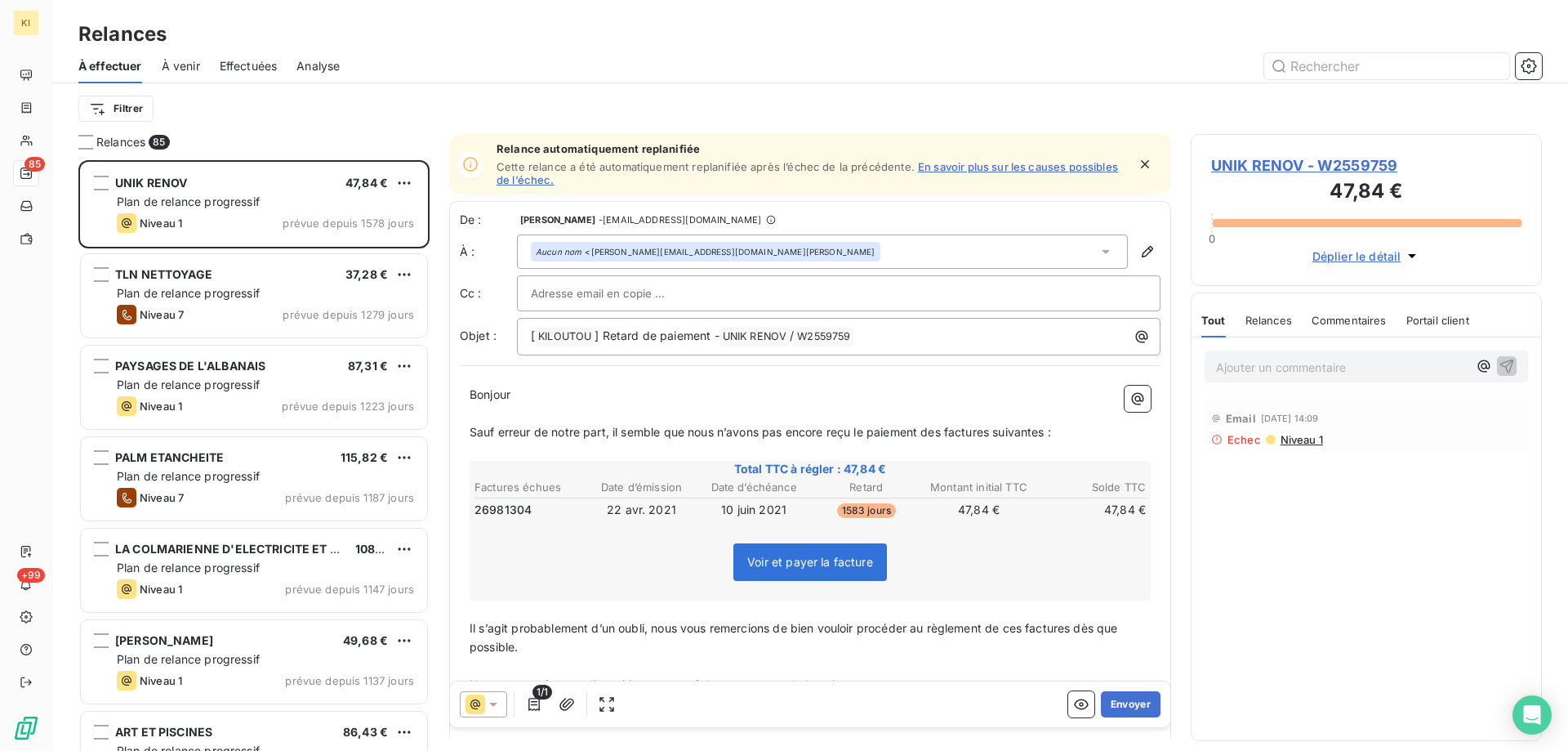
drag, startPoint x: 285, startPoint y: 24, endPoint x: 975, endPoint y: 38, distance: 690.1
click at [975, 38] on div "Relances" at bounding box center [810, 34] width 1516 height 30
click at [1383, 73] on input "text" at bounding box center [1386, 66] width 245 height 26
paste input "G"
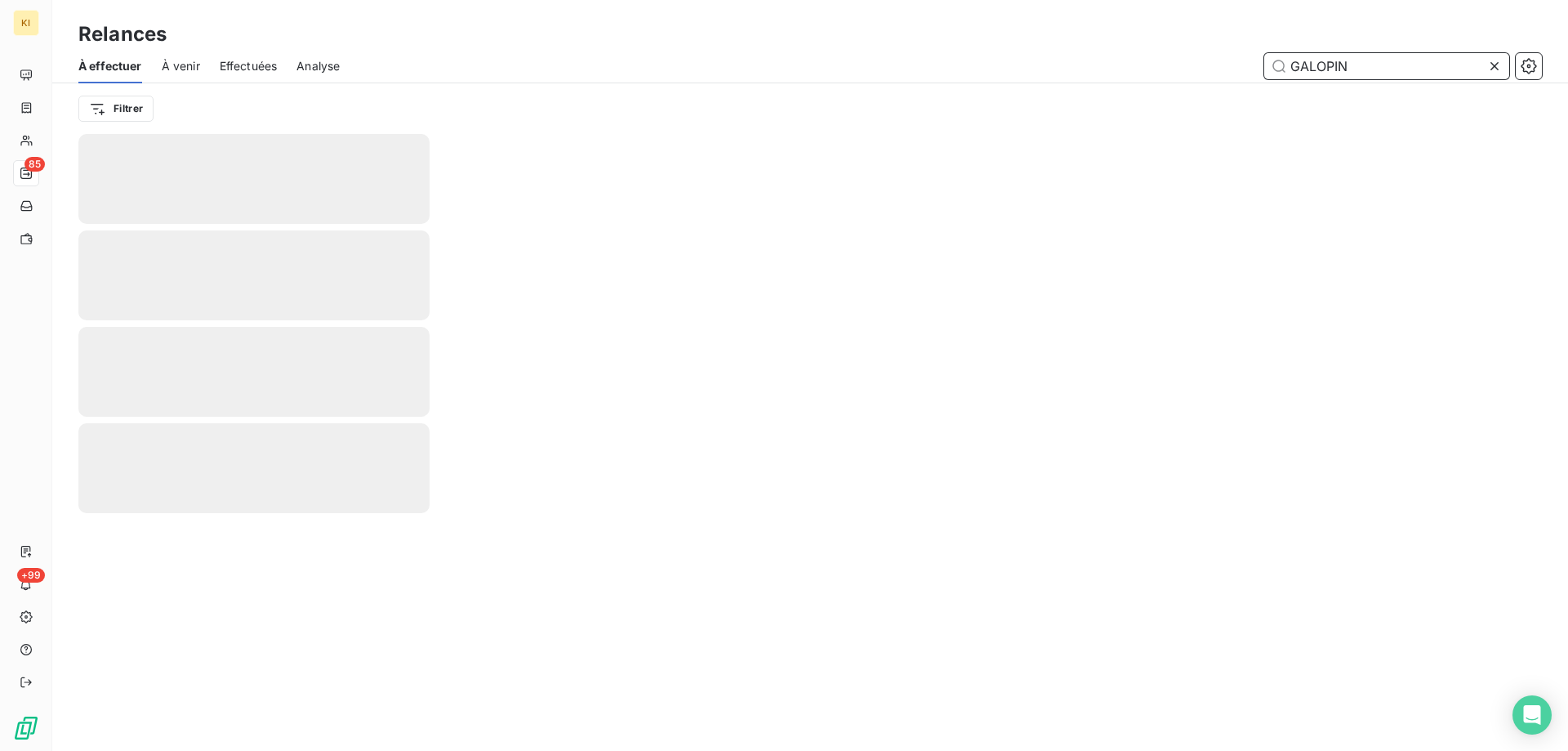
type input "GALOPIN"
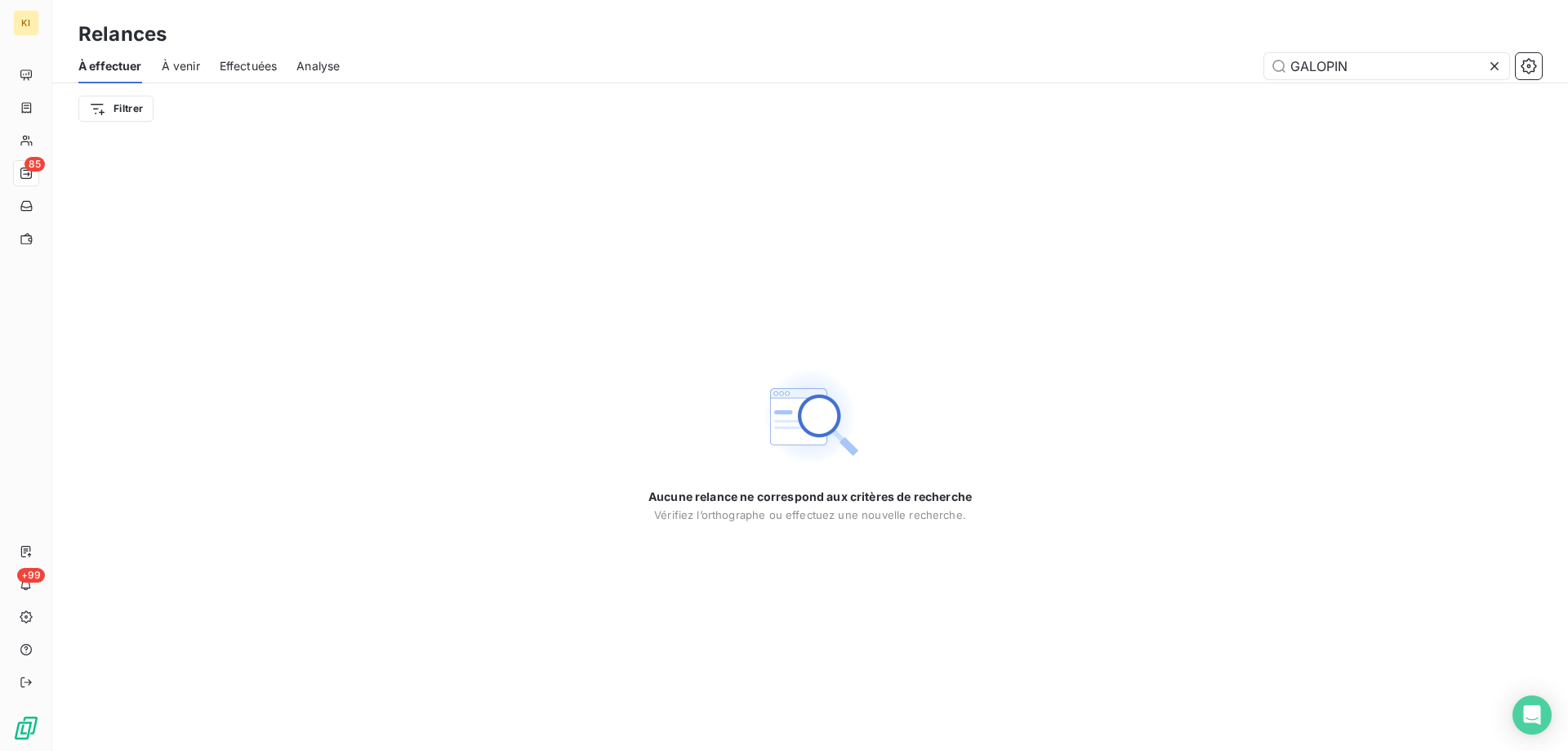
click at [1495, 67] on icon at bounding box center [1494, 66] width 16 height 16
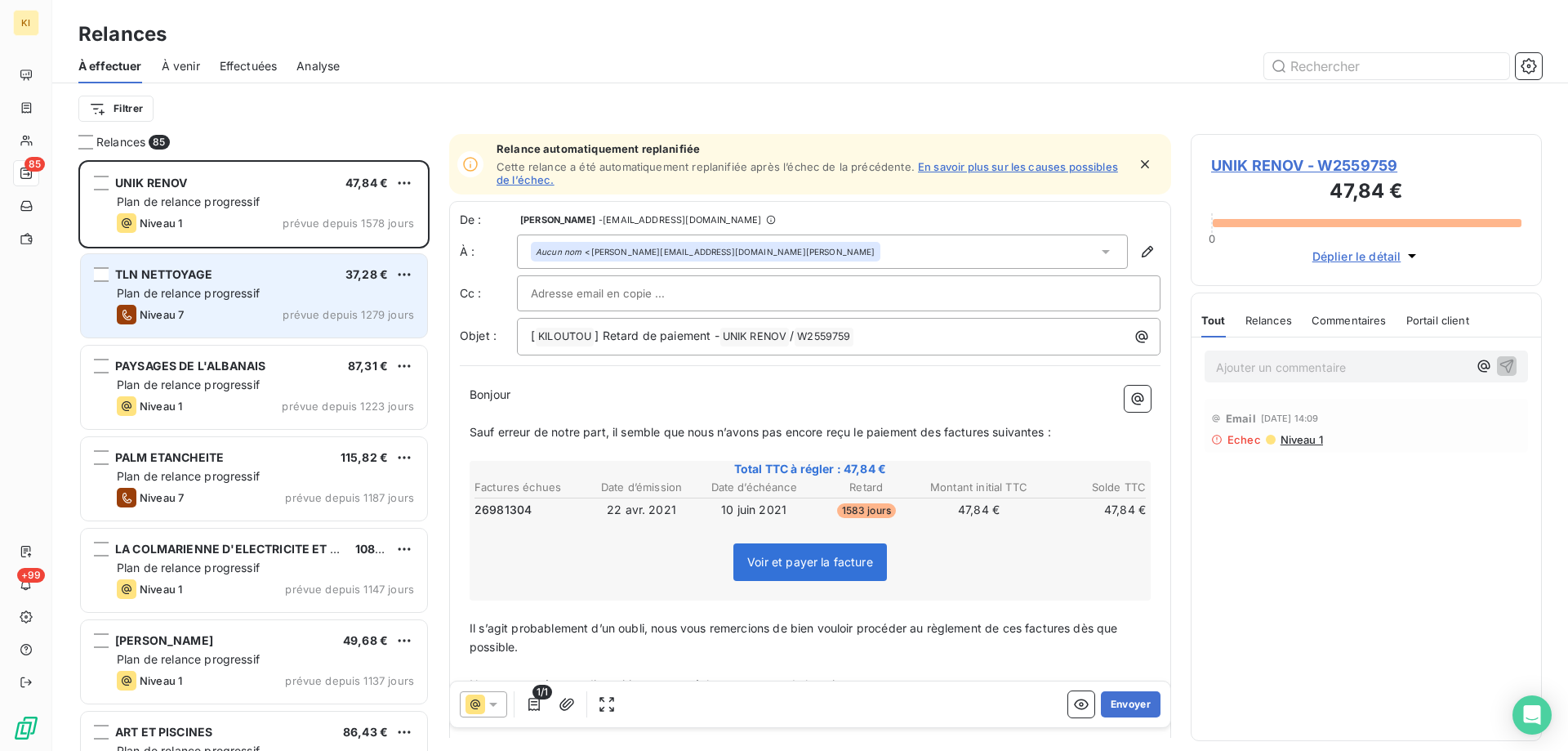
click at [325, 302] on div "TLN NETTOYAGE 37,28 € Plan de relance progressif Niveau 7 prévue depuis 1279 jo…" at bounding box center [254, 296] width 346 height 84
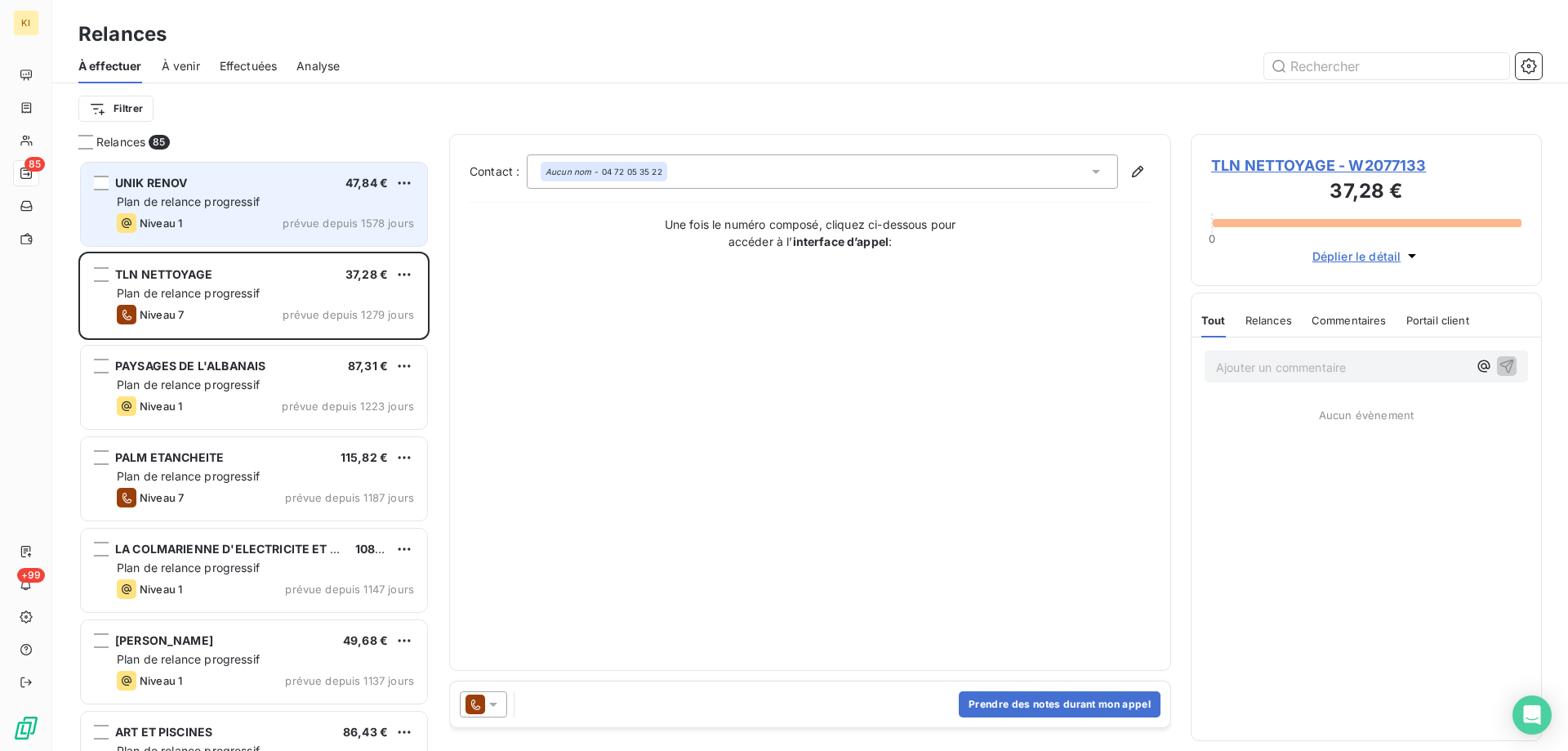
click at [279, 223] on div "Niveau 1 prévue depuis 1578 jours" at bounding box center [265, 222] width 297 height 19
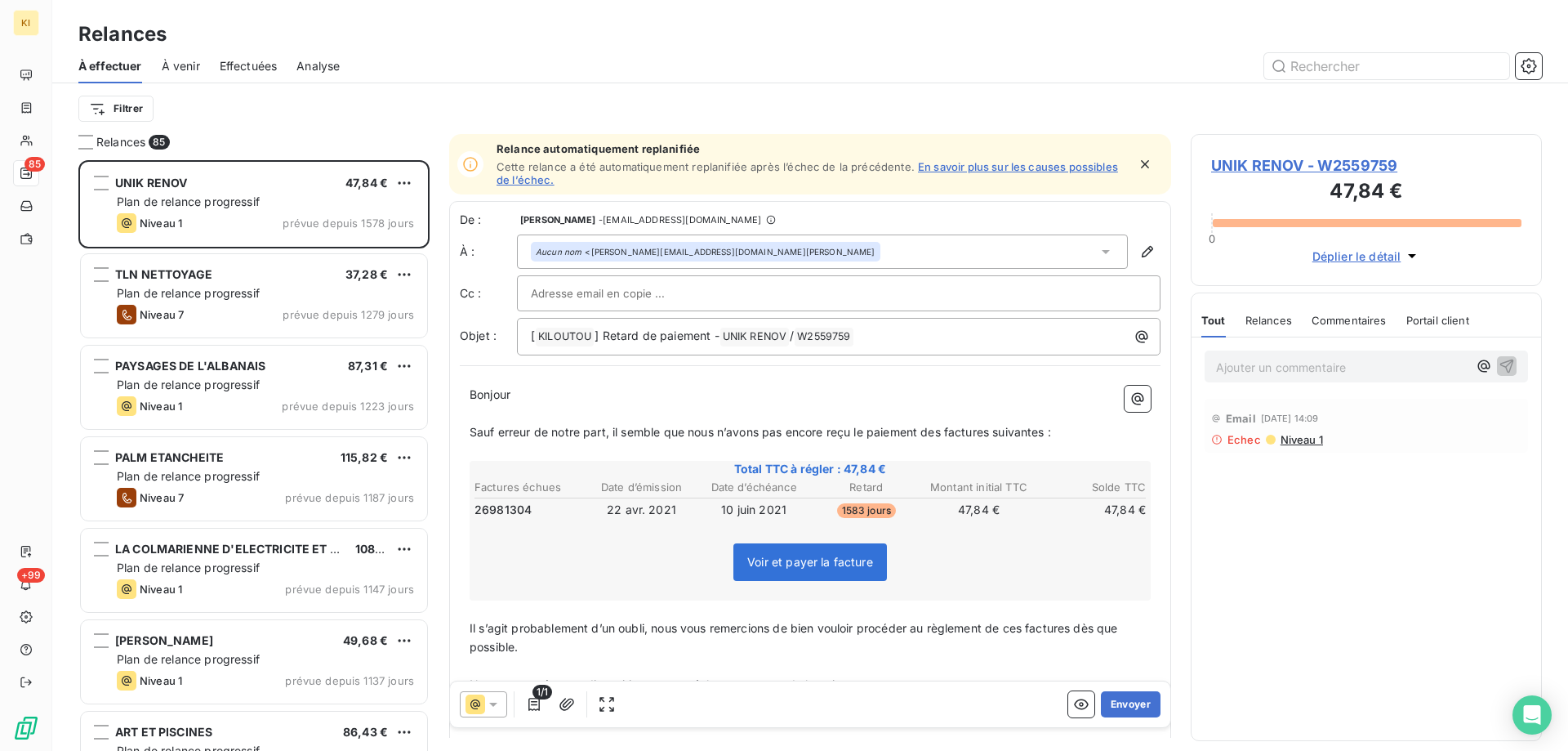
click at [179, 68] on span "À venir" at bounding box center [180, 66] width 38 height 16
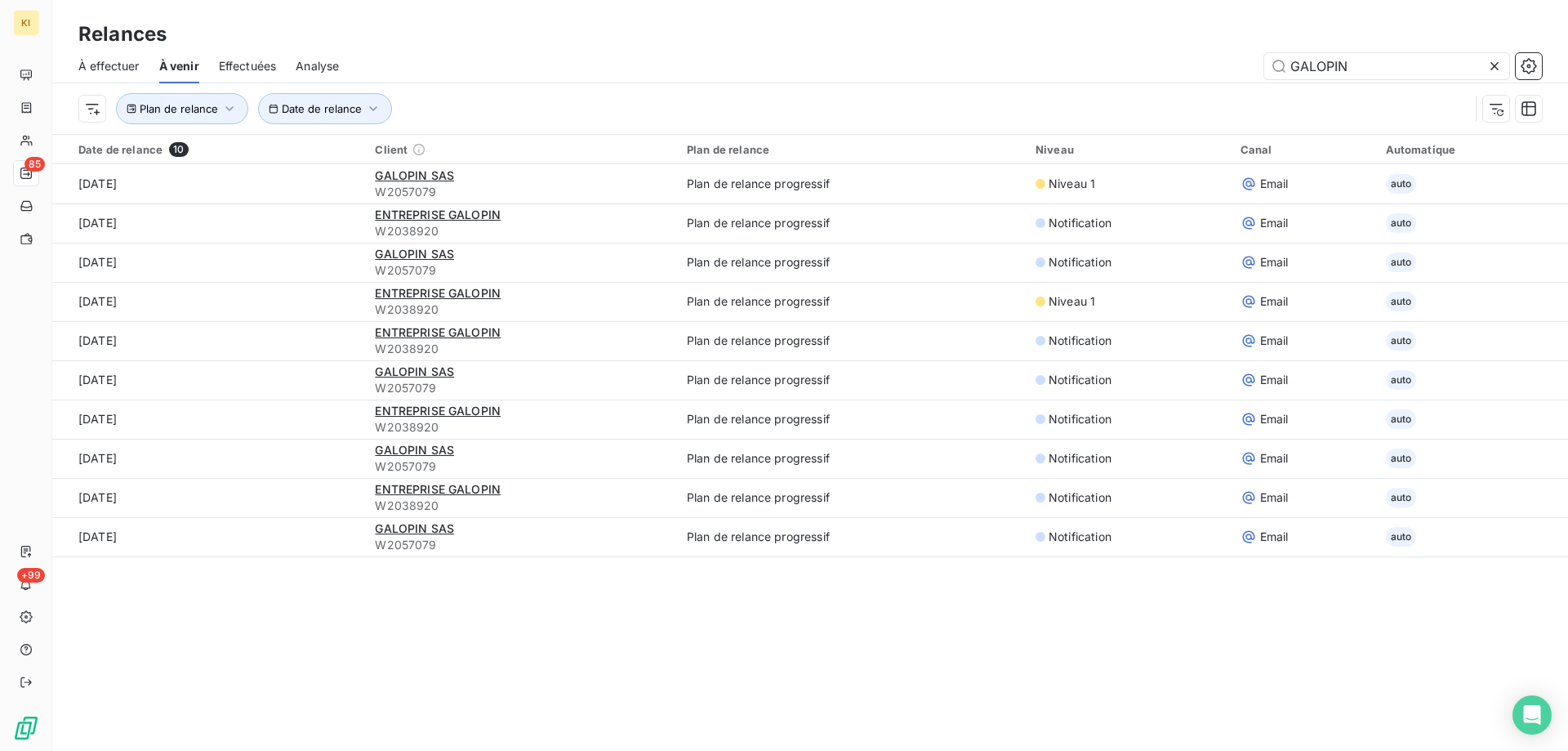
click at [1500, 66] on icon at bounding box center [1494, 66] width 16 height 16
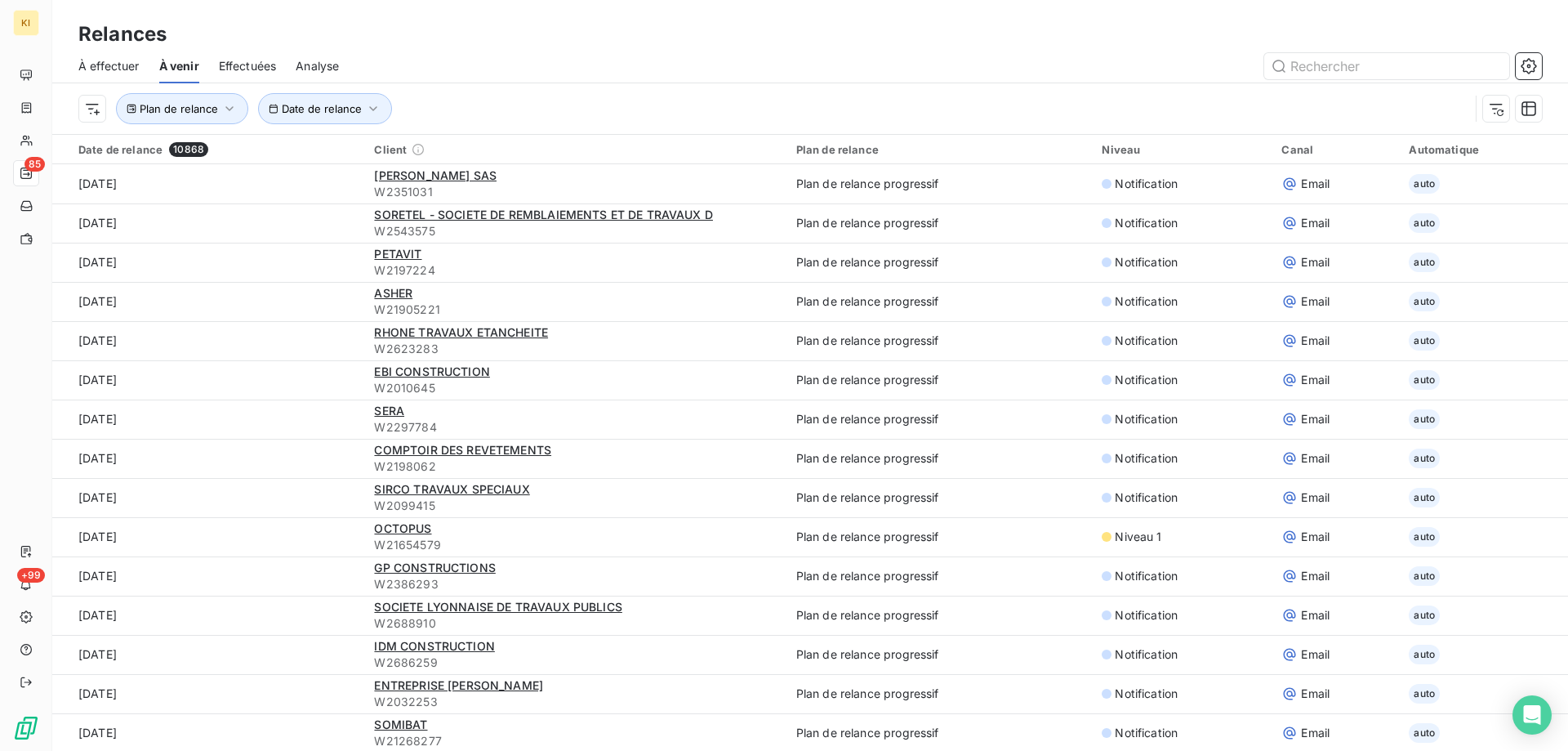
drag, startPoint x: 335, startPoint y: 302, endPoint x: 675, endPoint y: 63, distance: 415.6
click at [675, 63] on div at bounding box center [950, 66] width 1183 height 26
click at [1534, 65] on icon "button" at bounding box center [1528, 66] width 16 height 16
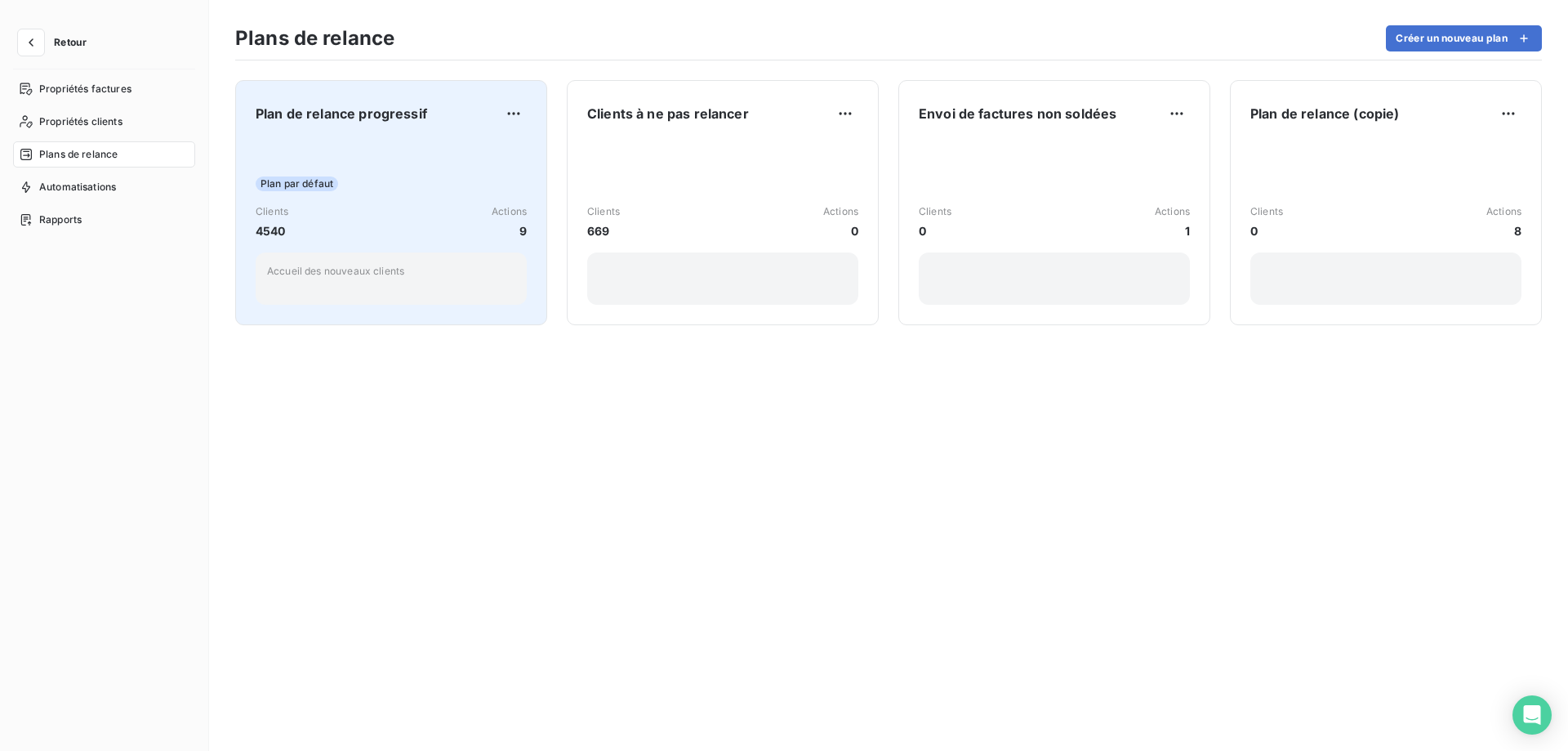
click at [379, 224] on div "Clients 4540 Actions 9" at bounding box center [391, 222] width 271 height 35
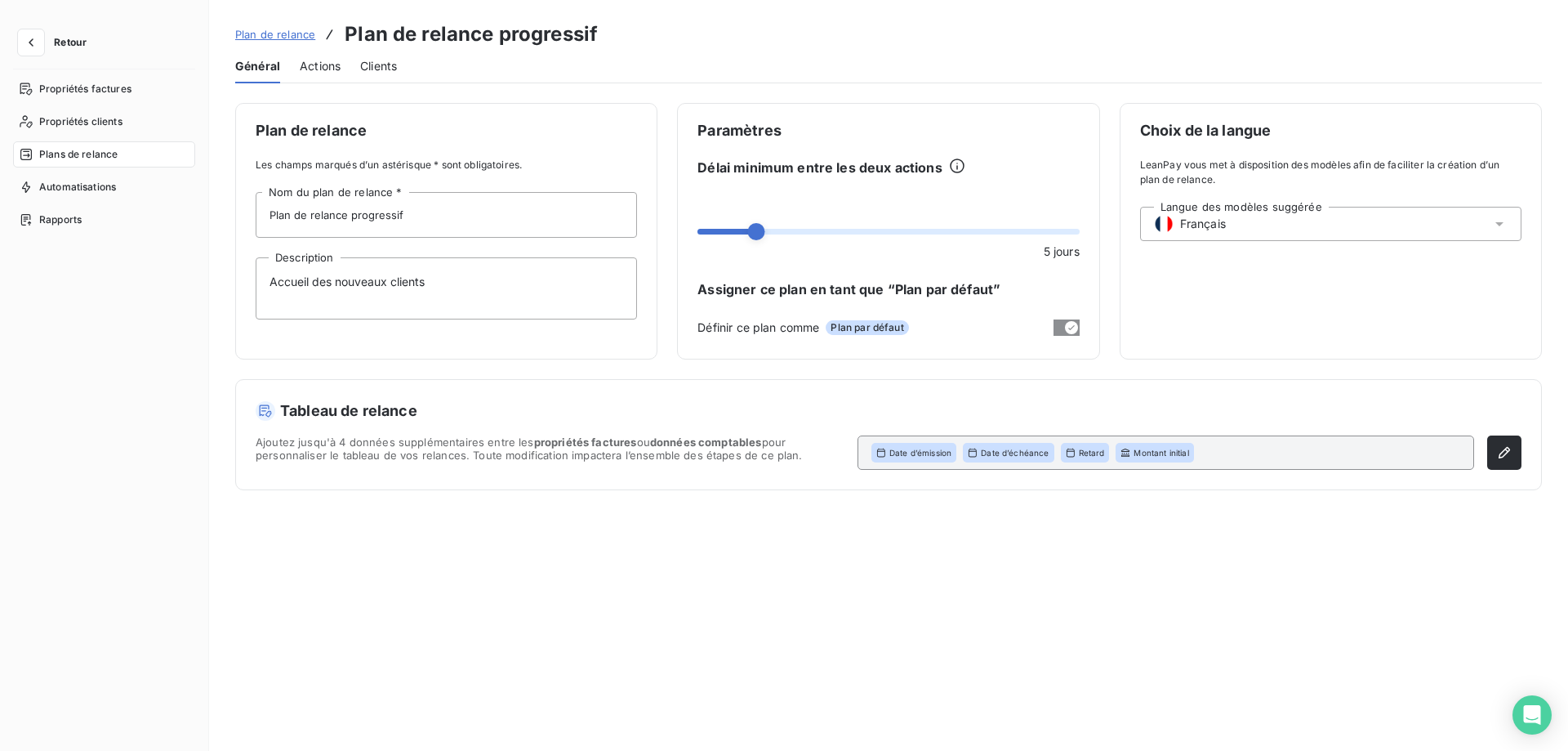
click at [894, 49] on div "Général Actions Clients" at bounding box center [888, 66] width 1306 height 35
click at [39, 41] on button "button" at bounding box center [30, 42] width 26 height 26
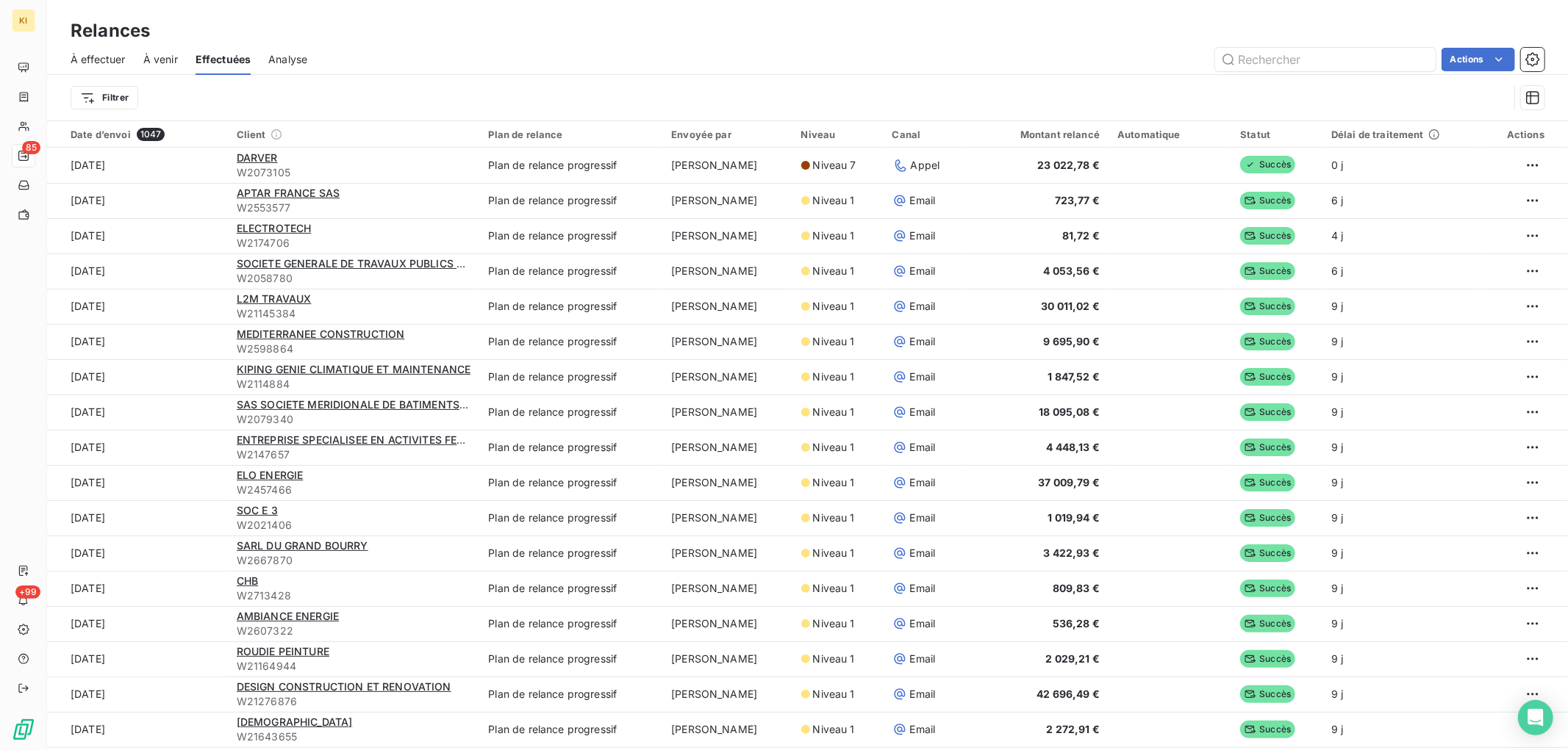
click at [168, 60] on span "À venir" at bounding box center [160, 59] width 34 height 14
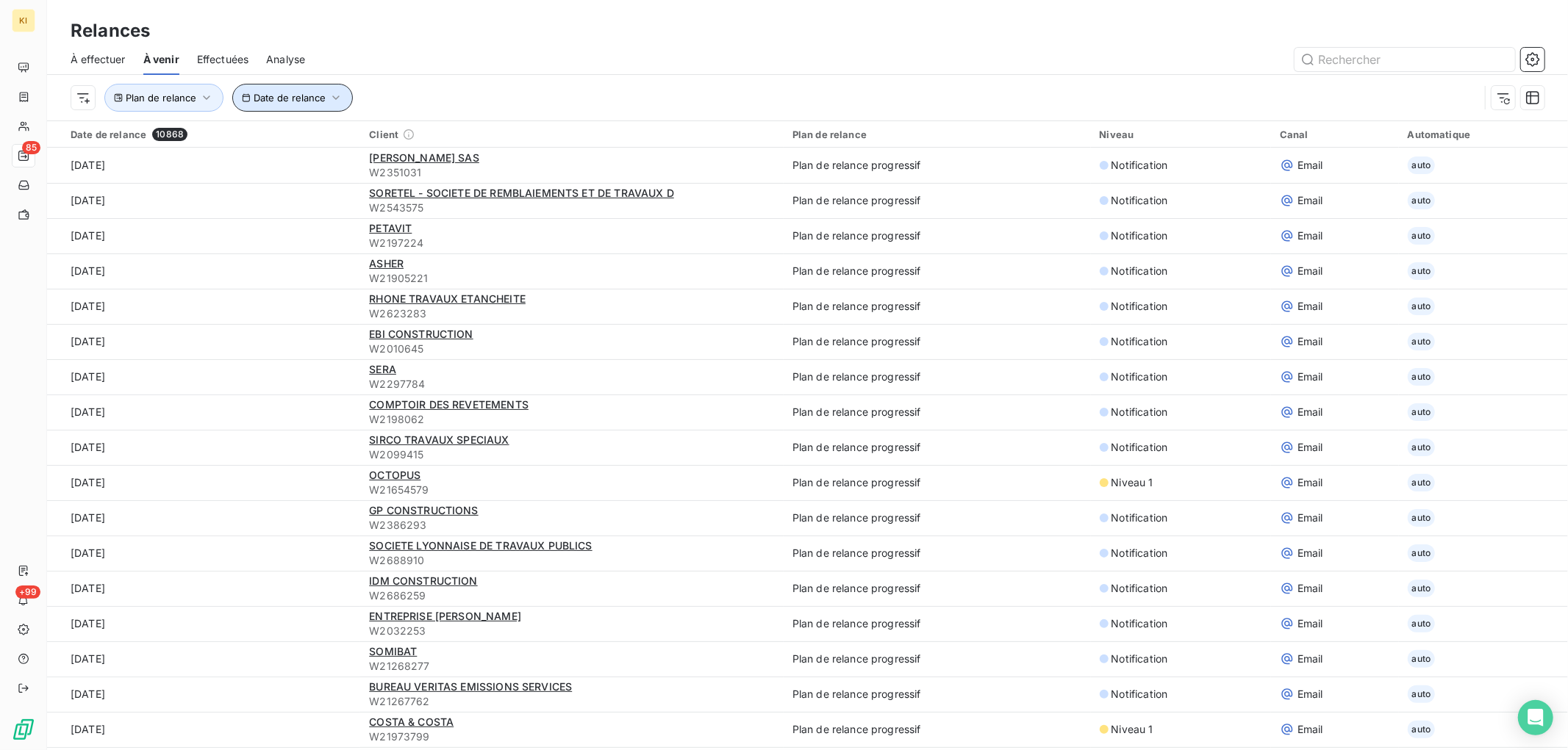
click at [281, 100] on span "Date de relance" at bounding box center [290, 97] width 72 height 11
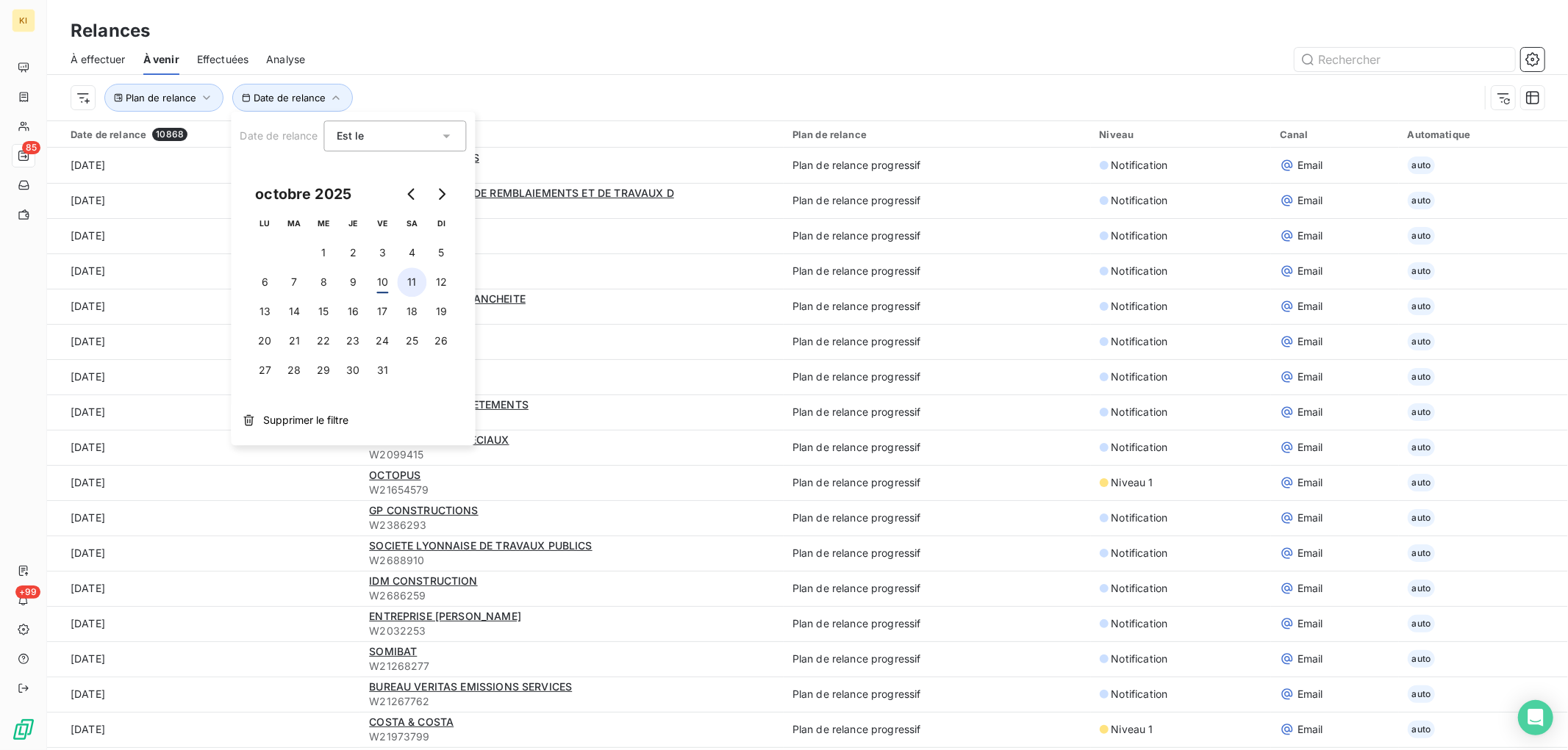
click at [406, 290] on button "11" at bounding box center [411, 282] width 30 height 30
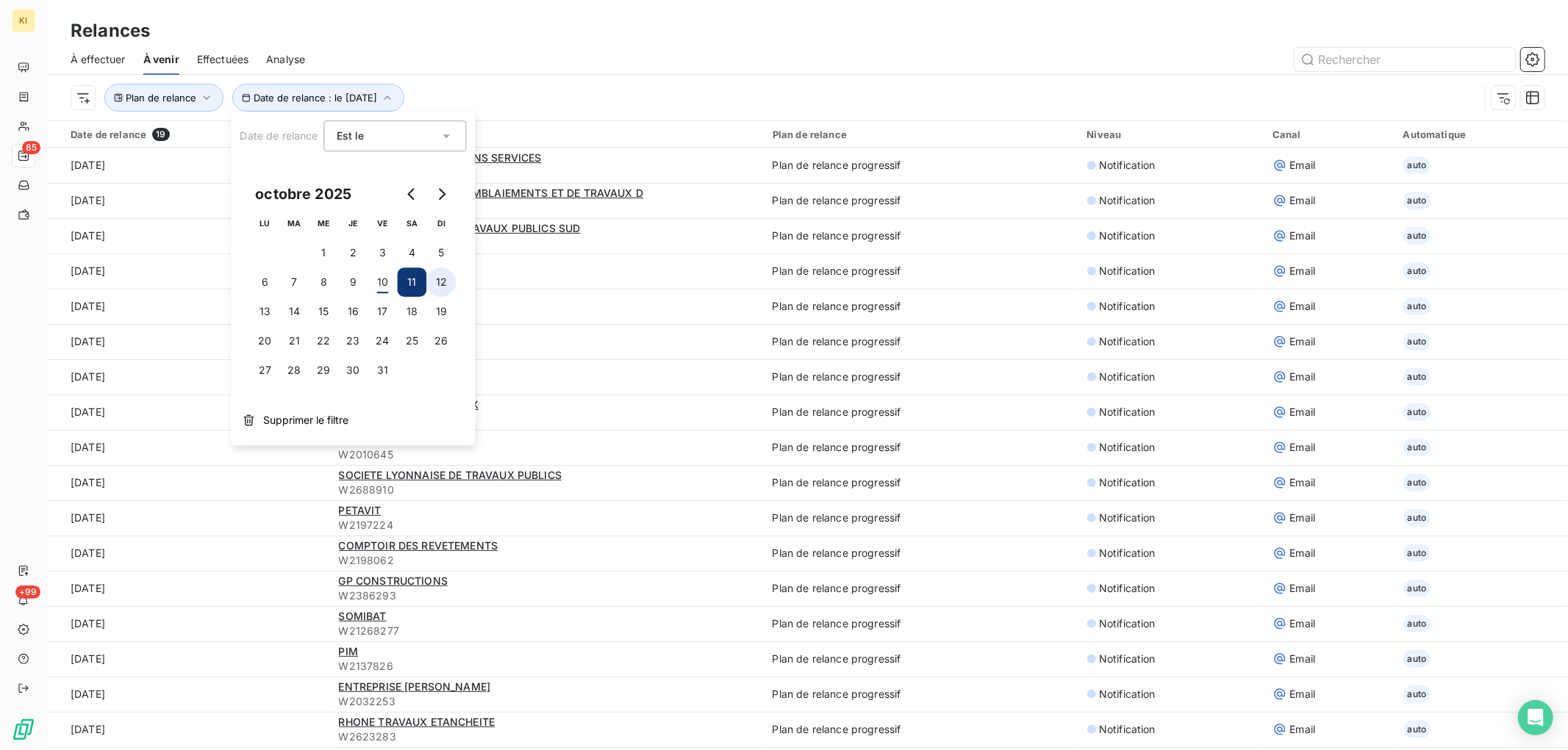
click at [443, 288] on button "12" at bounding box center [441, 282] width 30 height 30
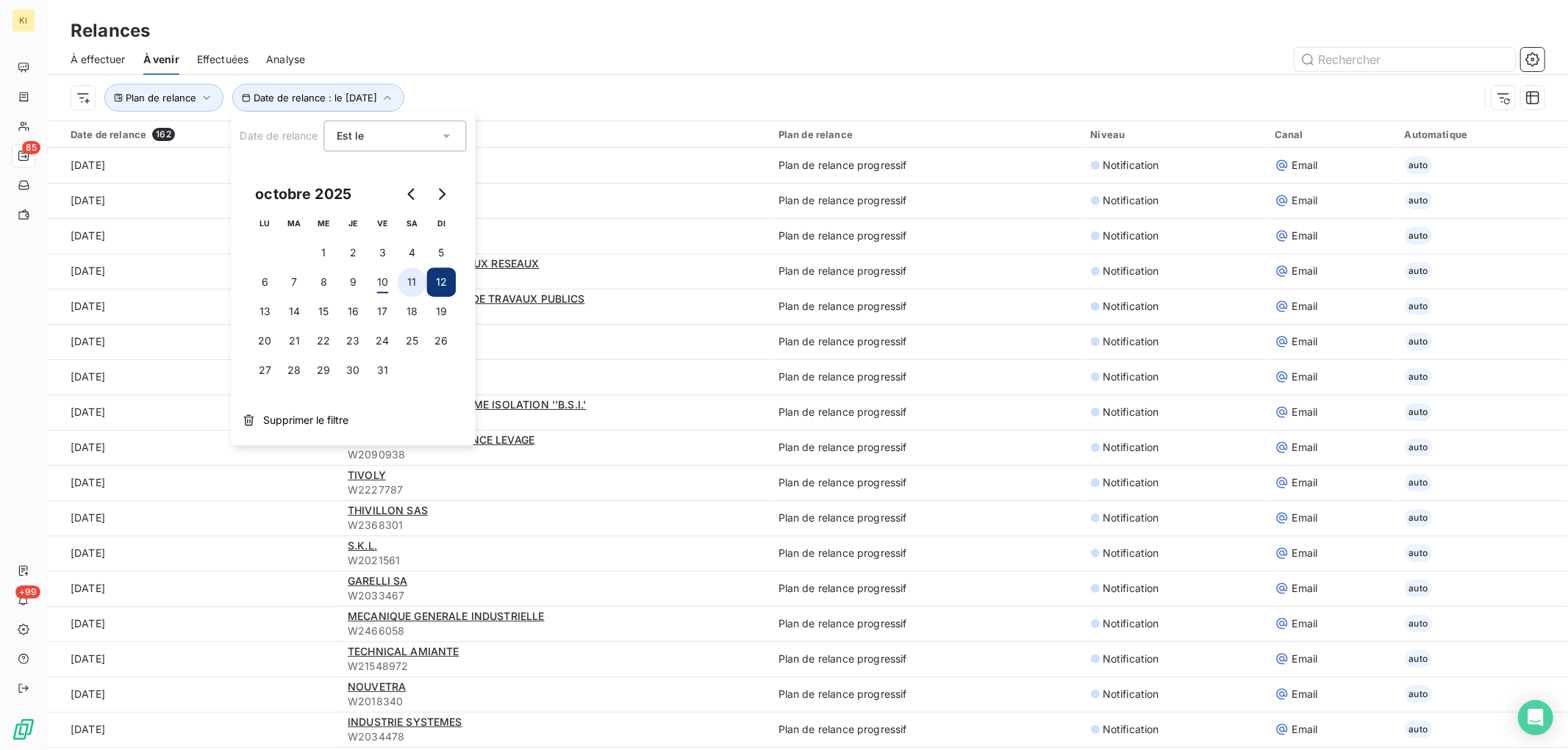
click at [410, 287] on button "11" at bounding box center [411, 282] width 30 height 30
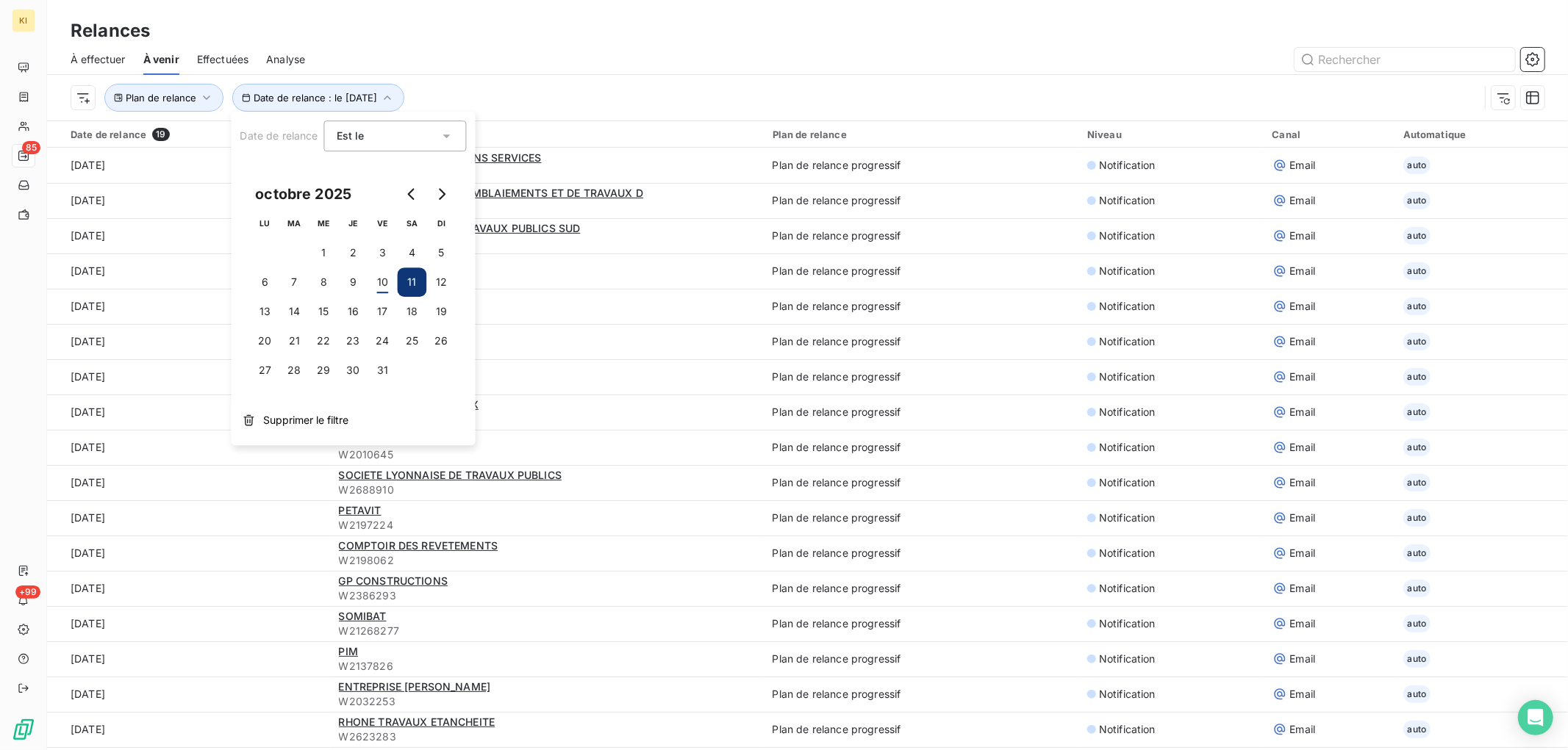
click at [377, 140] on div "Est le" at bounding box center [388, 135] width 103 height 21
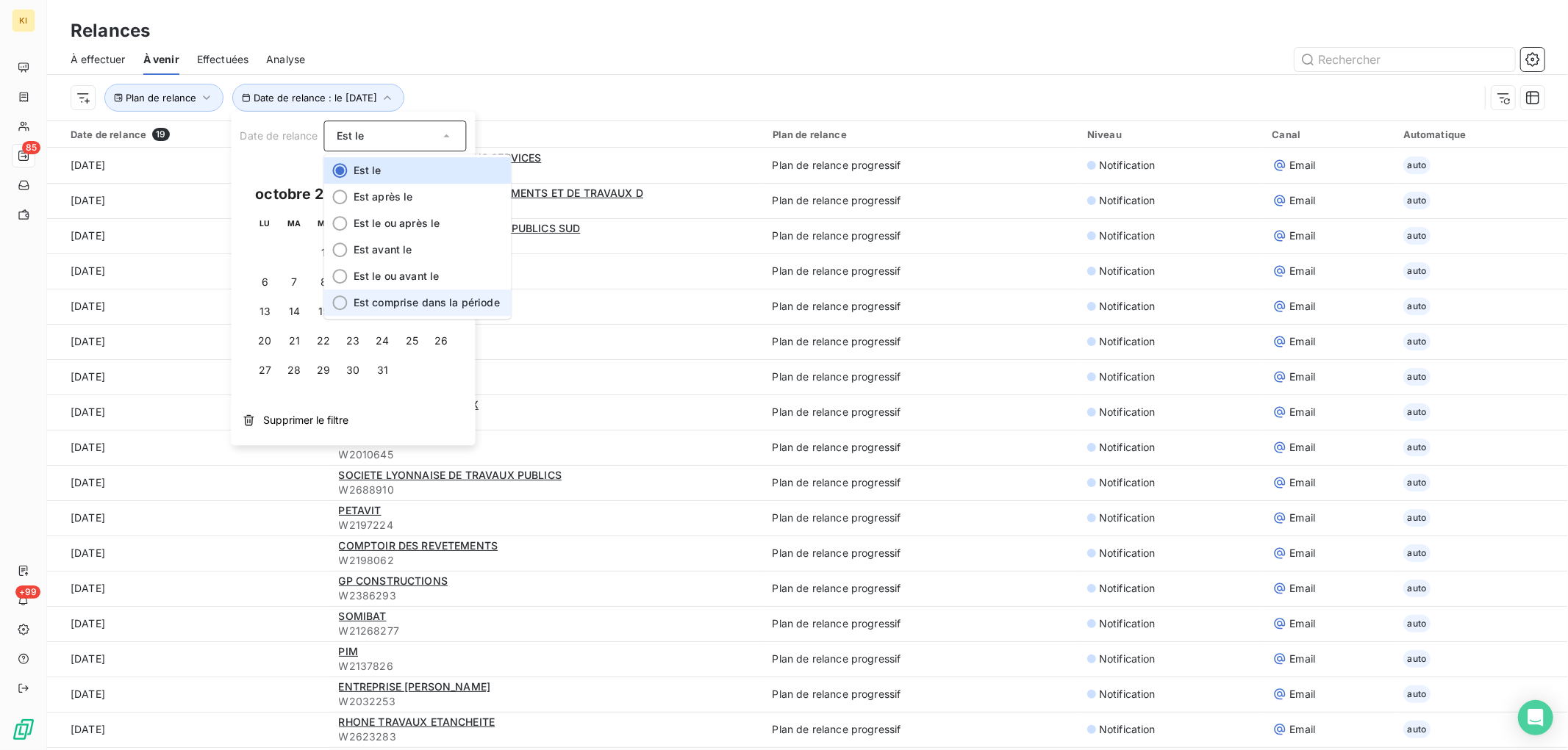
click at [406, 300] on span "Est comprise dans la période" at bounding box center [426, 302] width 146 height 12
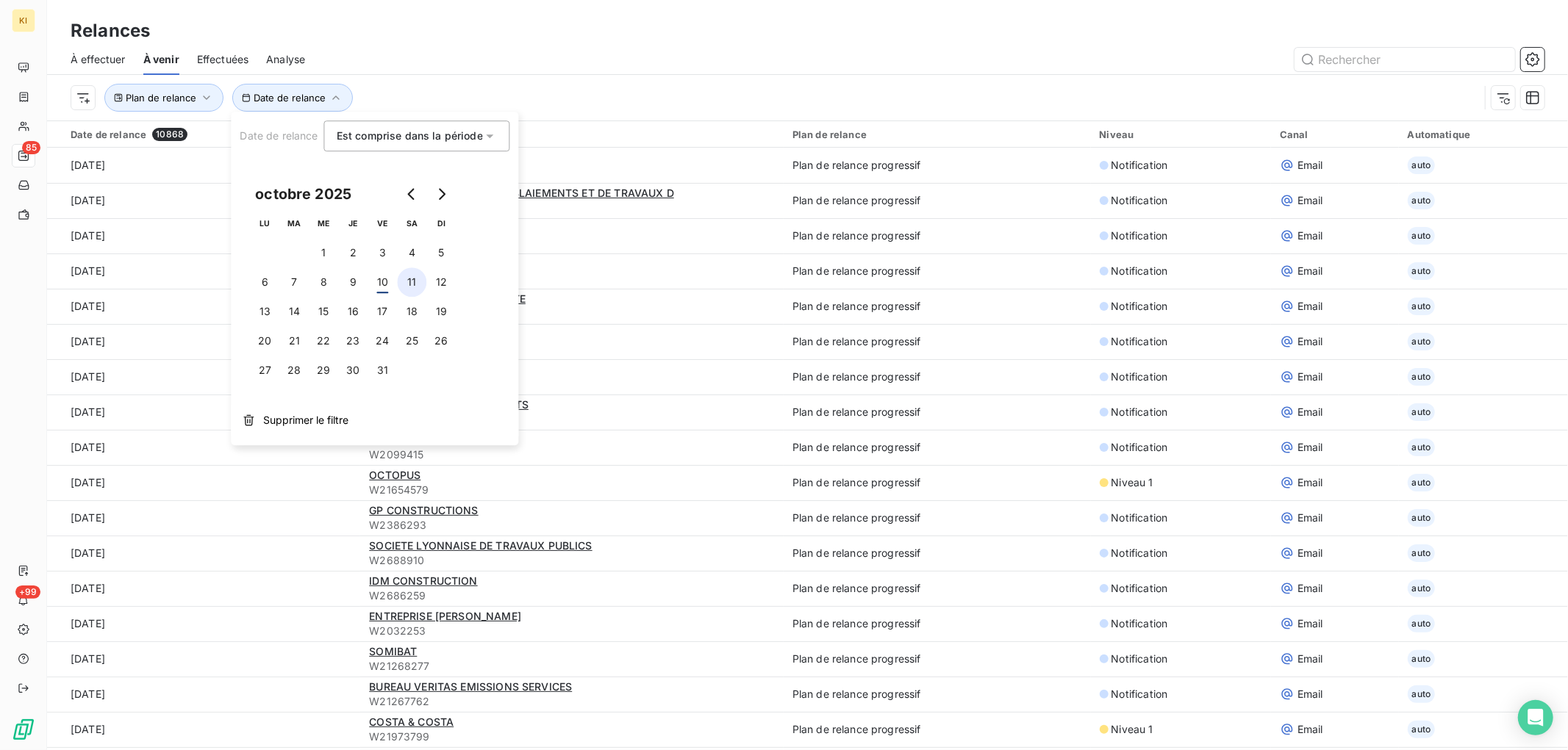
click at [408, 283] on button "11" at bounding box center [411, 282] width 30 height 30
click at [437, 287] on button "12" at bounding box center [441, 282] width 30 height 30
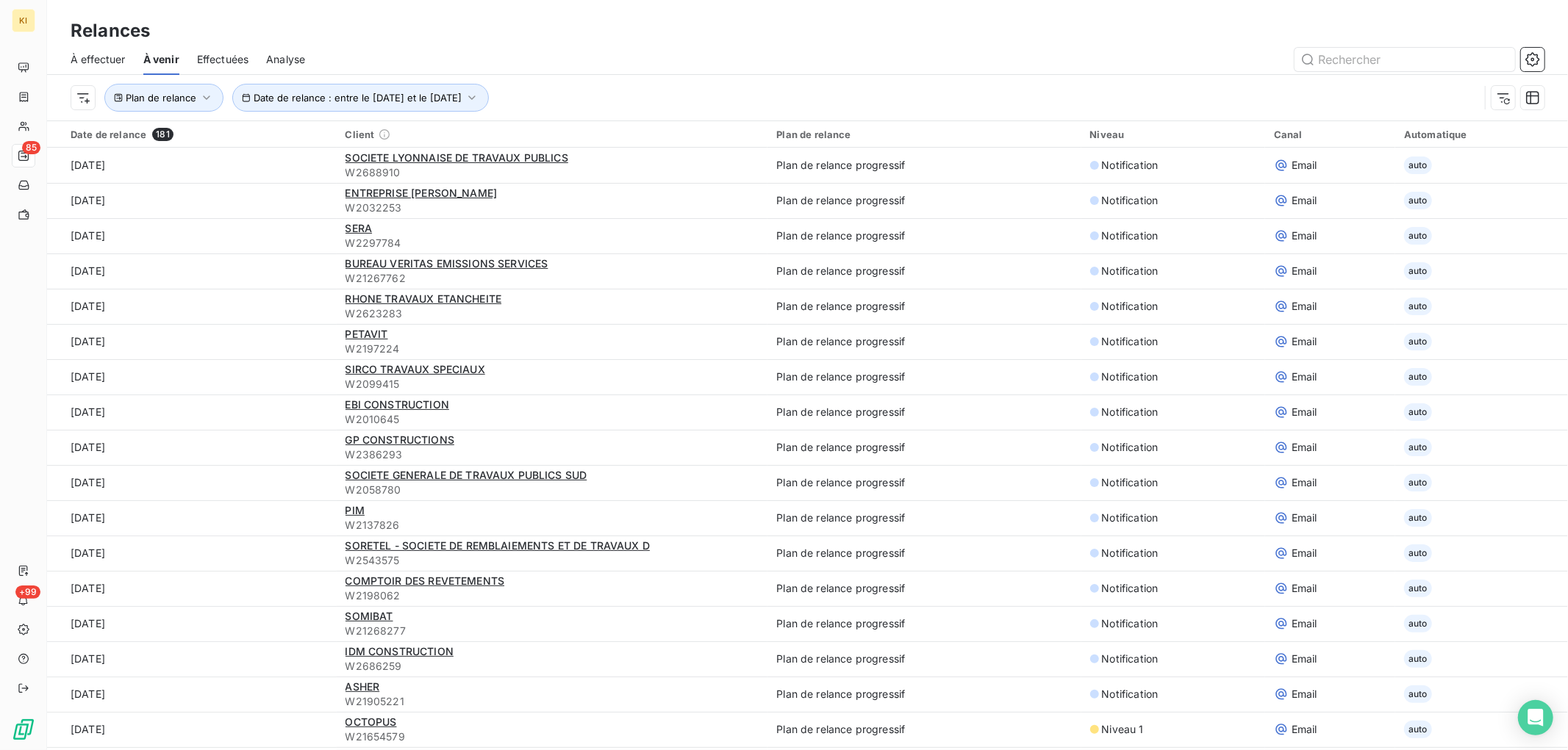
click at [596, 86] on div "Plan de relance Date de relance : entre le [DATE] et le [DATE]" at bounding box center [774, 97] width 1408 height 28
click at [1411, 63] on icon "button" at bounding box center [1532, 59] width 14 height 14
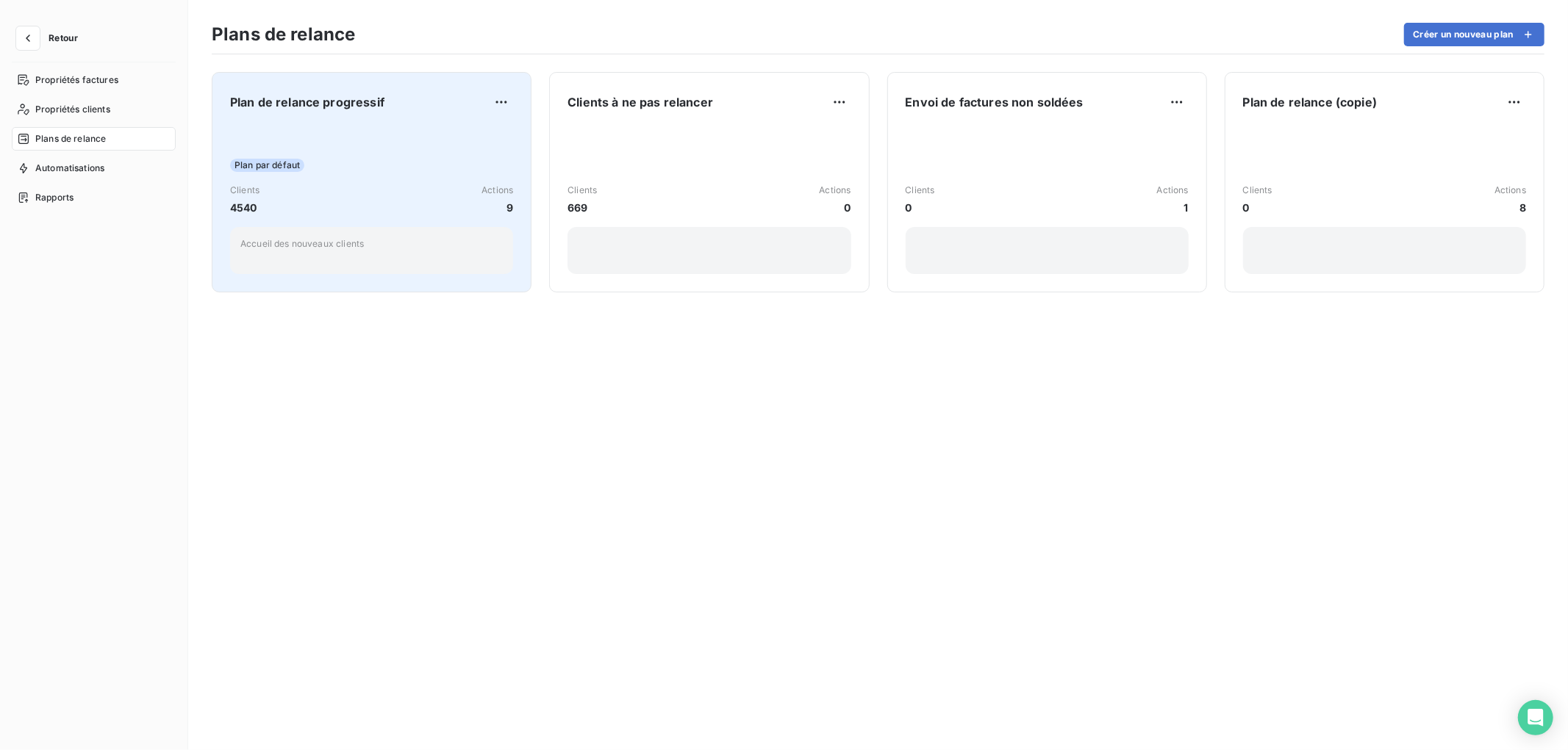
click at [364, 138] on div "Plan par défaut Clients 4540 Actions 9 Accueil des nouveaux clients" at bounding box center [372, 199] width 283 height 148
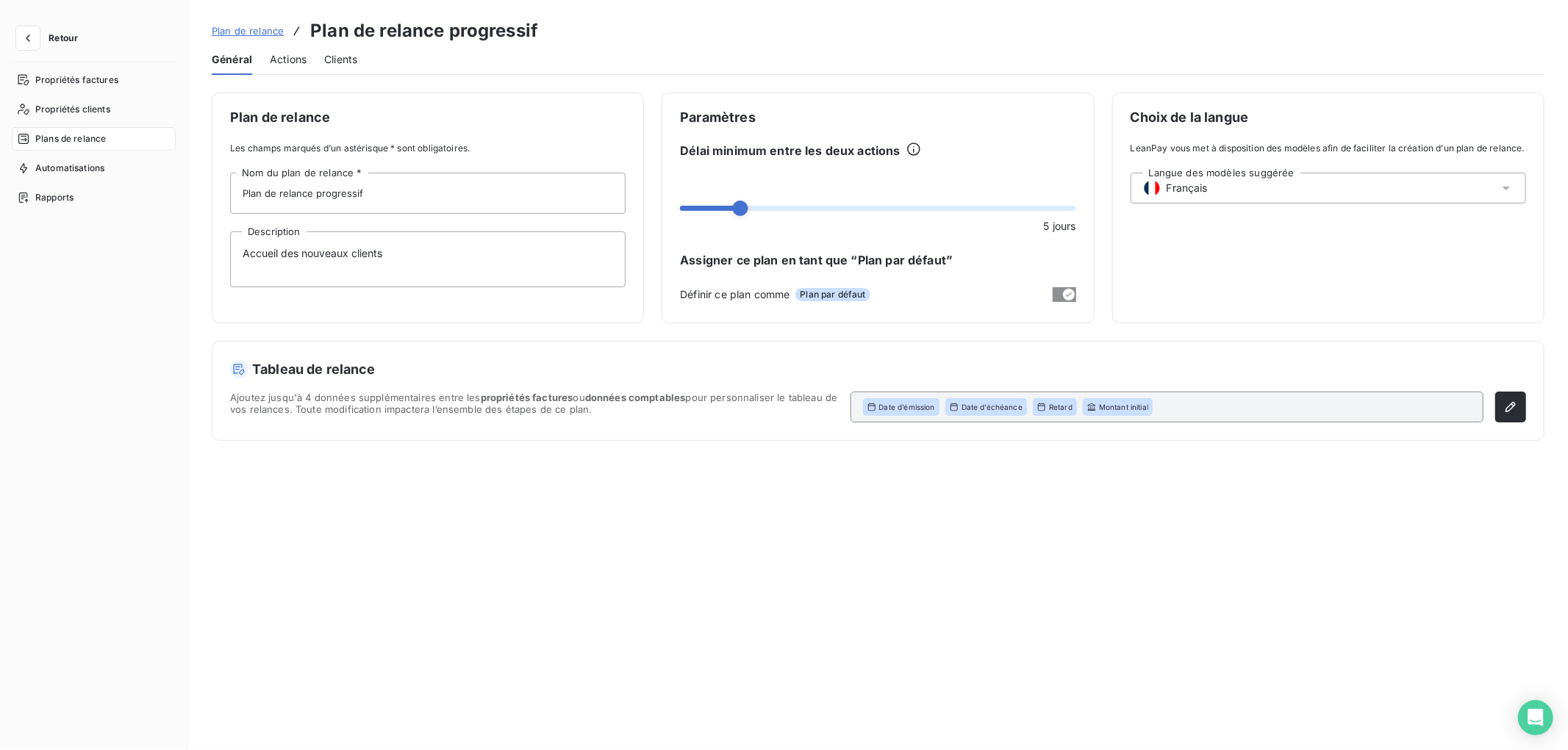
click at [290, 56] on span "Actions" at bounding box center [288, 59] width 36 height 14
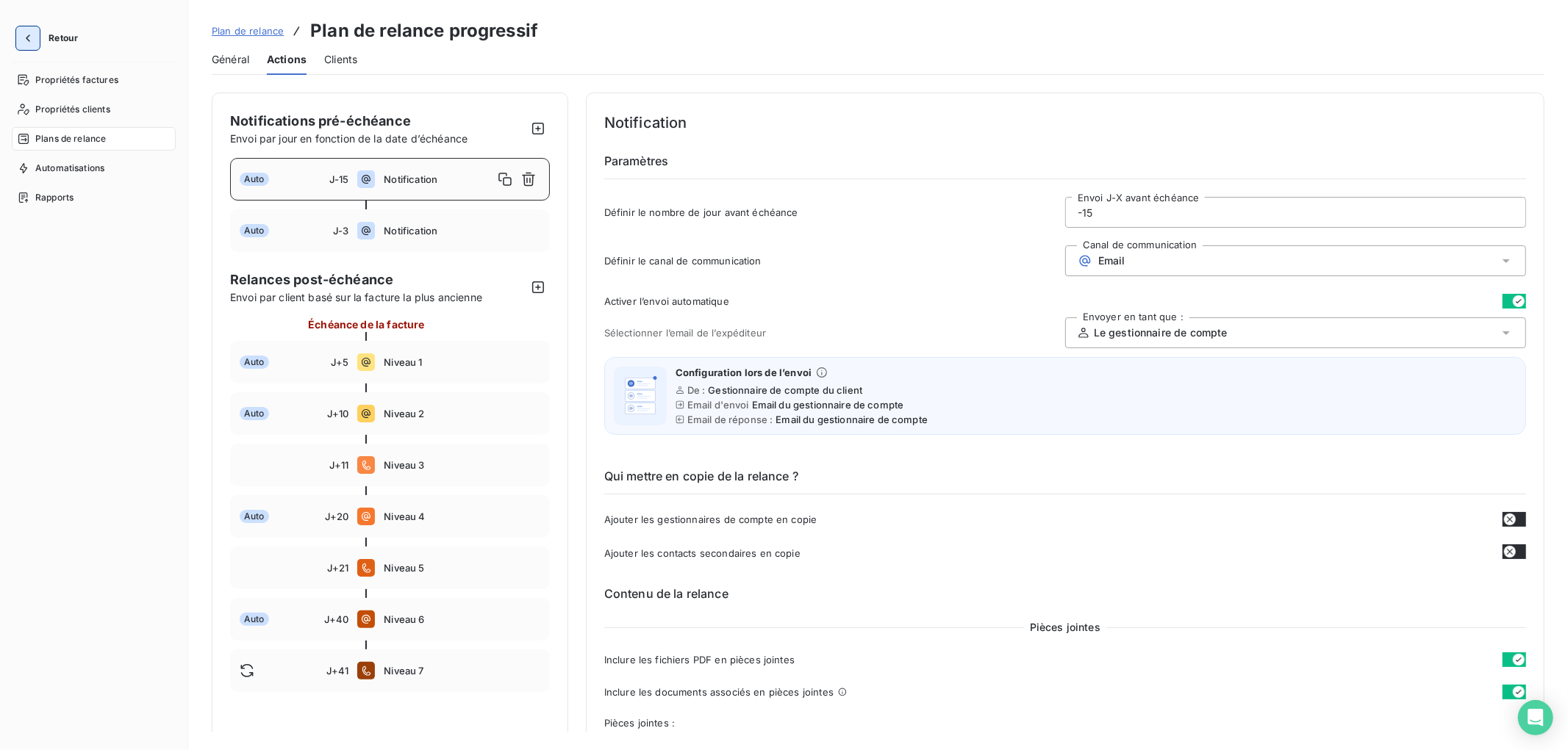
click at [33, 39] on icon "button" at bounding box center [27, 38] width 14 height 14
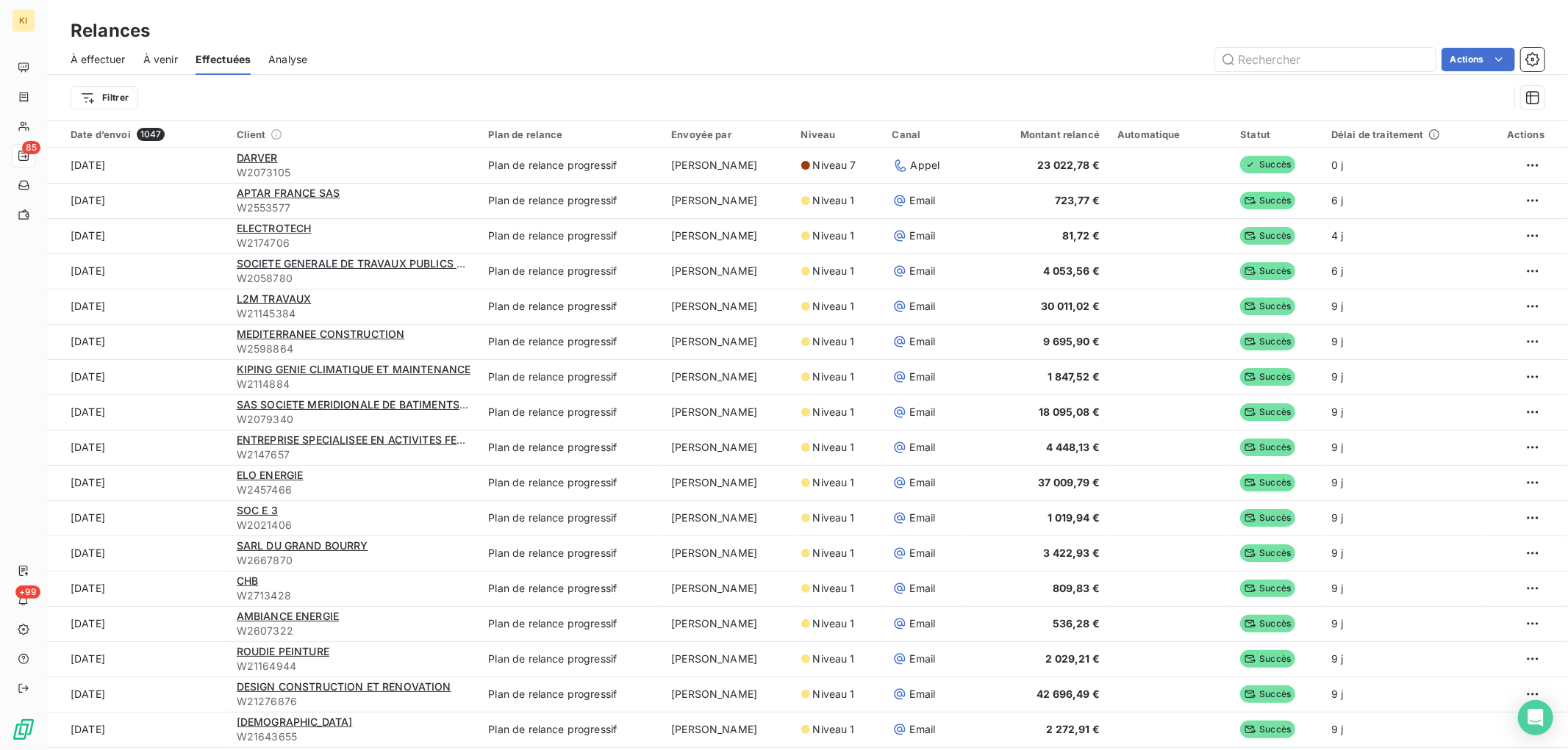
click at [158, 57] on span "À venir" at bounding box center [160, 59] width 34 height 14
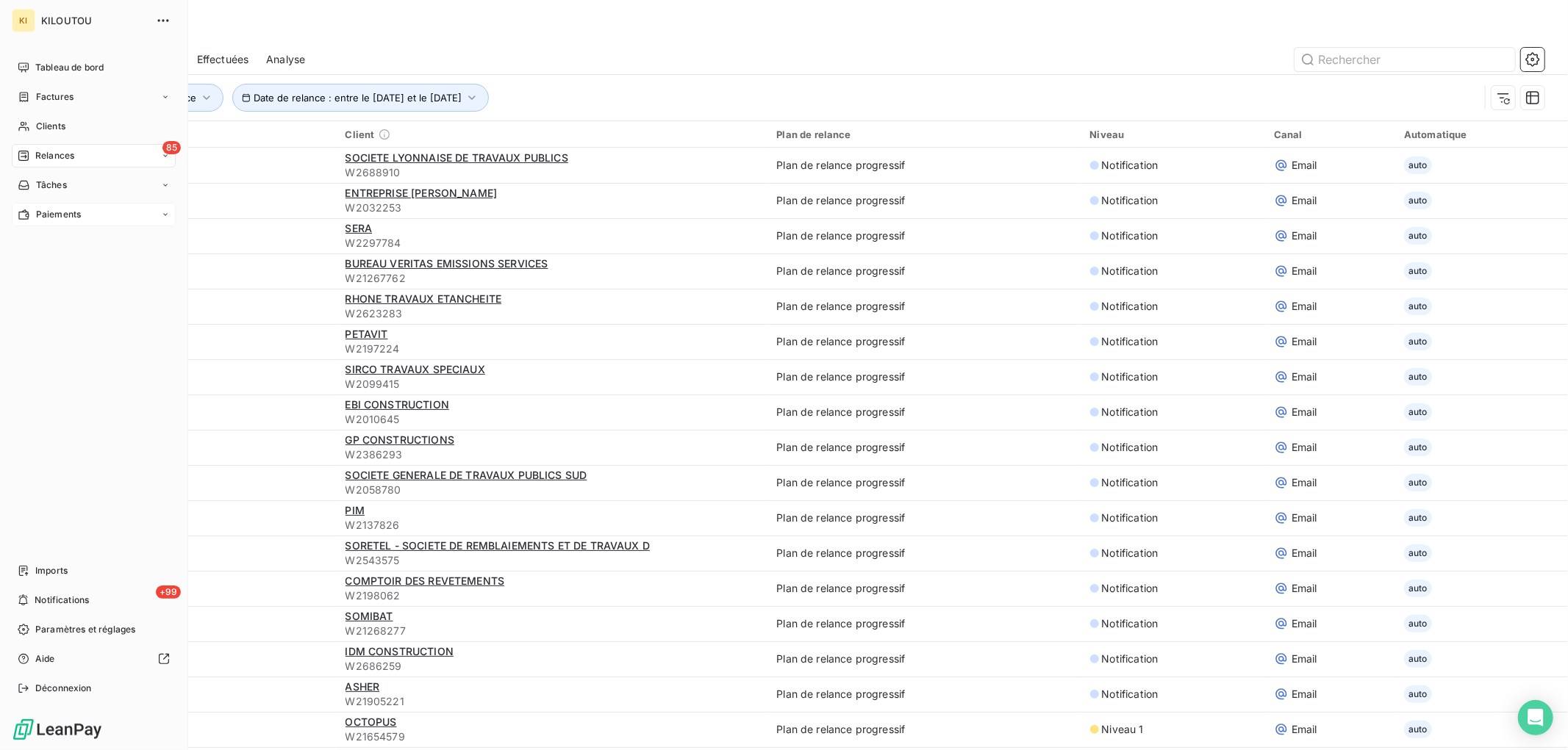
click at [48, 217] on span "Paiements" at bounding box center [58, 214] width 45 height 13
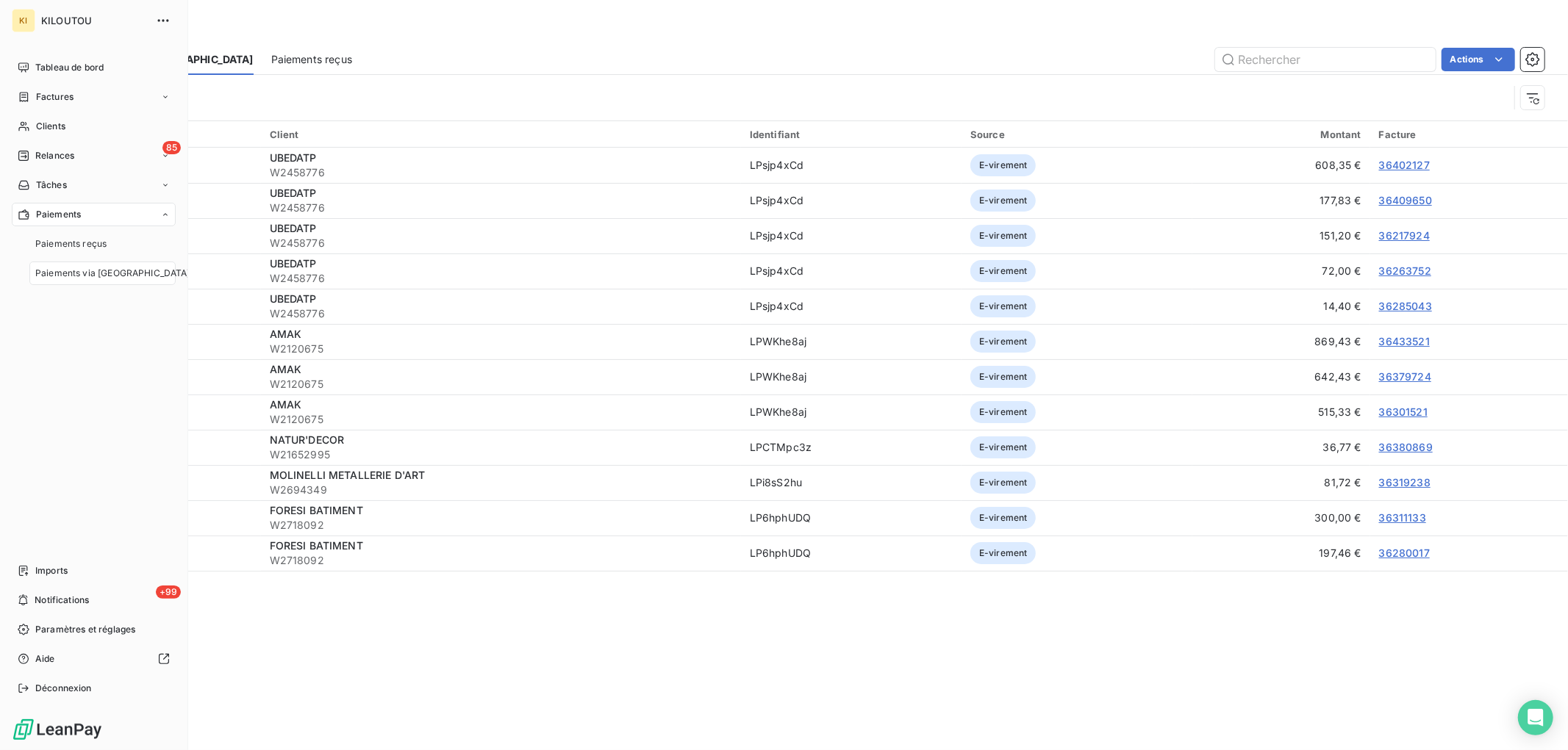
click at [83, 277] on span "Paiements via [GEOGRAPHIC_DATA]" at bounding box center [112, 273] width 155 height 13
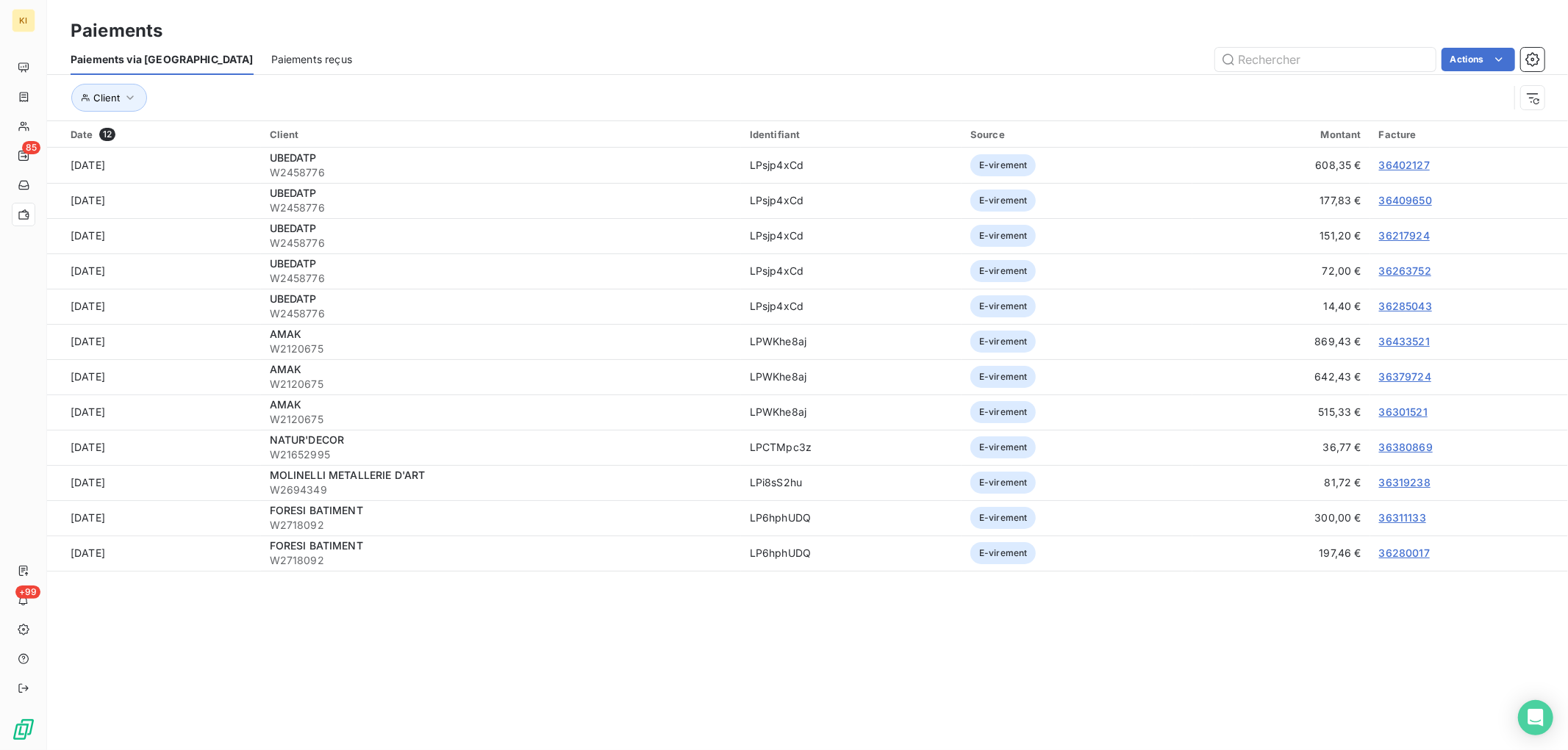
click at [458, 50] on div "Actions" at bounding box center [956, 59] width 1174 height 24
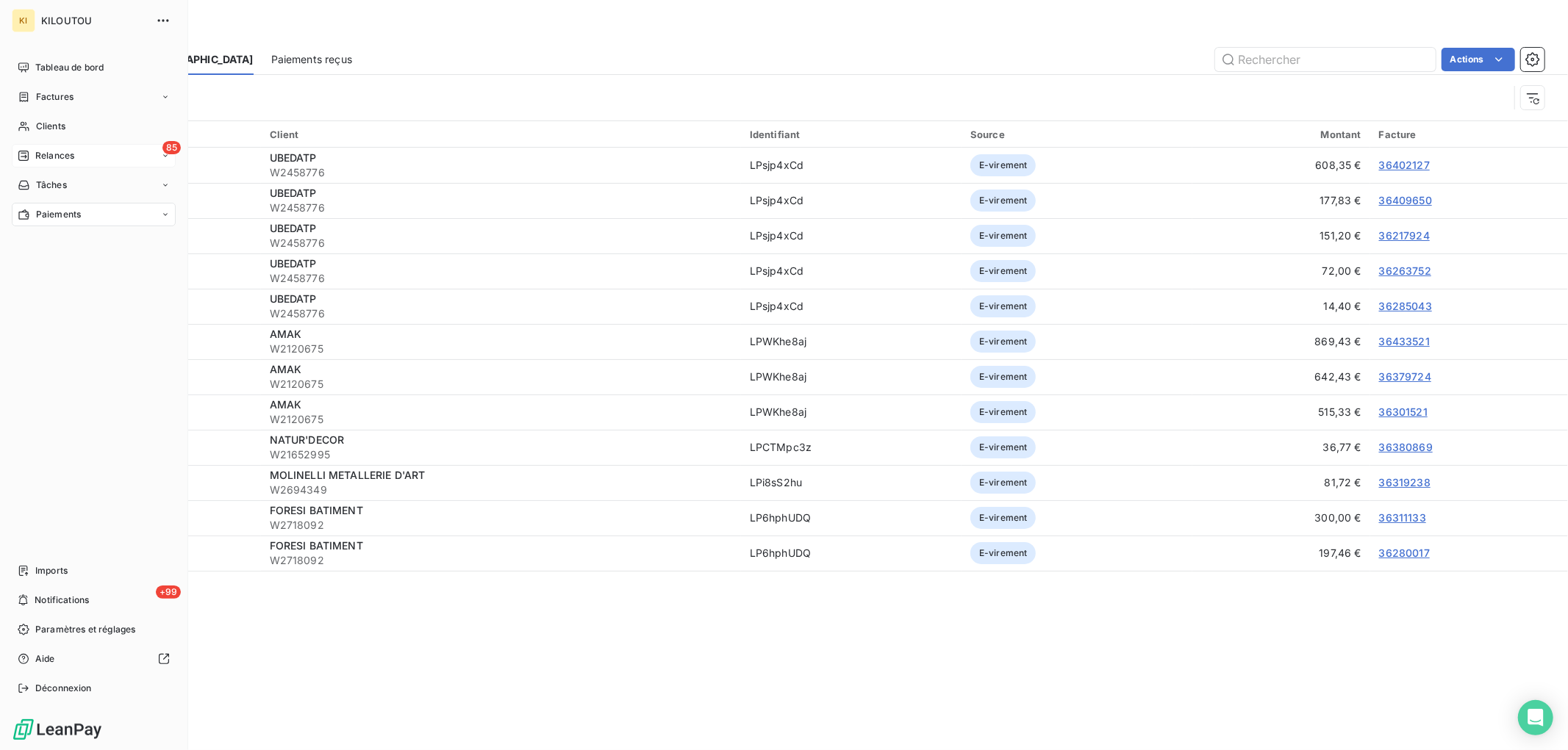
click at [63, 164] on div "85 Relances" at bounding box center [93, 156] width 164 height 24
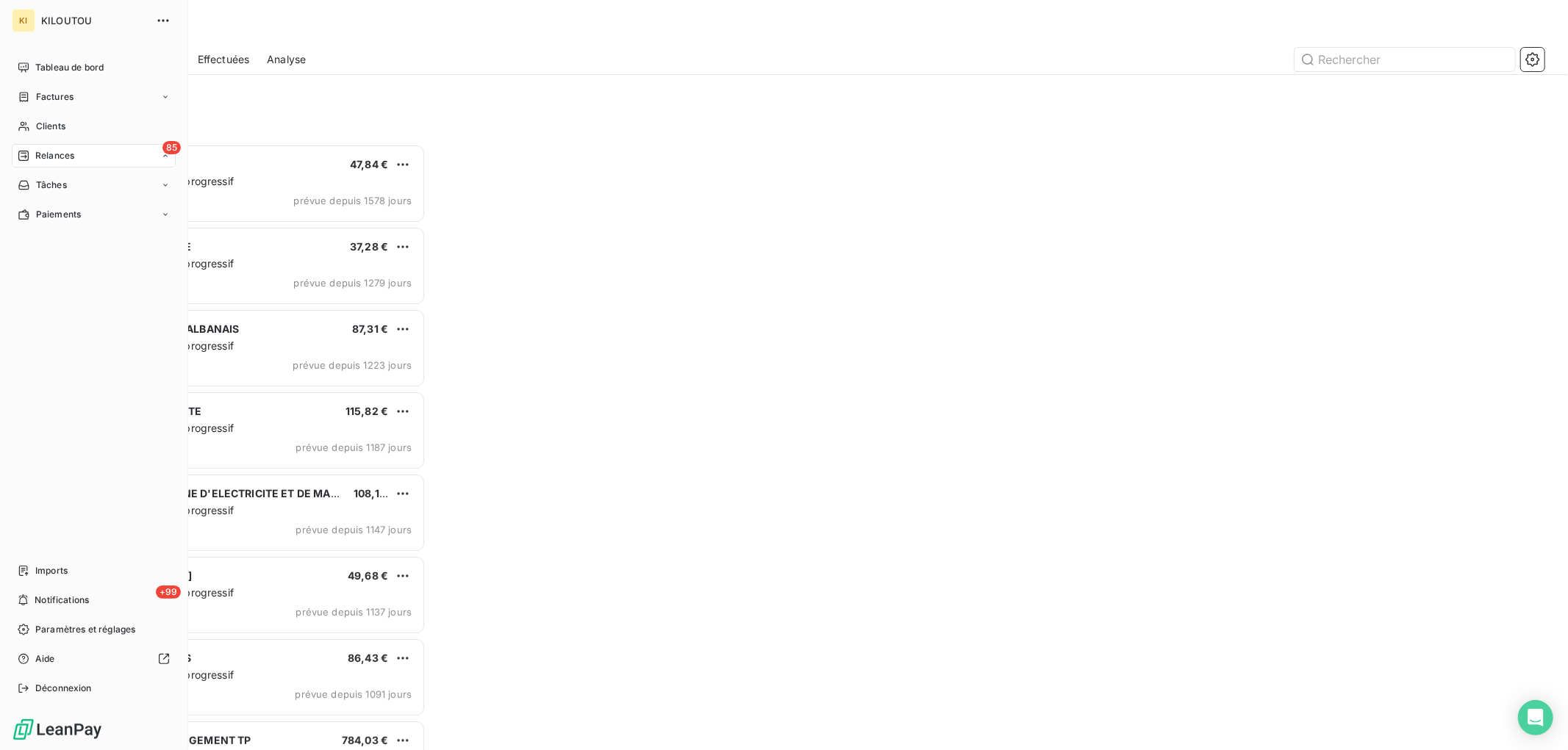
scroll to position [593, 343]
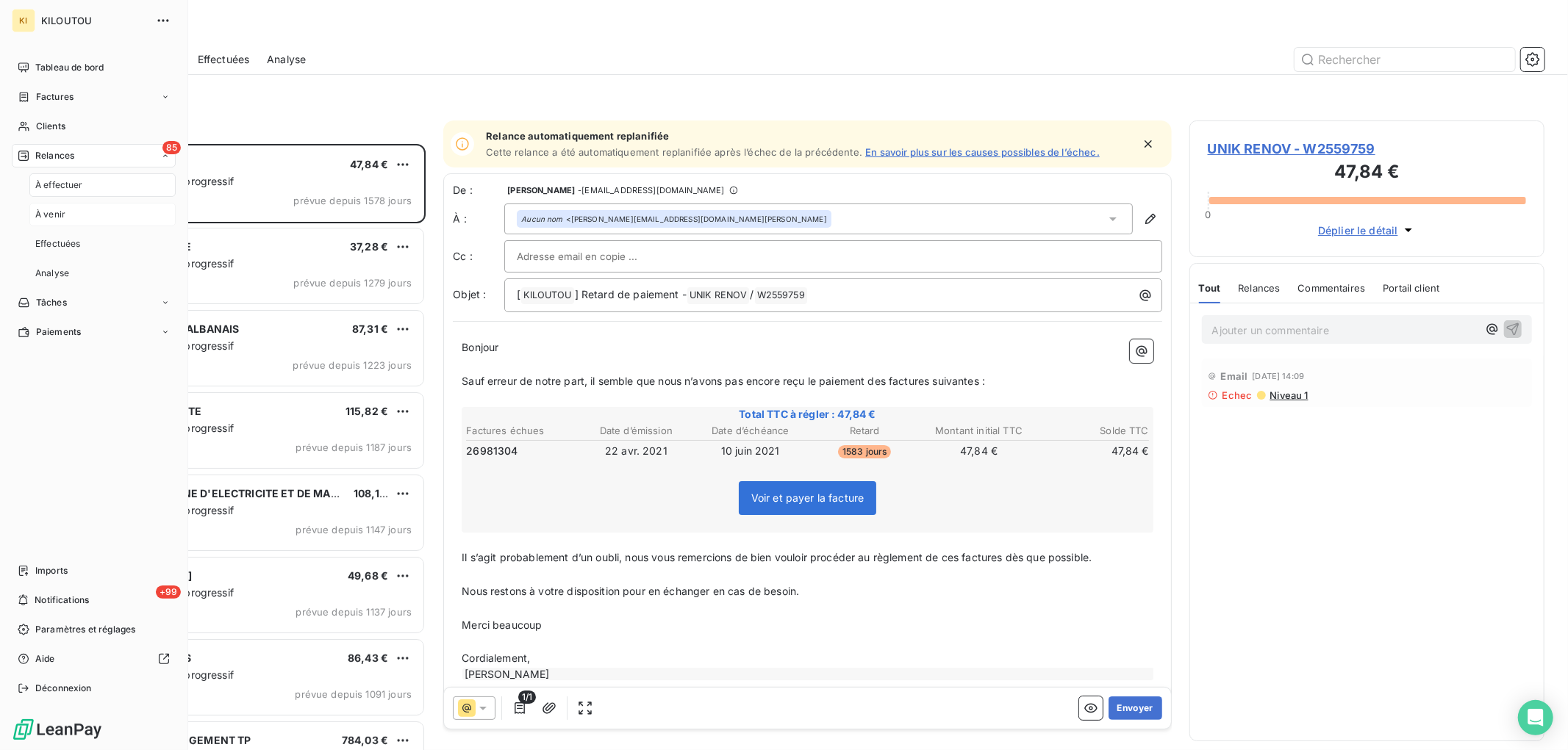
click at [88, 222] on div "À venir" at bounding box center [103, 214] width 146 height 24
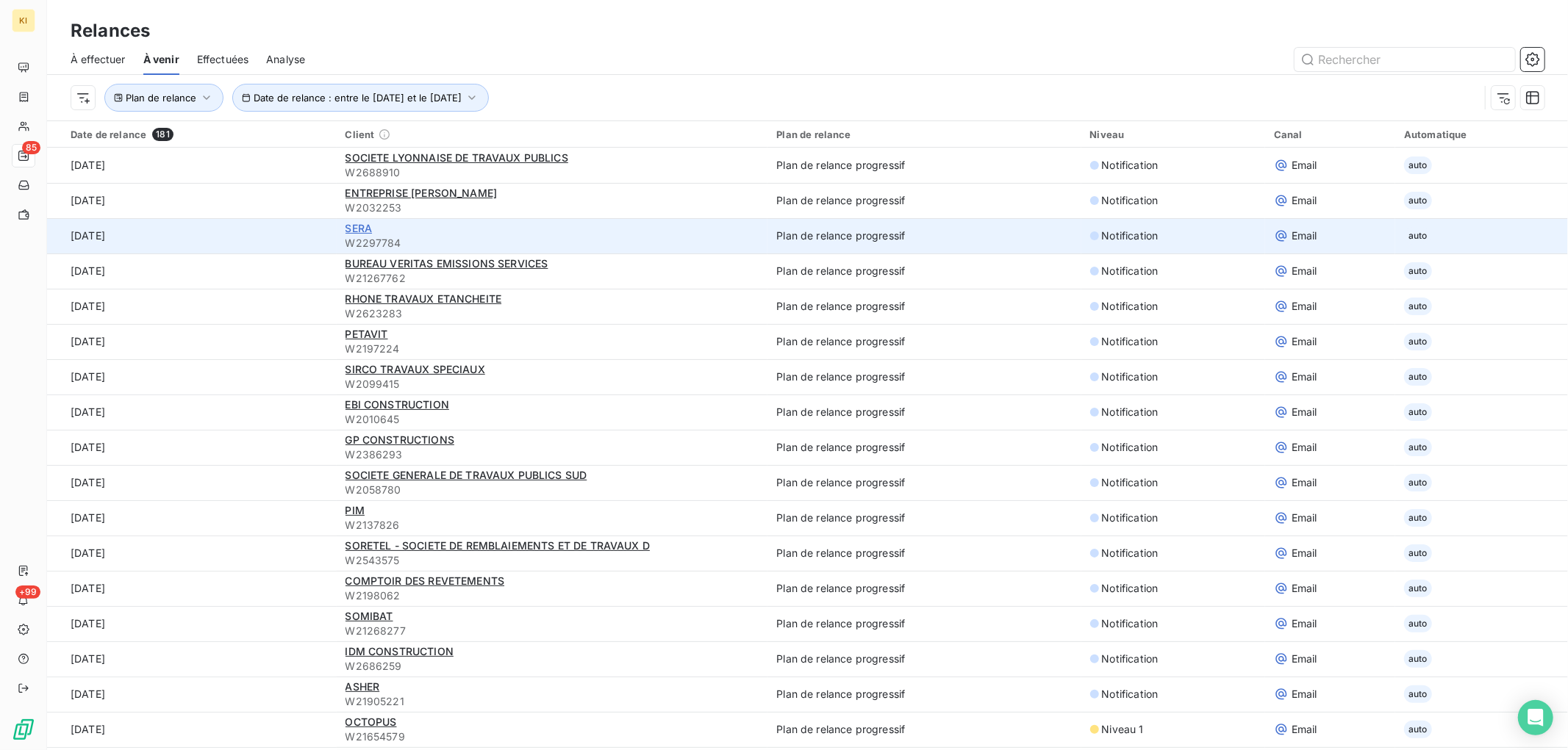
click at [347, 225] on span "SERA" at bounding box center [360, 228] width 27 height 12
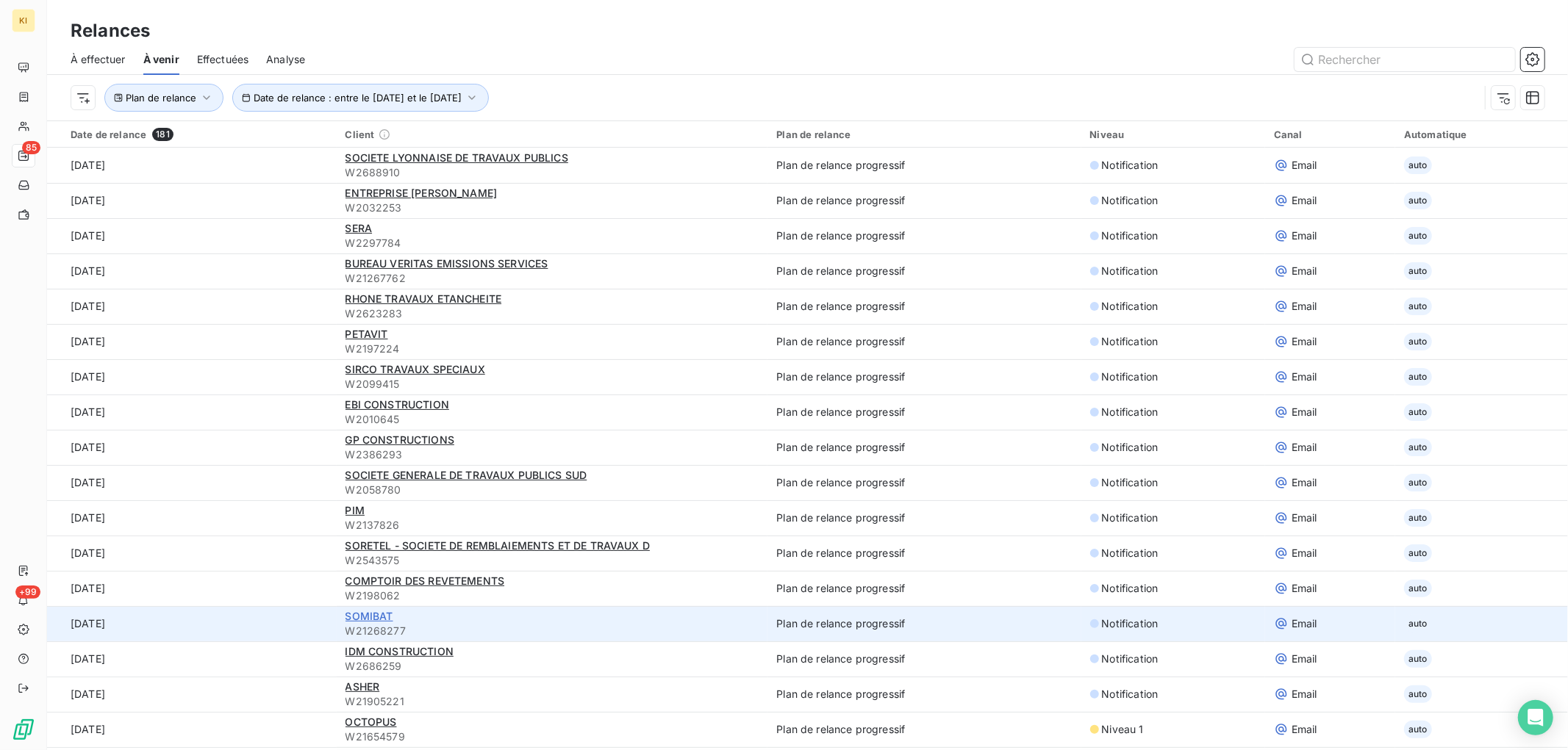
click at [354, 619] on span "SOMIBAT" at bounding box center [369, 616] width 48 height 12
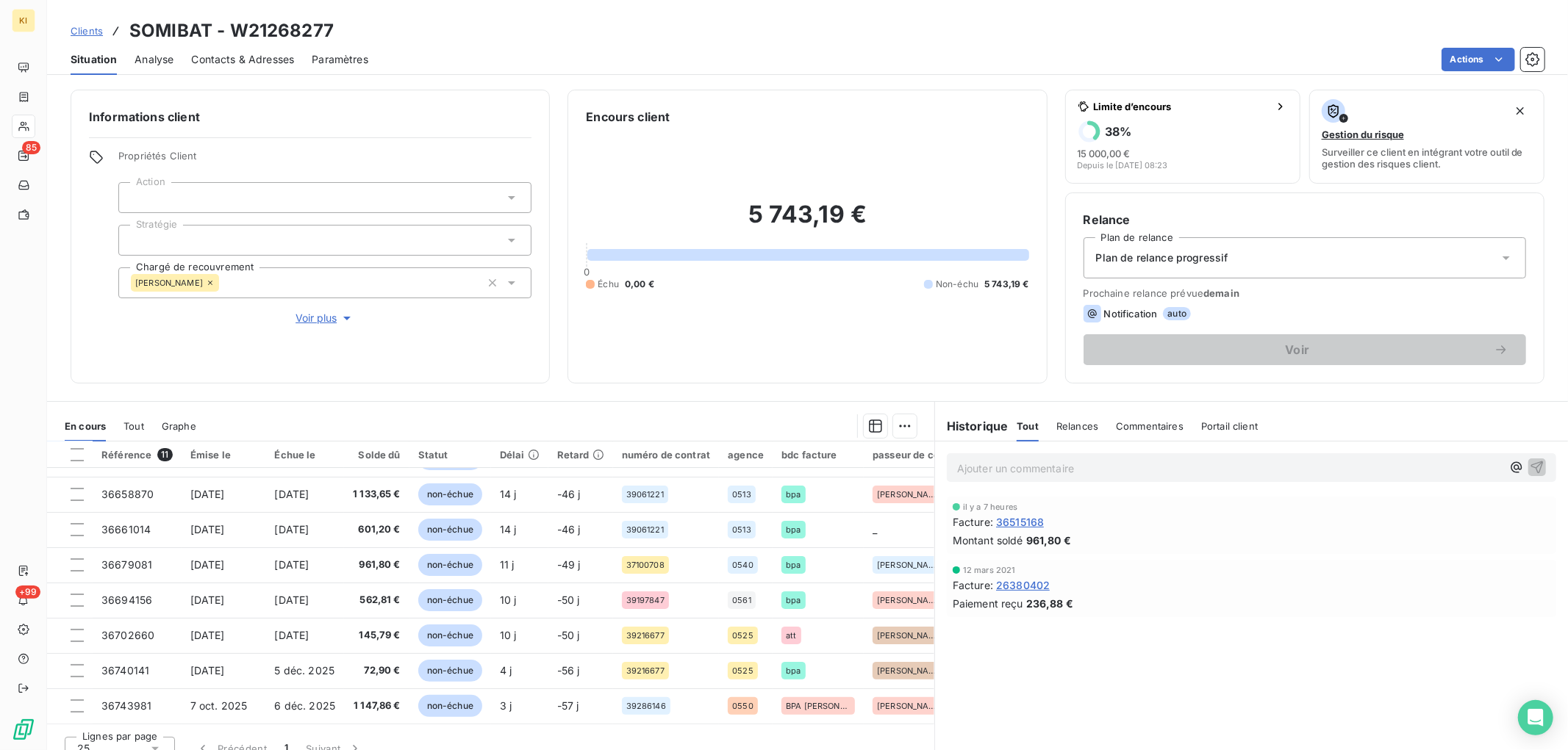
scroll to position [137, 0]
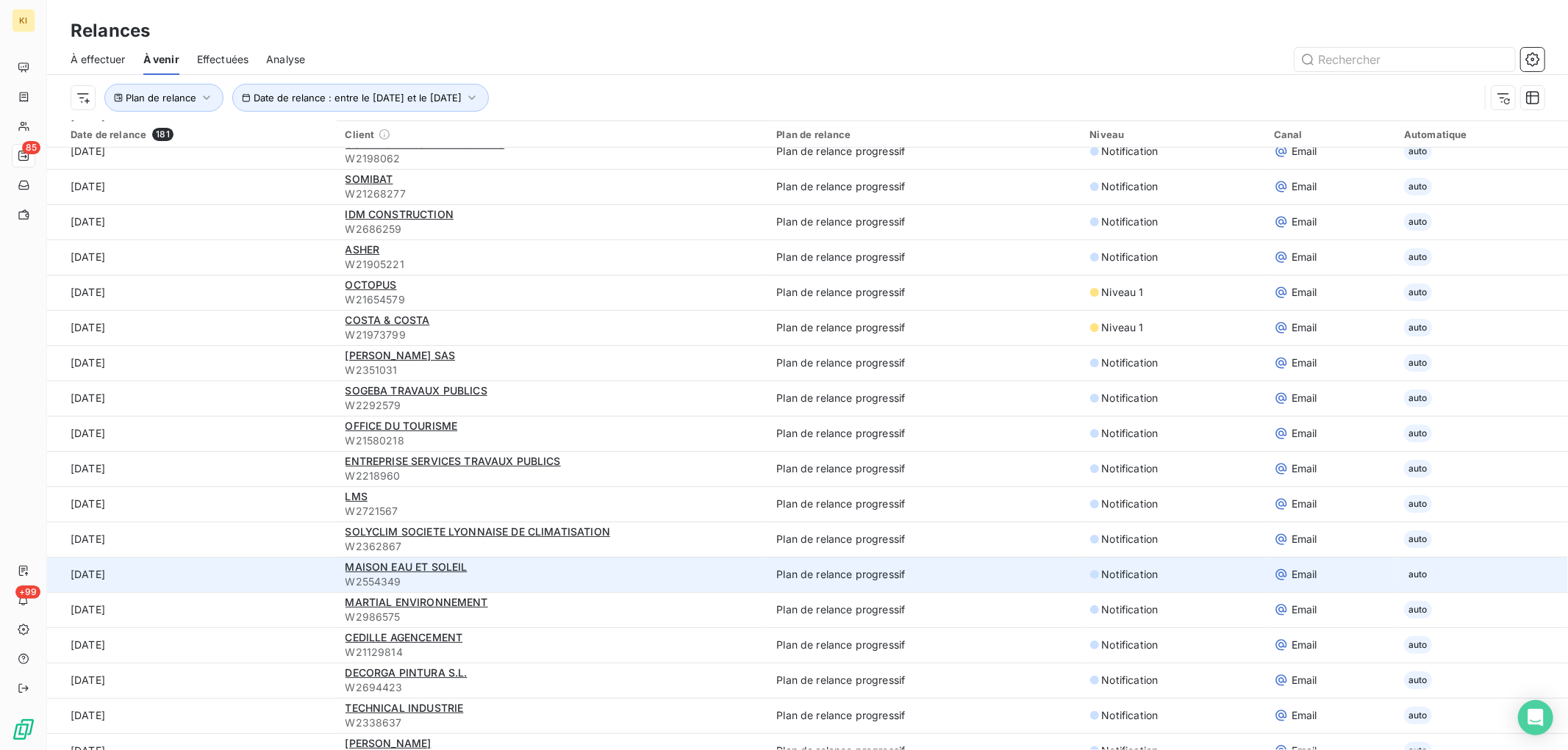
scroll to position [489, 0]
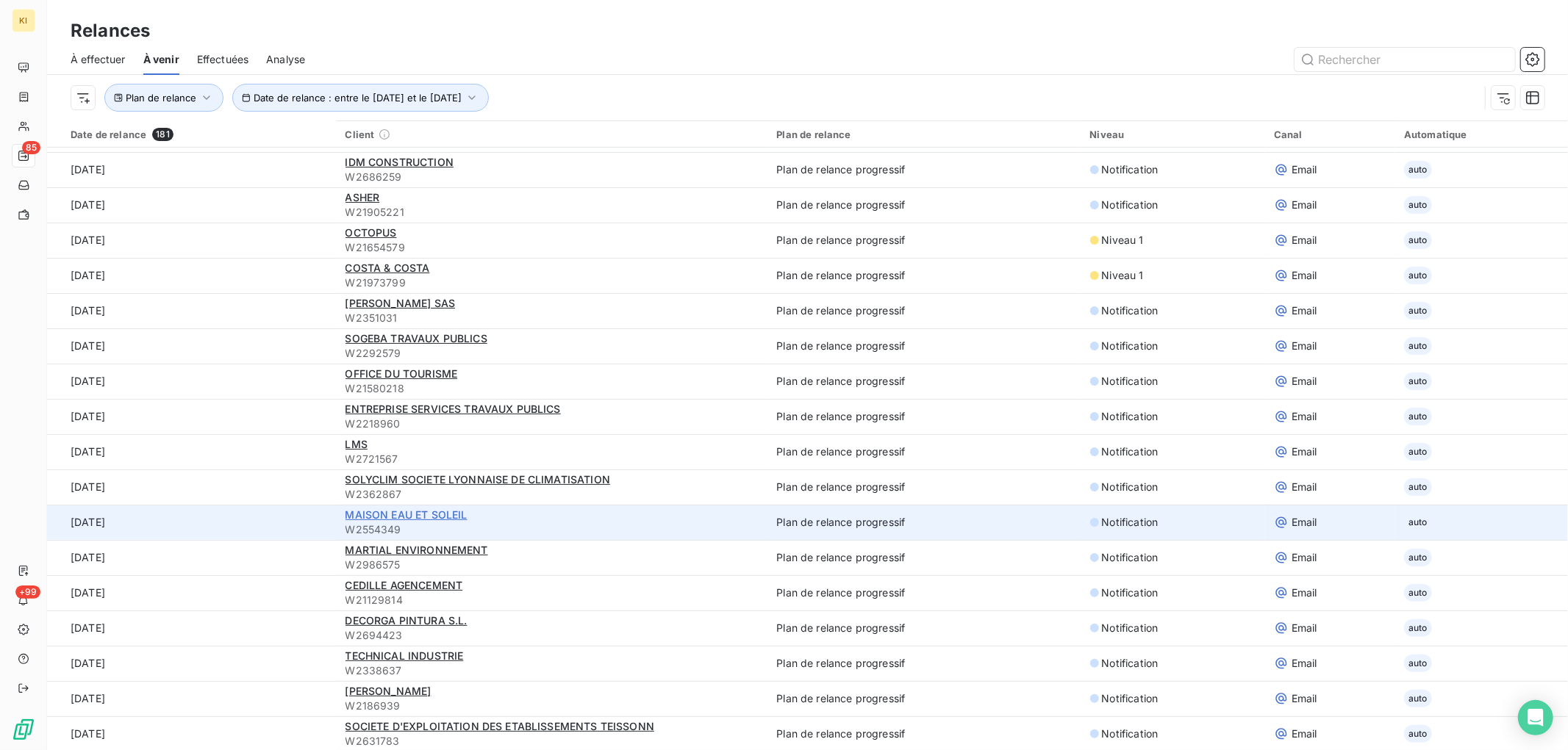
click at [373, 510] on span "MAISON EAU ET SOLEIL" at bounding box center [407, 514] width 122 height 12
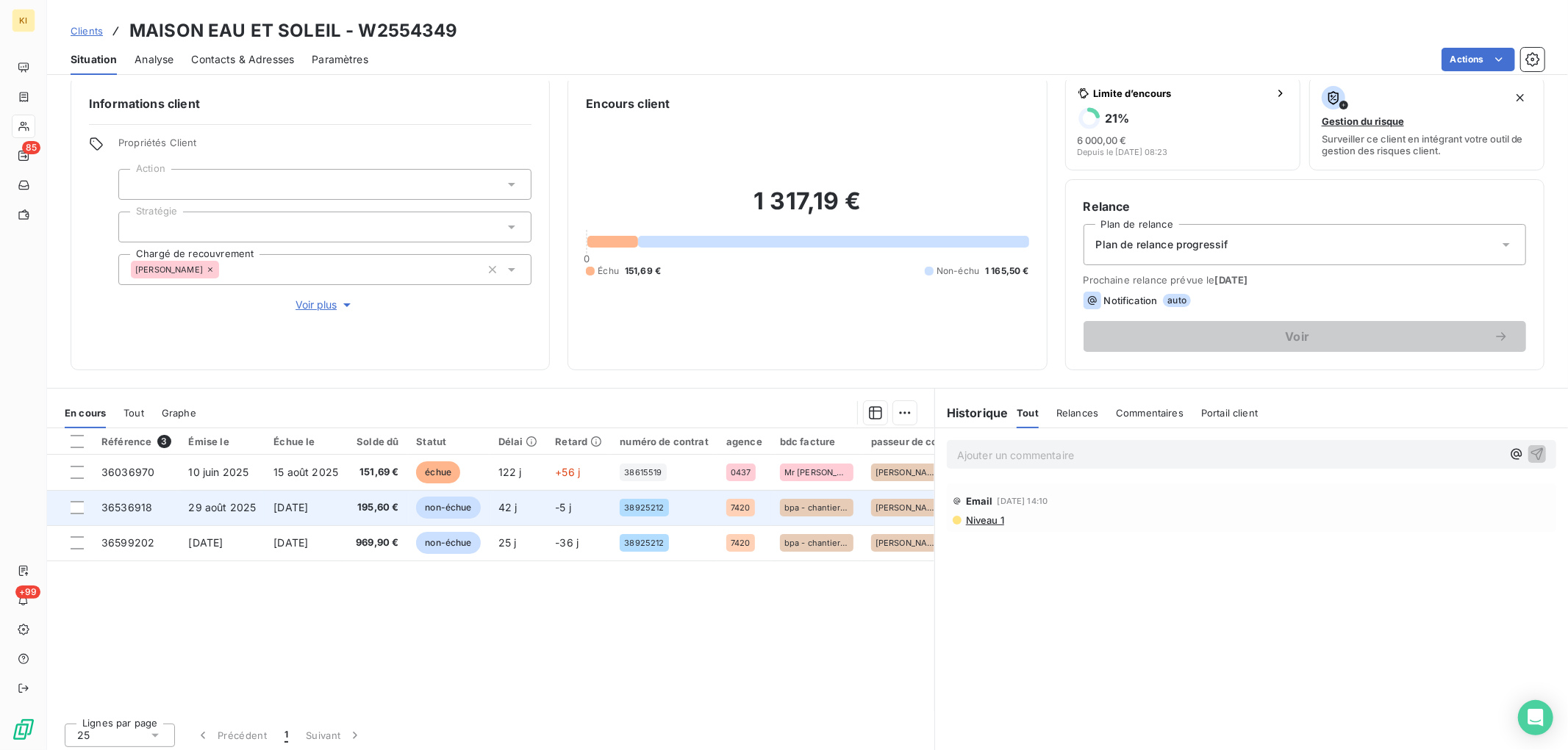
scroll to position [17, 0]
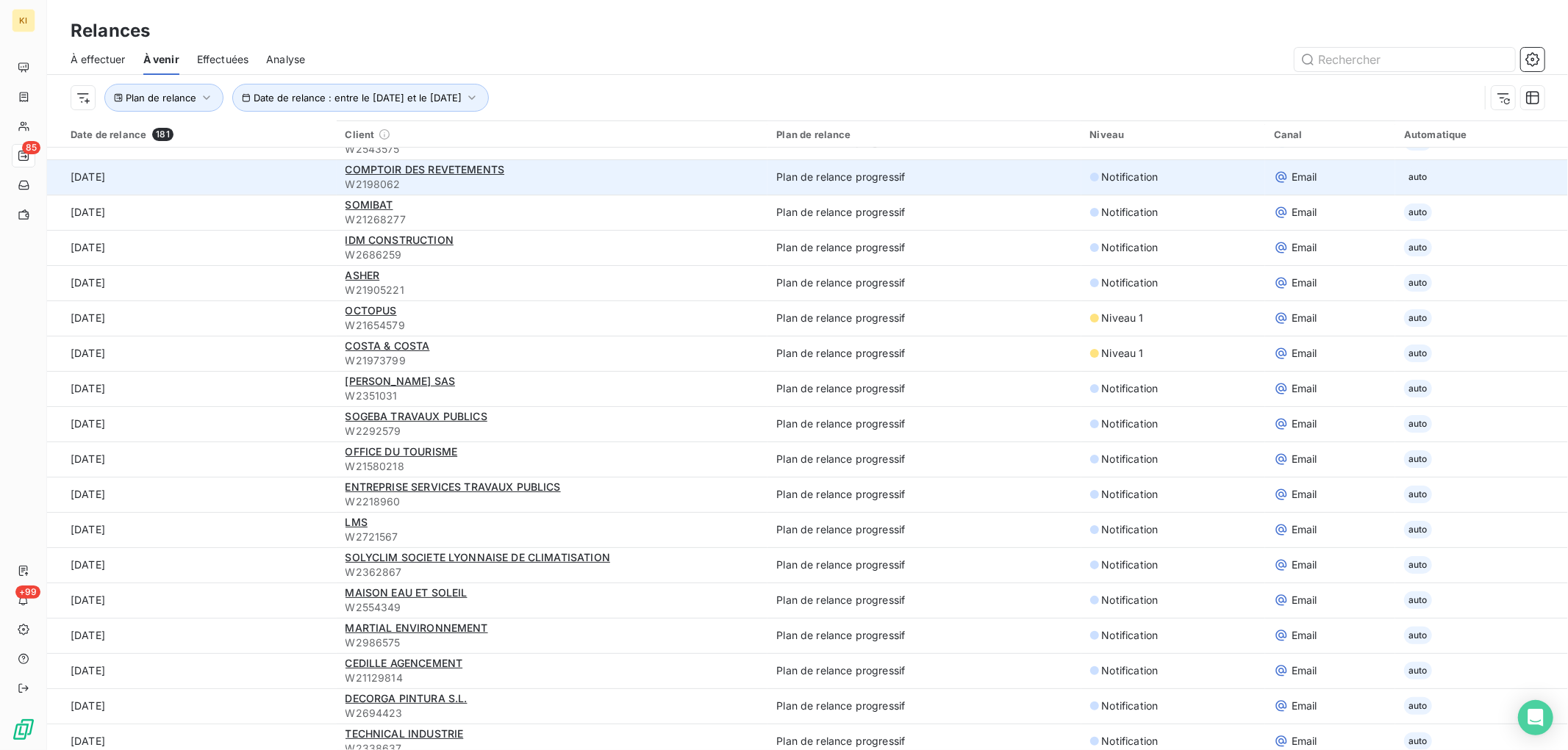
scroll to position [489, 0]
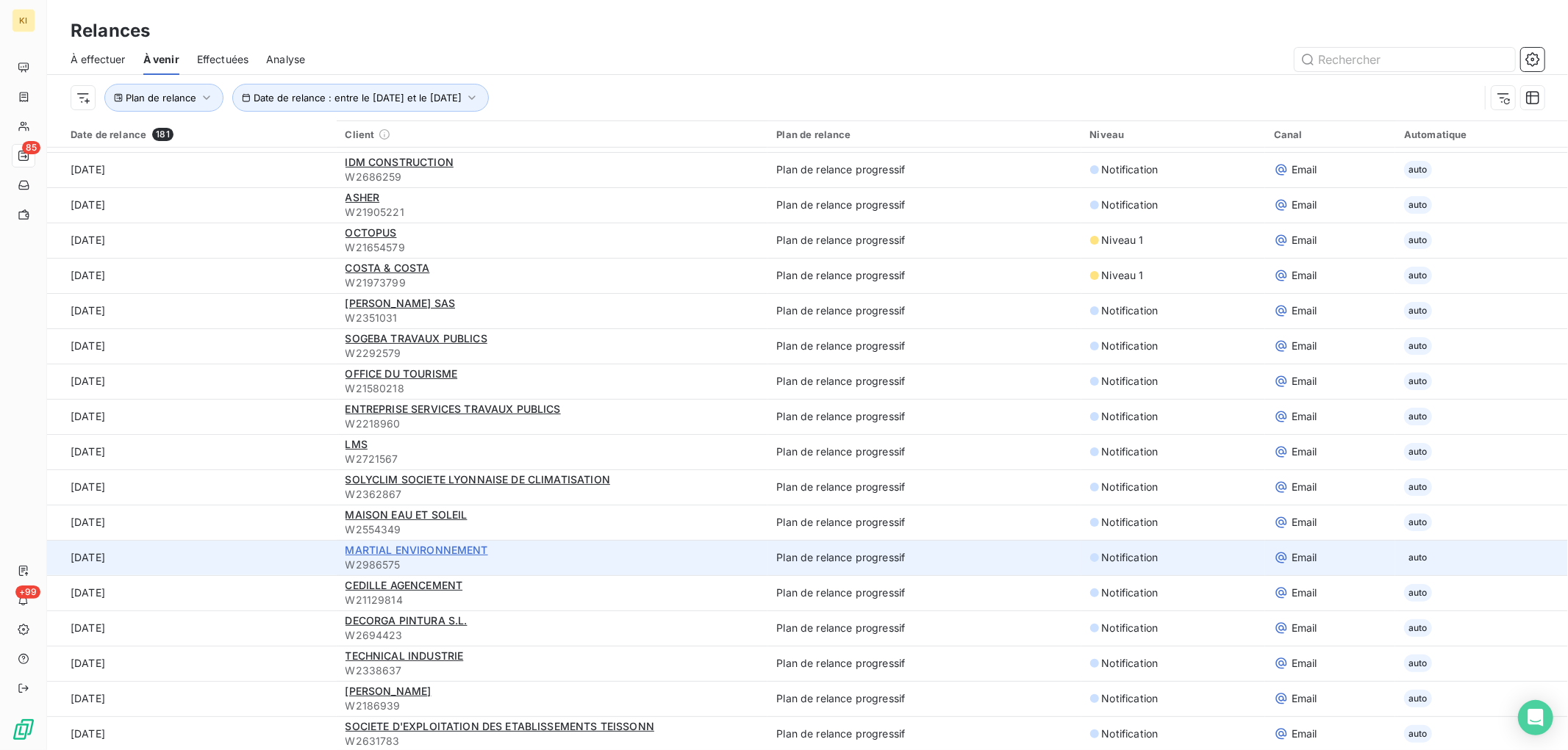
click at [369, 547] on span "MARTIAL ENVIRONNEMENT" at bounding box center [417, 550] width 143 height 12
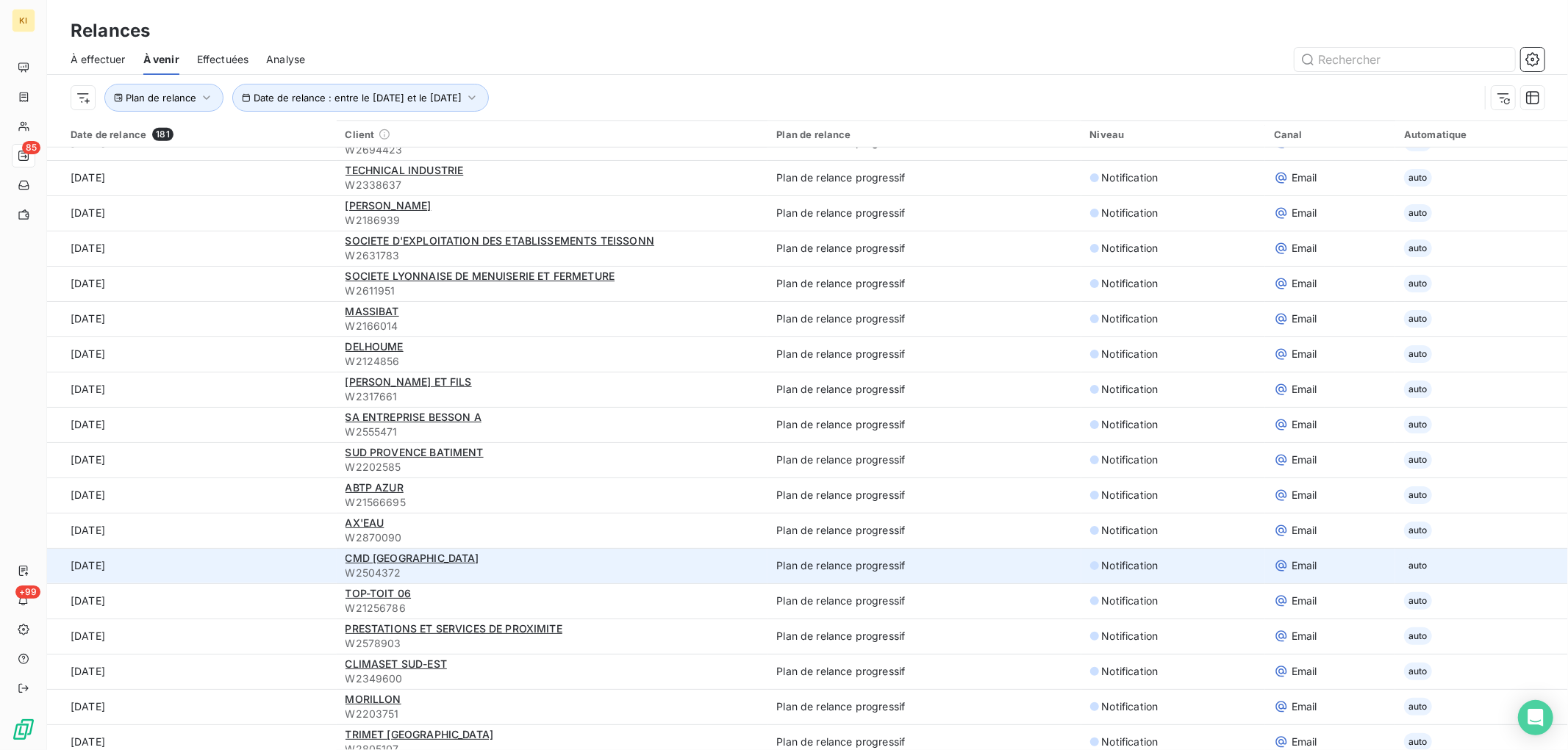
scroll to position [979, 0]
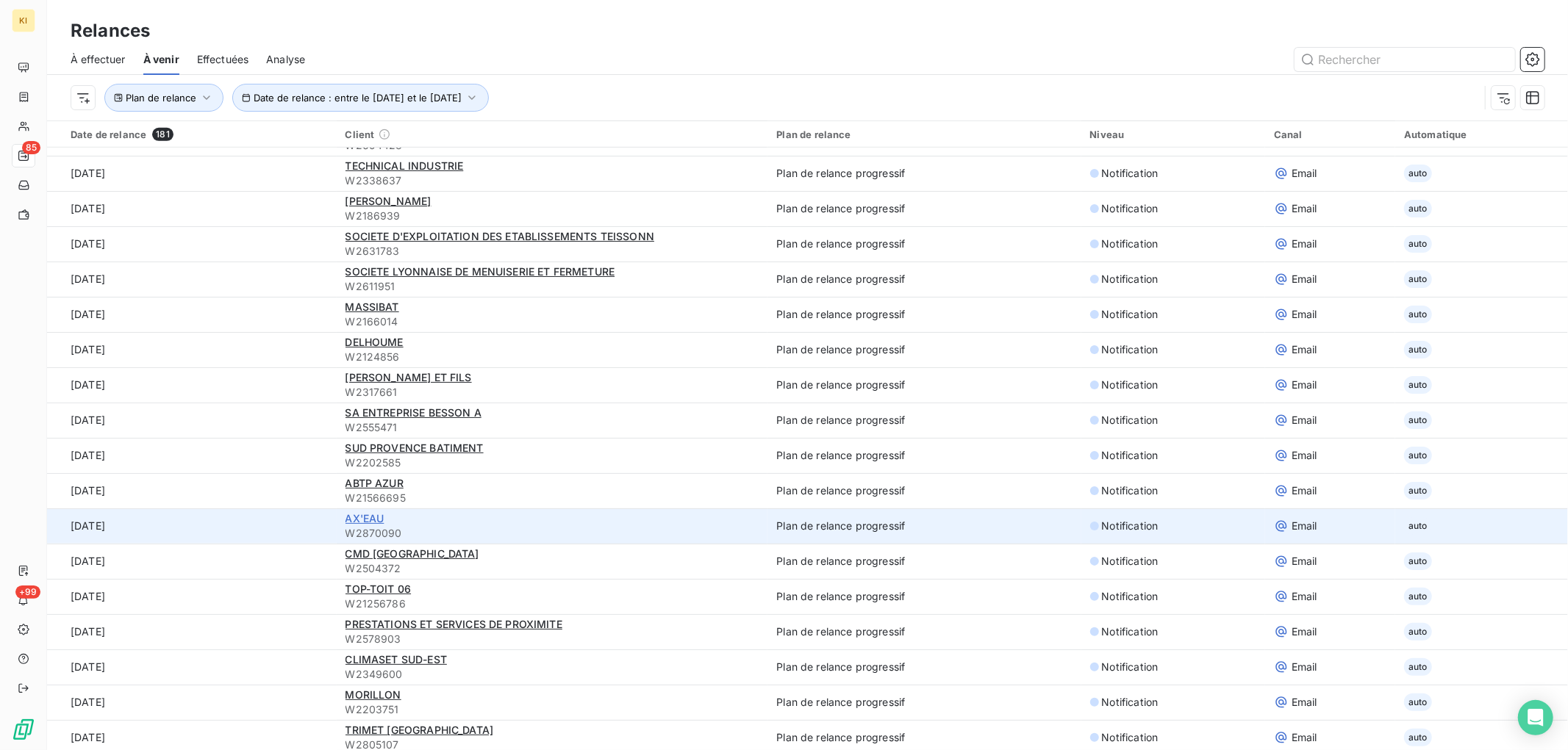
click at [364, 517] on span "AX'EAU" at bounding box center [365, 518] width 39 height 12
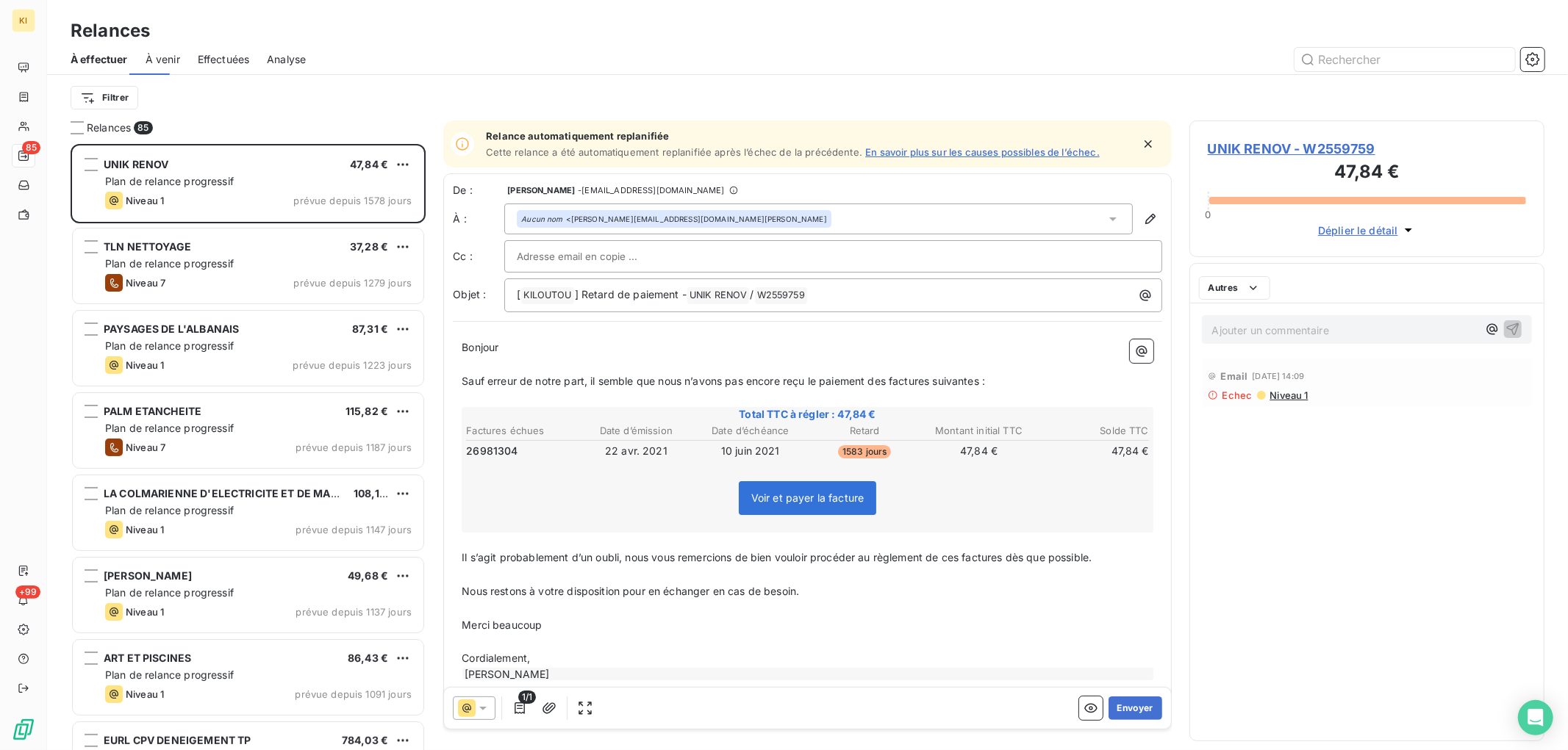
scroll to position [593, 343]
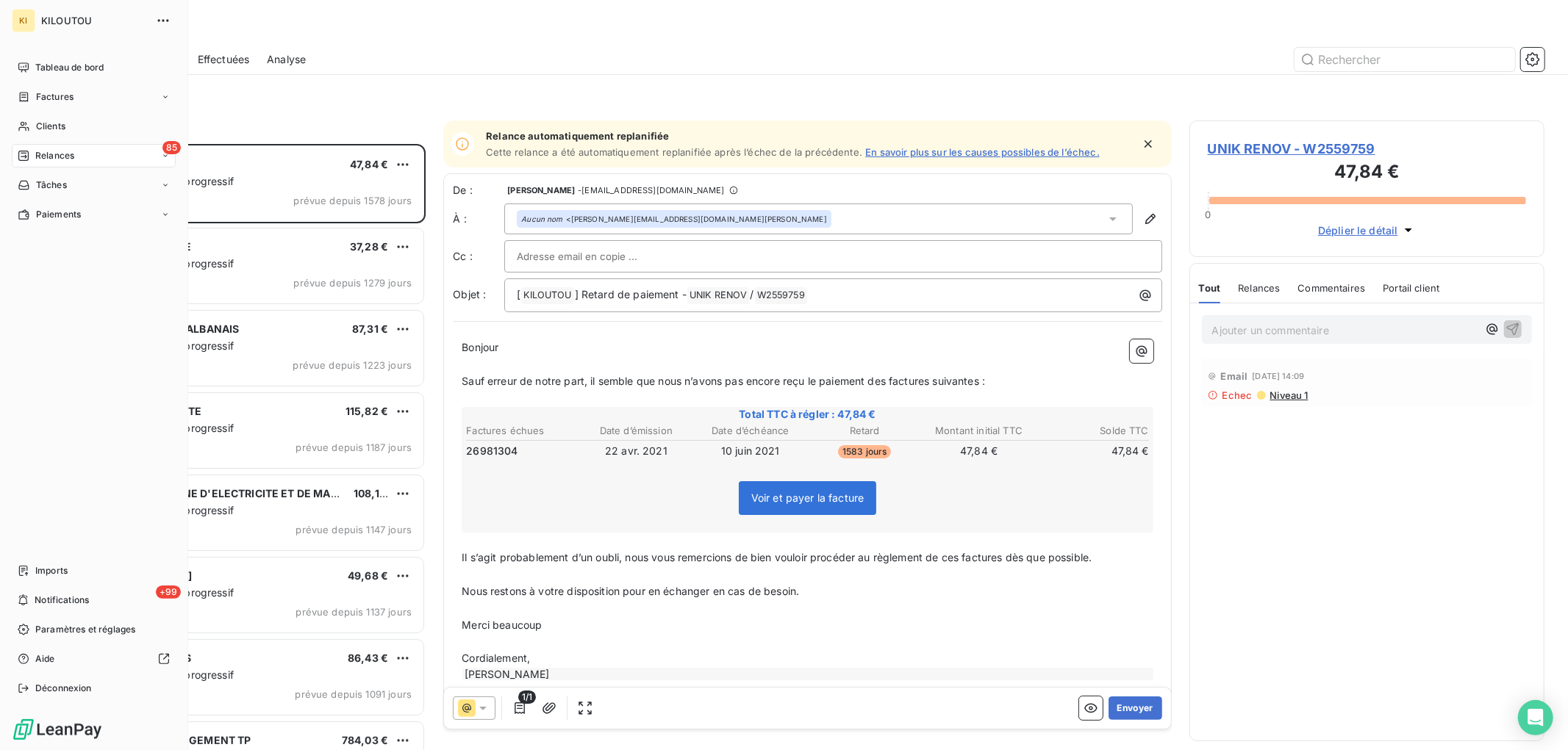
click at [47, 150] on span "Relances" at bounding box center [54, 155] width 39 height 13
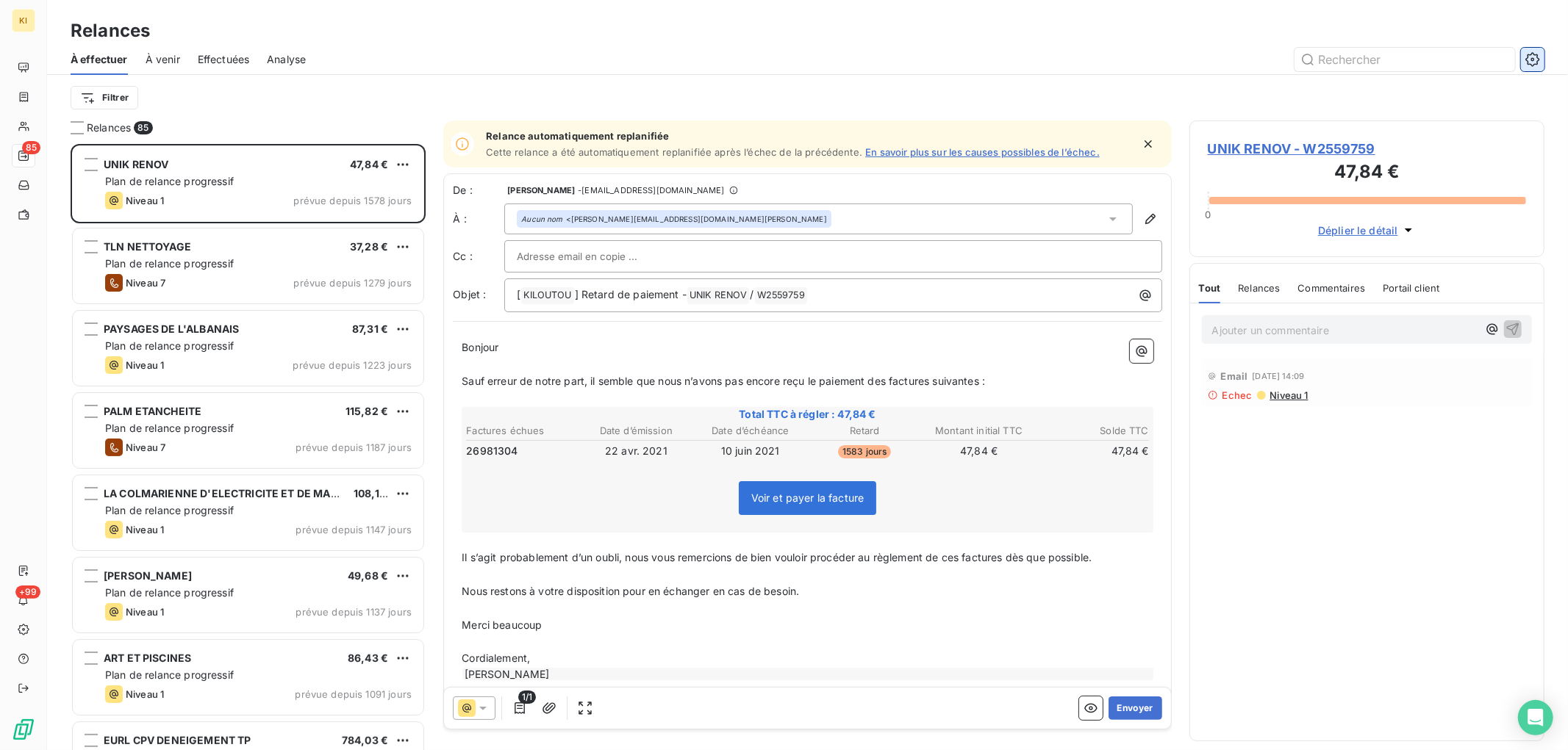
click at [1411, 64] on icon "button" at bounding box center [1532, 59] width 14 height 14
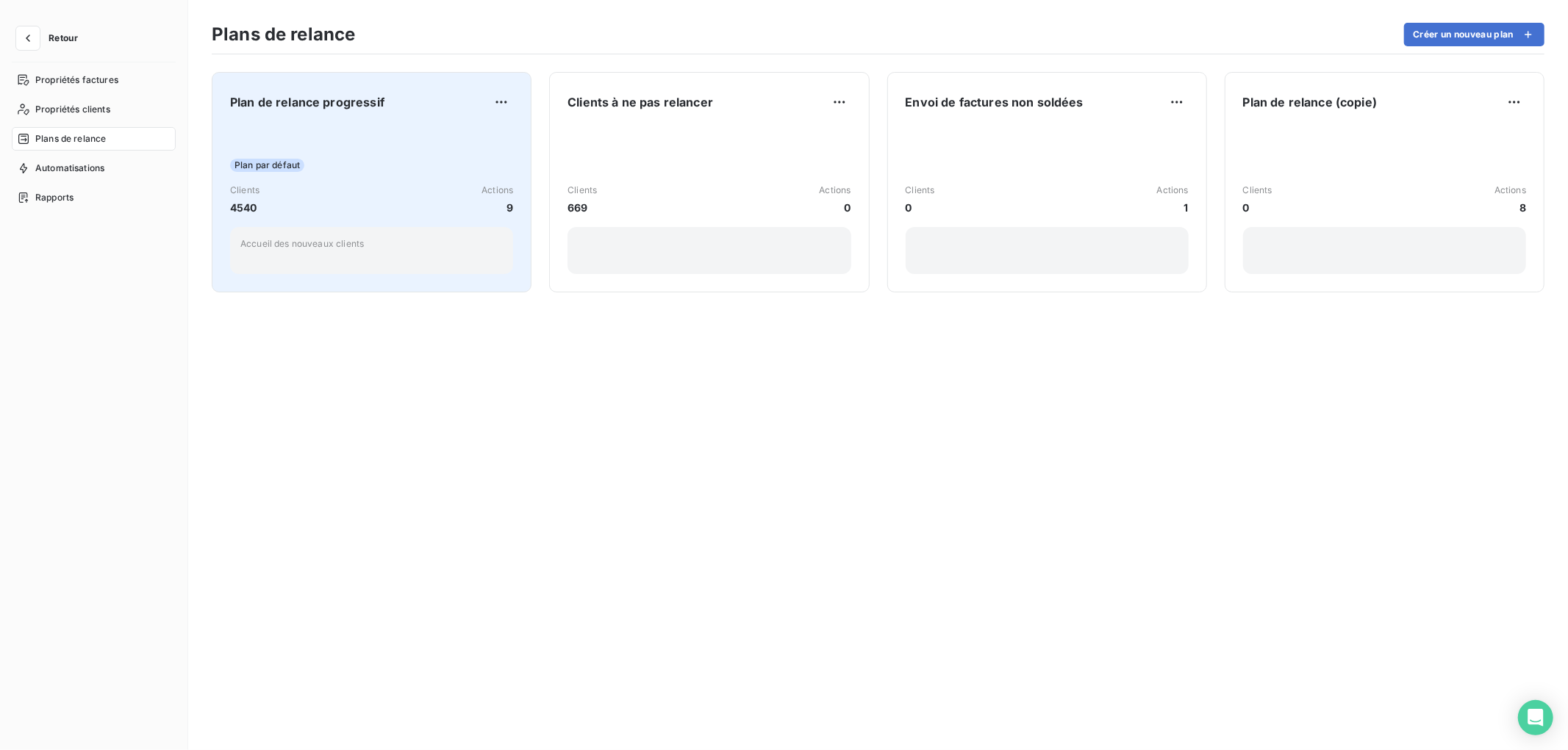
click at [398, 172] on div "Plan par défaut Clients 4540 Actions 9 Accueil des nouveaux clients" at bounding box center [372, 199] width 283 height 148
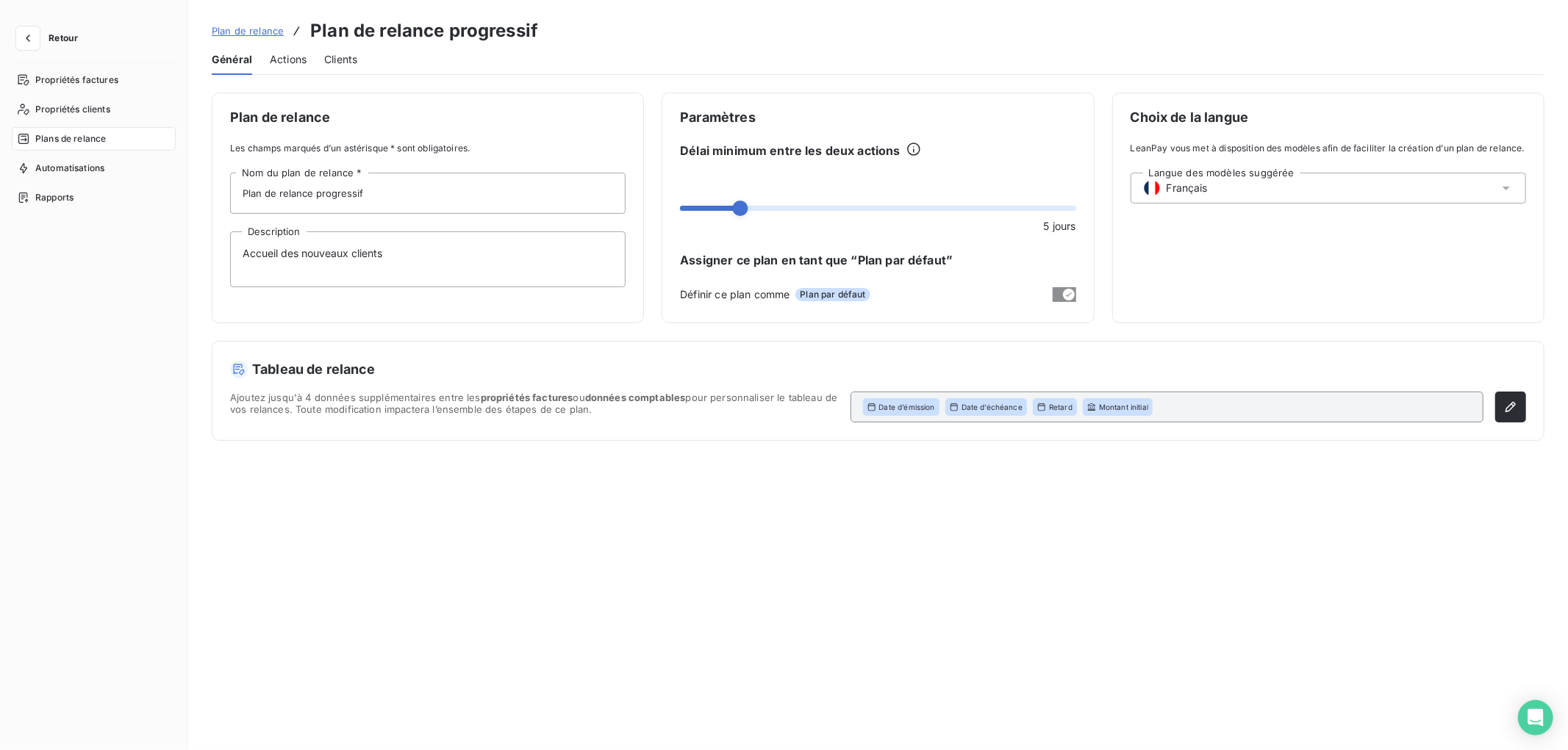
click at [277, 53] on span "Actions" at bounding box center [288, 59] width 36 height 14
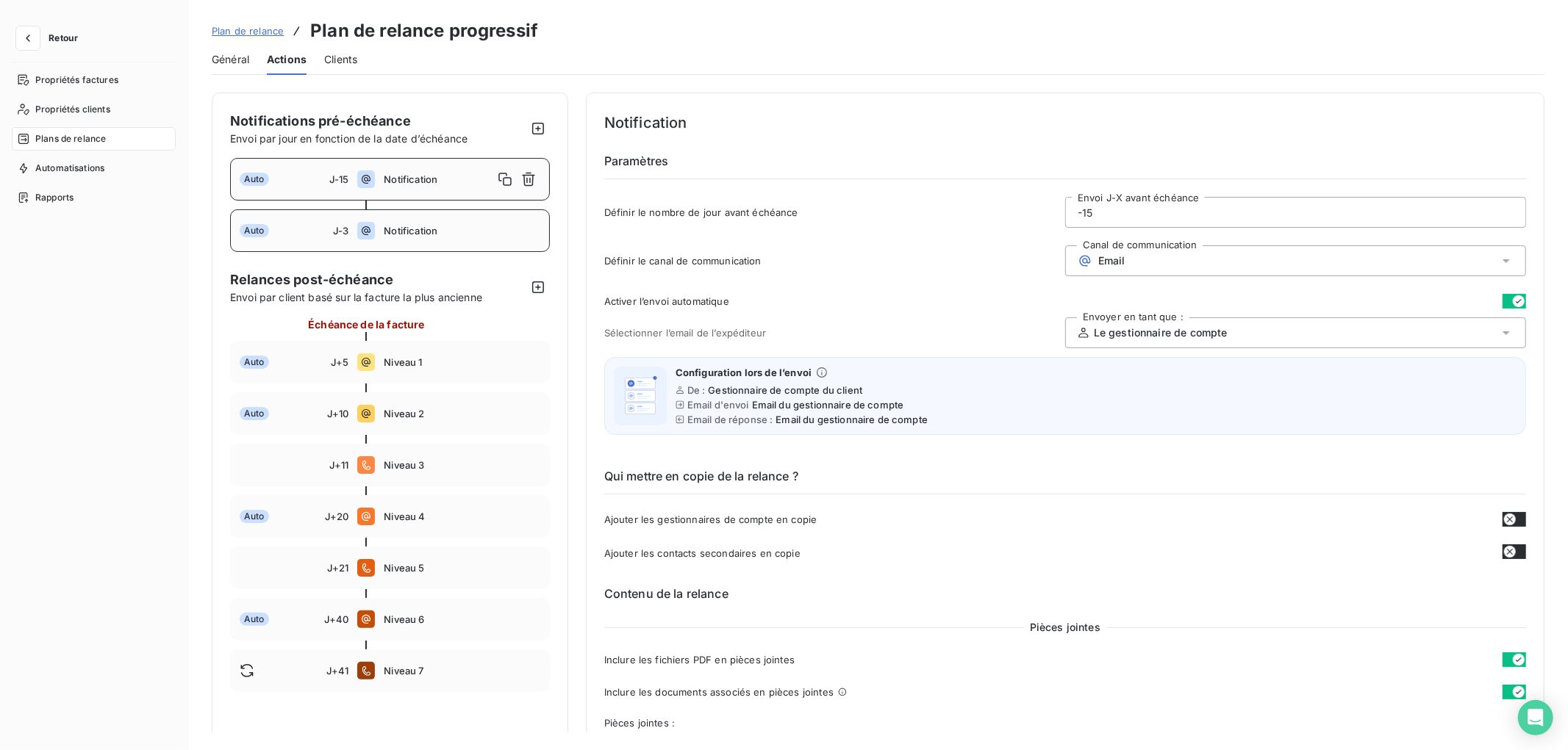
click at [438, 223] on div "Auto J-3 Notification" at bounding box center [390, 231] width 320 height 43
type input "-3"
click at [532, 233] on icon "button" at bounding box center [528, 230] width 14 height 14
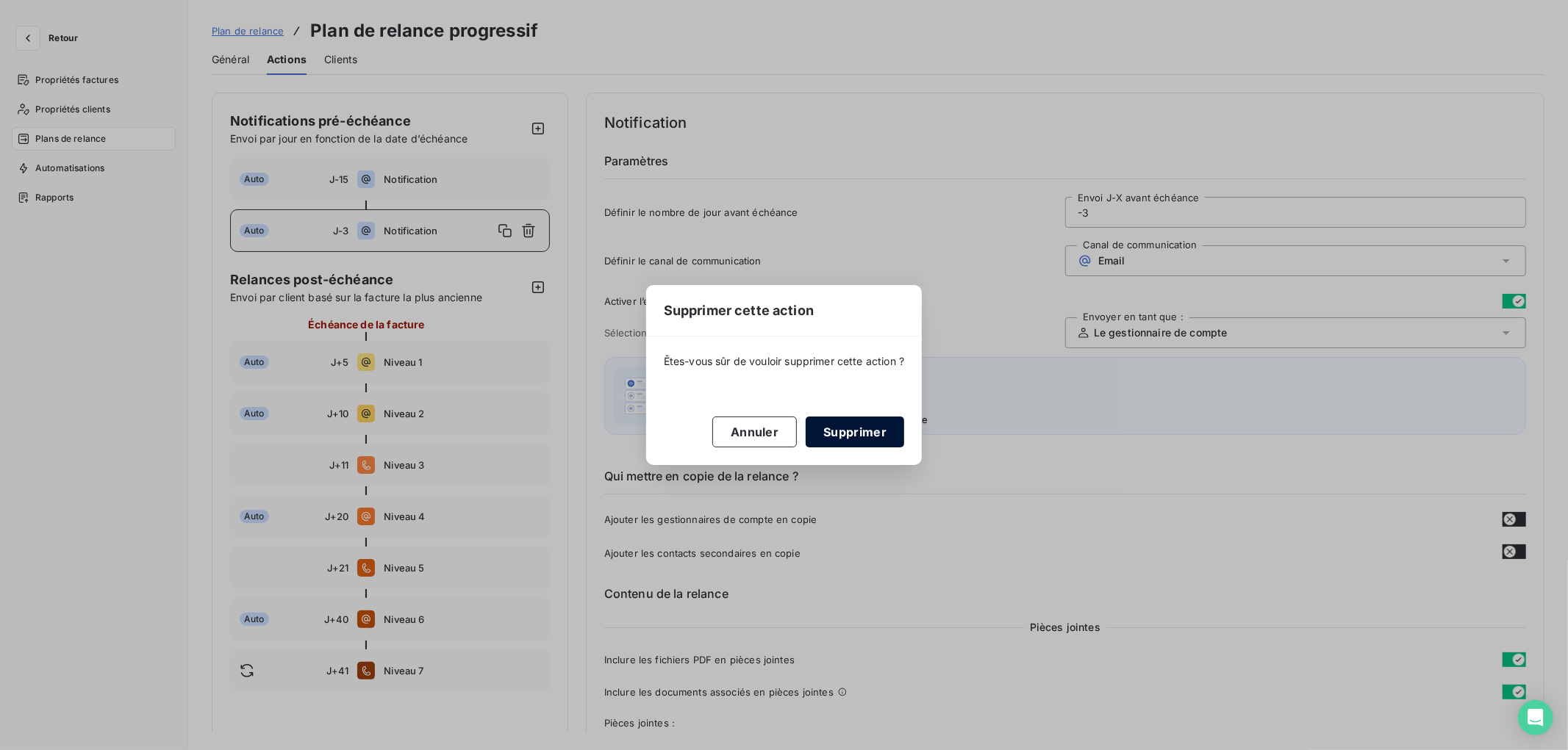
click at [851, 434] on button "Supprimer" at bounding box center [855, 432] width 99 height 31
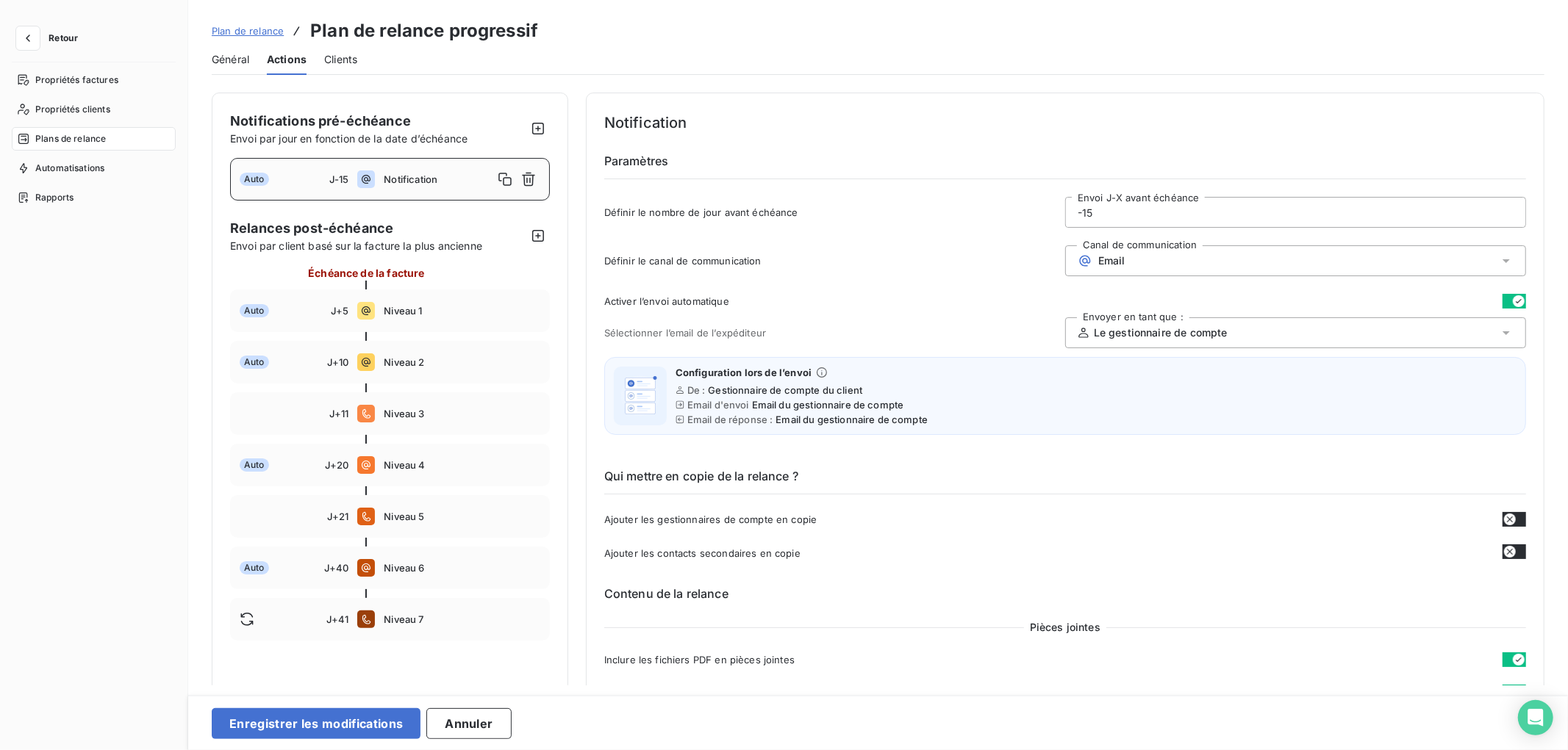
click at [407, 176] on span "Notification" at bounding box center [438, 179] width 109 height 11
click at [1089, 217] on input "-15" at bounding box center [1295, 212] width 459 height 30
type input "-5"
type button "on"
click at [343, 675] on button "Enregistrer les modifications" at bounding box center [316, 723] width 209 height 31
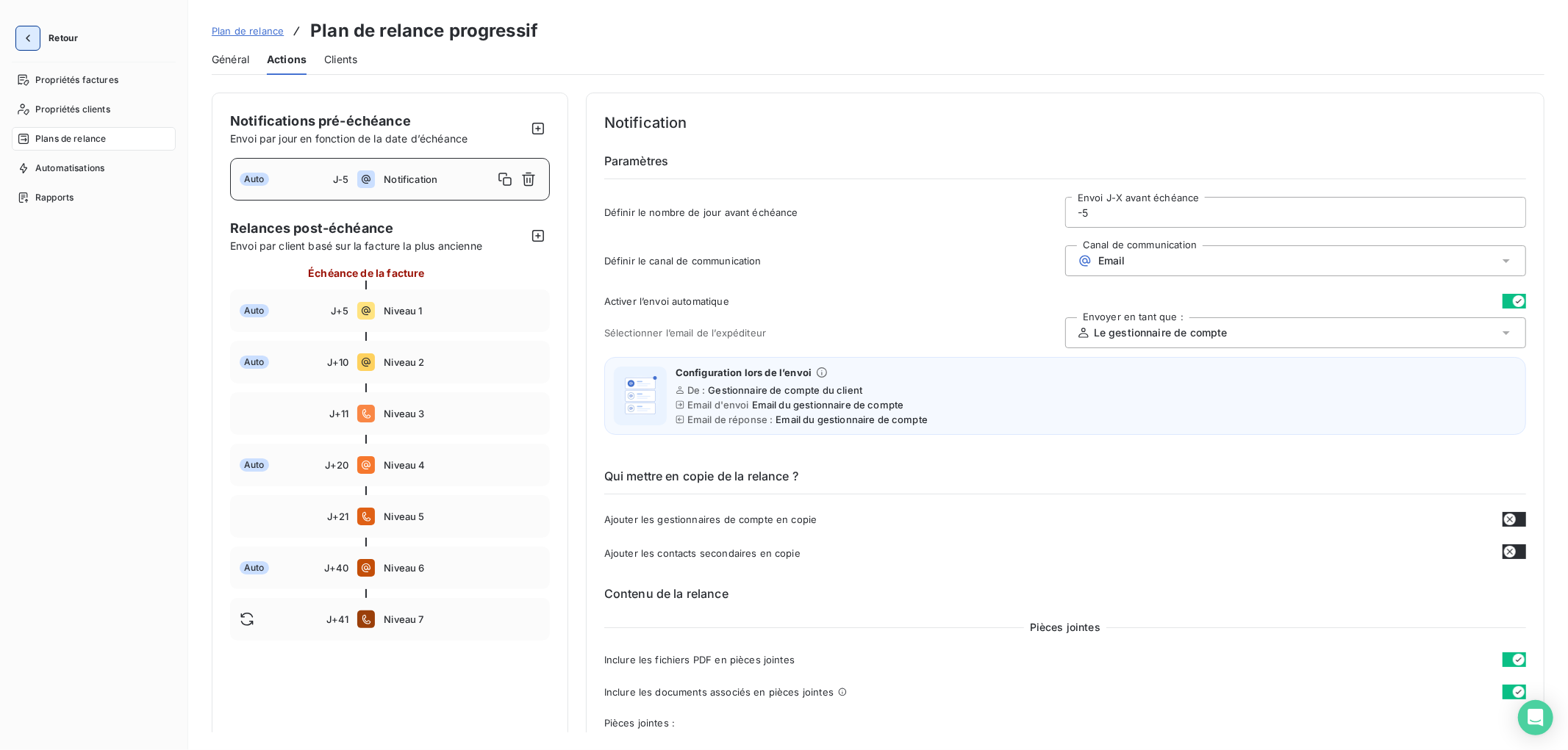
click at [22, 40] on icon "button" at bounding box center [27, 38] width 14 height 14
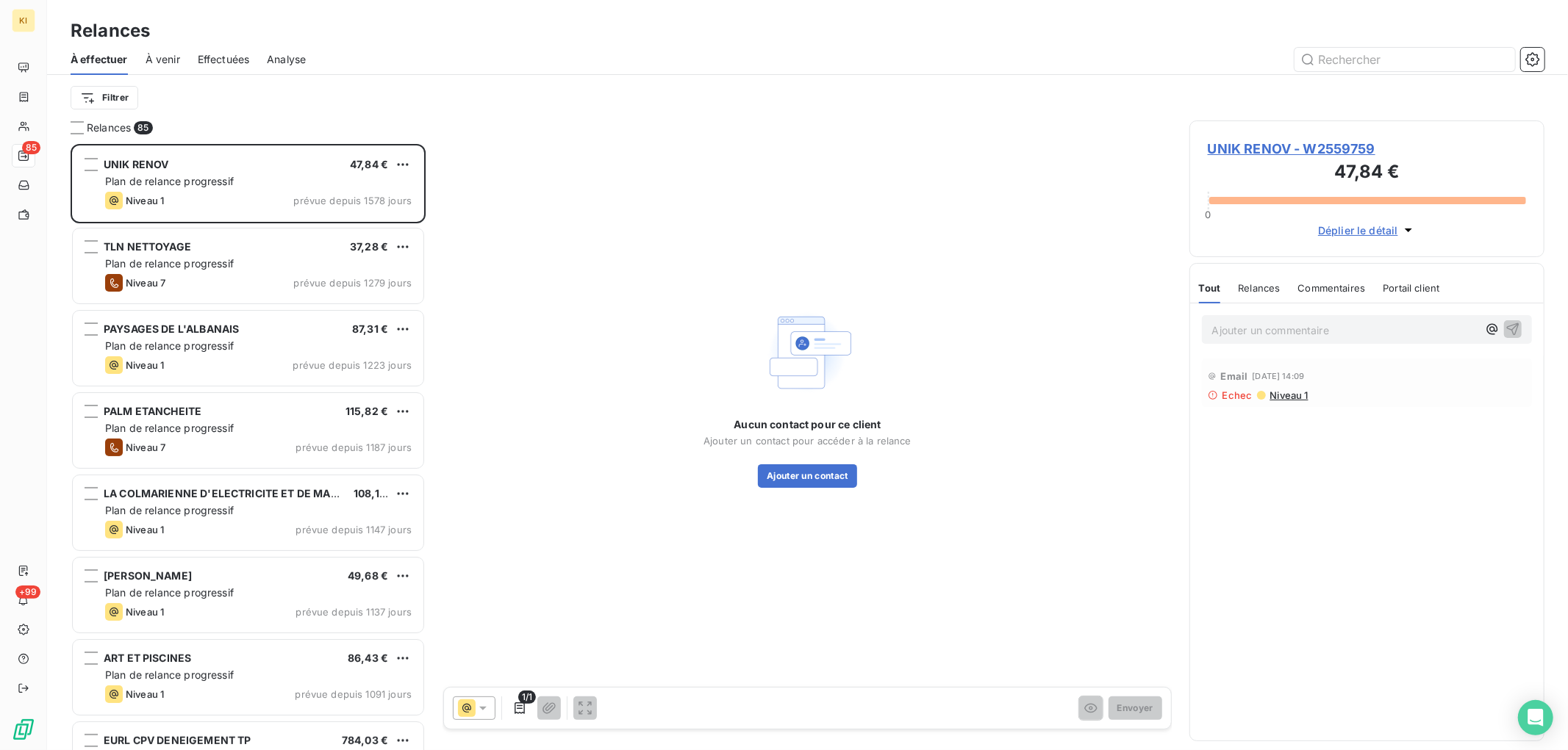
scroll to position [593, 343]
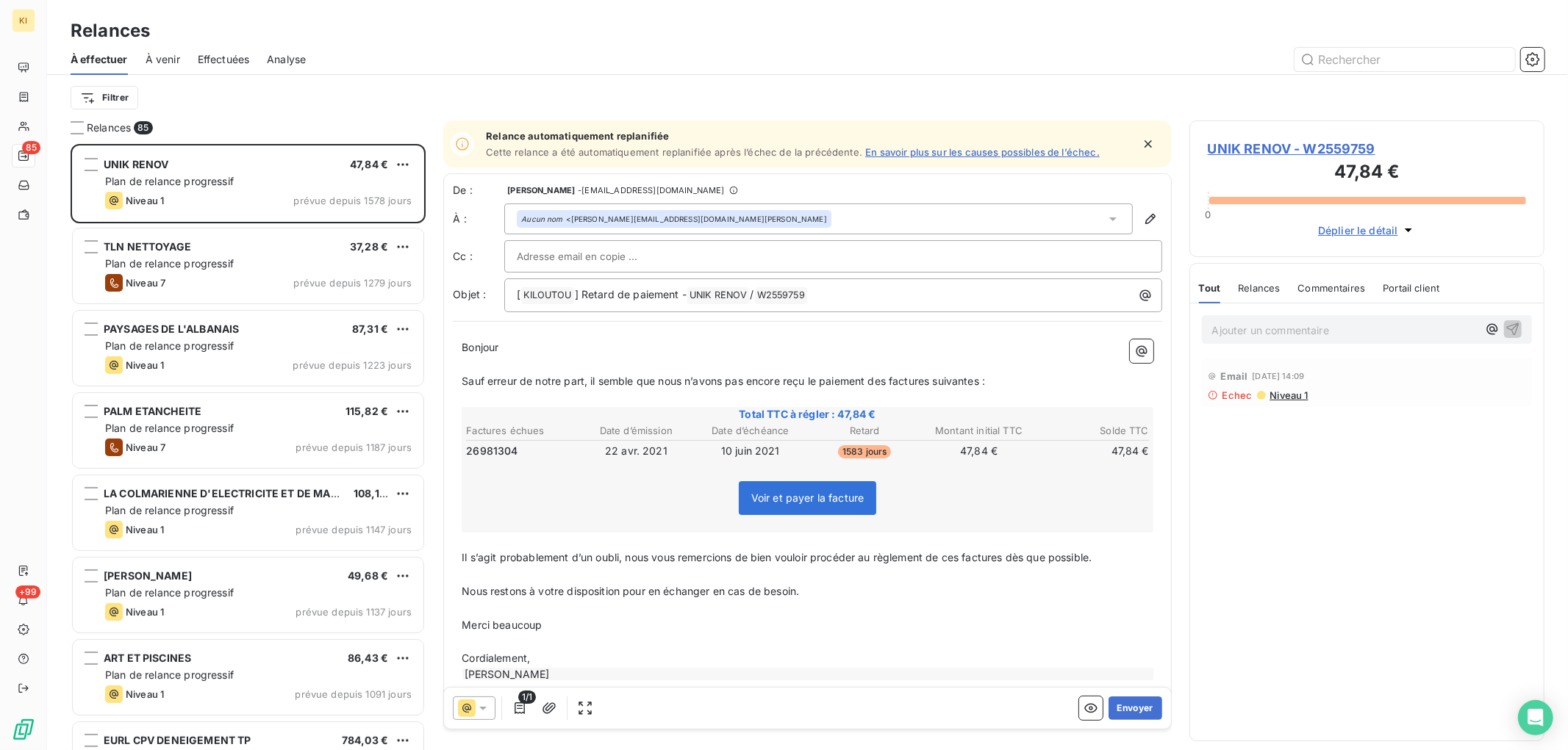
click at [158, 59] on span "À venir" at bounding box center [162, 59] width 34 height 14
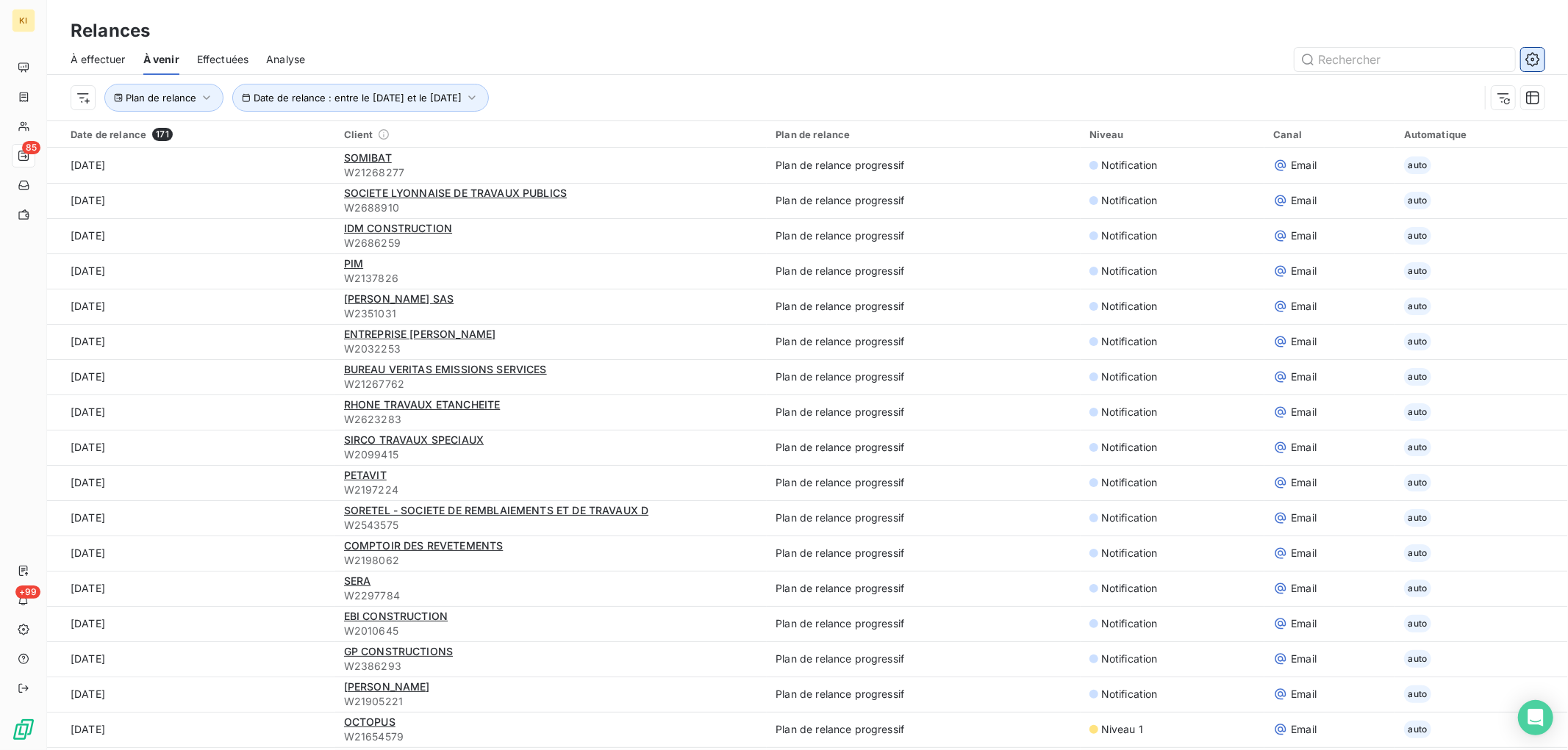
click at [1531, 59] on icon "button" at bounding box center [1532, 59] width 14 height 14
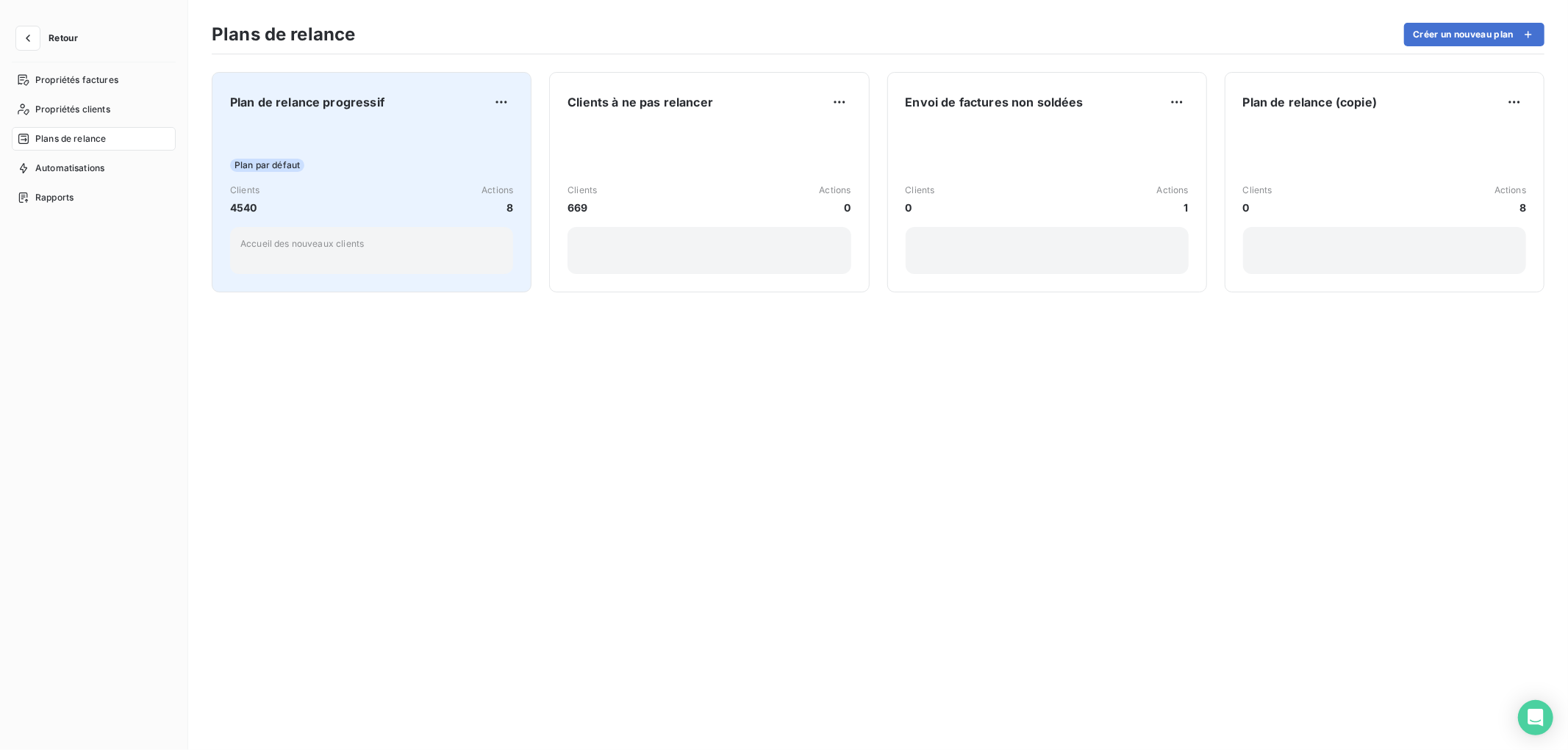
click at [398, 176] on div "Plan par défaut Clients 4540 Actions 8 Accueil des nouveaux clients" at bounding box center [372, 199] width 283 height 148
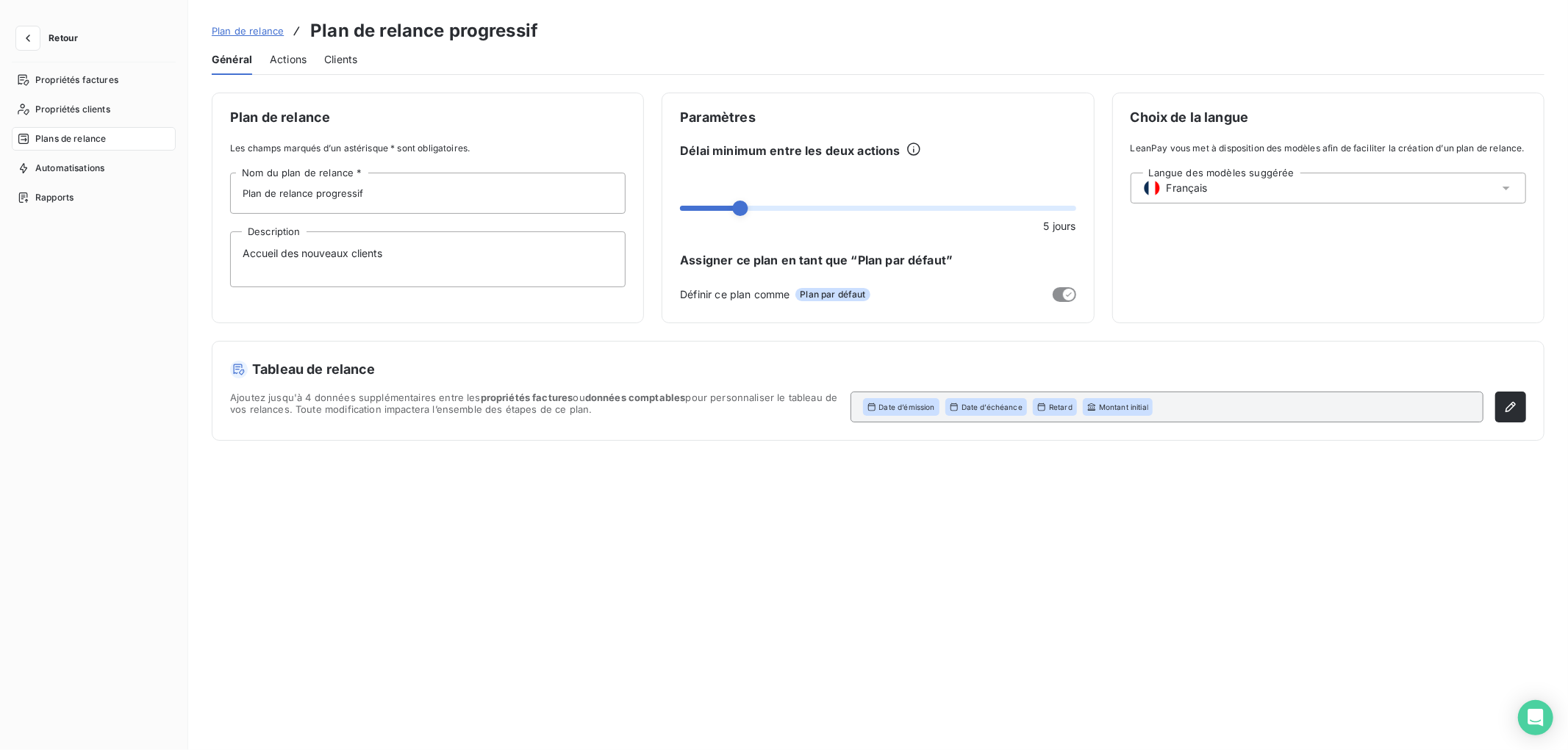
click at [278, 59] on span "Actions" at bounding box center [288, 59] width 36 height 14
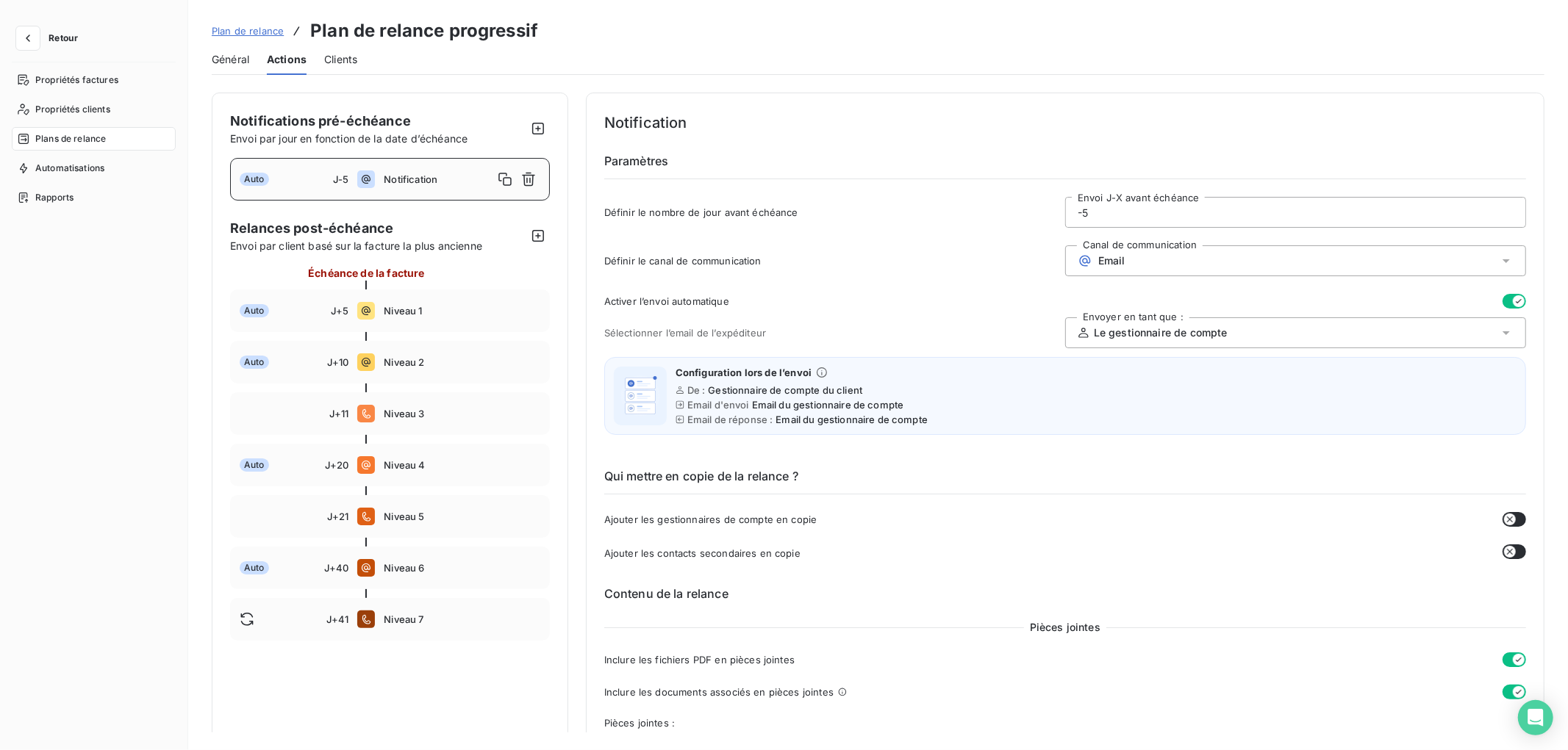
click at [431, 187] on div "Notification" at bounding box center [461, 179] width 156 height 24
click at [34, 35] on icon "button" at bounding box center [27, 38] width 14 height 14
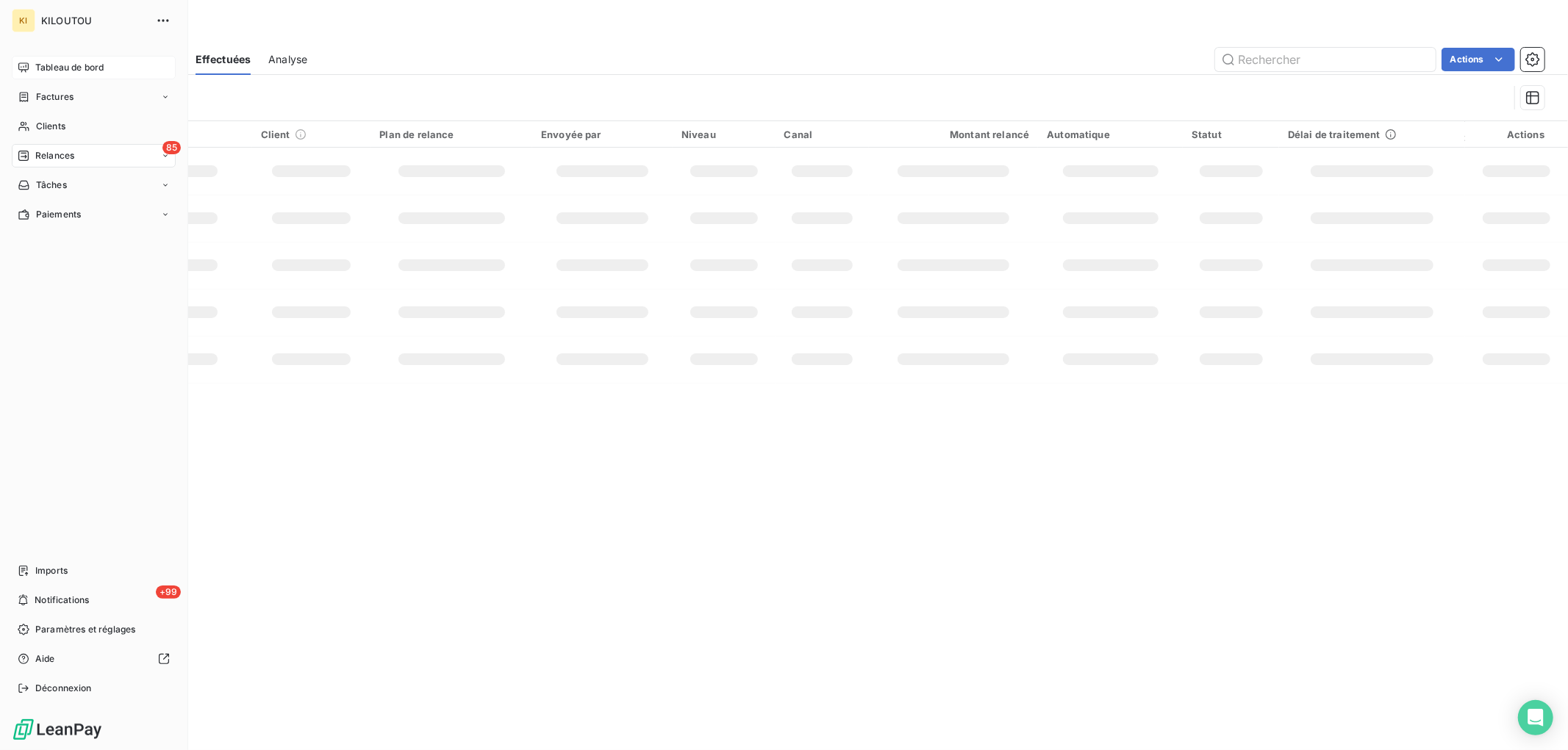
click at [66, 65] on span "Tableau de bord" at bounding box center [69, 67] width 68 height 13
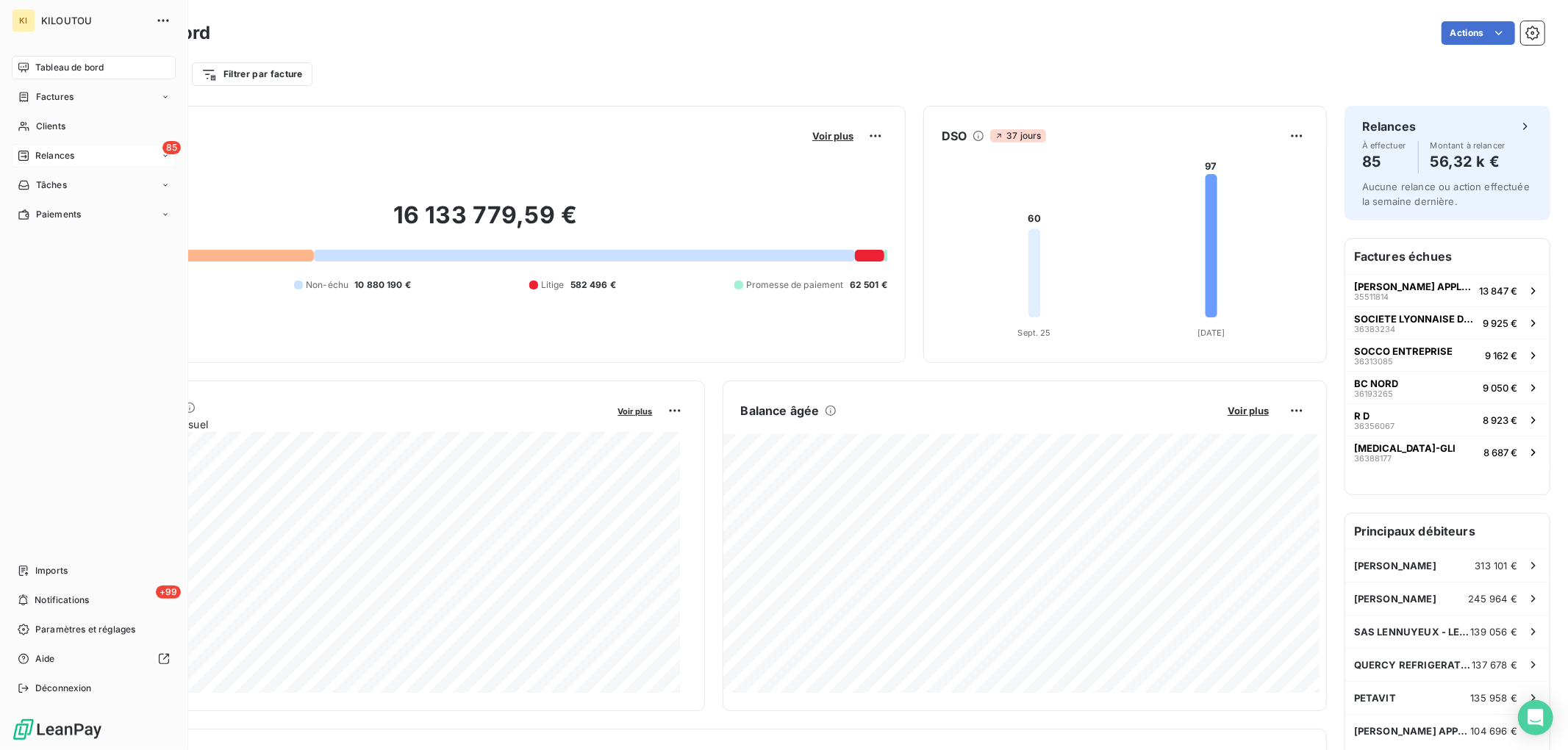
click at [59, 158] on span "Relances" at bounding box center [54, 155] width 39 height 13
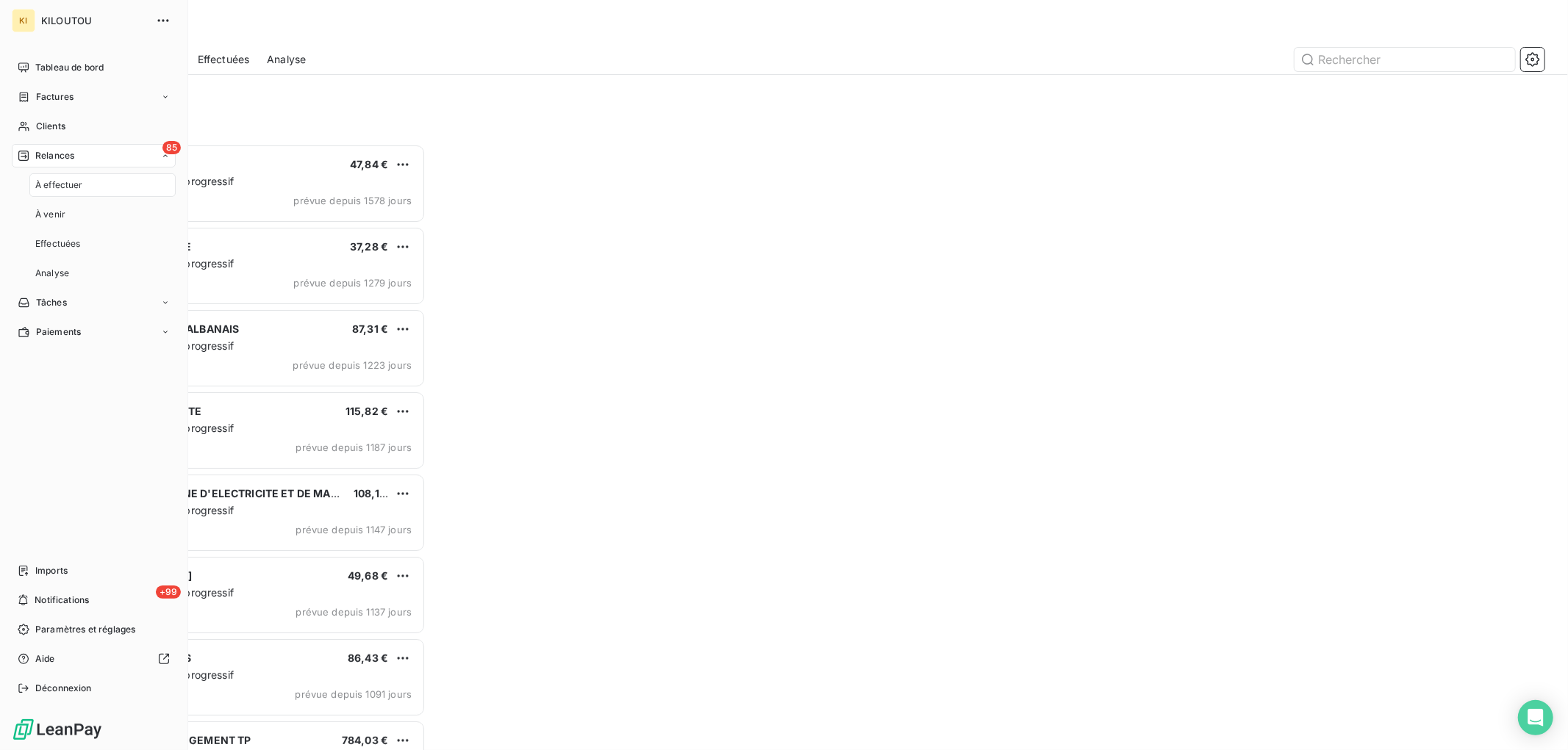
scroll to position [593, 343]
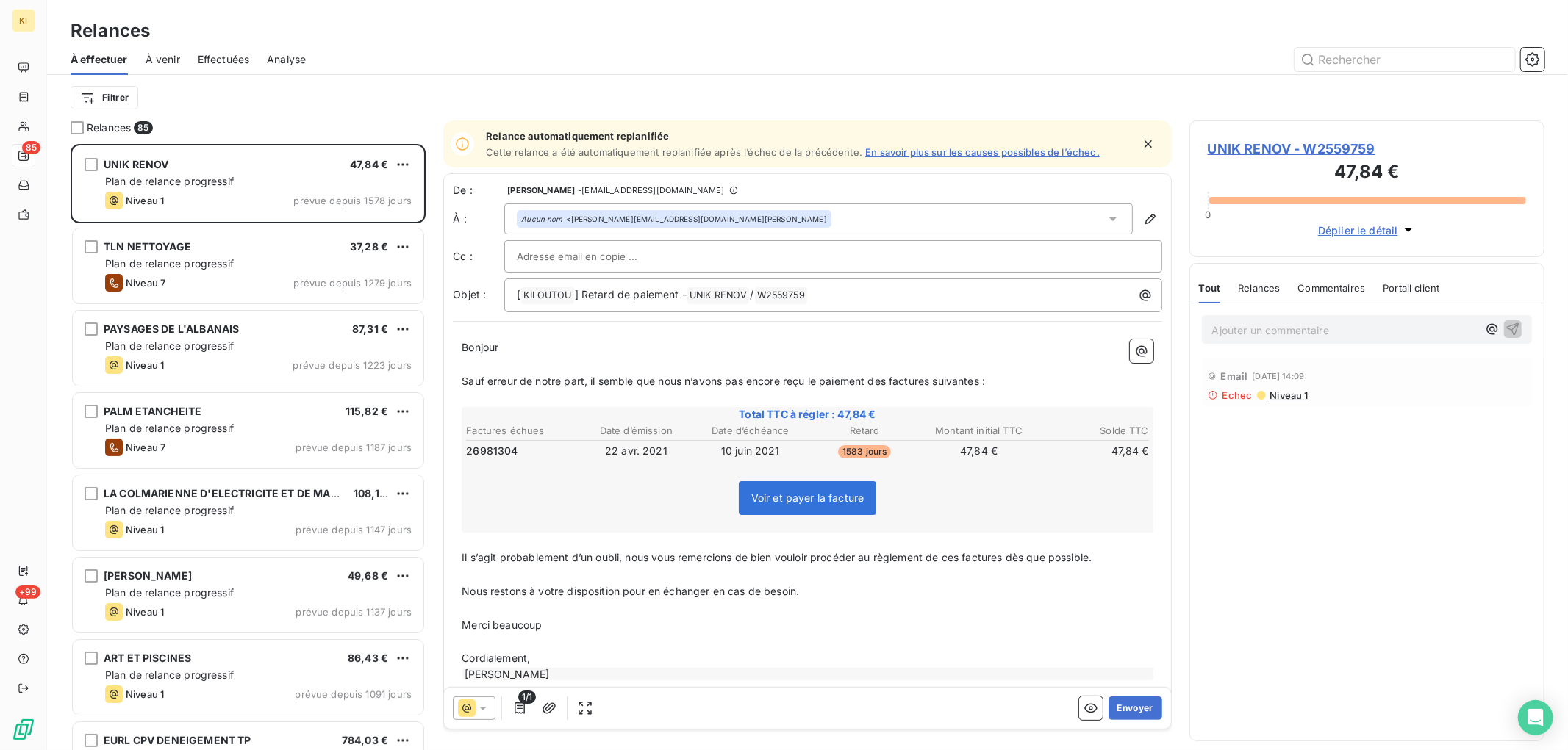
click at [166, 55] on span "À venir" at bounding box center [162, 59] width 34 height 14
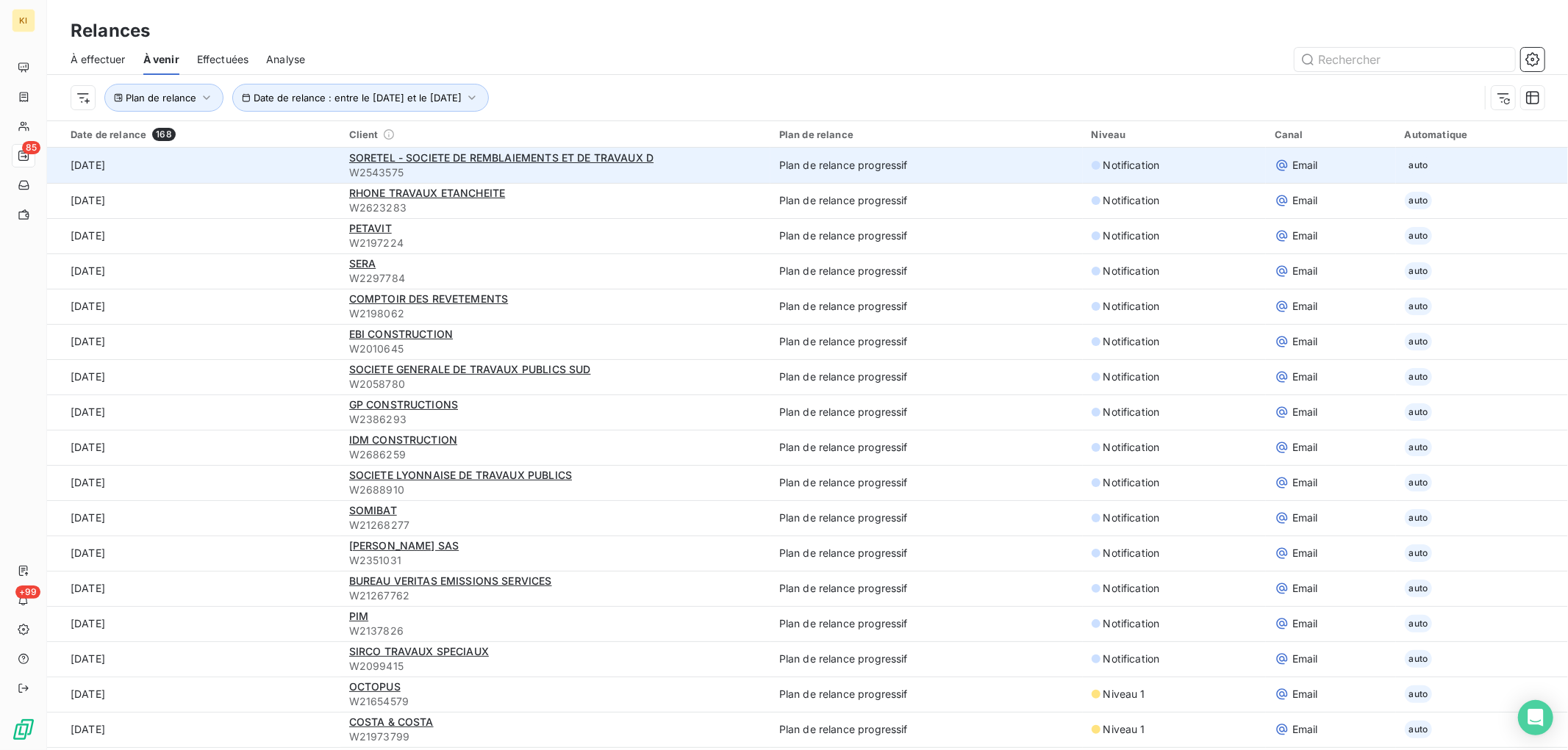
click at [1405, 163] on span "auto" at bounding box center [1418, 165] width 28 height 17
click at [1265, 166] on td "Email" at bounding box center [1330, 165] width 130 height 35
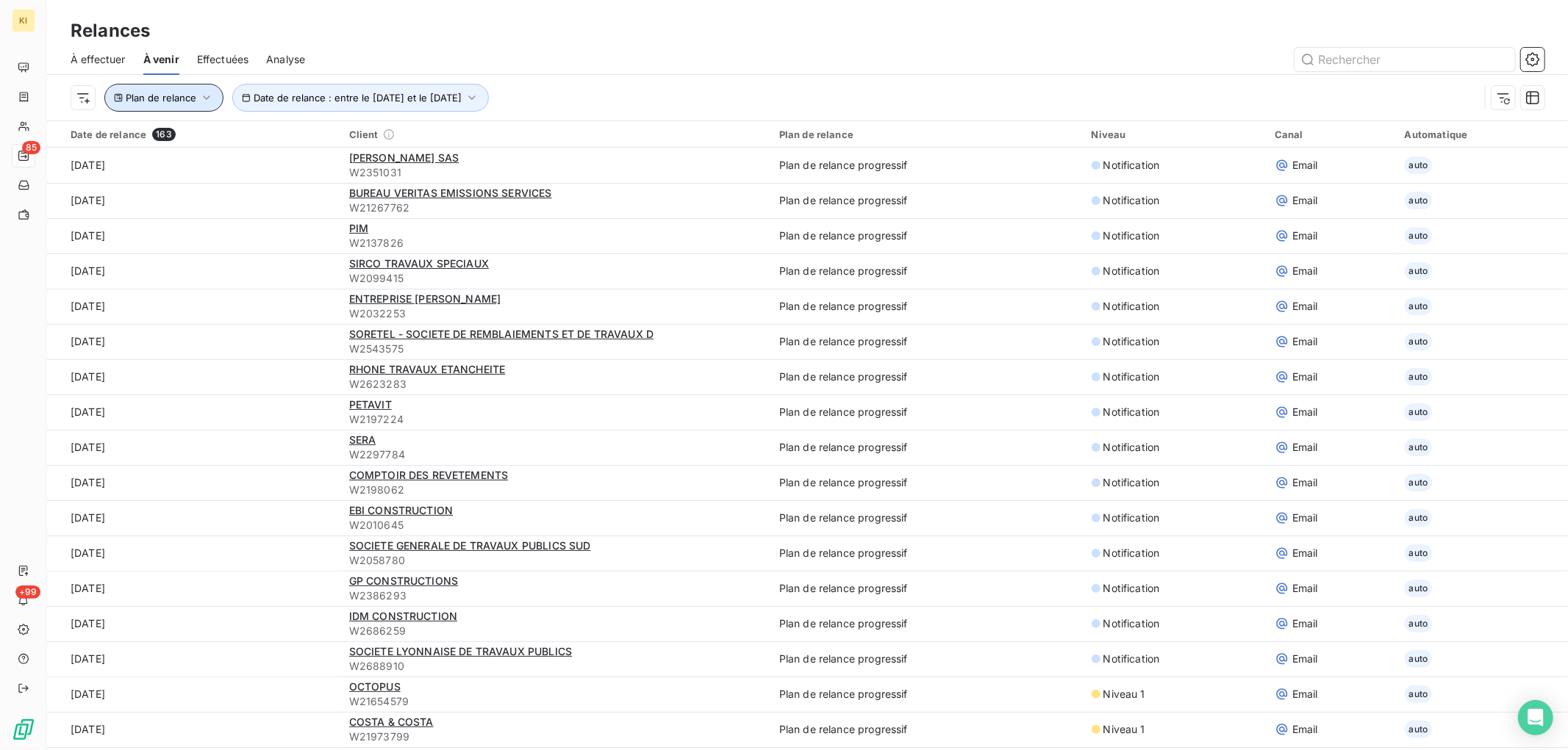
click at [196, 93] on button "Plan de relance" at bounding box center [163, 97] width 119 height 28
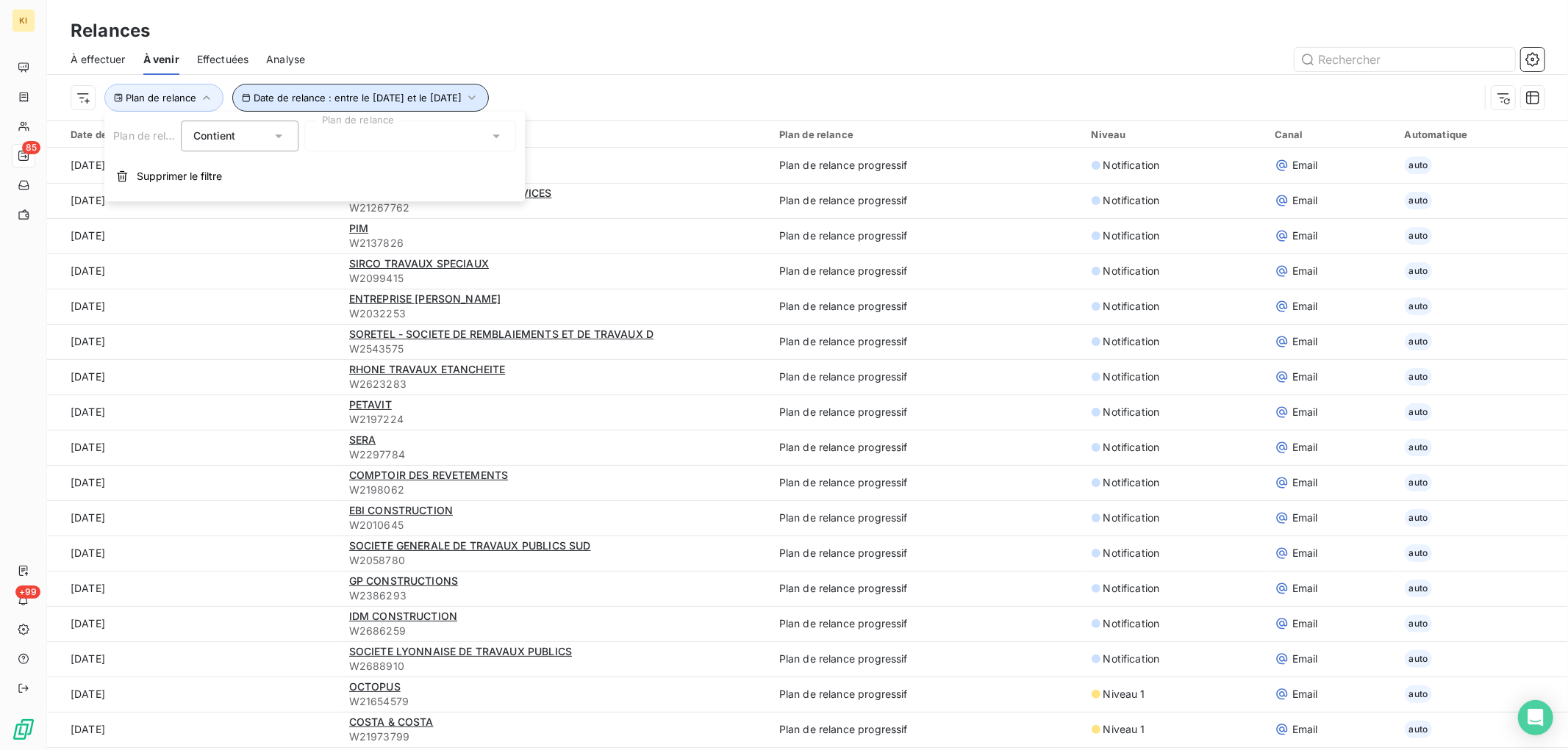
click at [307, 90] on button "Date de relance : entre le [DATE] et le [DATE]" at bounding box center [361, 97] width 257 height 28
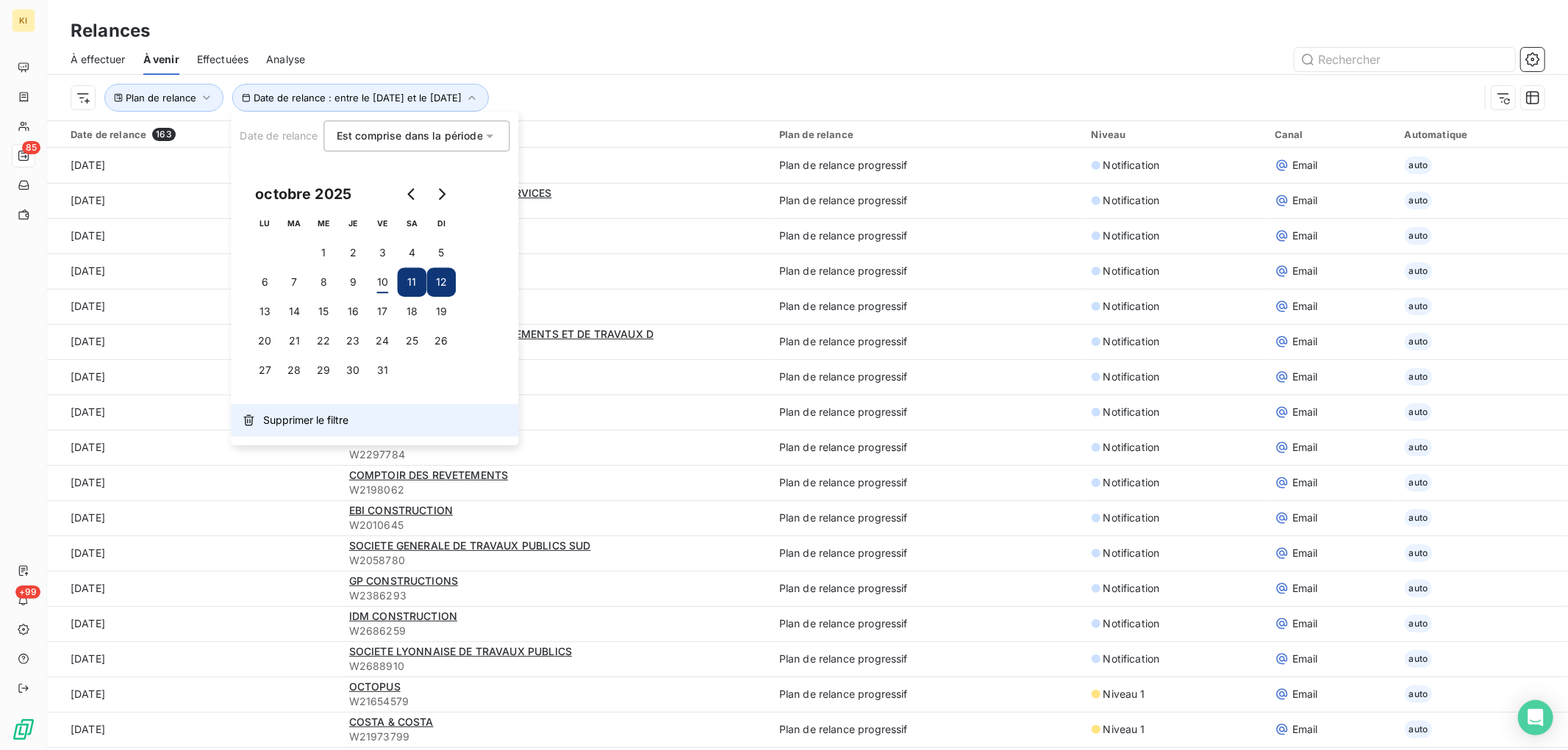
click at [317, 416] on span "Supprimer le filtre" at bounding box center [306, 420] width 85 height 14
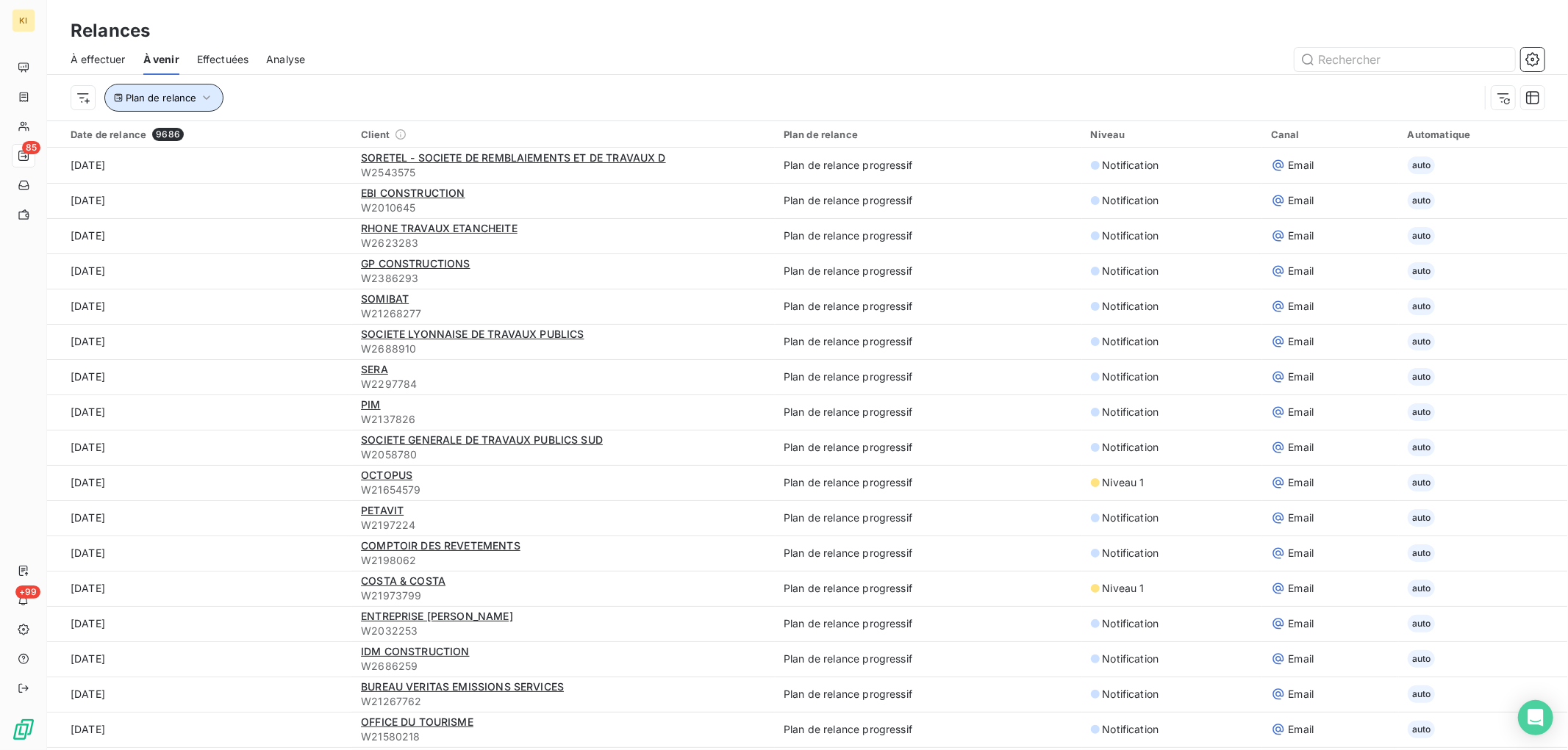
click at [196, 100] on button "Plan de relance" at bounding box center [163, 97] width 119 height 28
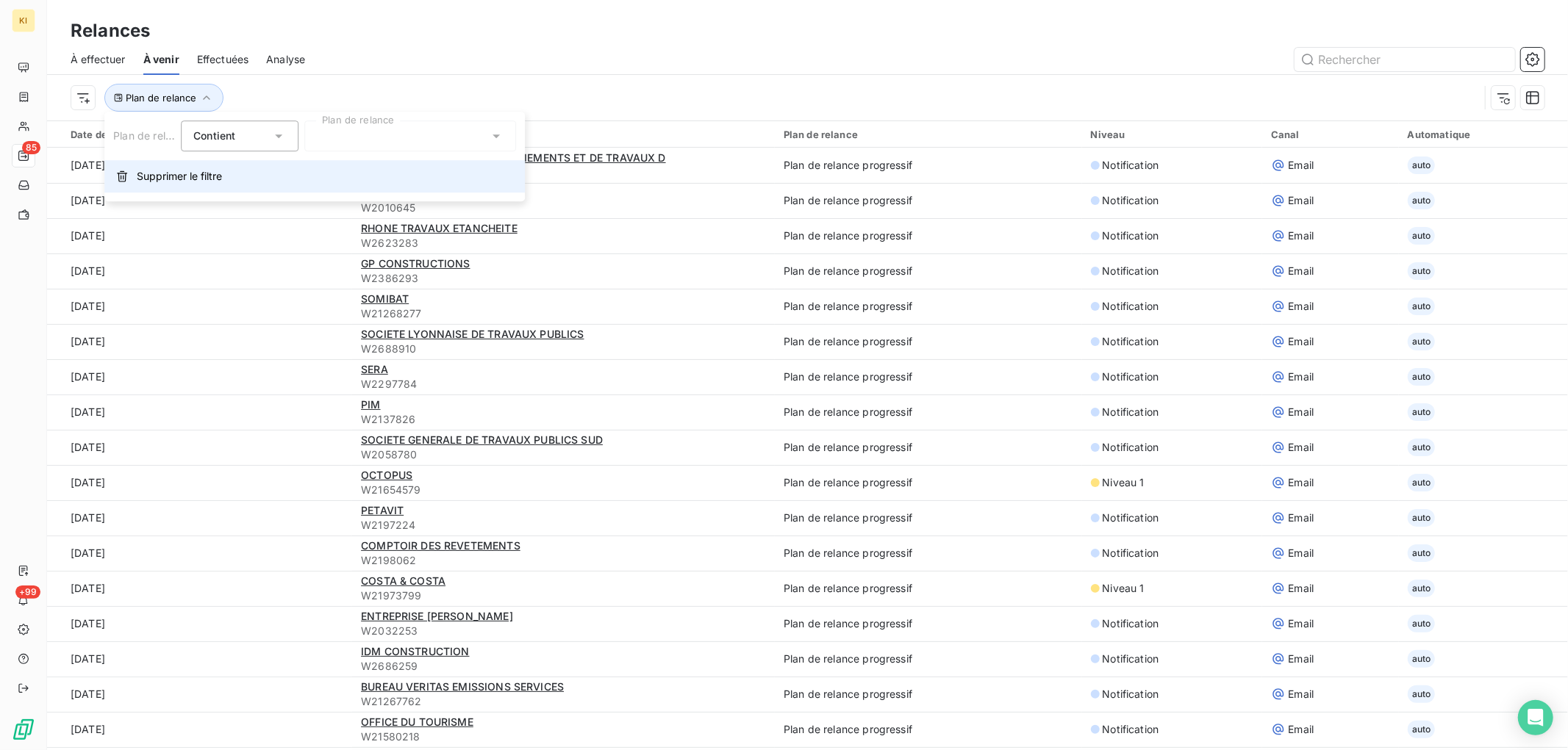
click at [184, 181] on span "Supprimer le filtre" at bounding box center [179, 176] width 85 height 14
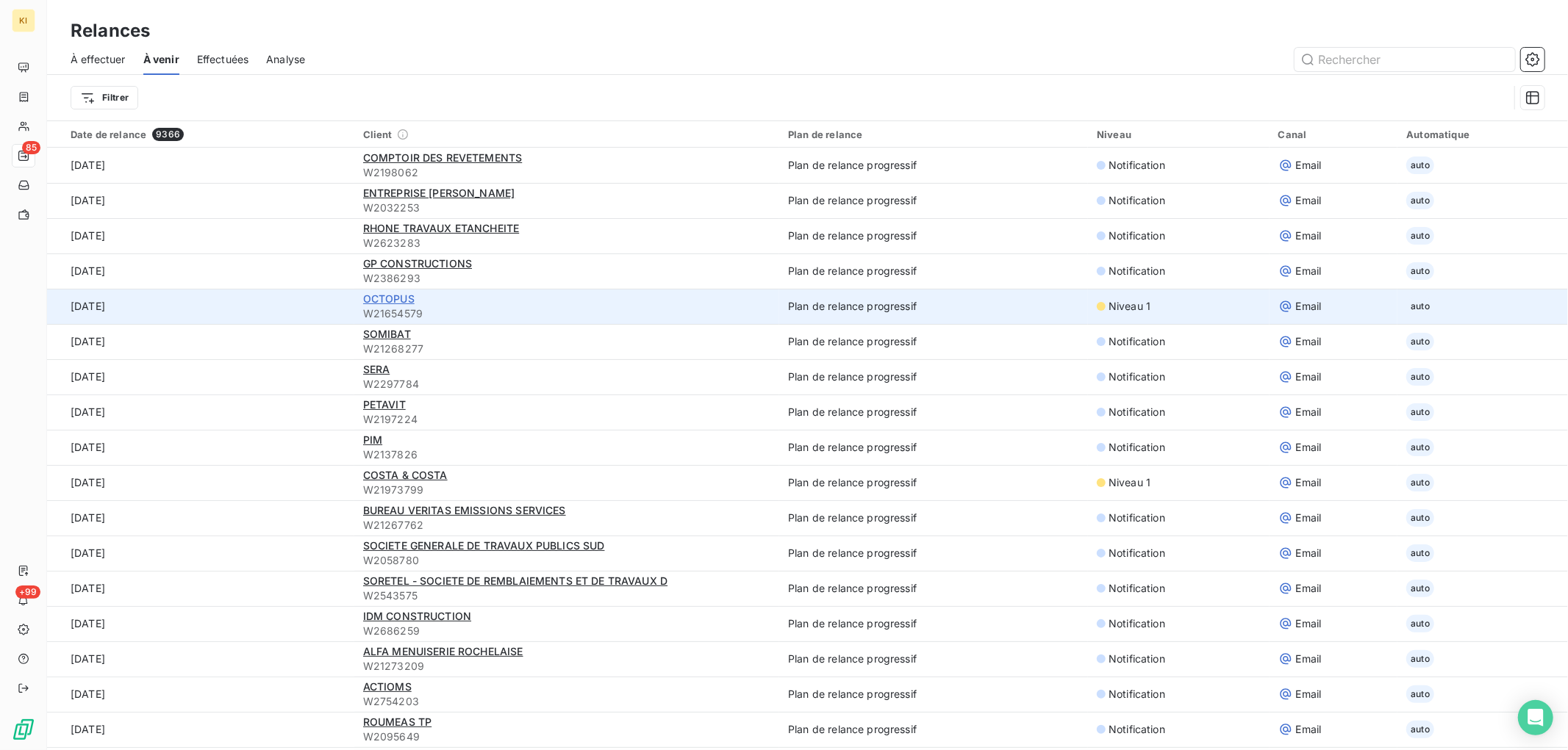
click at [380, 295] on span "OCTOPUS" at bounding box center [389, 299] width 52 height 12
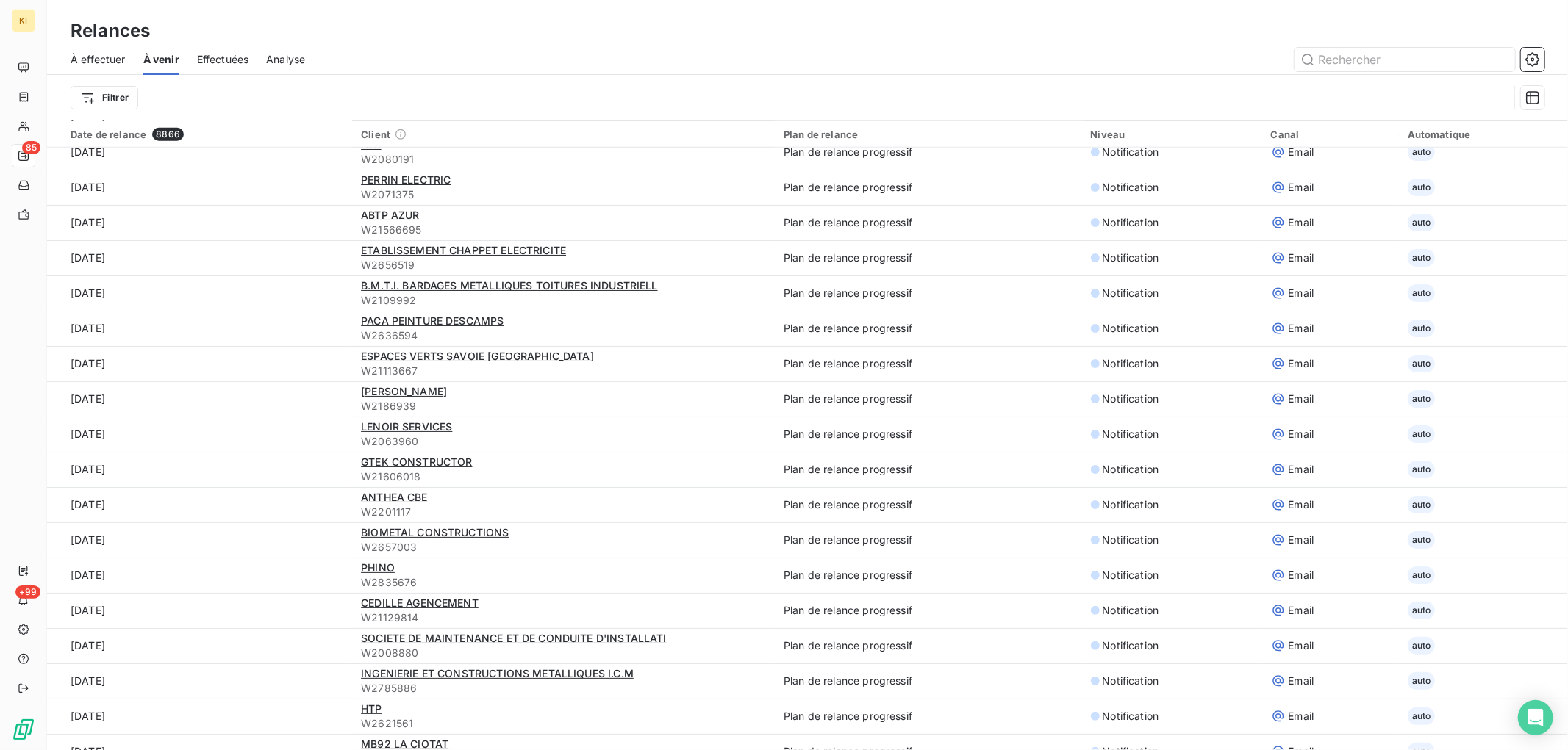
scroll to position [1224, 0]
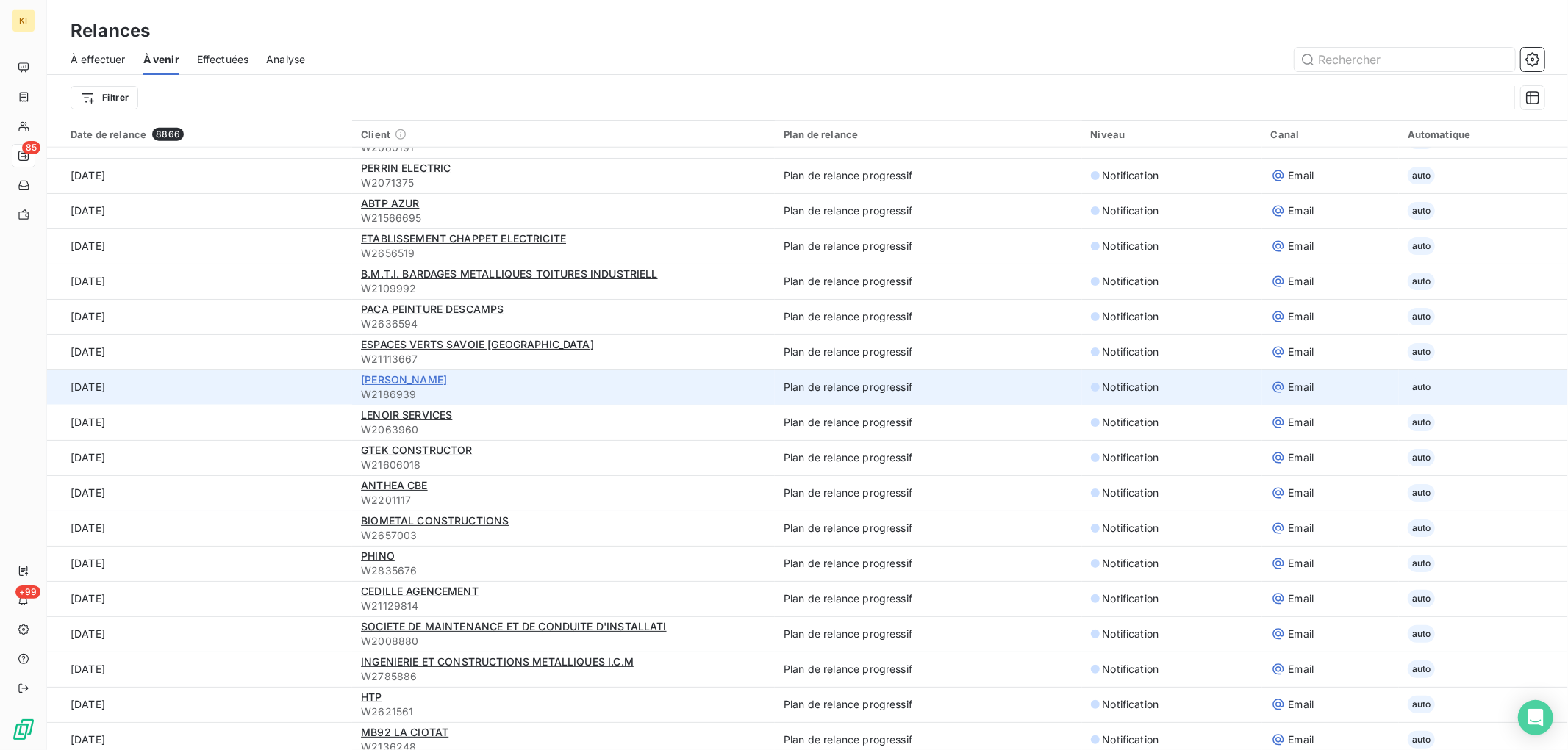
click at [400, 379] on span "[PERSON_NAME]" at bounding box center [404, 379] width 86 height 12
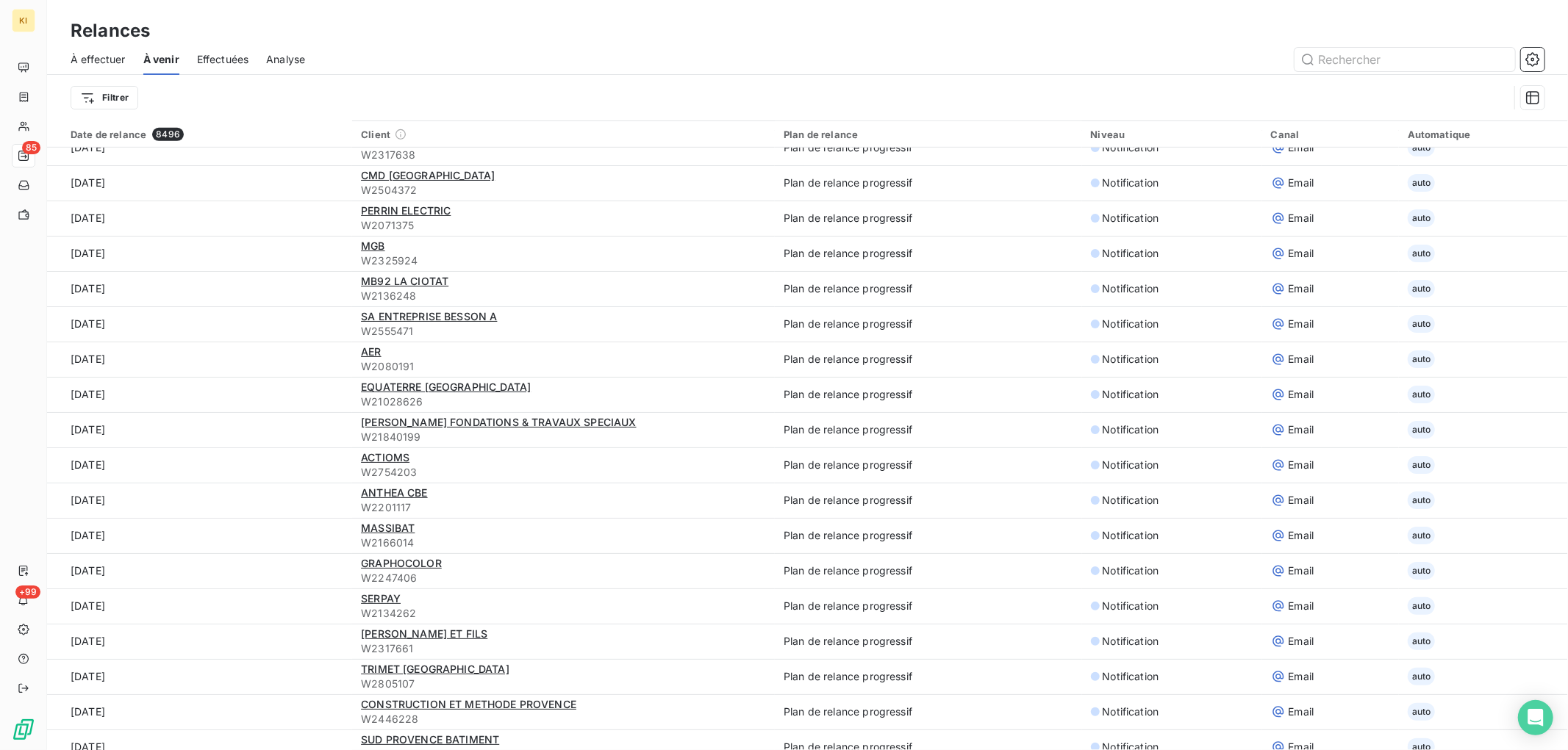
scroll to position [1306, 0]
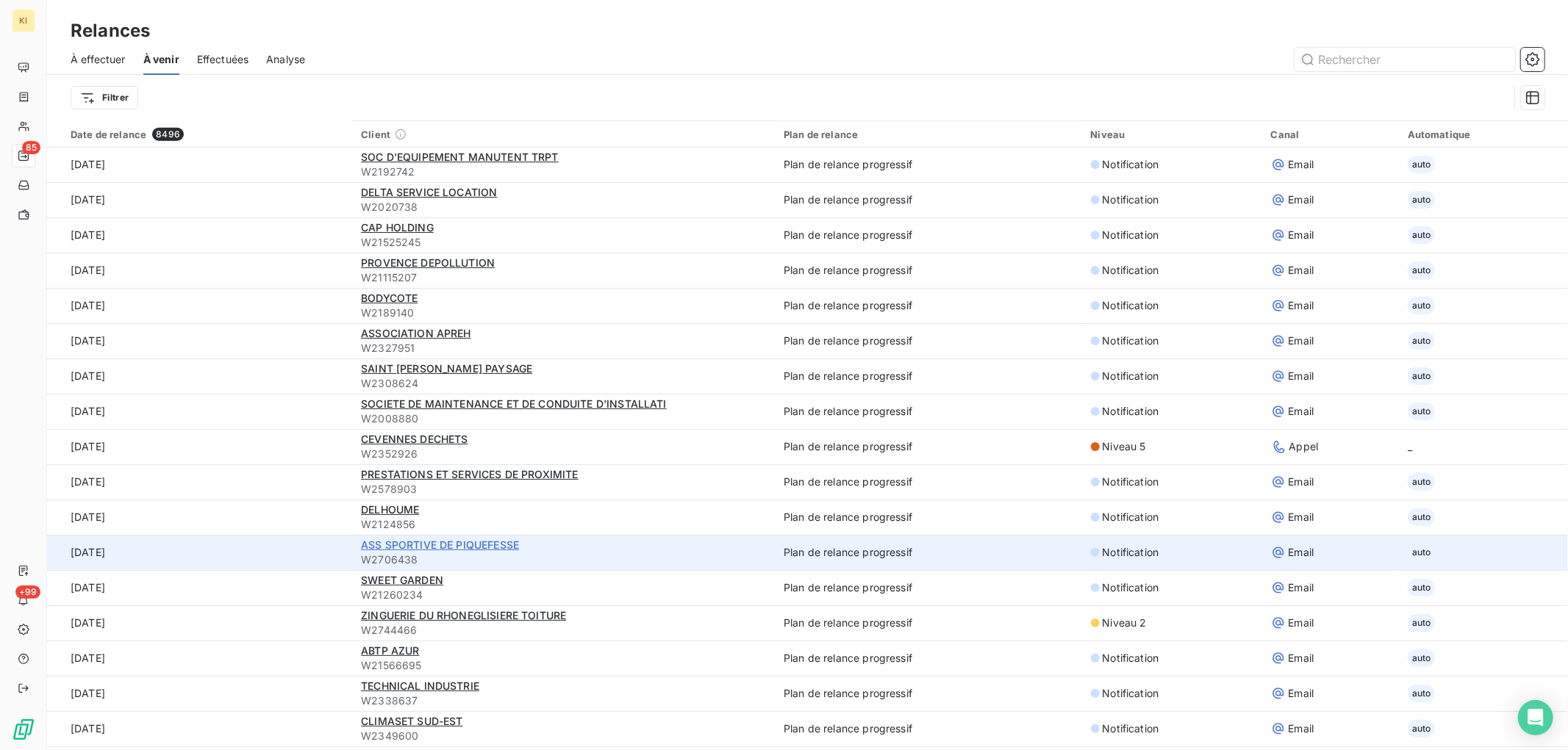
click at [382, 548] on span "ASS SPORTIVE DE PIQUEFESSE" at bounding box center [440, 545] width 158 height 12
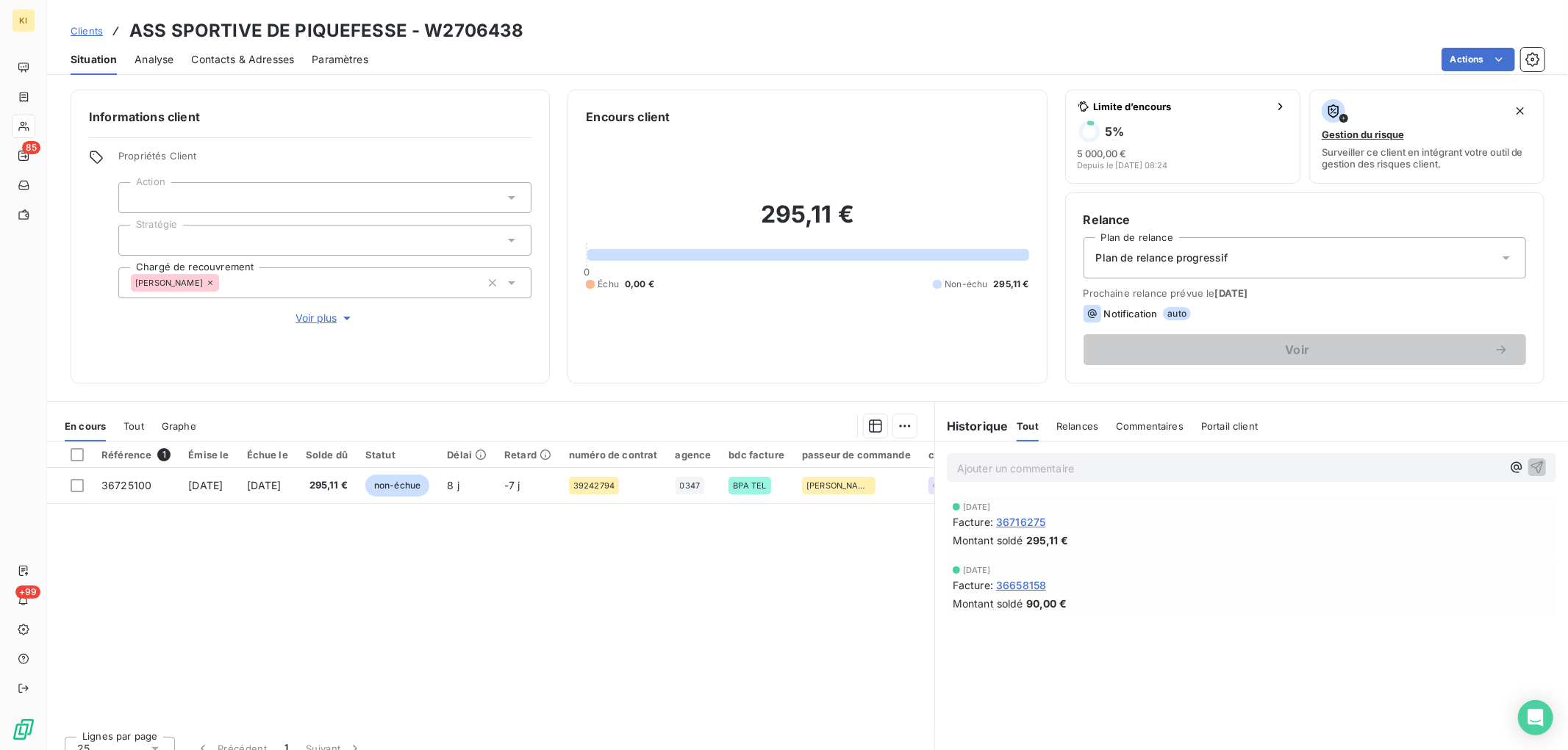
click at [1056, 422] on span "Relances" at bounding box center [1077, 426] width 42 height 11
click at [1019, 428] on span "Tout" at bounding box center [1027, 426] width 21 height 11
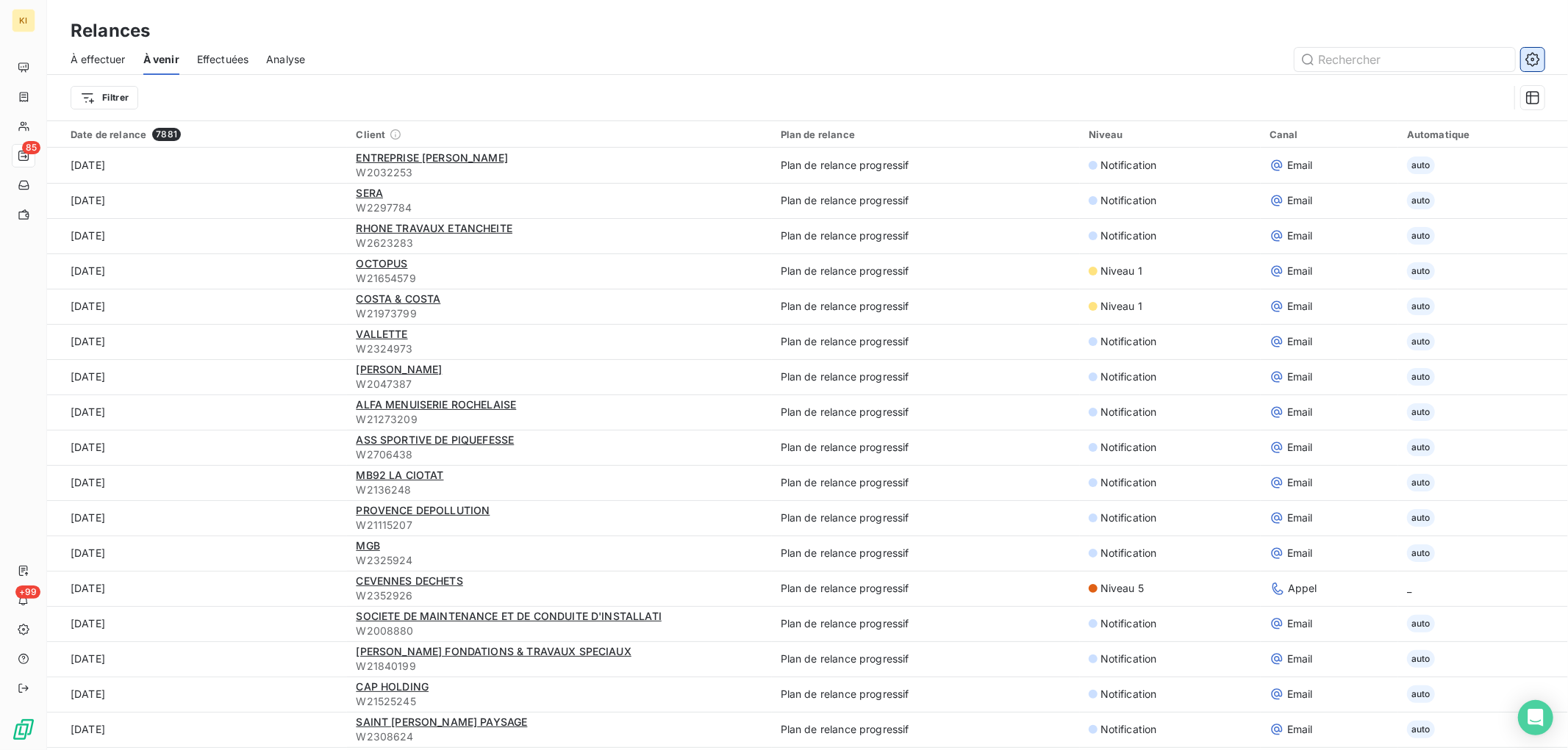
click at [1526, 60] on icon "button" at bounding box center [1532, 59] width 14 height 14
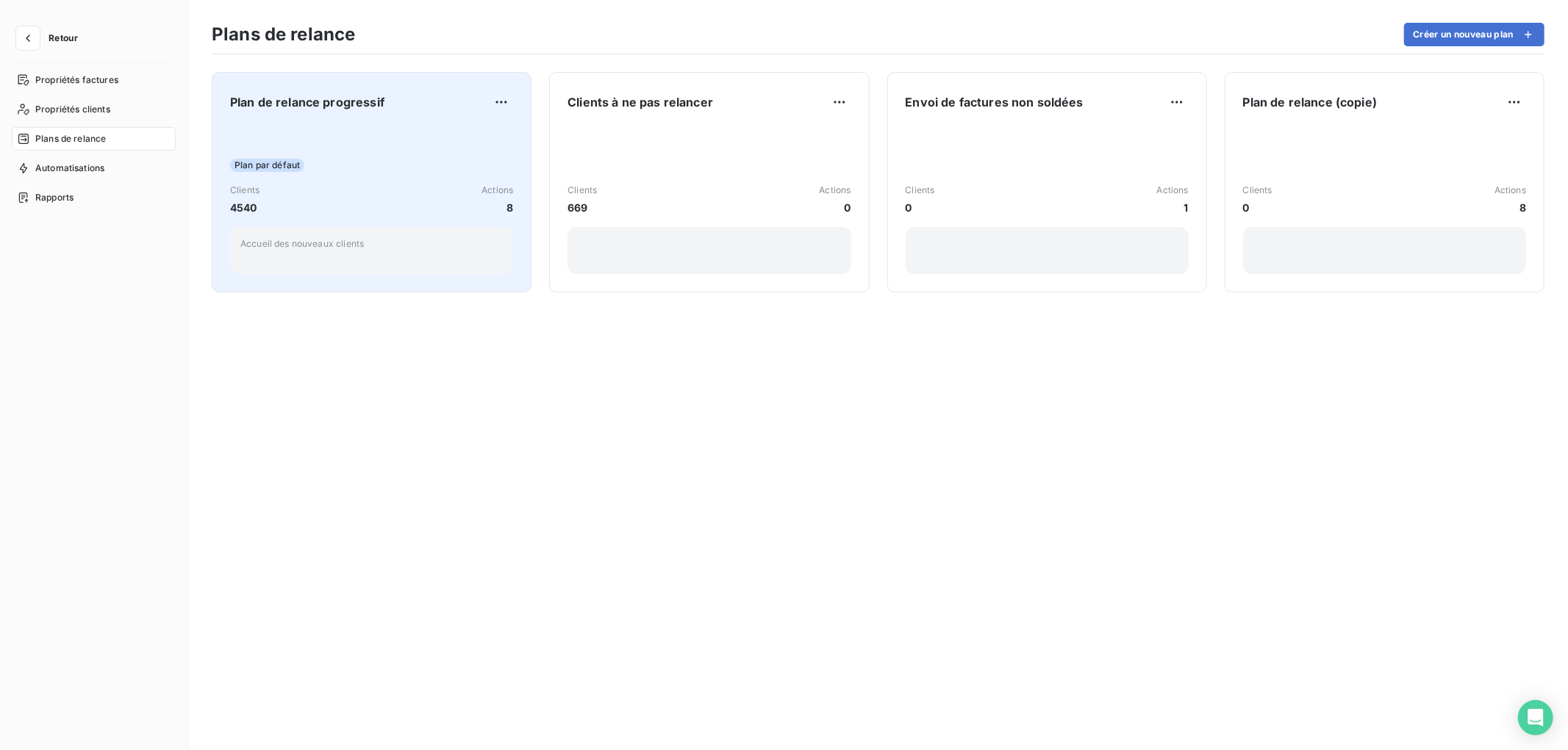
click at [414, 147] on div "Plan par défaut Clients 4540 Actions 8 Accueil des nouveaux clients" at bounding box center [372, 199] width 283 height 148
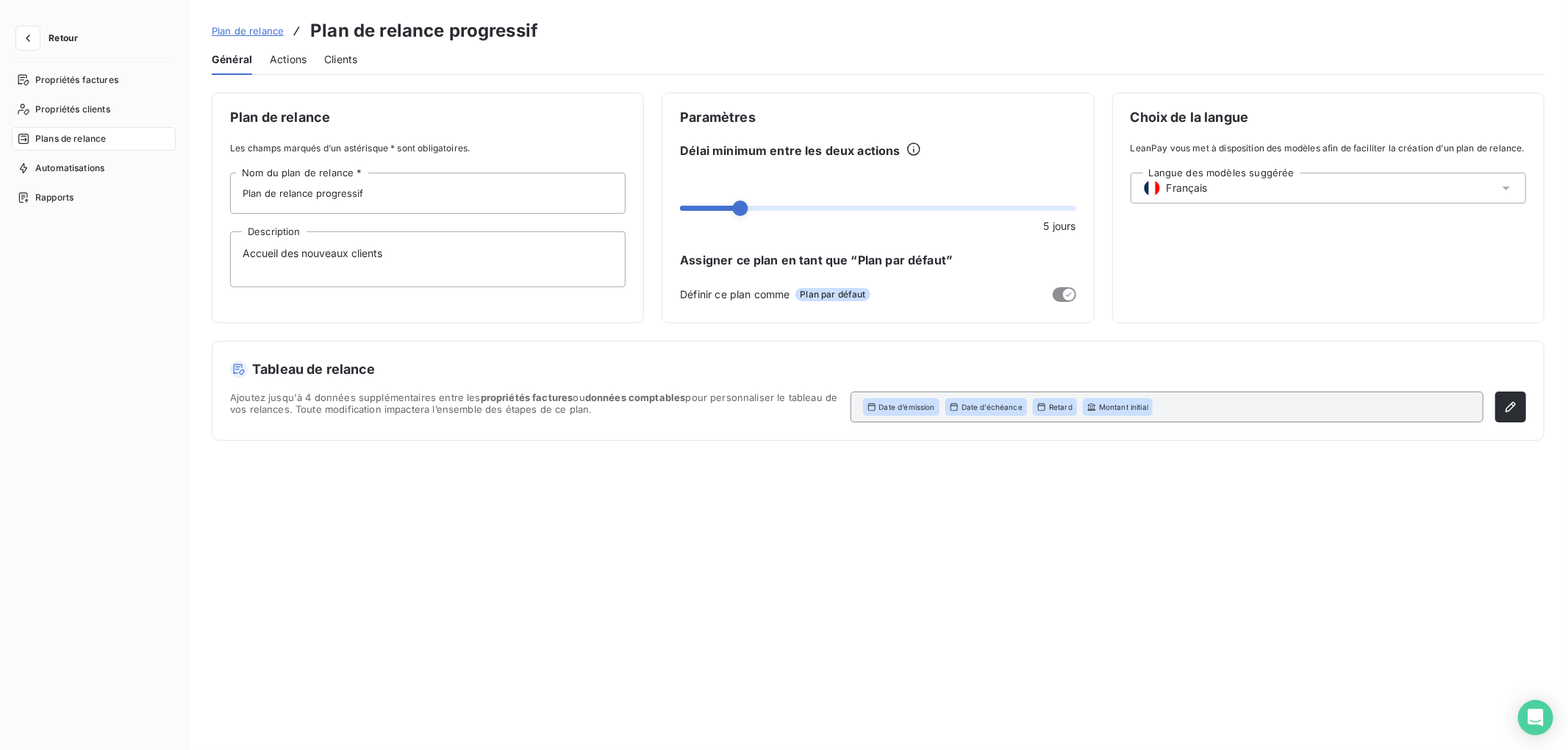
click at [298, 56] on span "Actions" at bounding box center [288, 59] width 36 height 14
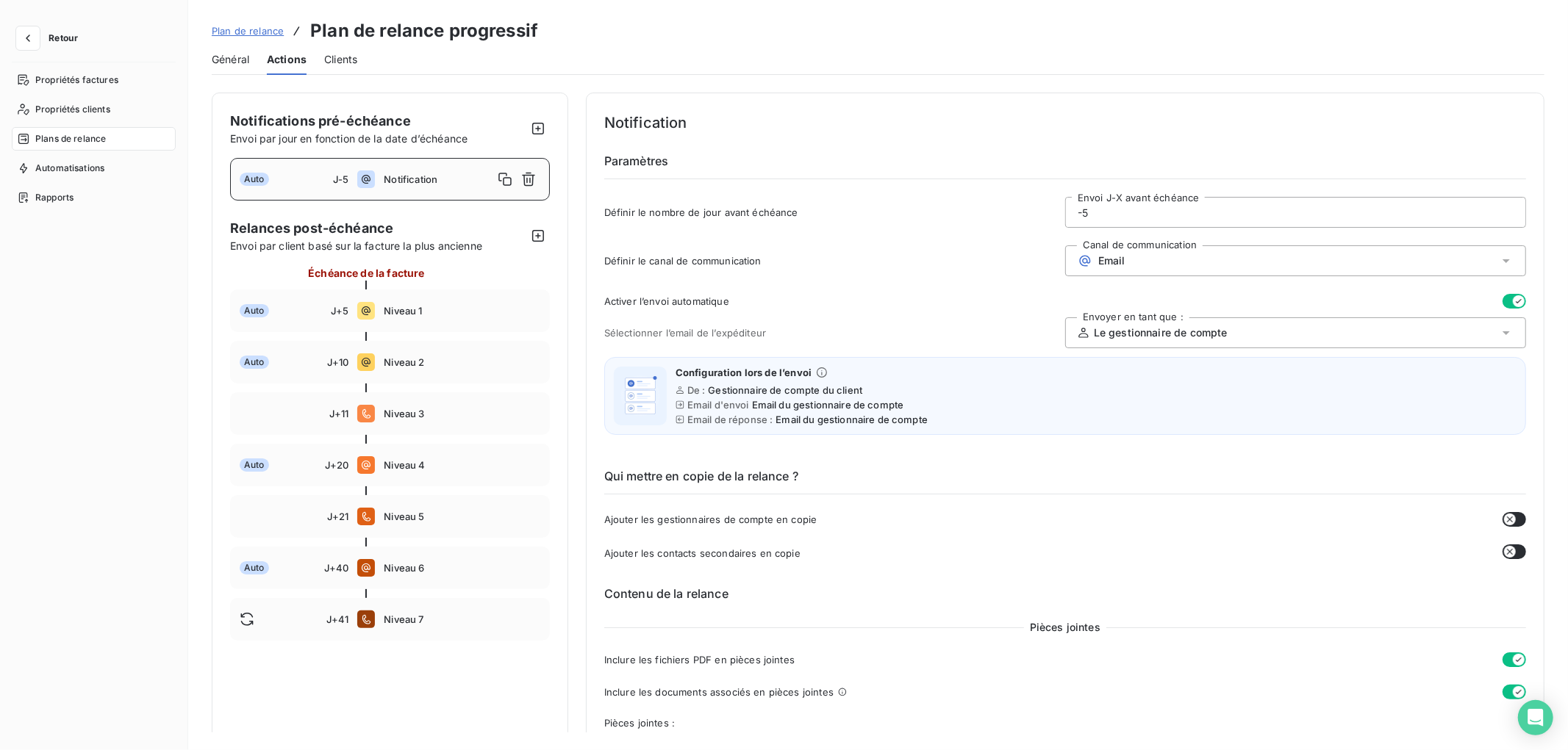
click at [388, 178] on span "Notification" at bounding box center [438, 179] width 109 height 11
drag, startPoint x: 1079, startPoint y: 210, endPoint x: 1132, endPoint y: 210, distance: 53.0
click at [1132, 210] on input "-5" at bounding box center [1295, 212] width 459 height 30
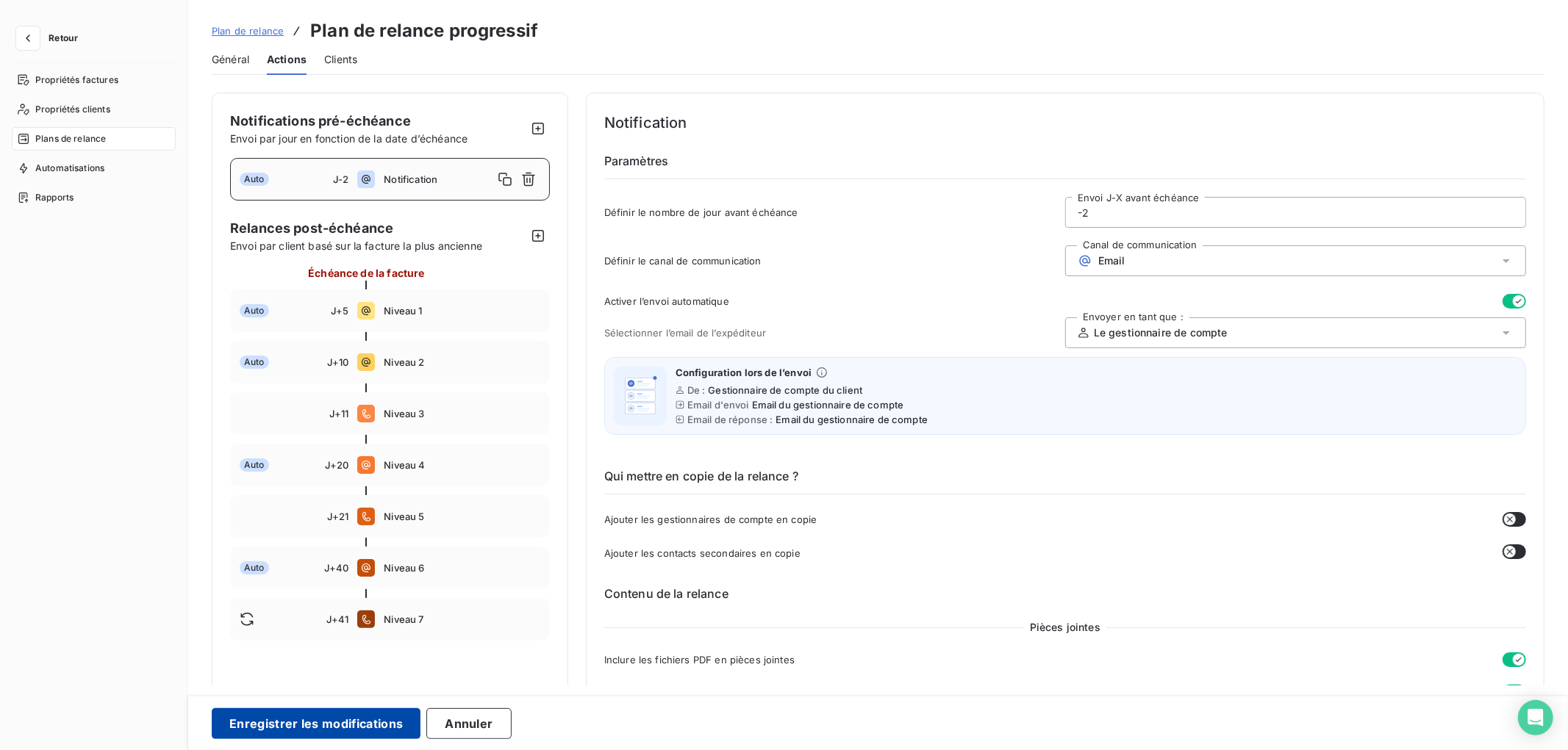
type input "-2"
click at [354, 717] on button "Enregistrer les modifications" at bounding box center [316, 723] width 209 height 31
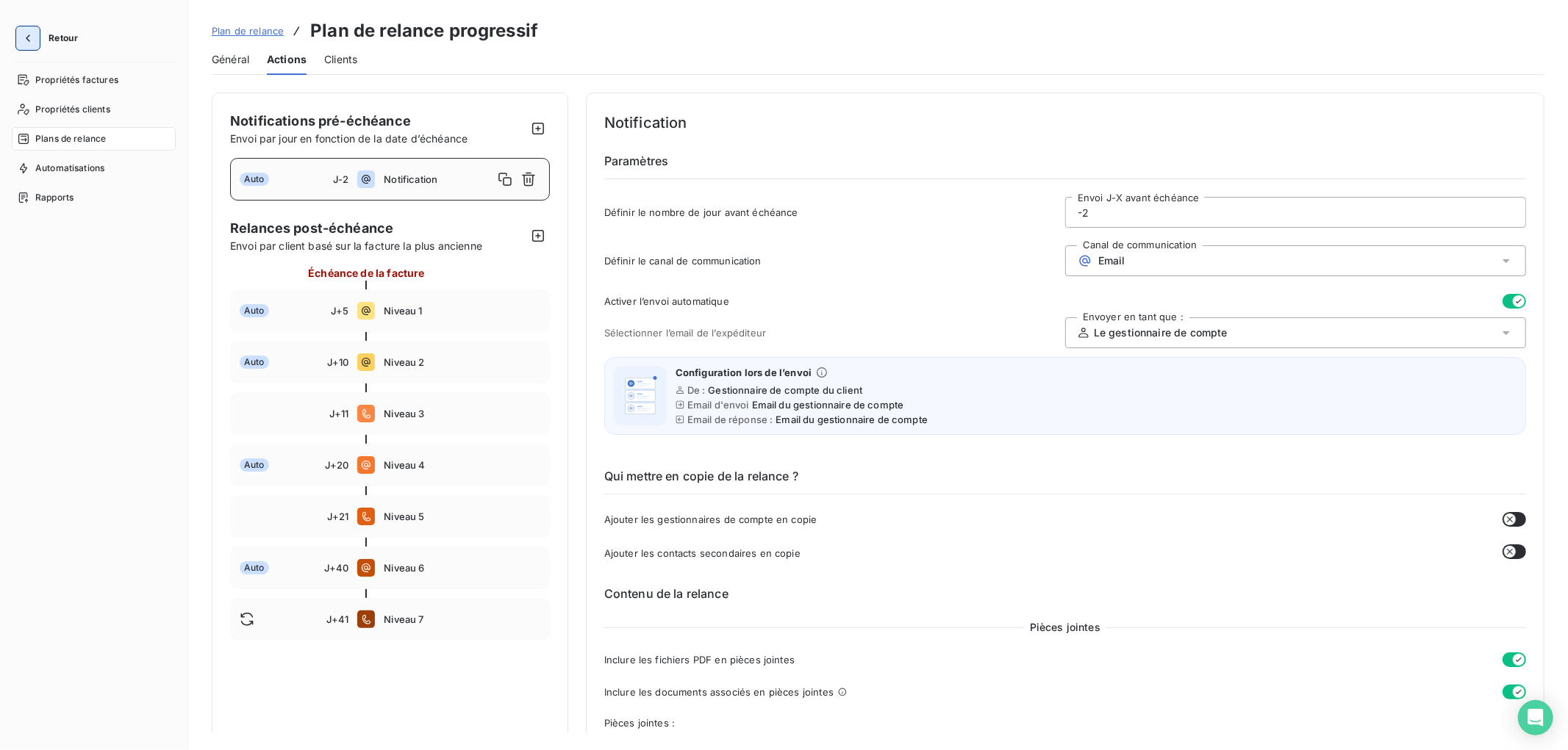
click at [32, 33] on icon "button" at bounding box center [27, 38] width 14 height 14
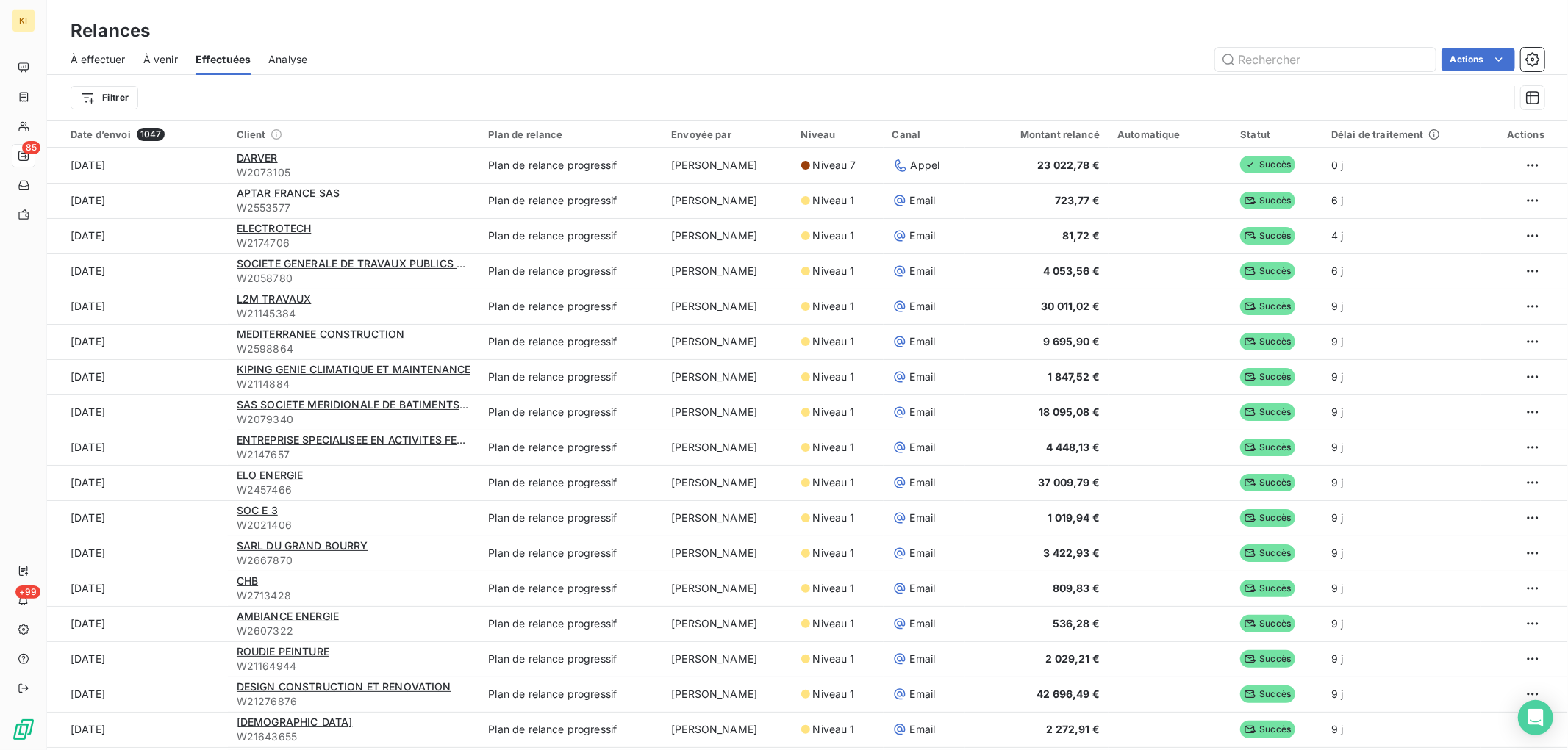
click at [158, 55] on span "À venir" at bounding box center [160, 59] width 34 height 14
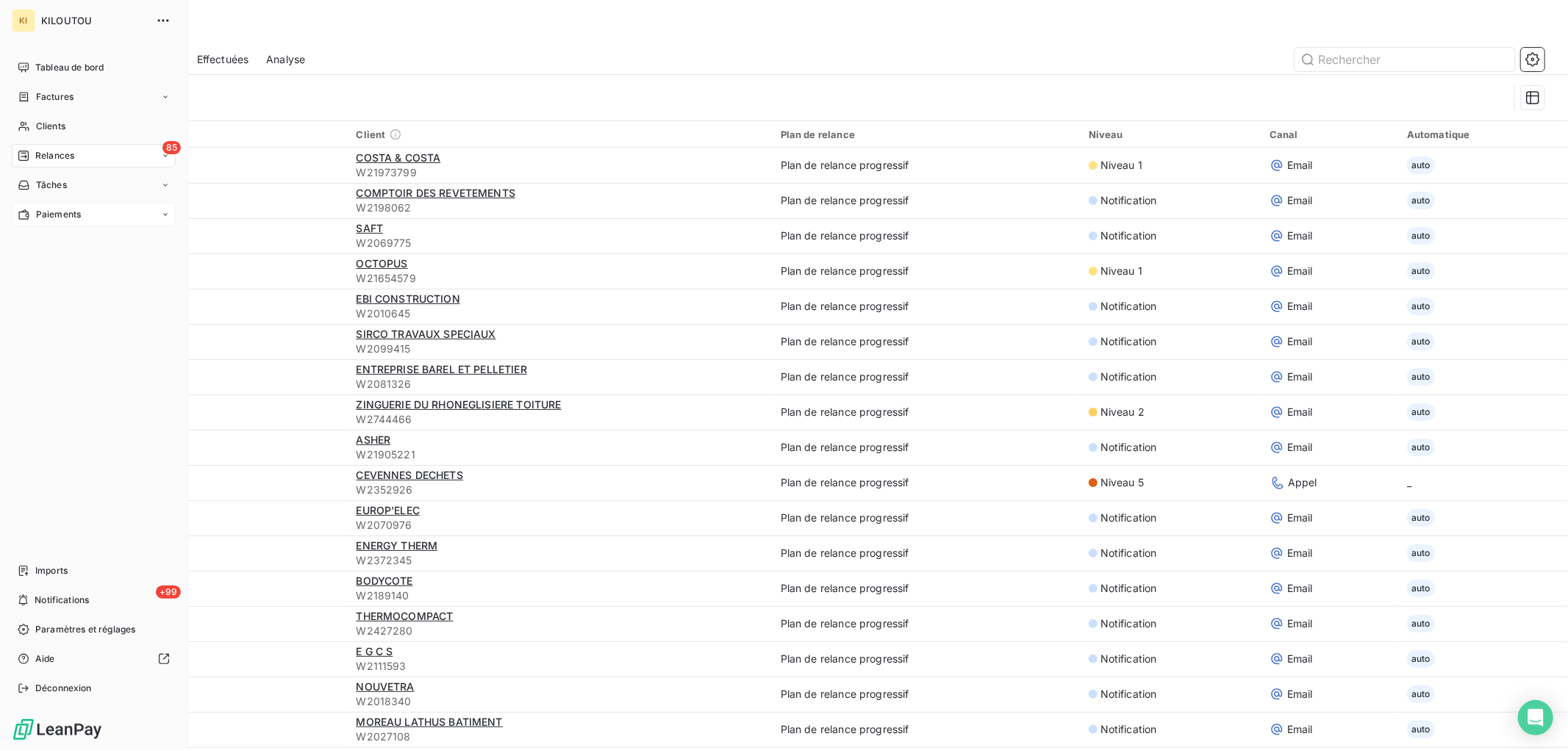
click at [60, 212] on span "Paiements" at bounding box center [58, 214] width 45 height 13
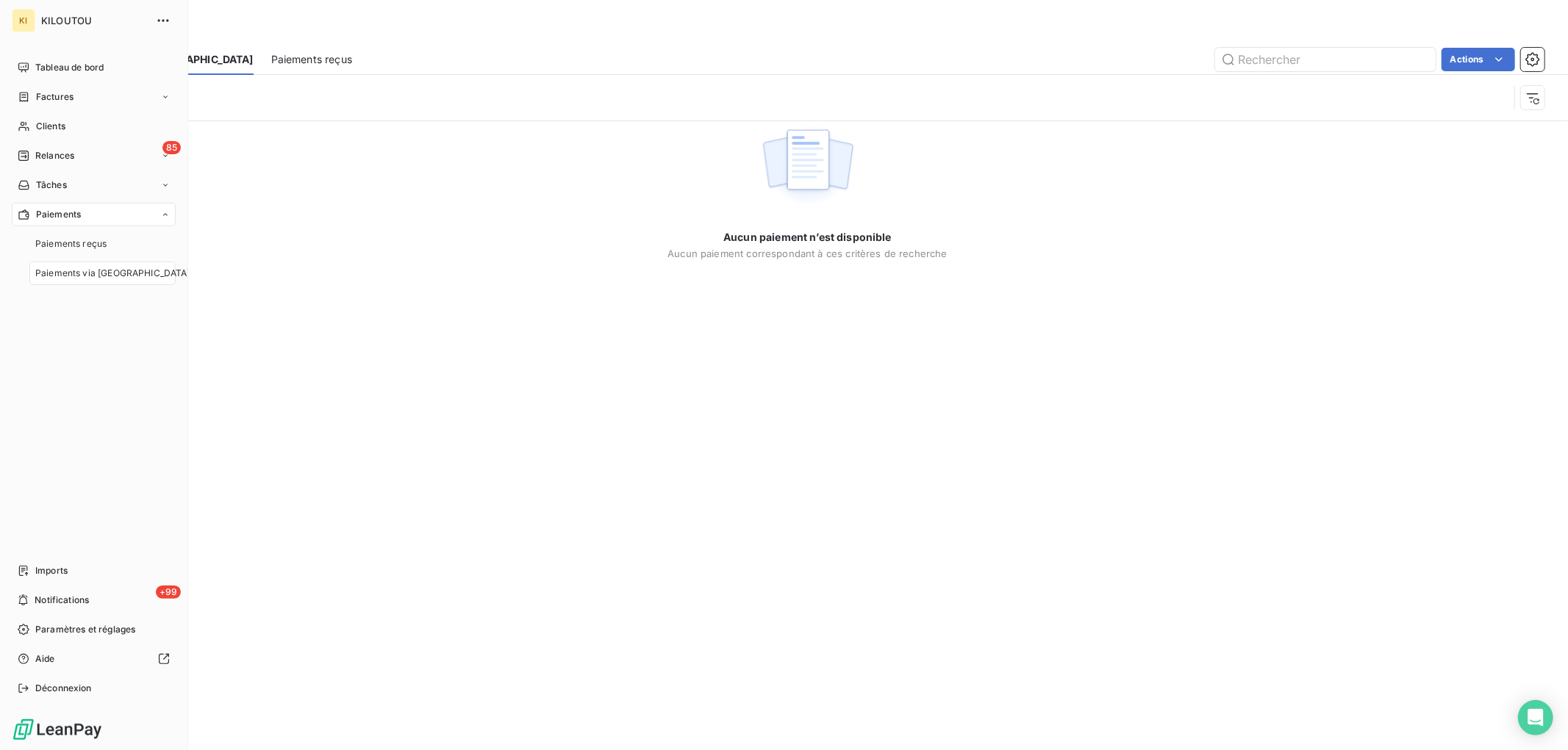
click at [101, 275] on span "Paiements via [GEOGRAPHIC_DATA]" at bounding box center [112, 273] width 155 height 13
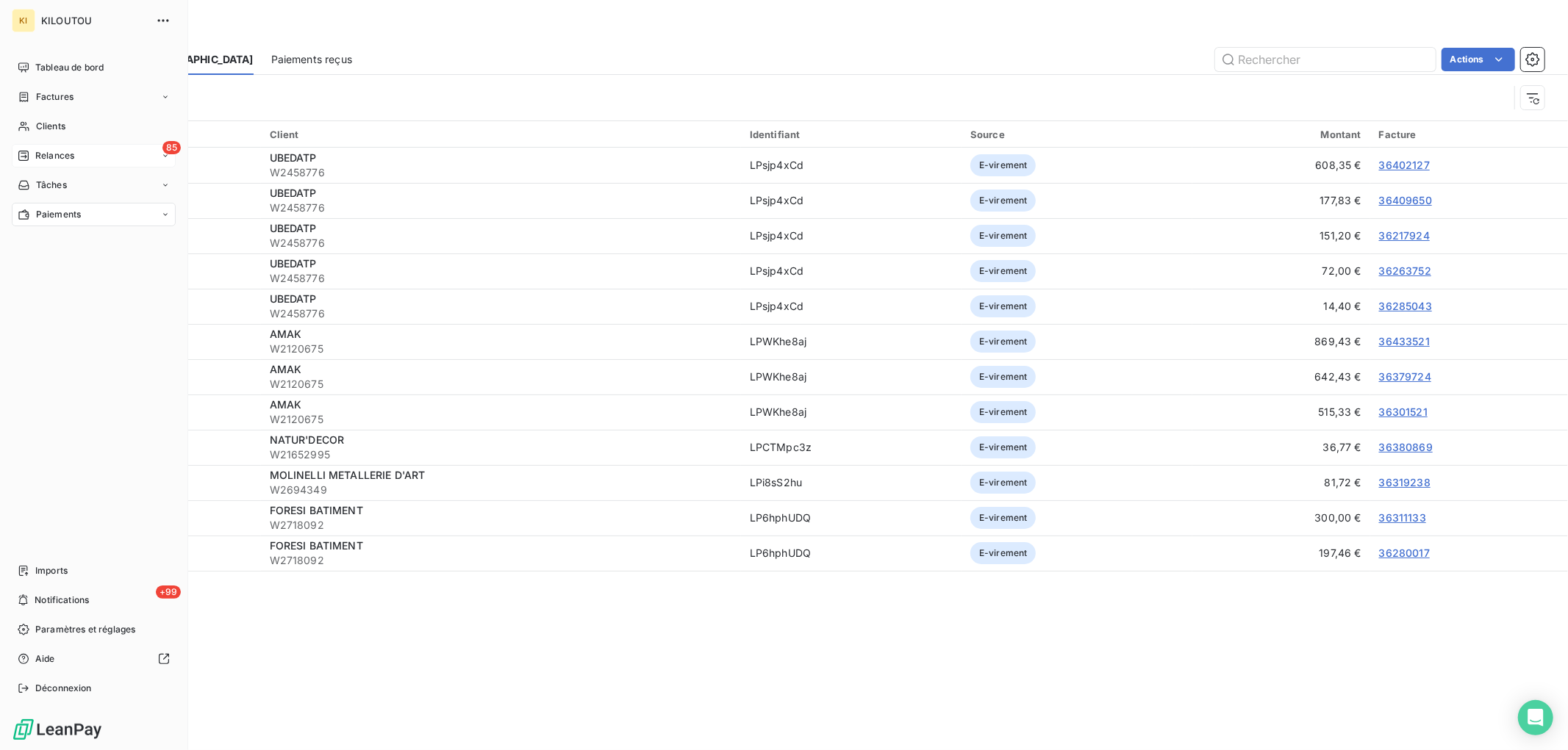
click at [55, 154] on span "Relances" at bounding box center [54, 155] width 39 height 13
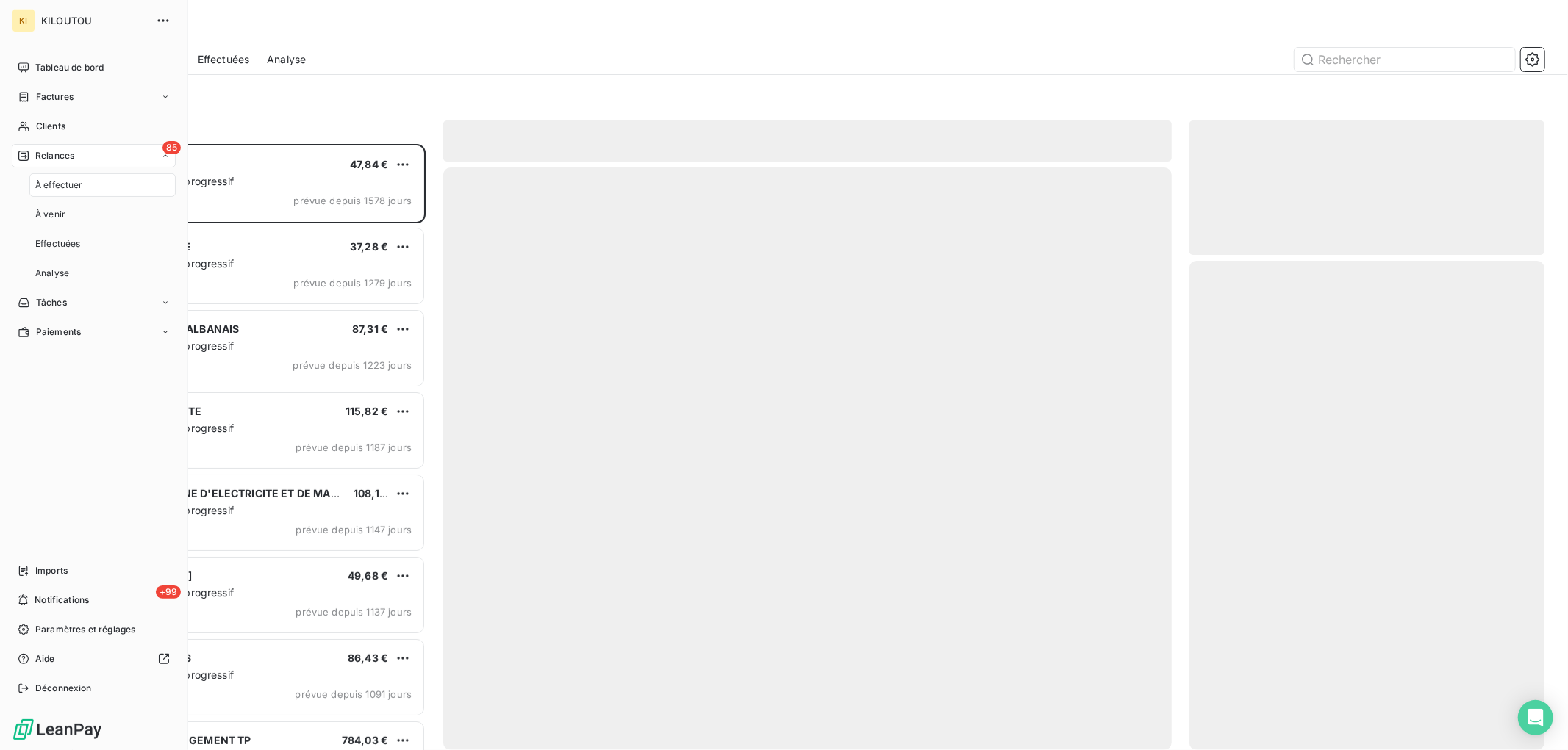
scroll to position [593, 343]
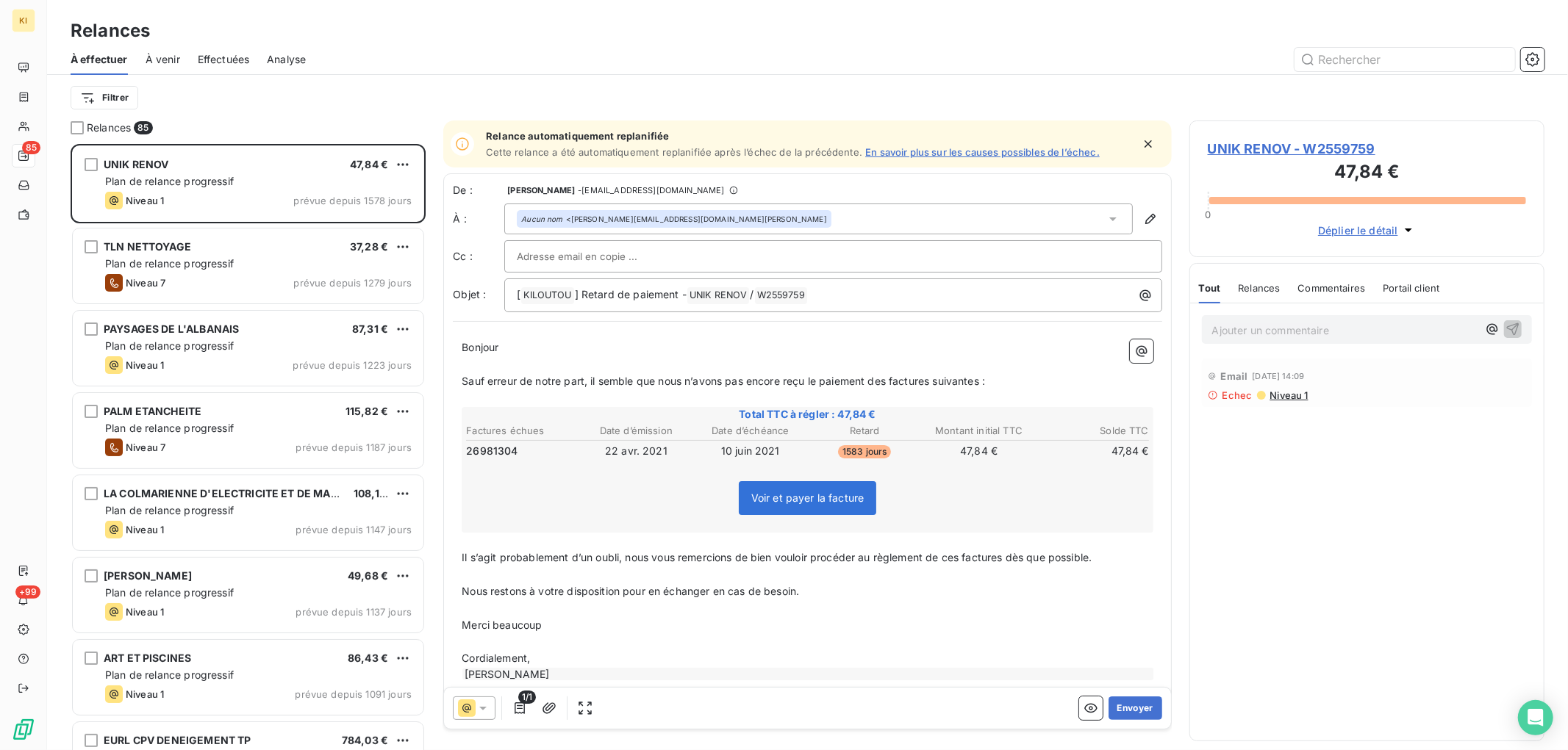
click at [173, 55] on span "À venir" at bounding box center [162, 59] width 34 height 14
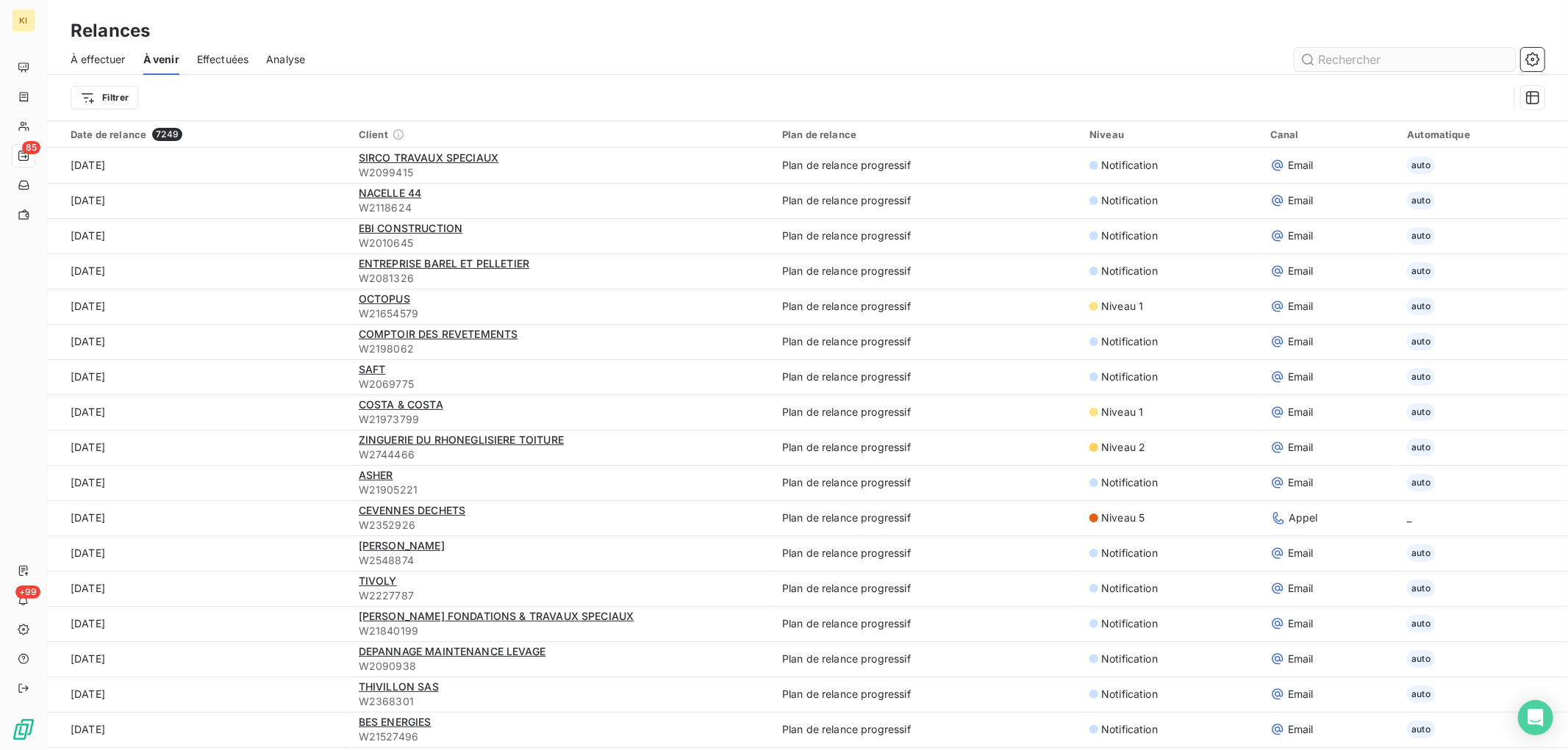
click at [1342, 55] on input "text" at bounding box center [1405, 59] width 220 height 24
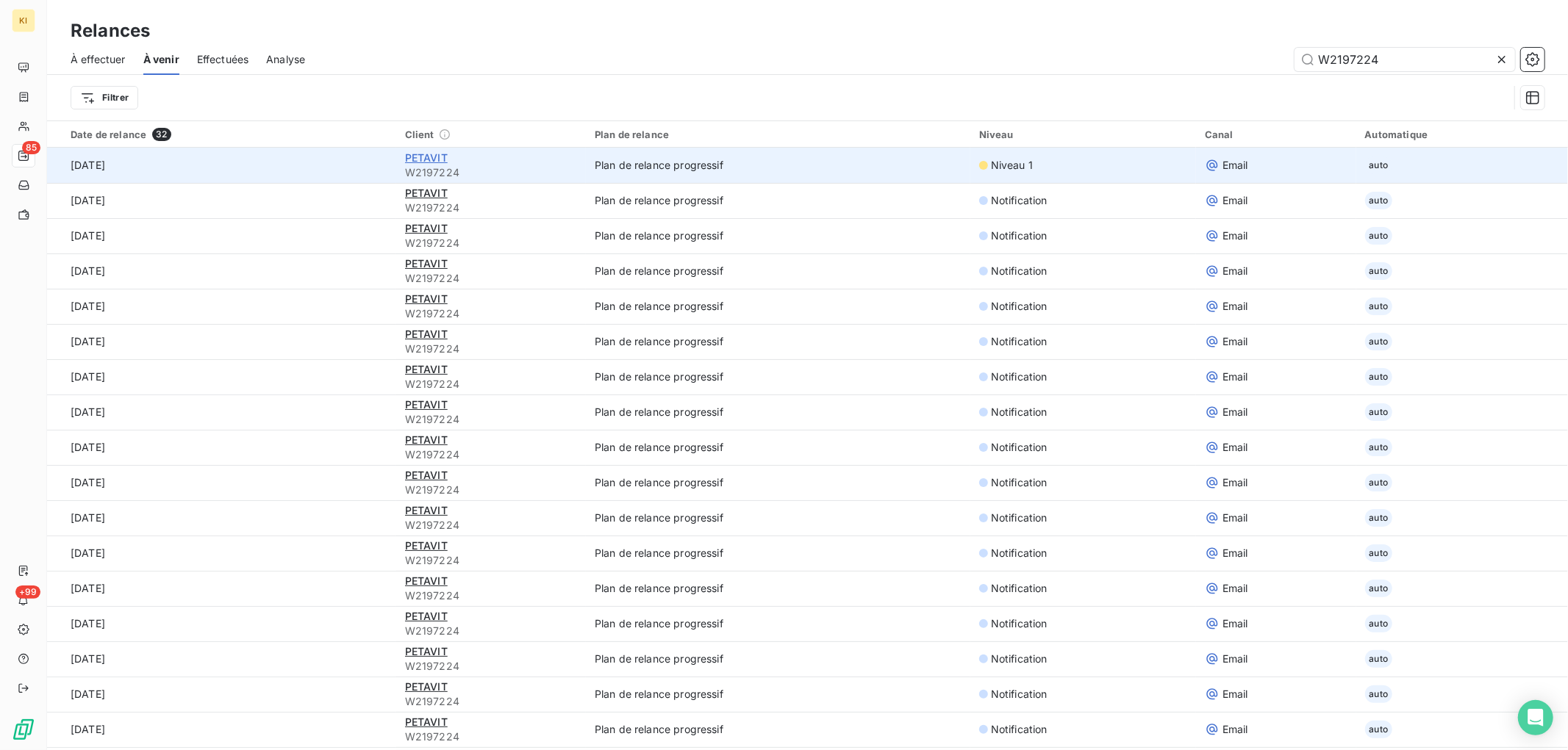
type input "W2197224"
click at [410, 156] on span "PETAVIT" at bounding box center [426, 157] width 43 height 12
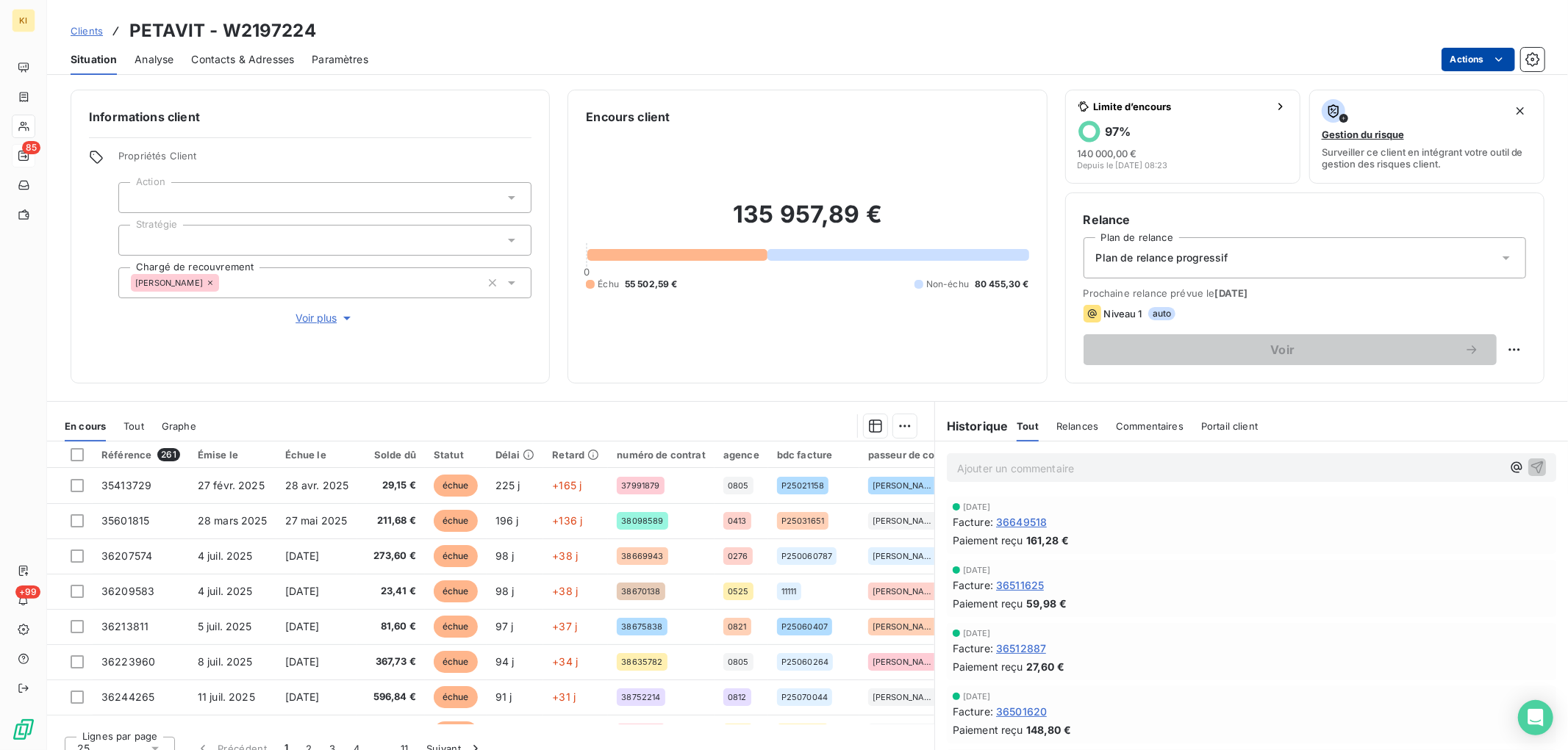
click at [1481, 56] on html "KI 85 +99 Clients PETAVIT - W2197224 Situation Analyse Contacts & Adresses Para…" at bounding box center [784, 375] width 1568 height 750
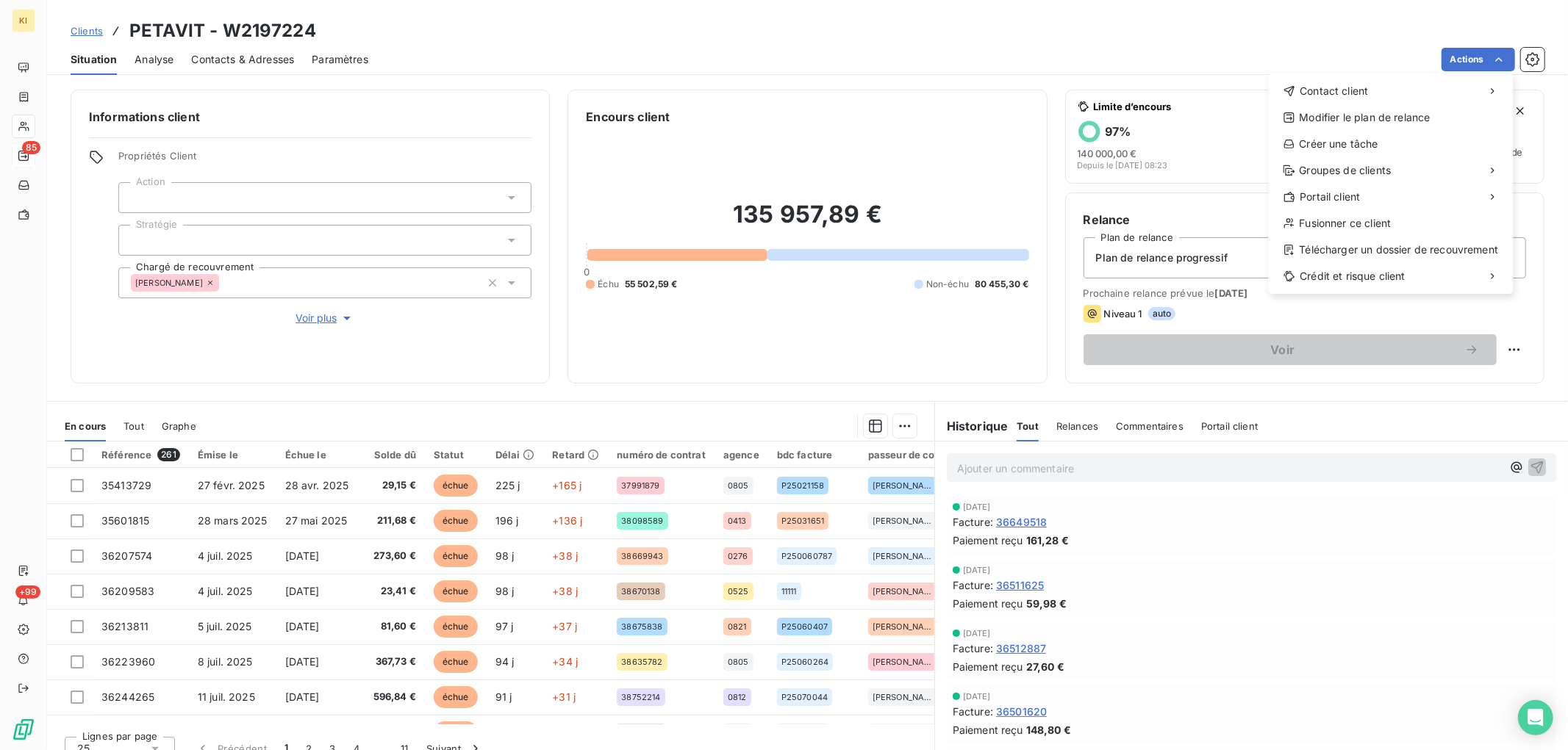
click at [1083, 62] on html "KI 85 +99 Clients PETAVIT - W2197224 Situation Analyse Contacts & Adresses Para…" at bounding box center [784, 375] width 1568 height 750
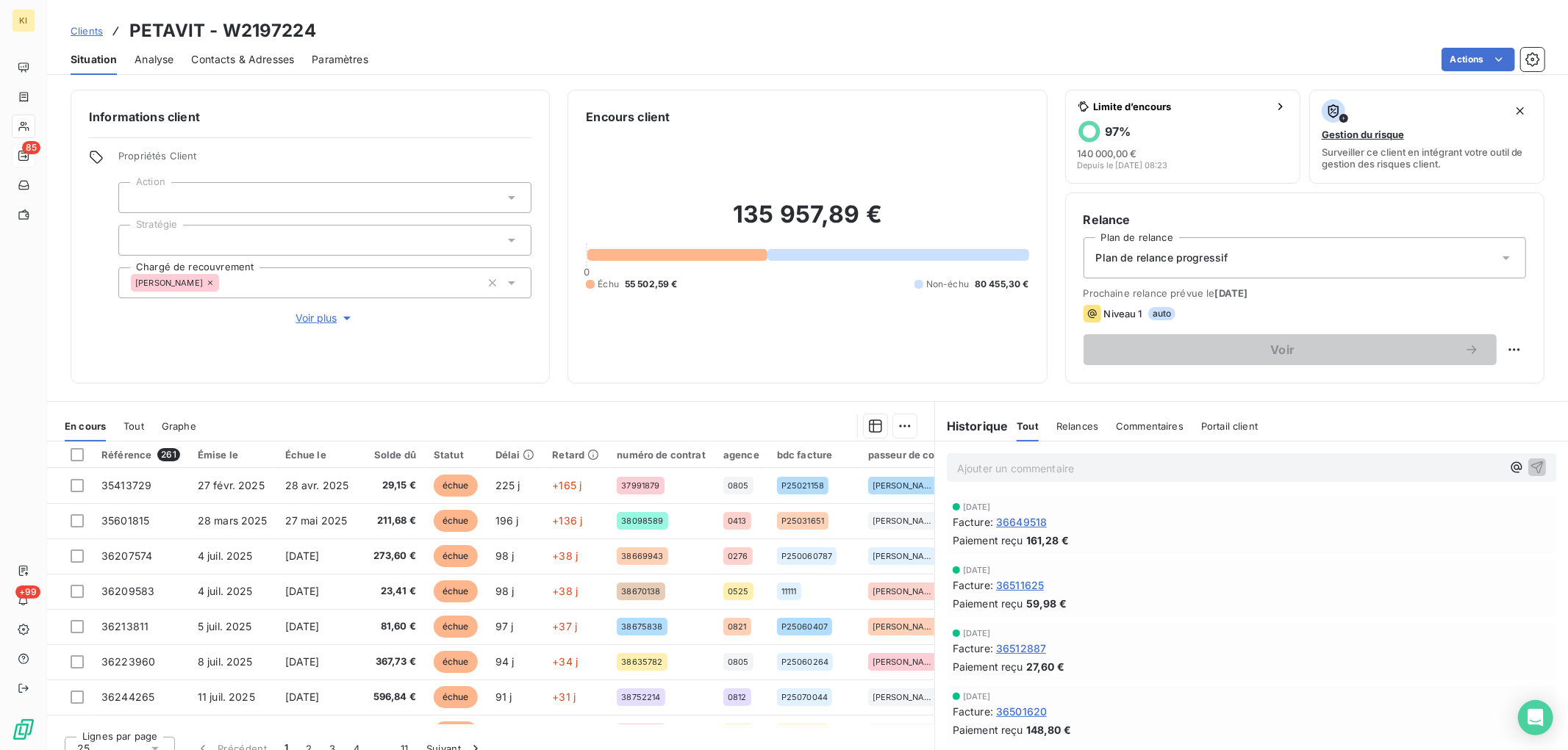
click at [202, 55] on span "Contacts & Adresses" at bounding box center [242, 59] width 103 height 14
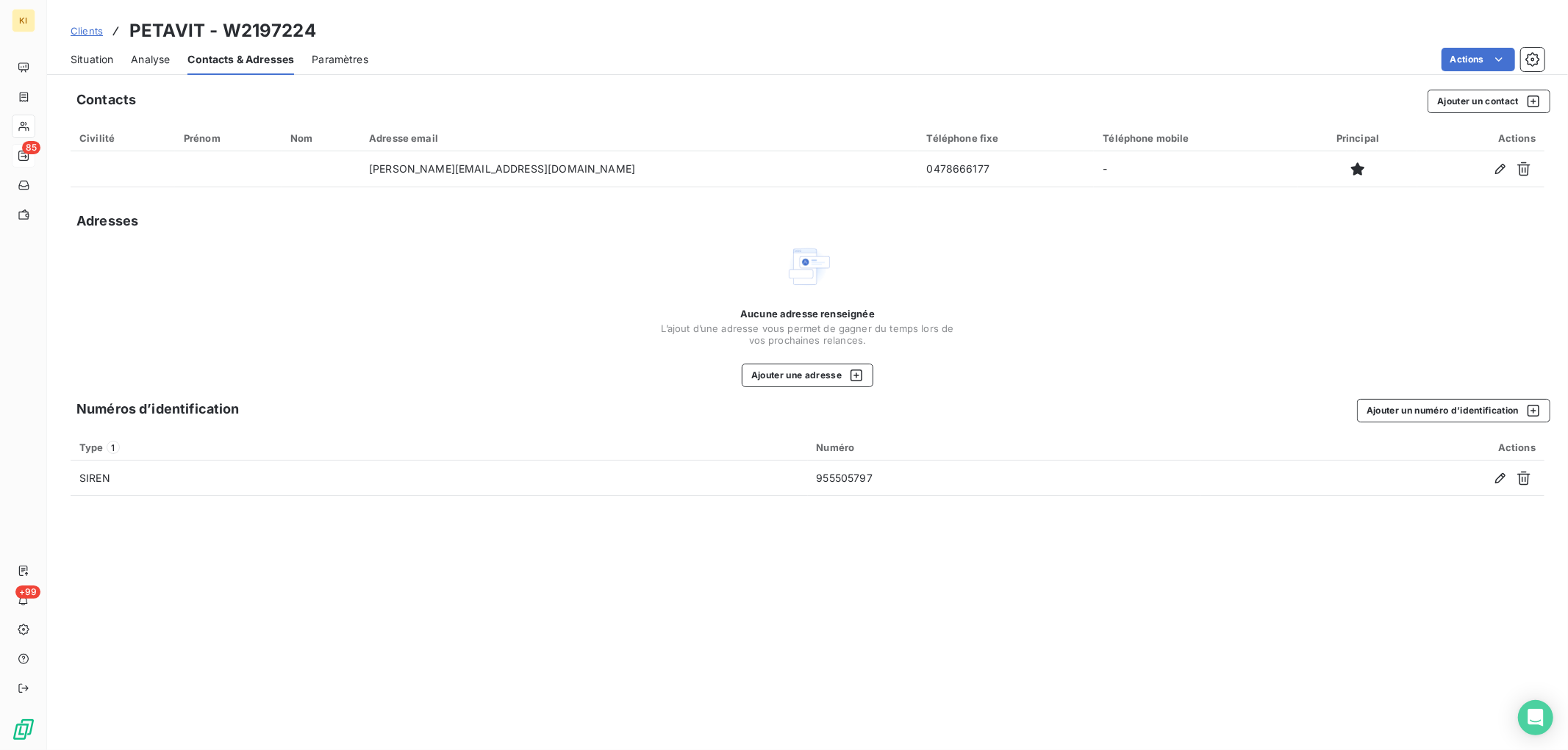
click at [88, 59] on span "Situation" at bounding box center [92, 59] width 43 height 14
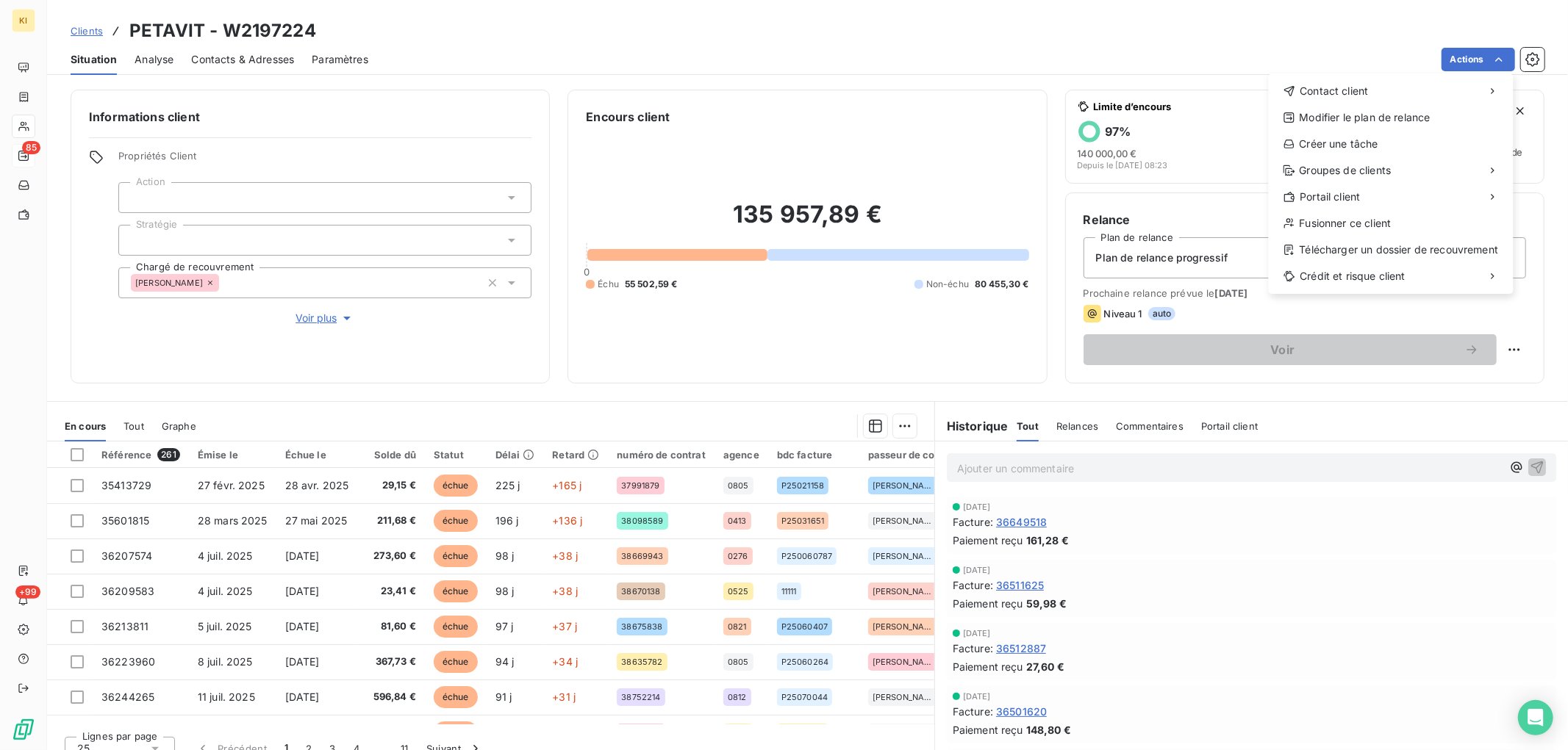
click at [1059, 383] on html "KI 85 +99 Clients PETAVIT - W2197224 Situation Analyse Contacts & Adresses Para…" at bounding box center [784, 375] width 1568 height 750
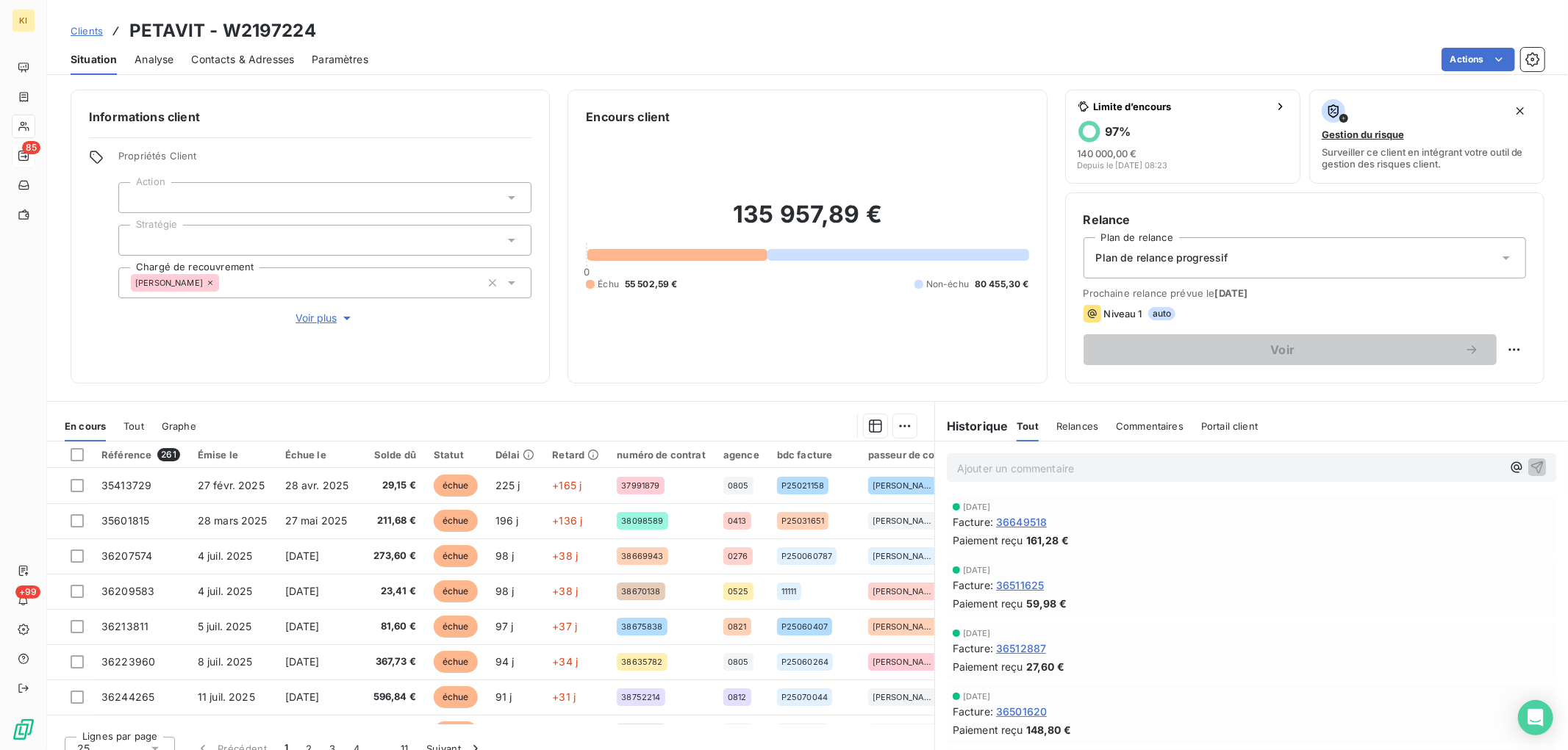
click at [1177, 274] on div "Plan de relance progressif" at bounding box center [1305, 258] width 442 height 41
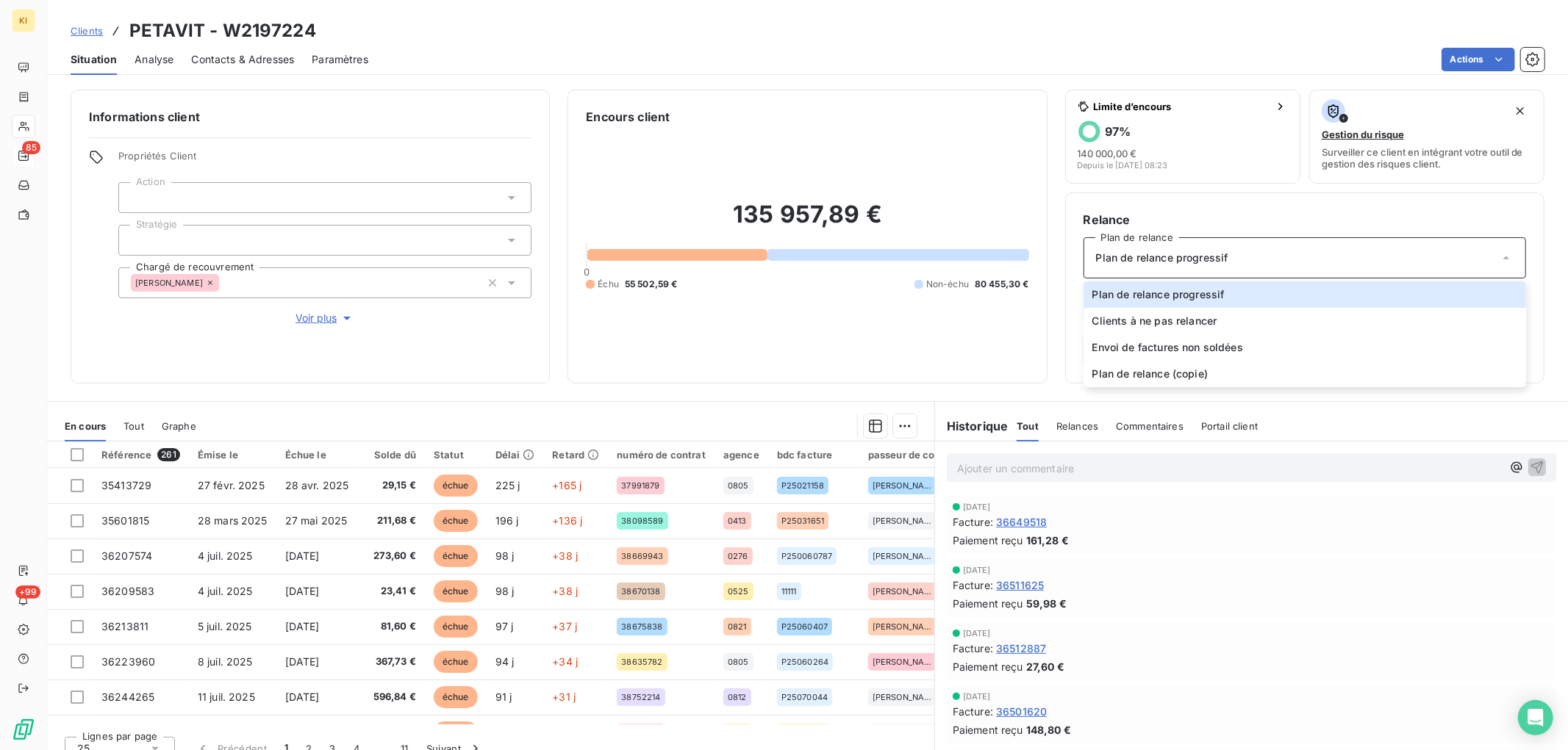
click at [1015, 390] on div "Informations client Propriétés Client Action Stratégie Chargé de recouvrement L…" at bounding box center [807, 415] width 1521 height 669
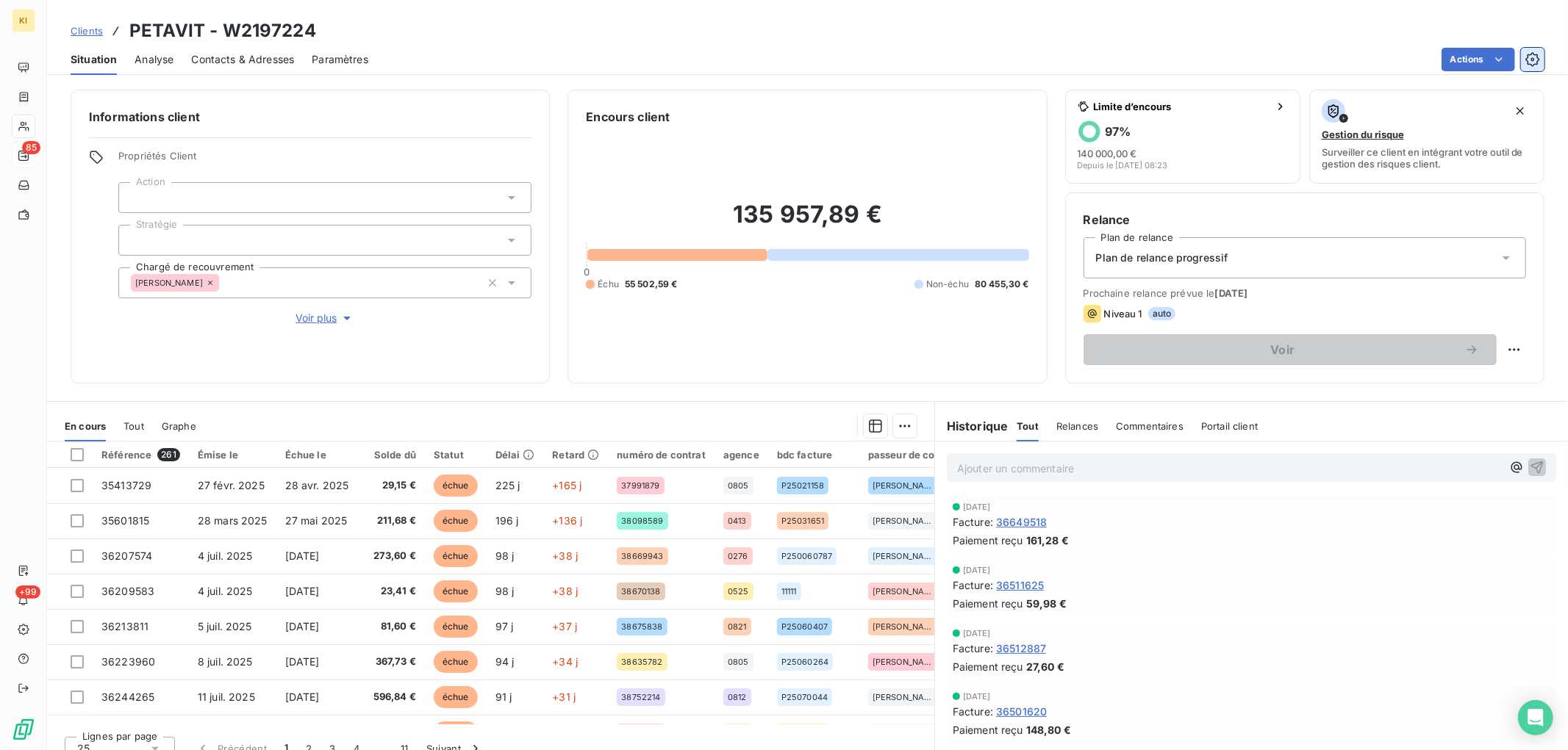
click at [1528, 63] on icon "button" at bounding box center [1532, 59] width 14 height 14
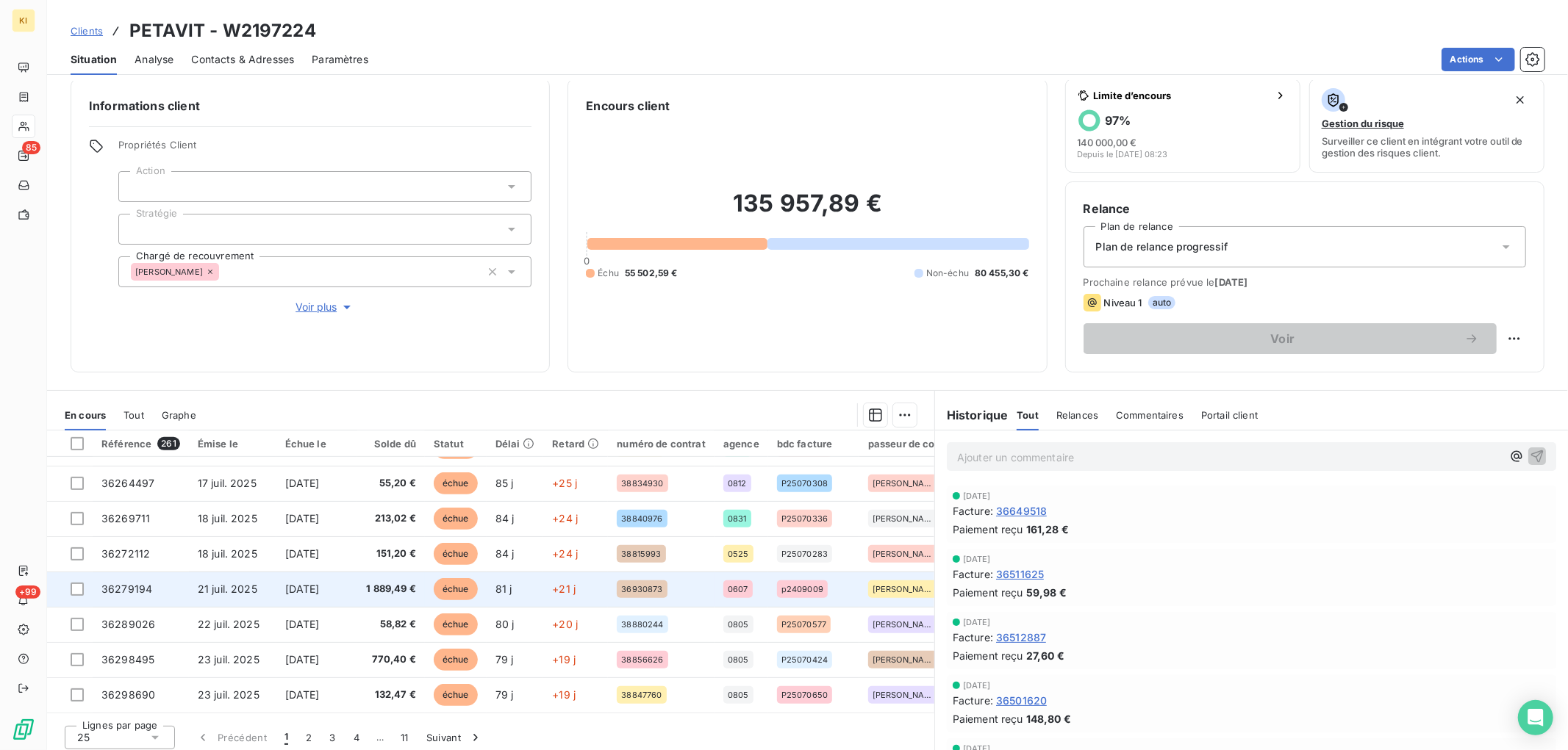
scroll to position [17, 0]
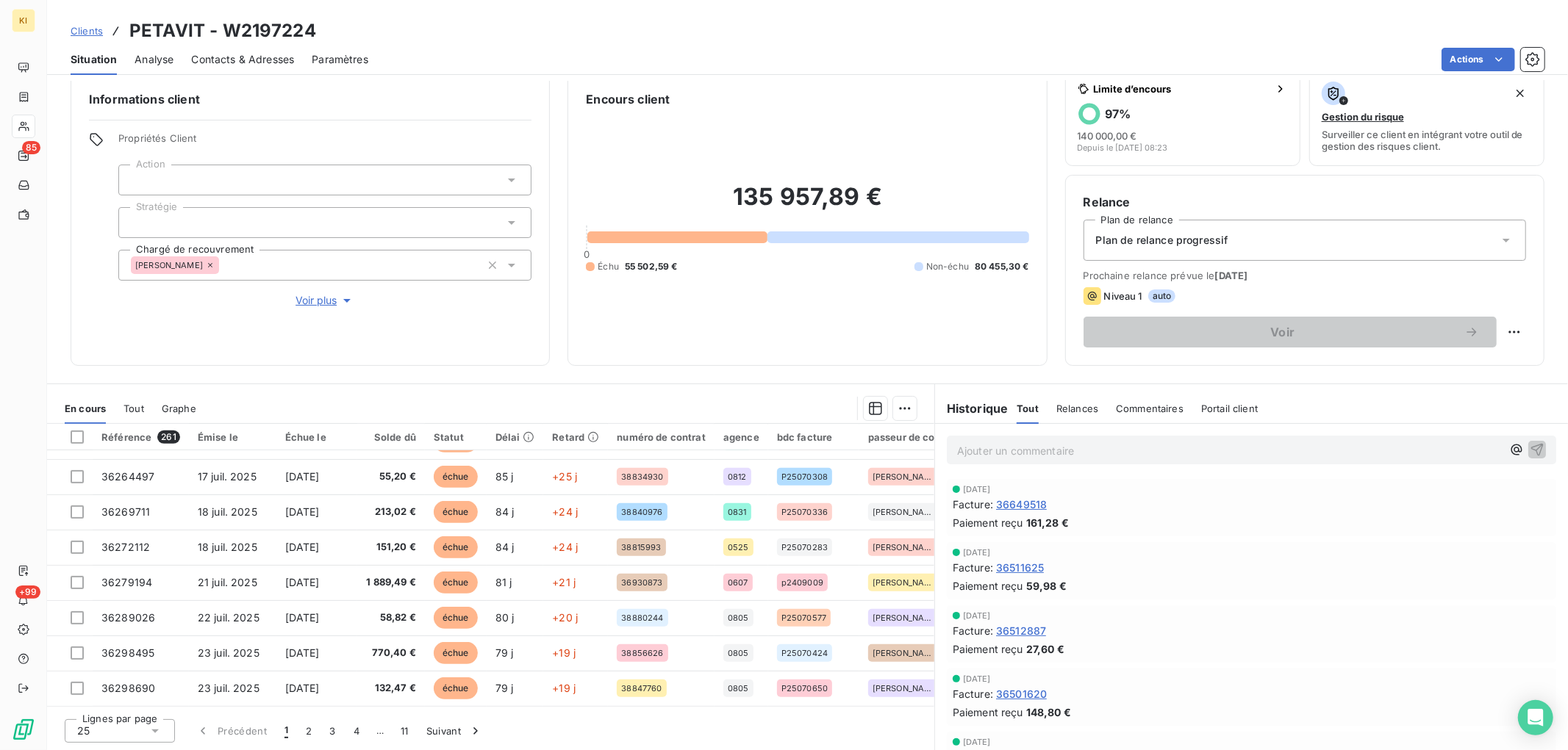
click at [127, 407] on span "Tout" at bounding box center [133, 408] width 21 height 11
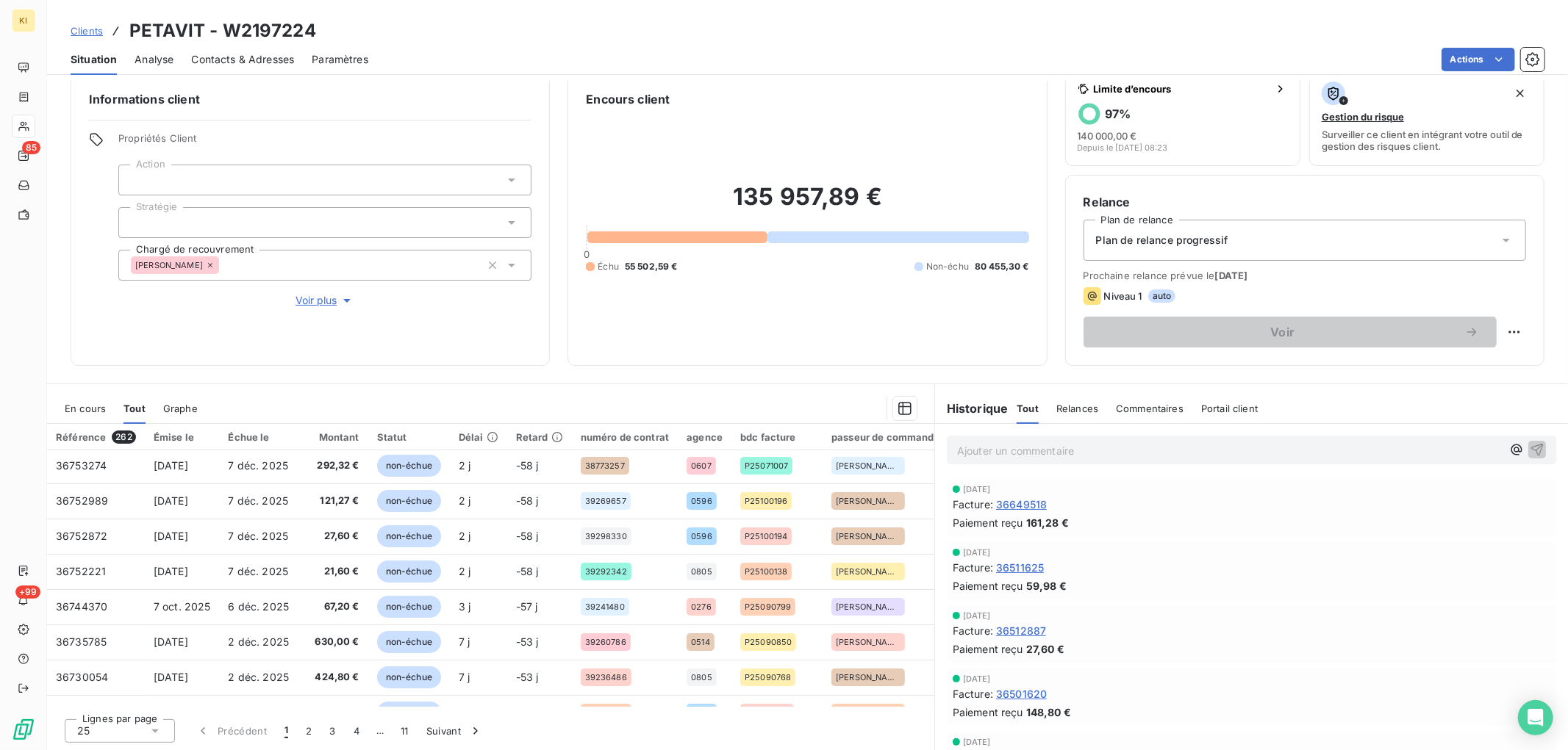
scroll to position [0, 0]
click at [97, 410] on span "En cours" at bounding box center [85, 408] width 41 height 11
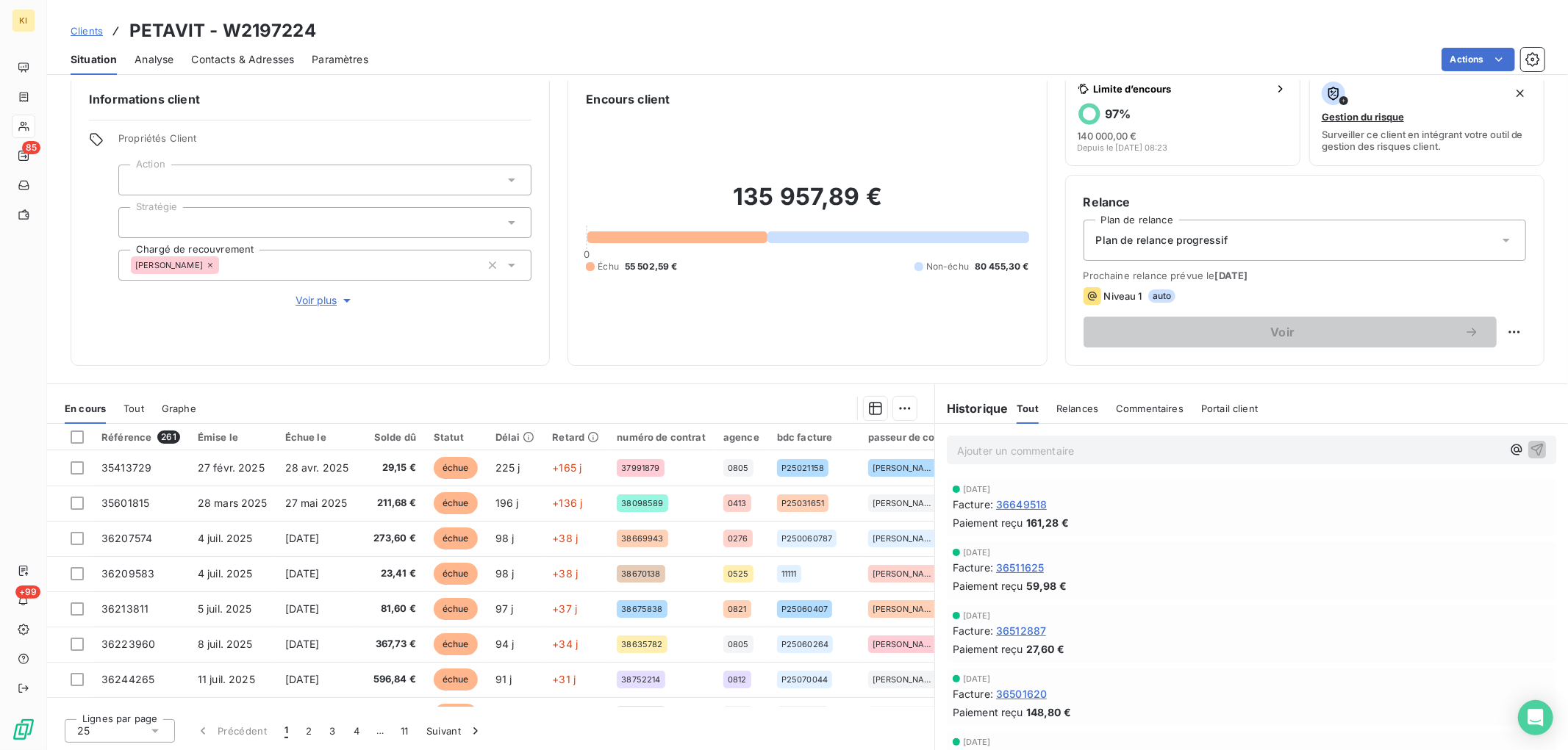
click at [1075, 408] on span "Relances" at bounding box center [1077, 408] width 42 height 11
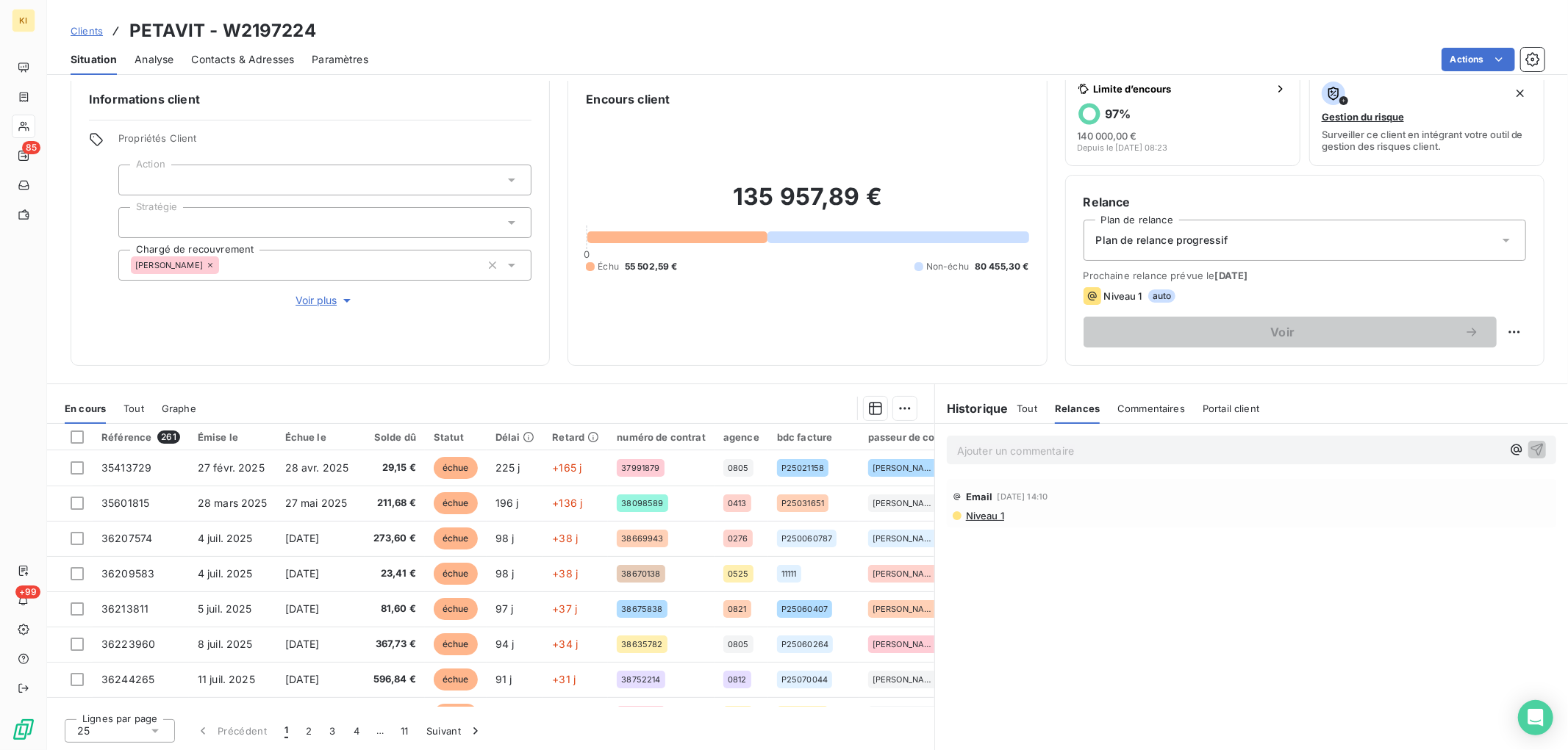
click at [1137, 405] on span "Commentaires" at bounding box center [1151, 408] width 68 height 11
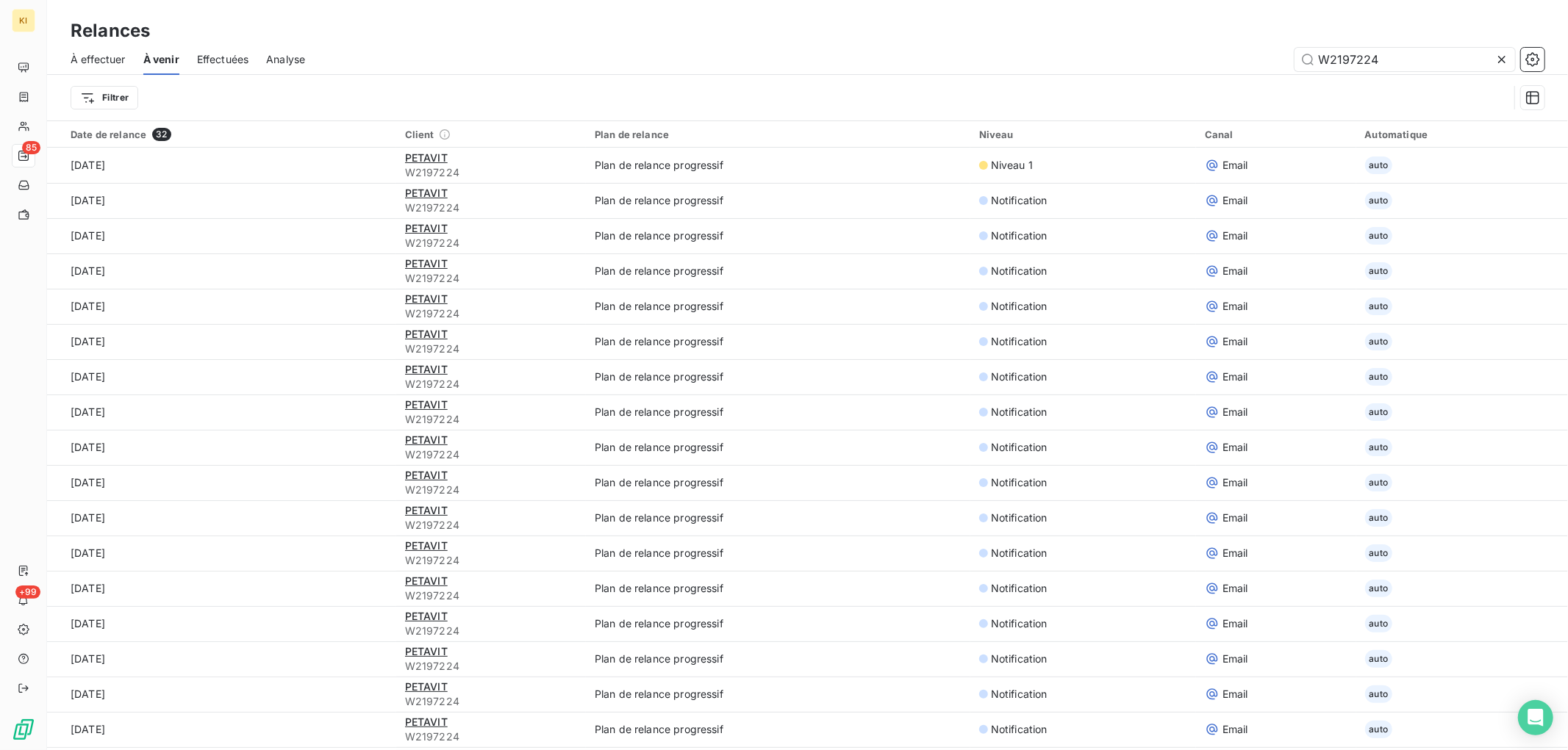
click at [809, 55] on div "W2197224" at bounding box center [933, 59] width 1221 height 24
click at [94, 55] on span "À effectuer" at bounding box center [98, 59] width 55 height 14
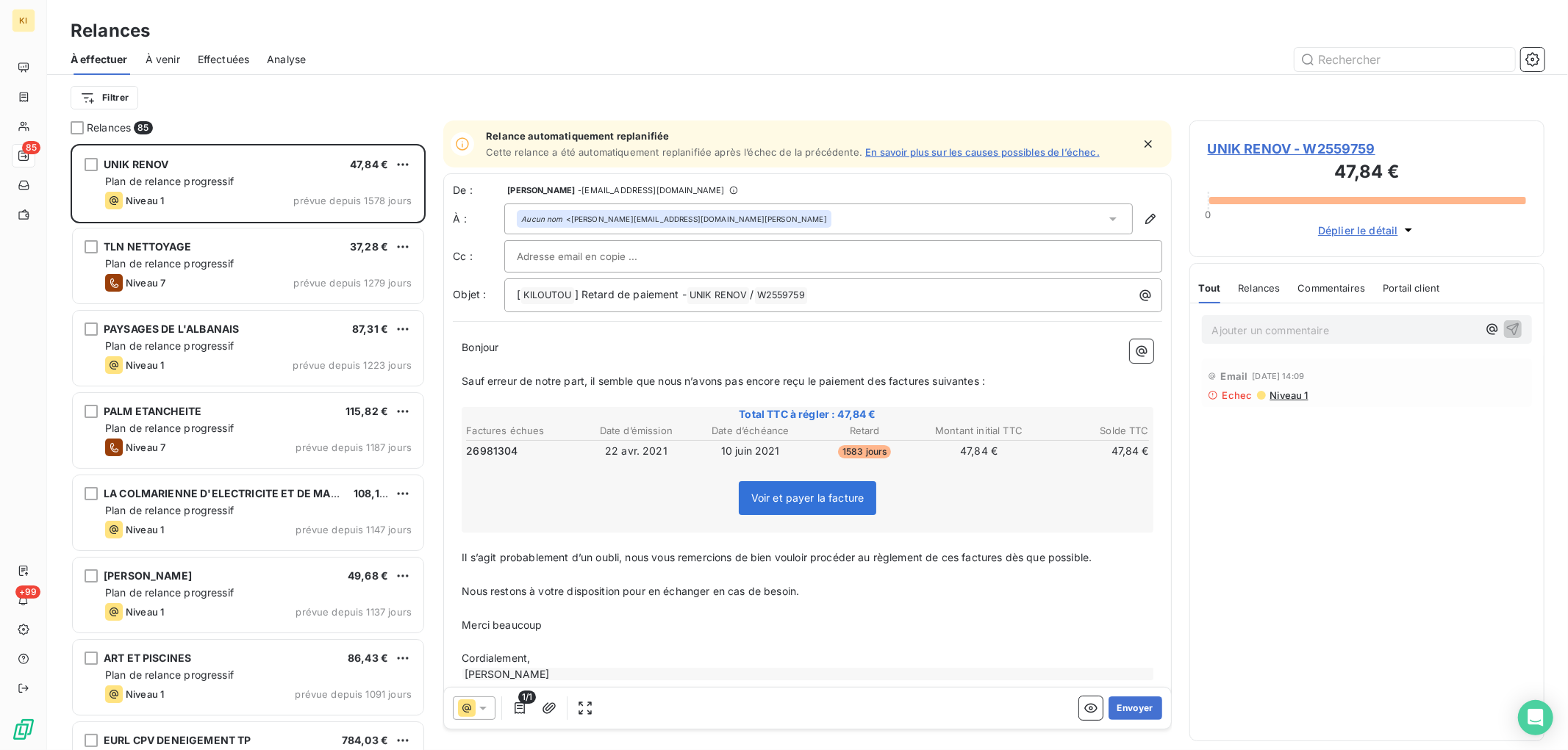
scroll to position [593, 343]
click at [1437, 56] on input "text" at bounding box center [1405, 59] width 220 height 24
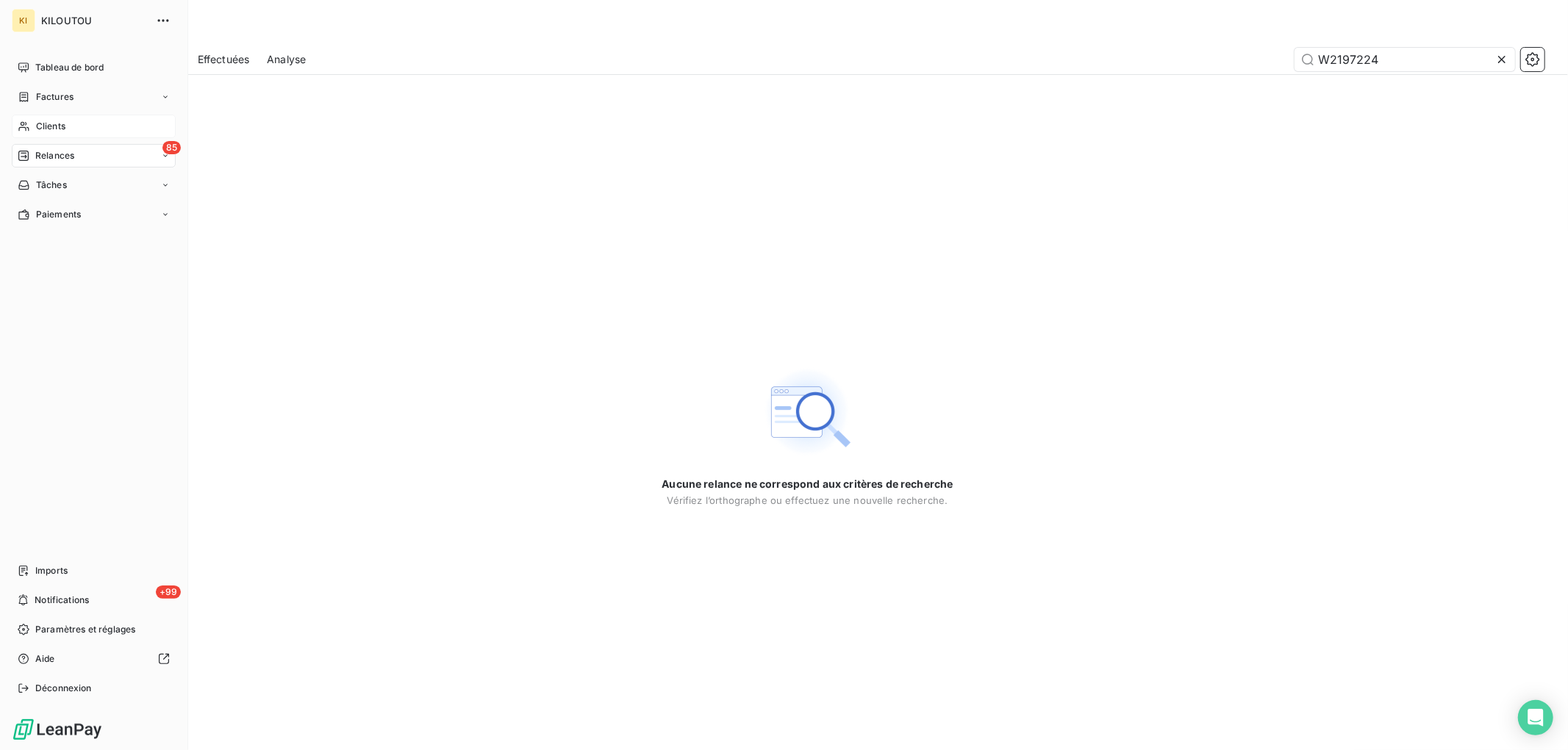
type input "W2197224"
click at [81, 122] on div "Clients" at bounding box center [93, 126] width 164 height 24
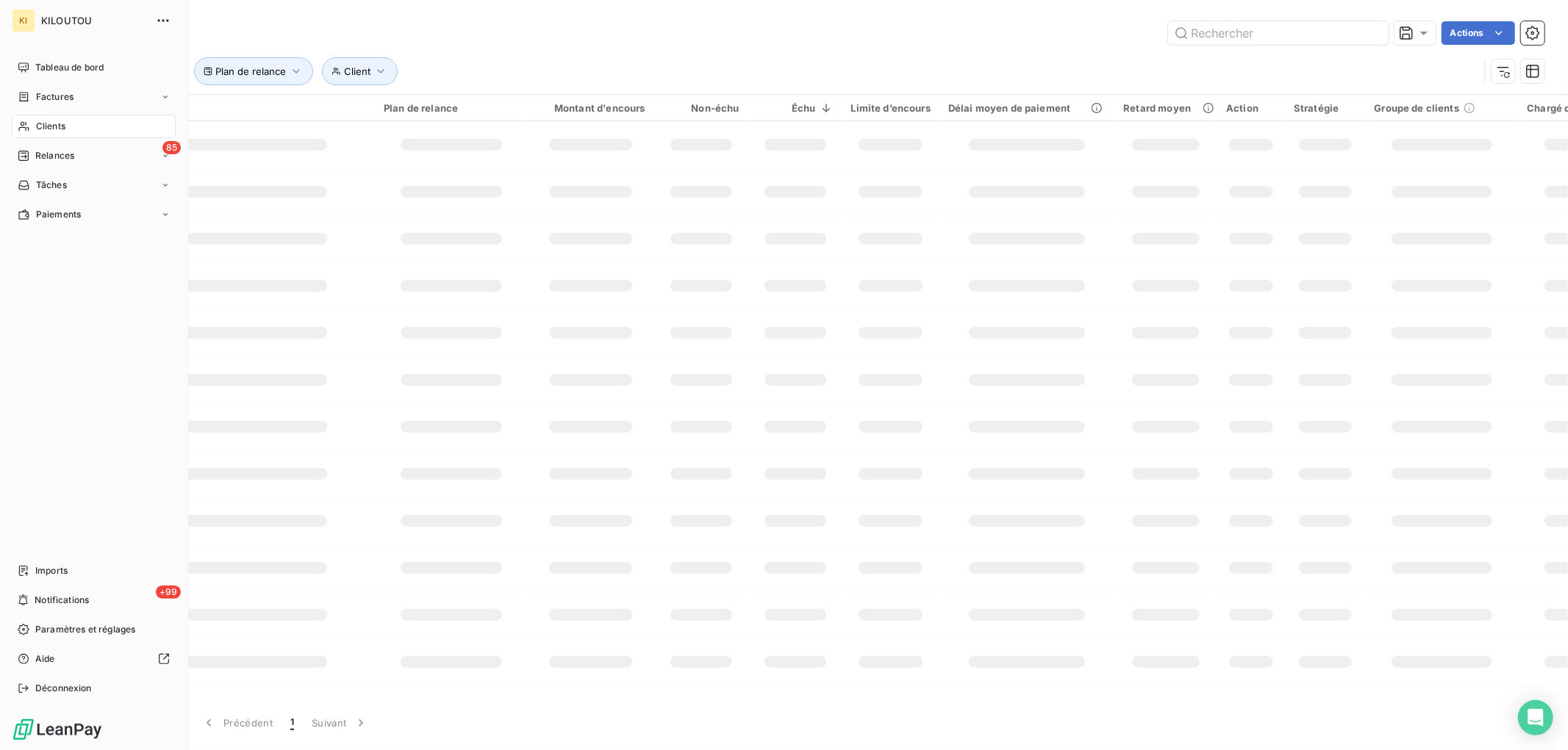
click at [77, 151] on div "85 Relances" at bounding box center [93, 156] width 164 height 24
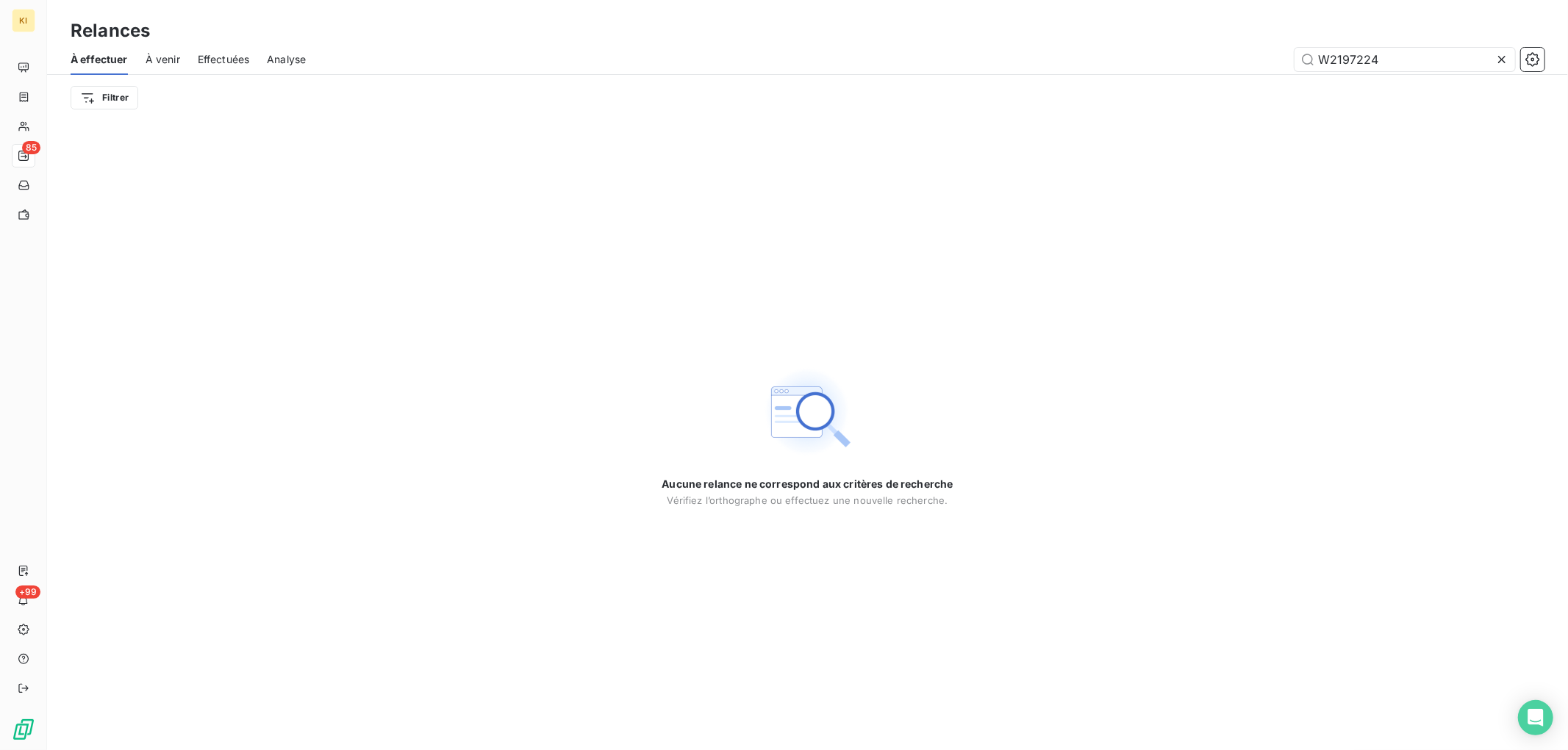
click at [1500, 59] on icon at bounding box center [1501, 59] width 14 height 14
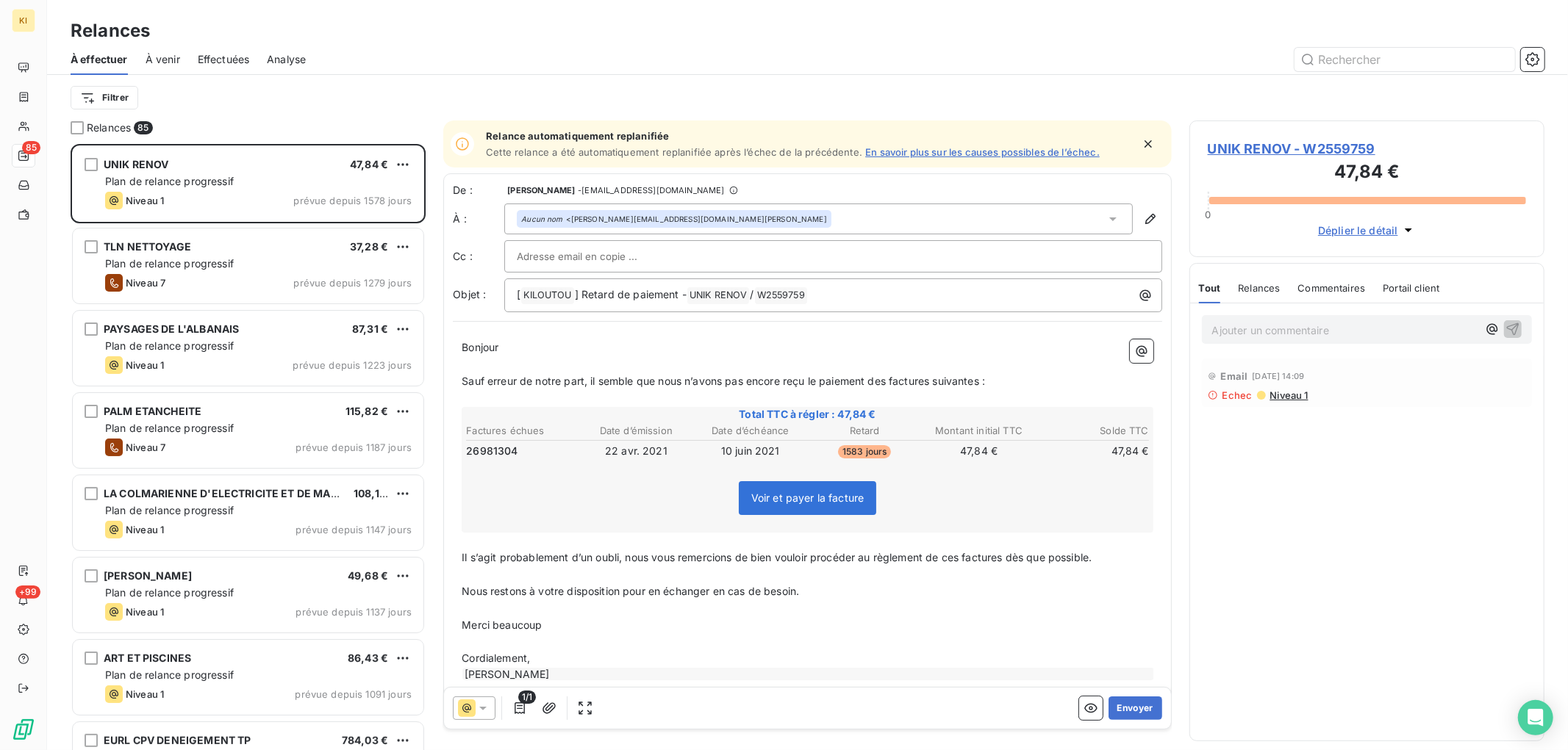
scroll to position [593, 343]
click at [169, 55] on span "À venir" at bounding box center [162, 59] width 34 height 14
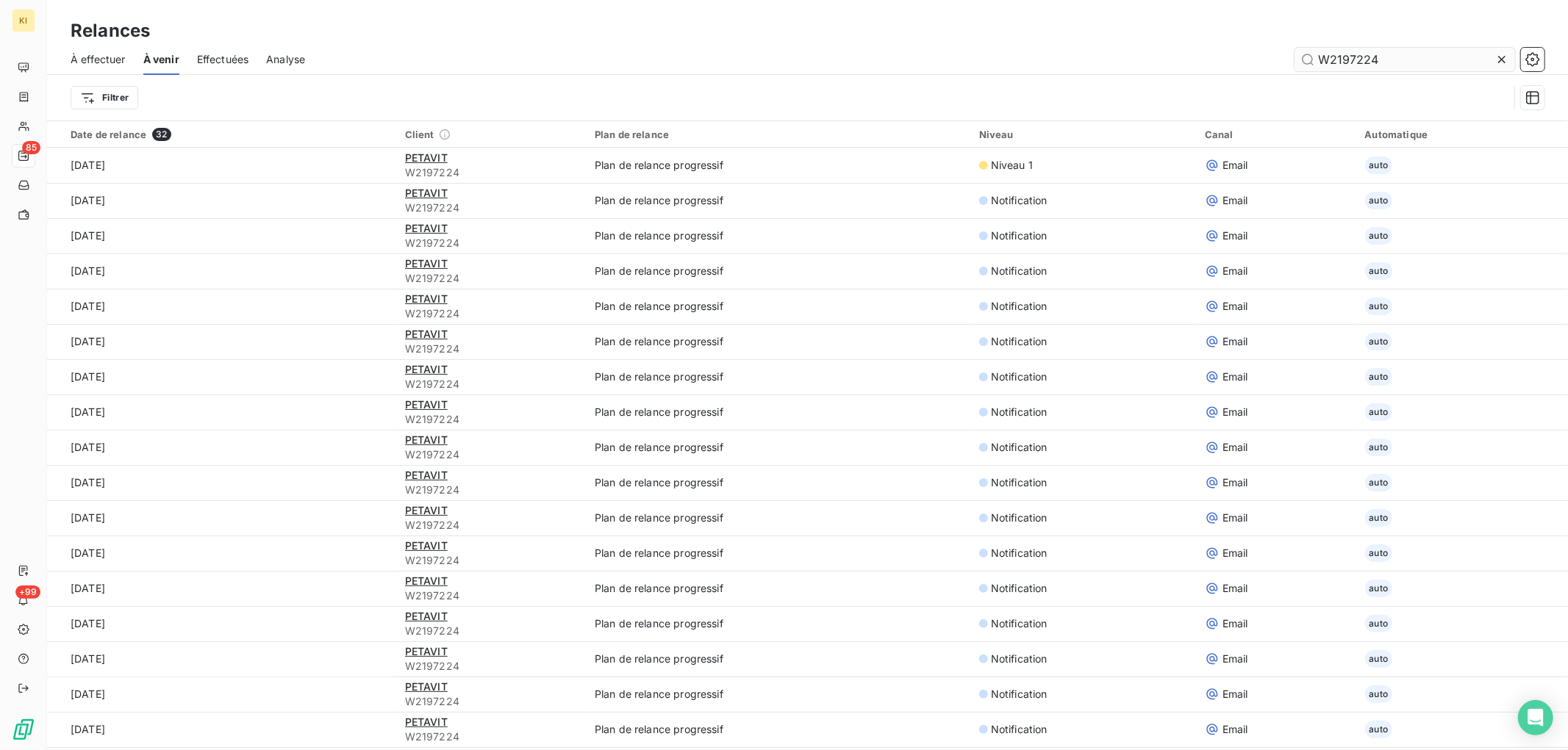
click at [1500, 56] on icon at bounding box center [1501, 59] width 14 height 14
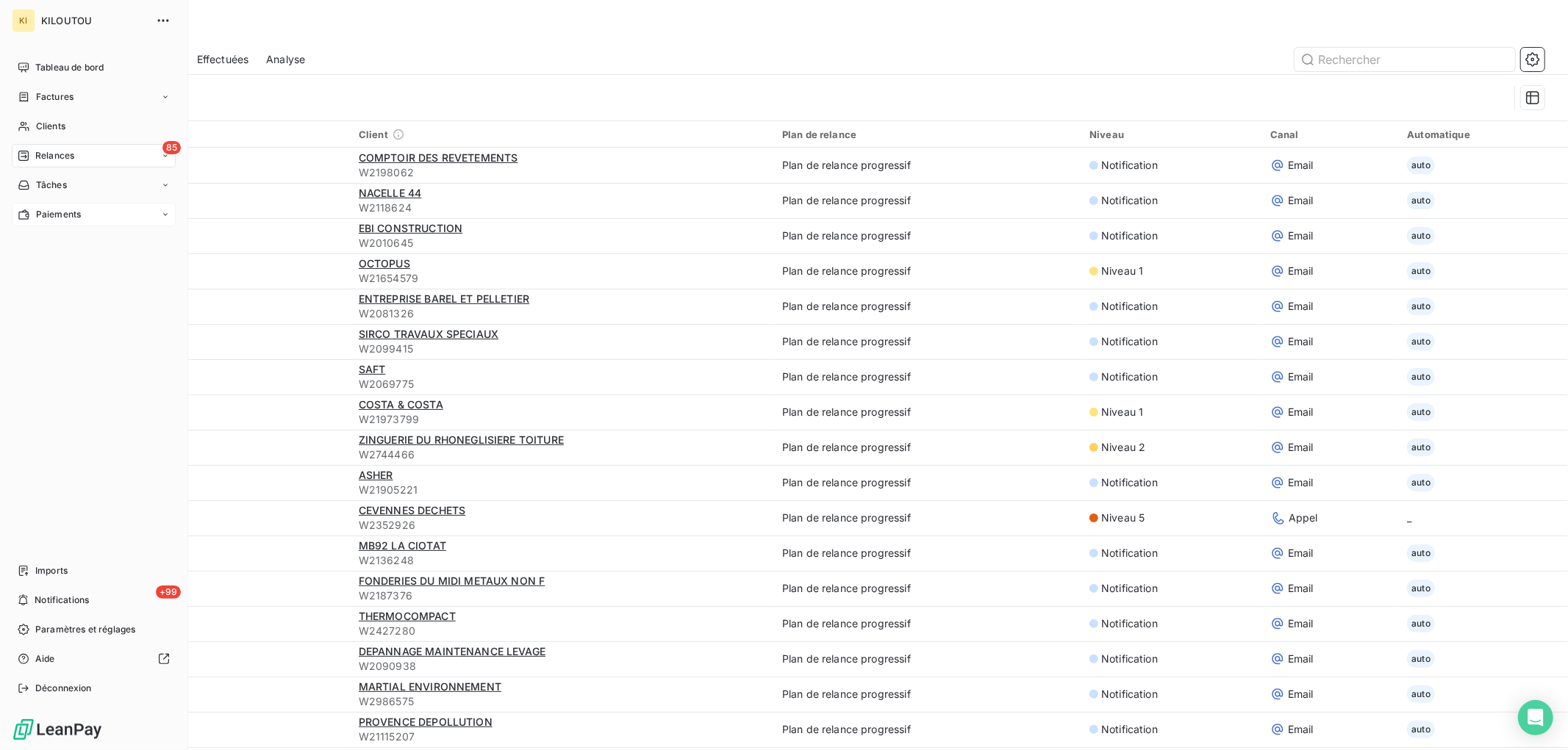
click at [59, 216] on span "Paiements" at bounding box center [58, 214] width 45 height 13
